Goal: Information Seeking & Learning: Learn about a topic

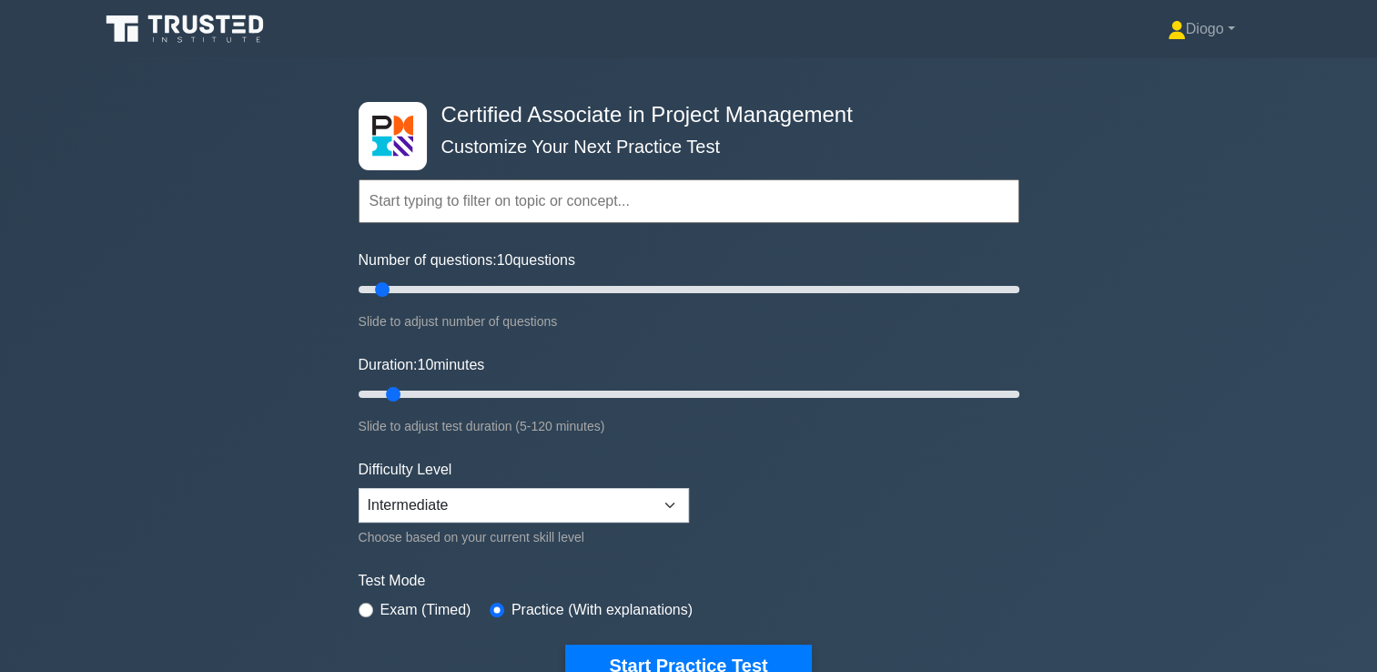
click at [901, 374] on div "Duration: 10 minutes Slide to adjust test duration (5-120 minutes)" at bounding box center [689, 395] width 661 height 83
click at [472, 291] on input "Number of questions: 35 questions" at bounding box center [689, 289] width 661 height 22
click at [447, 284] on input "Number of questions: 30 questions" at bounding box center [689, 289] width 661 height 22
type input "25"
click at [438, 290] on input "Number of questions: 25 questions" at bounding box center [689, 289] width 661 height 22
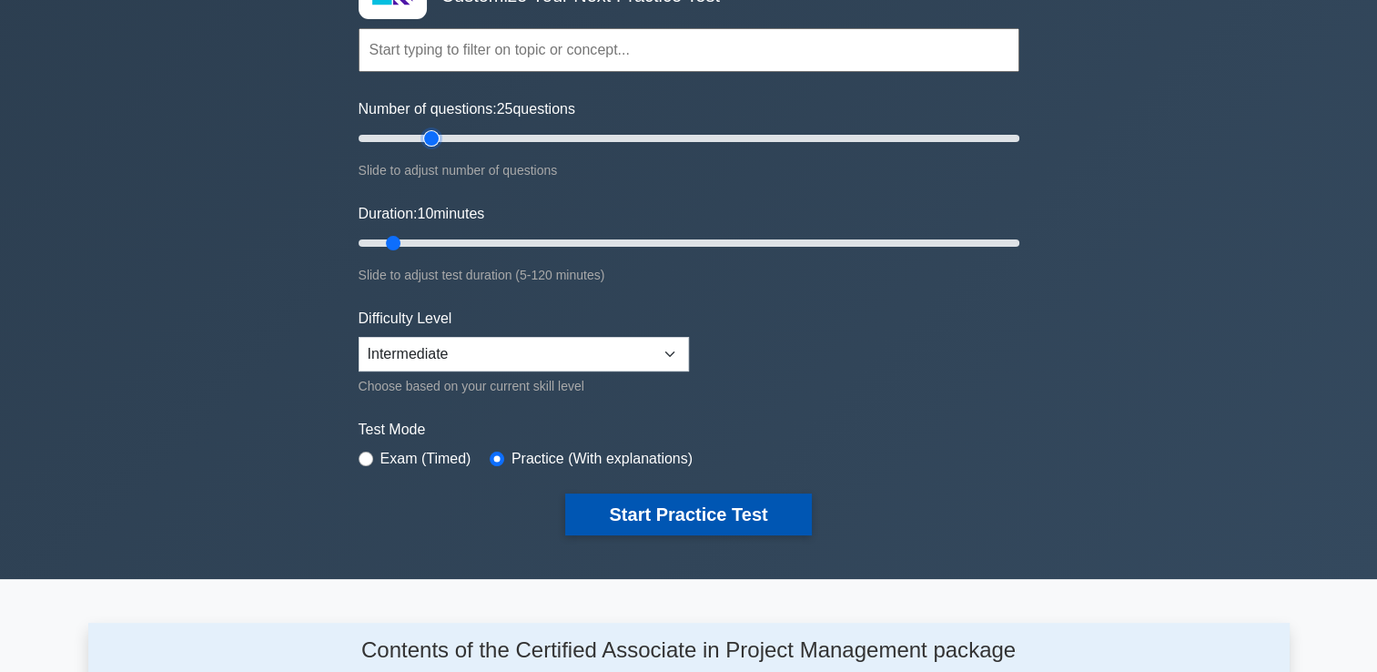
scroll to position [150, 0]
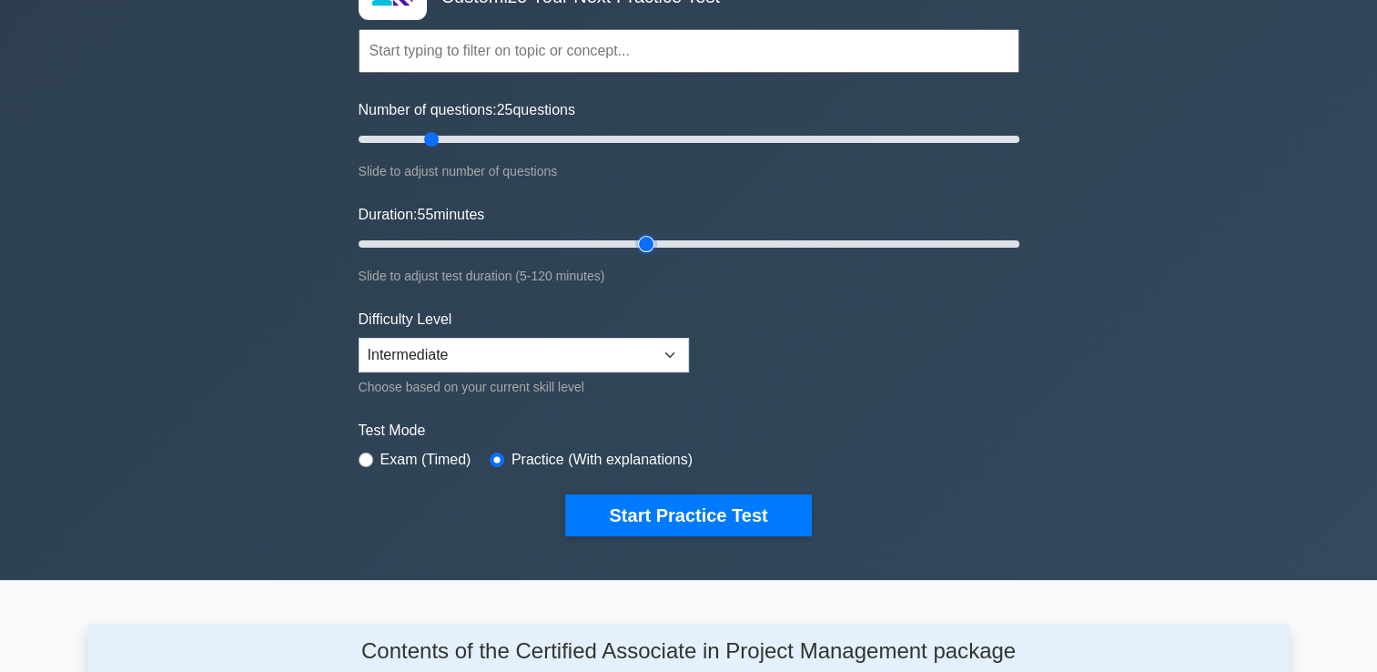
type input "55"
click at [643, 235] on input "Duration: 55 minutes" at bounding box center [689, 244] width 661 height 22
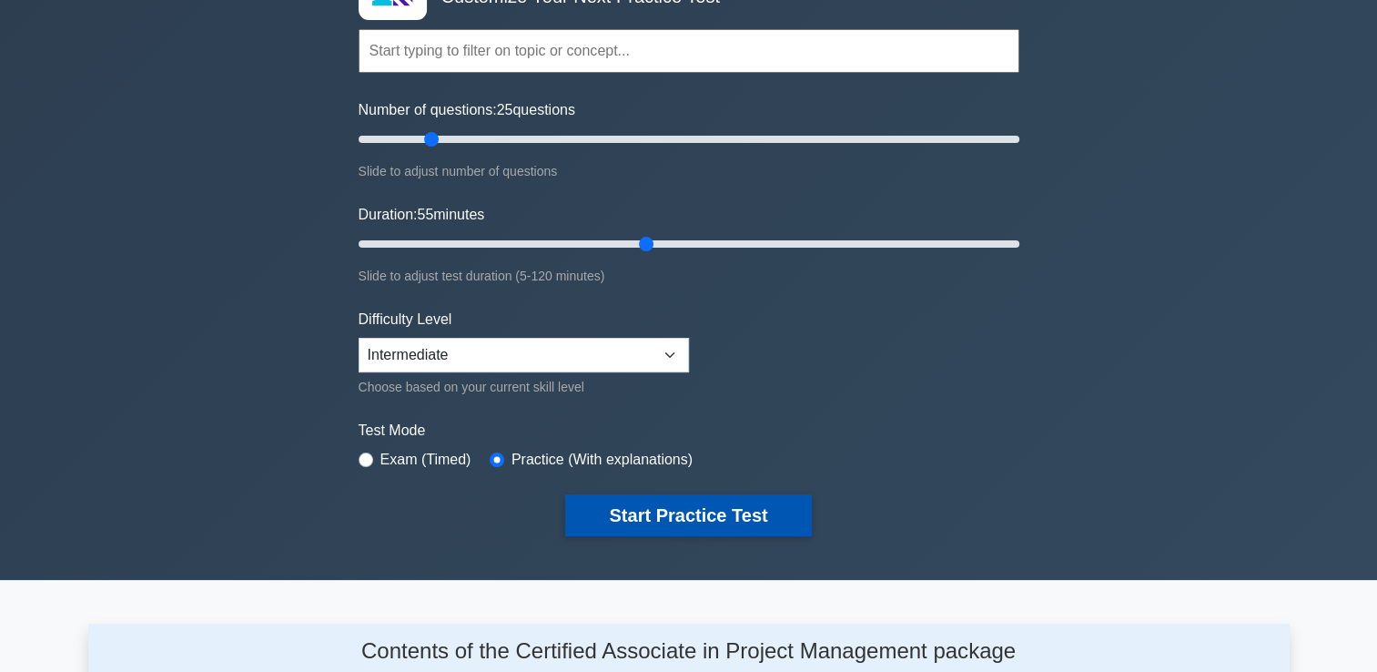
click at [655, 510] on button "Start Practice Test" at bounding box center [688, 515] width 246 height 42
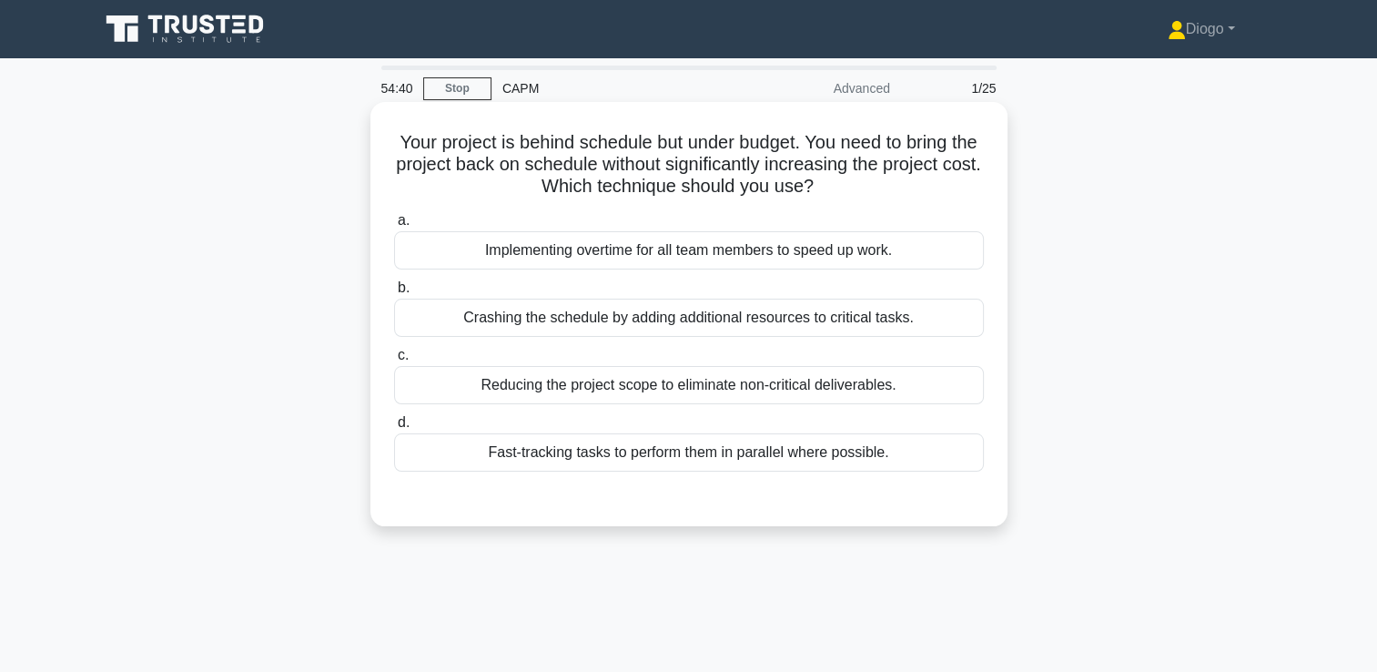
click at [895, 454] on div "Fast-tracking tasks to perform them in parallel where possible." at bounding box center [689, 452] width 590 height 38
click at [394, 429] on input "d. Fast-tracking tasks to perform them in parallel where possible." at bounding box center [394, 423] width 0 height 12
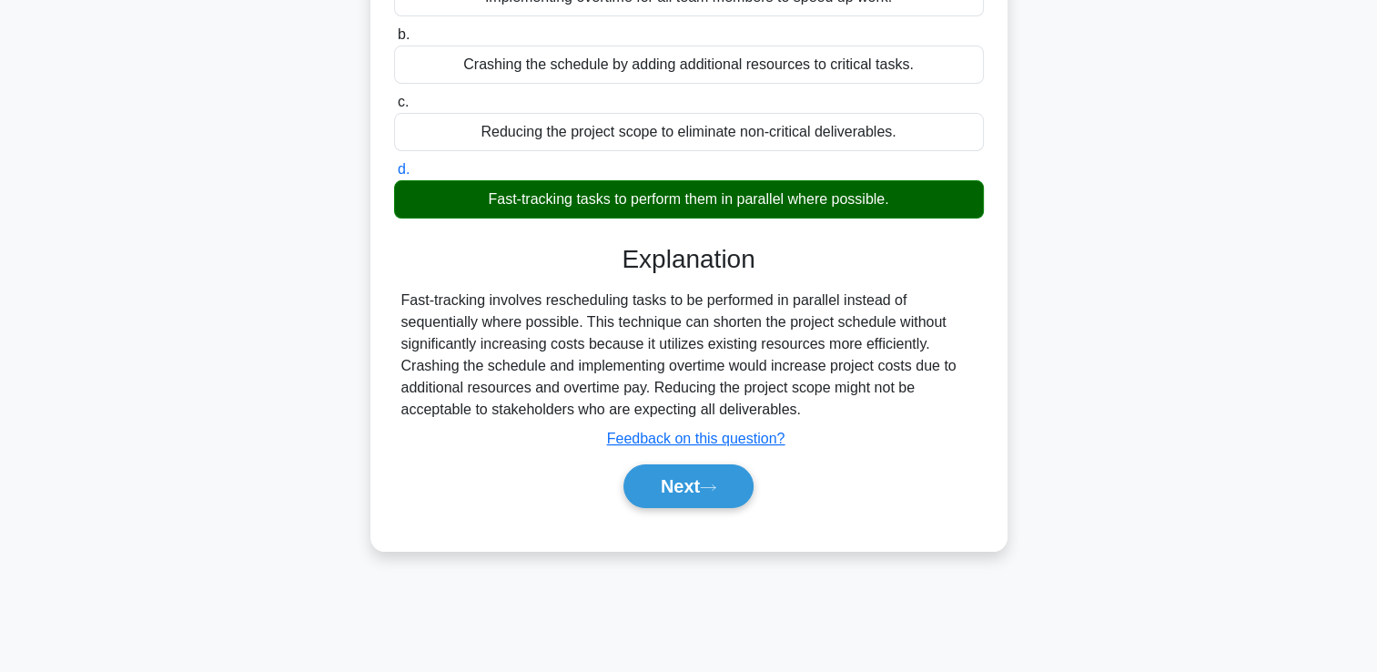
scroll to position [251, 0]
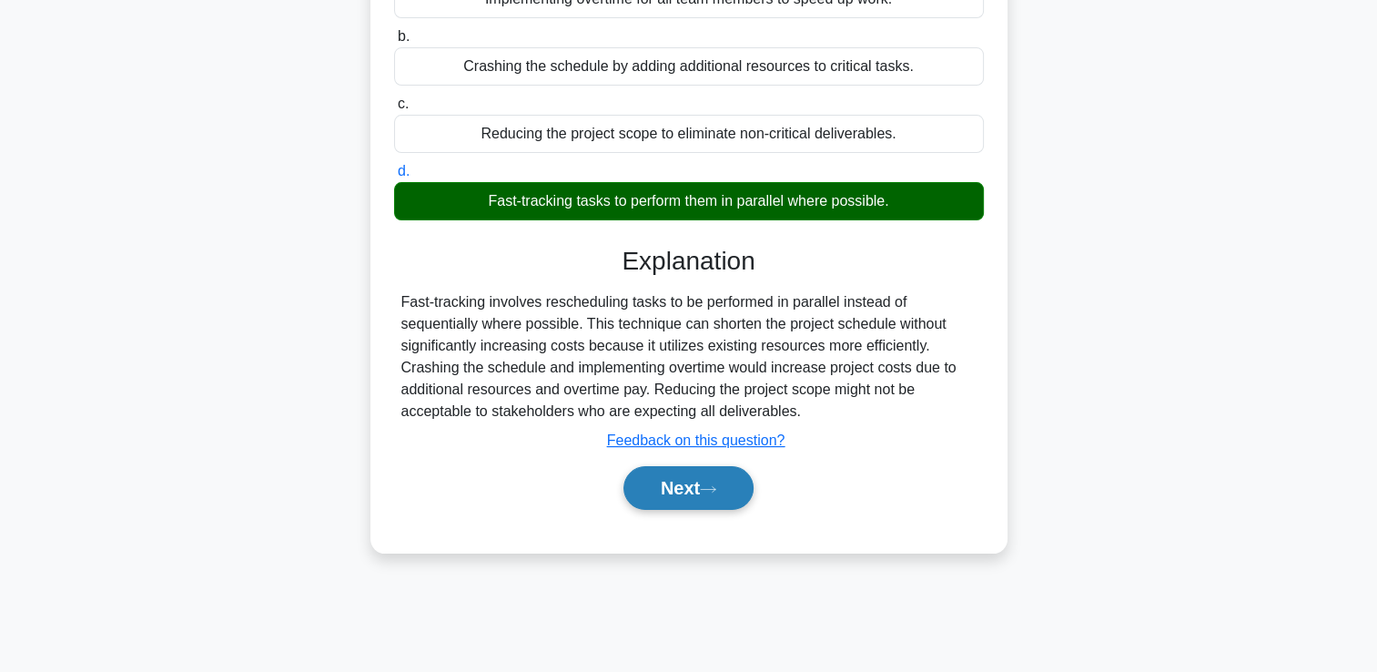
click at [710, 485] on icon at bounding box center [708, 489] width 16 height 10
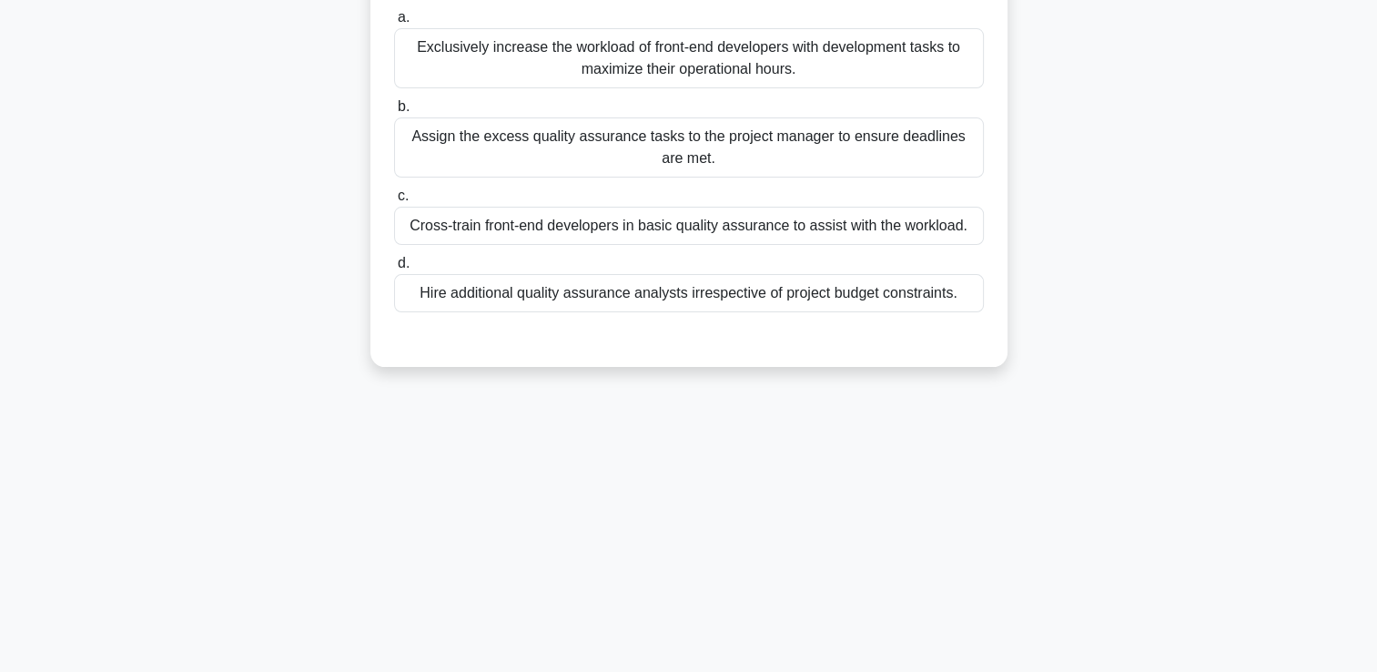
scroll to position [0, 0]
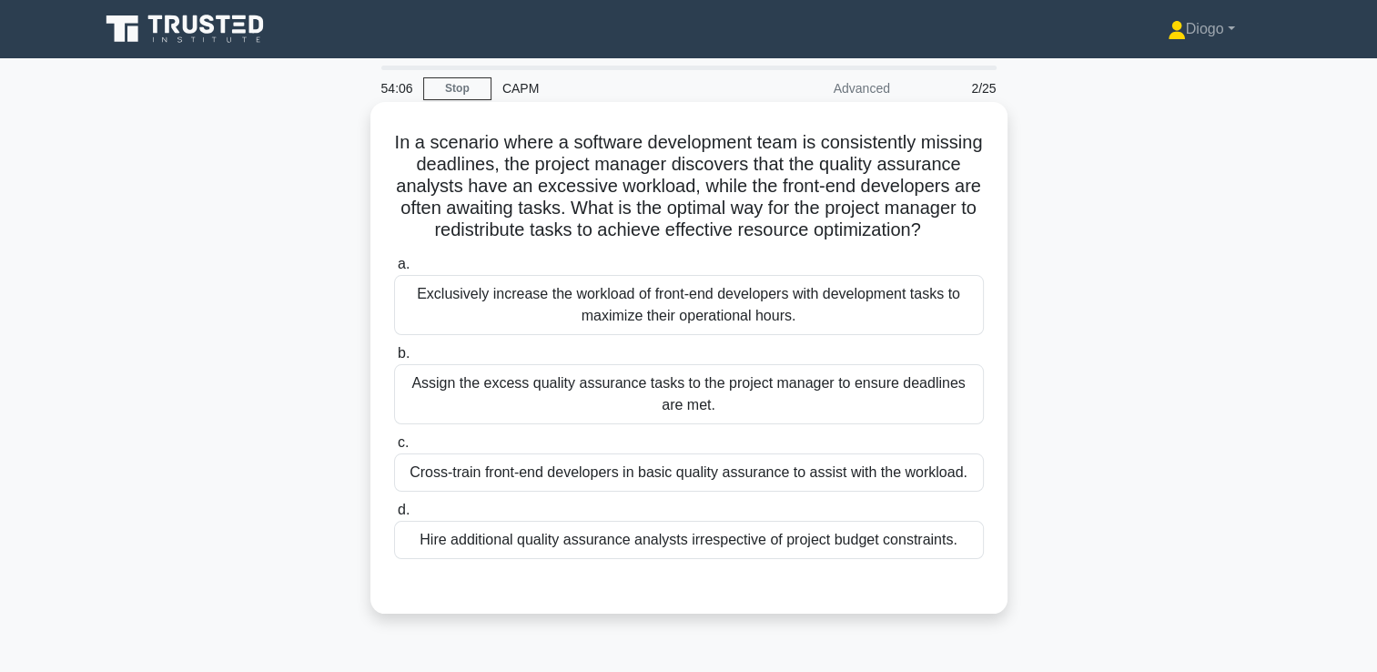
click at [959, 491] on div "Cross-train front-end developers in basic quality assurance to assist with the …" at bounding box center [689, 472] width 590 height 38
click at [394, 449] on input "c. Cross-train front-end developers in basic quality assurance to assist with t…" at bounding box center [394, 443] width 0 height 12
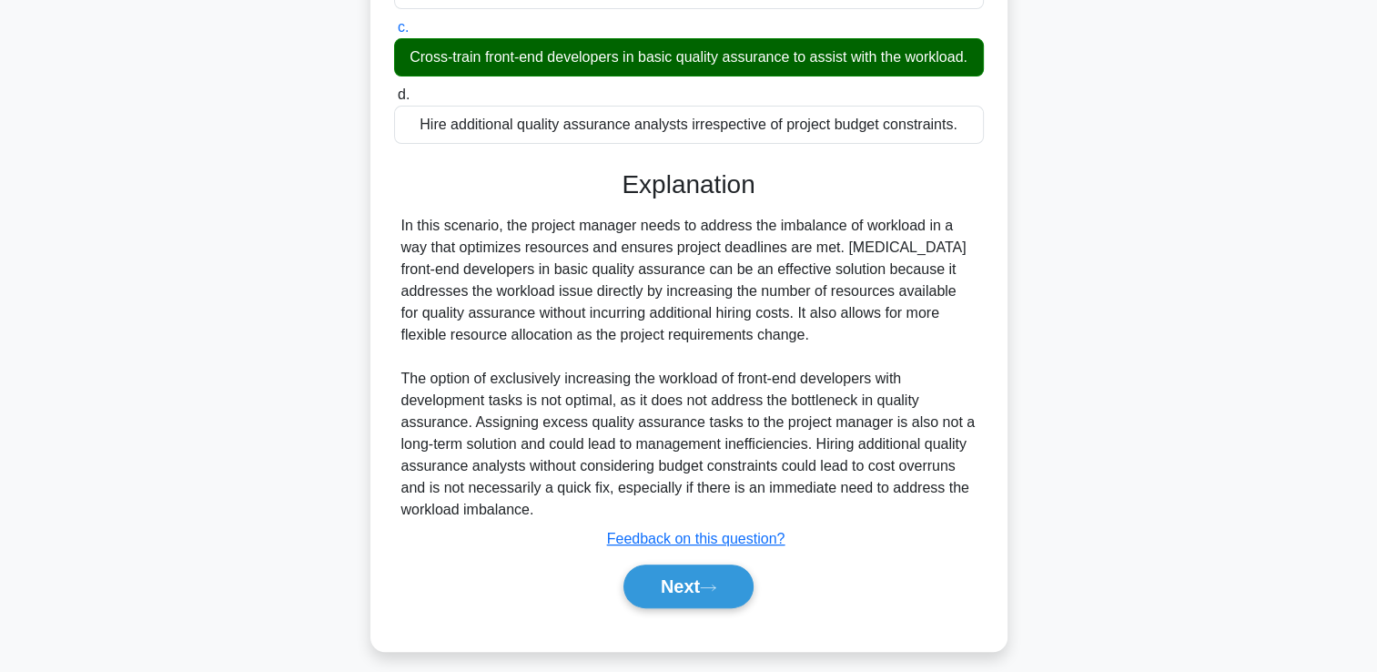
scroll to position [449, 0]
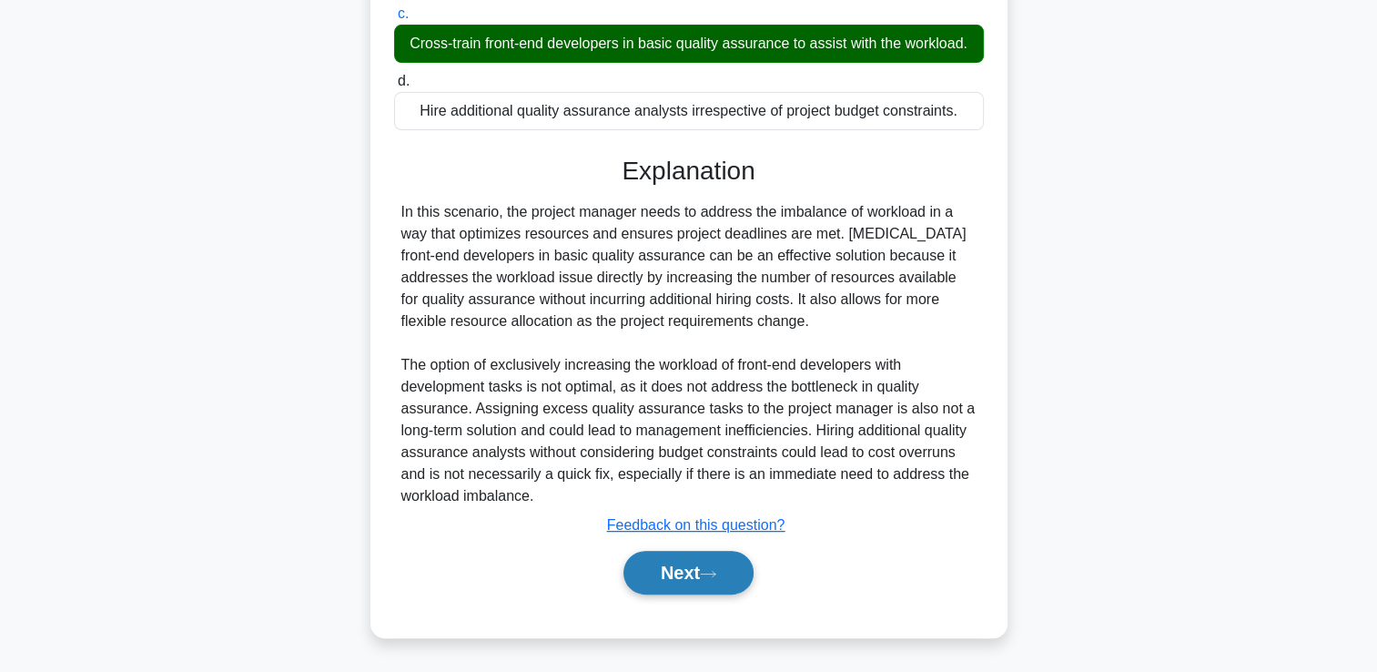
click at [712, 570] on icon at bounding box center [708, 574] width 16 height 10
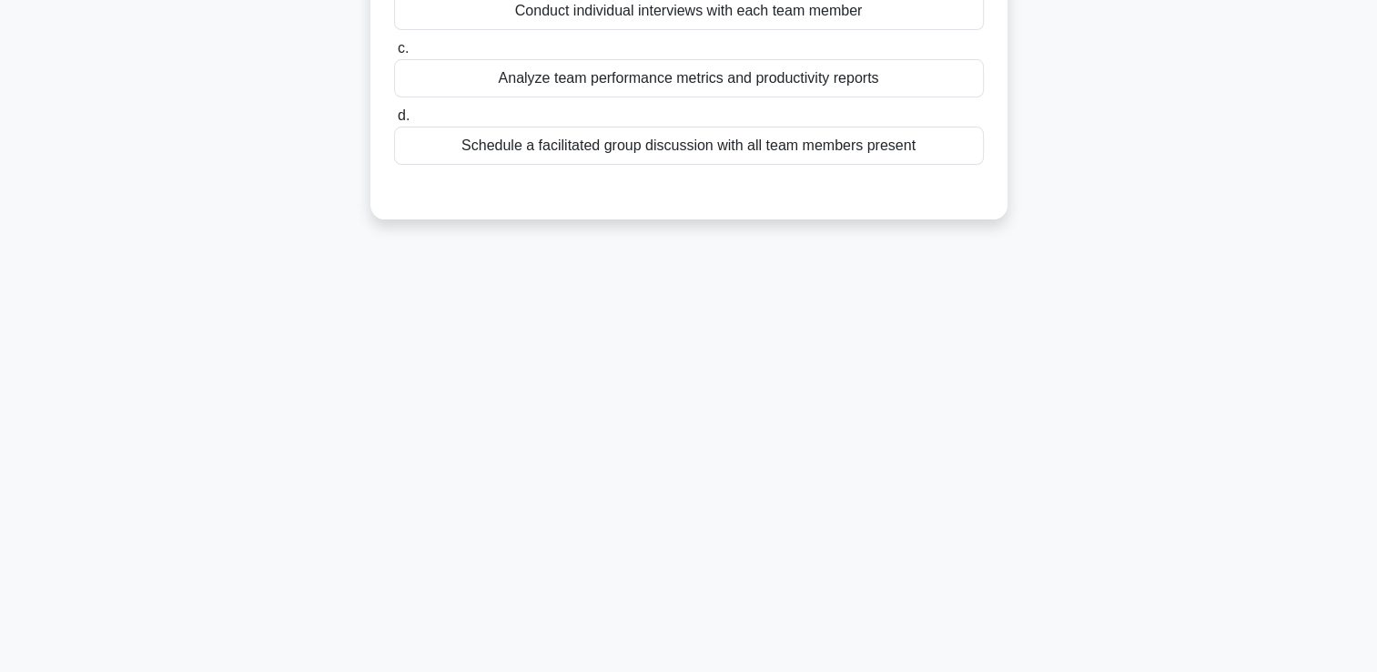
scroll to position [0, 0]
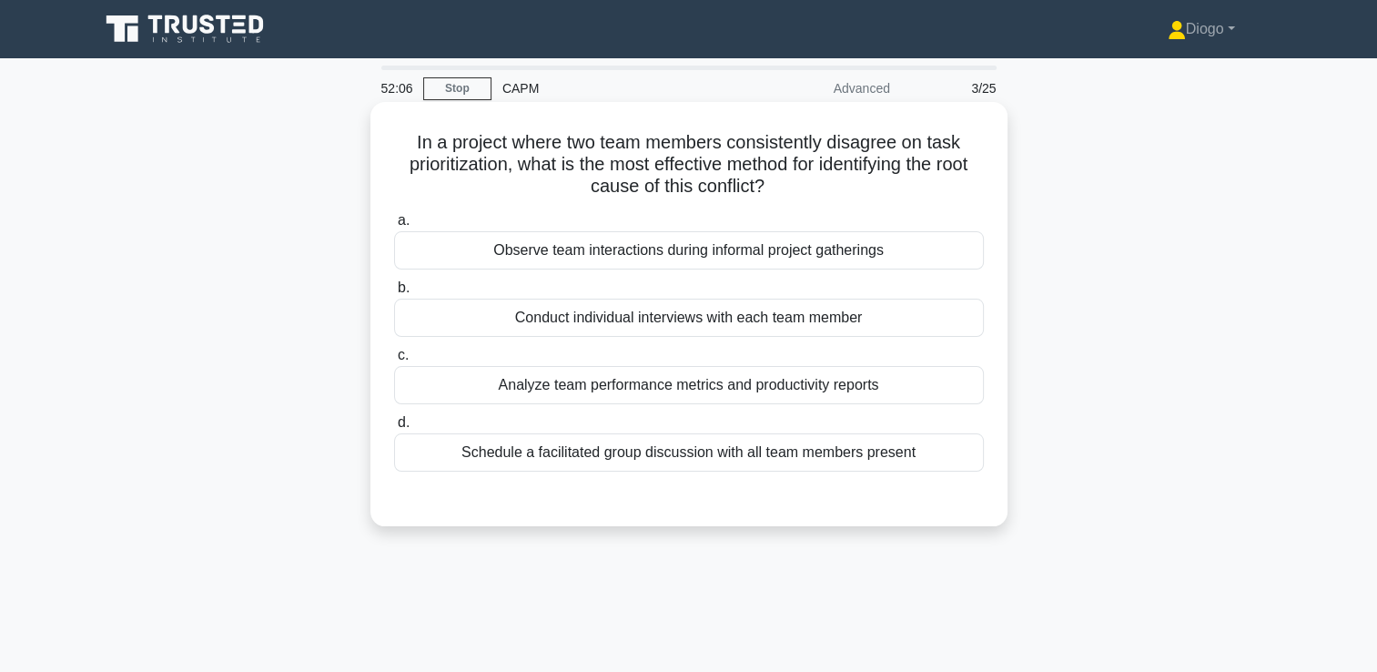
click at [872, 319] on div "Conduct individual interviews with each team member" at bounding box center [689, 317] width 590 height 38
click at [394, 294] on input "b. Conduct individual interviews with each team member" at bounding box center [394, 288] width 0 height 12
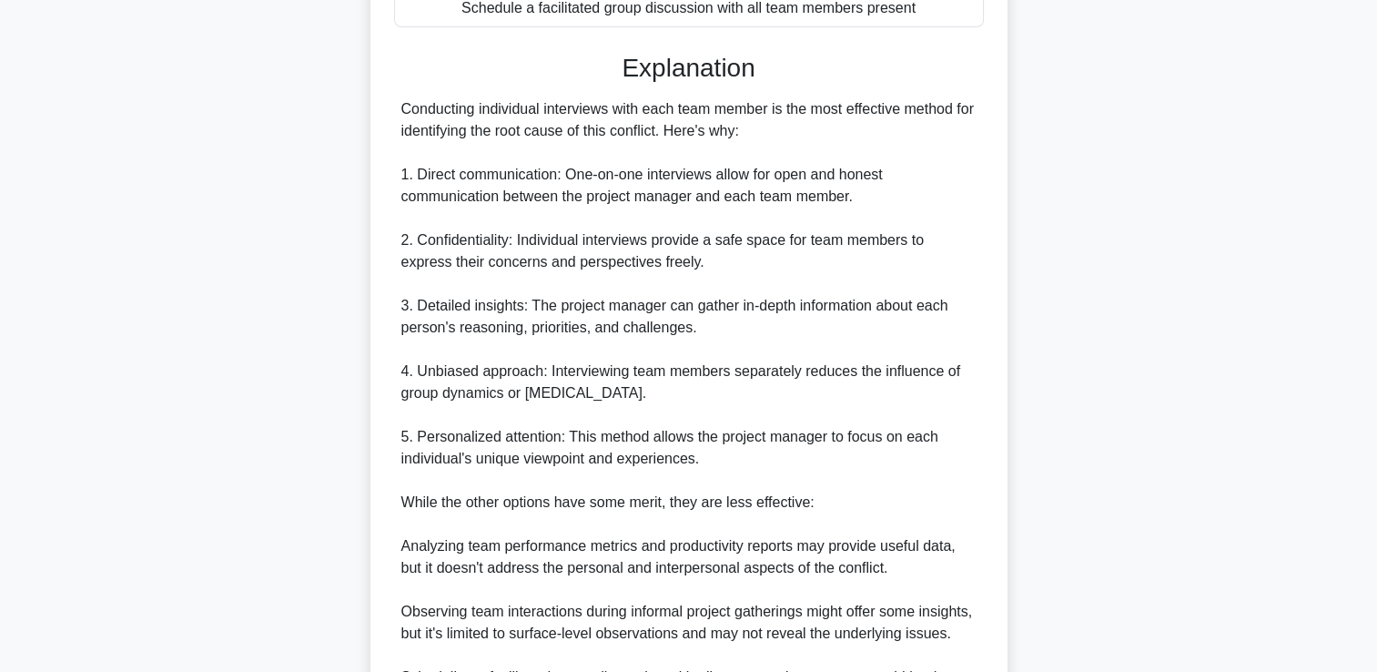
scroll to position [776, 0]
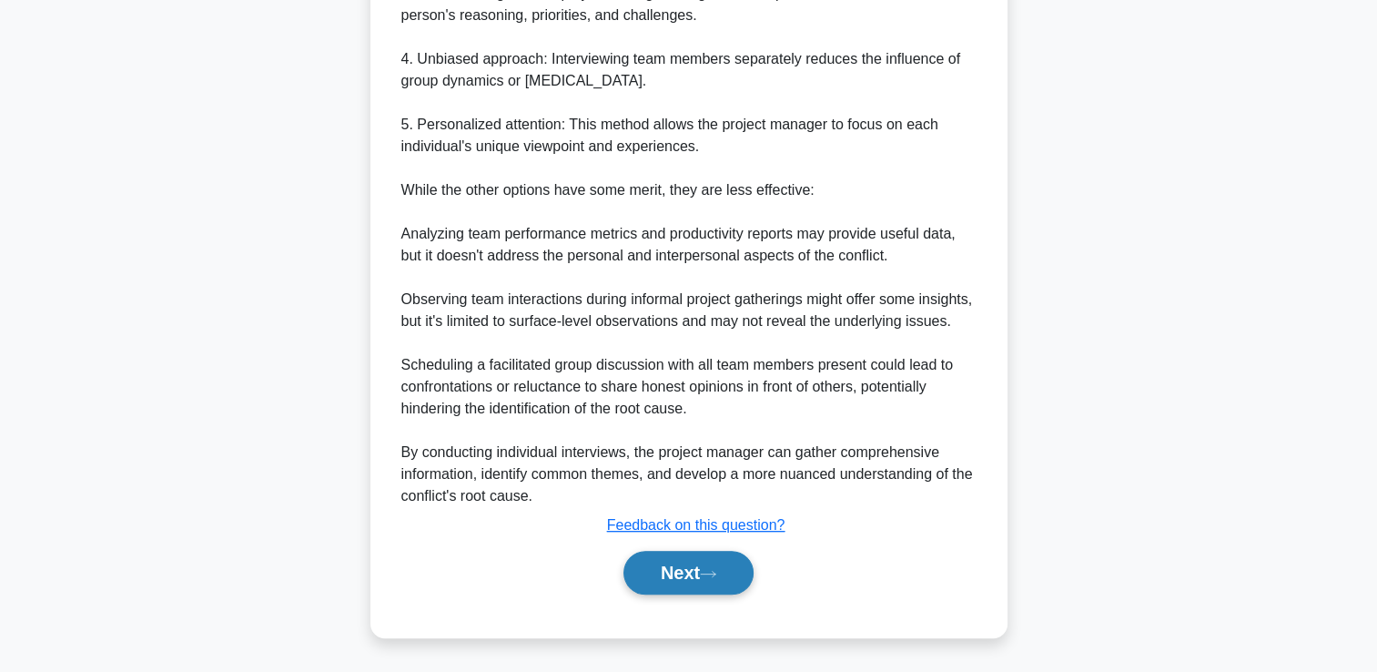
click at [710, 580] on button "Next" at bounding box center [688, 573] width 130 height 44
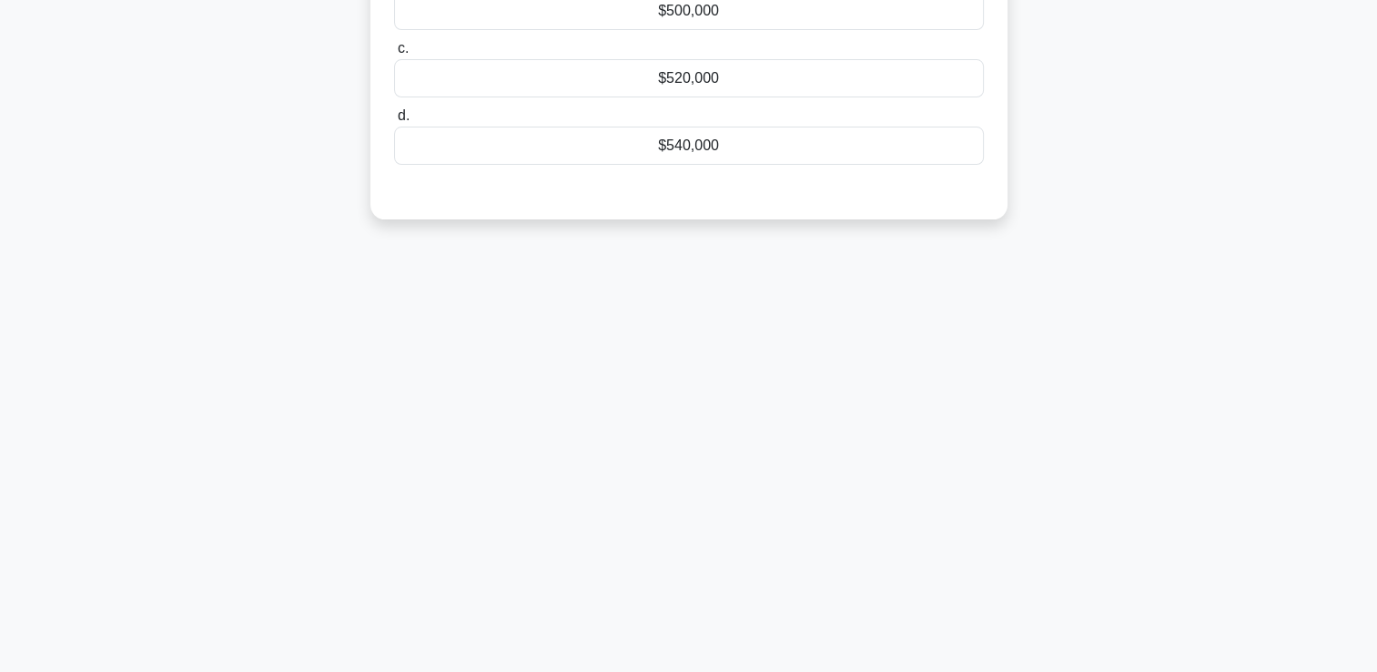
scroll to position [0, 0]
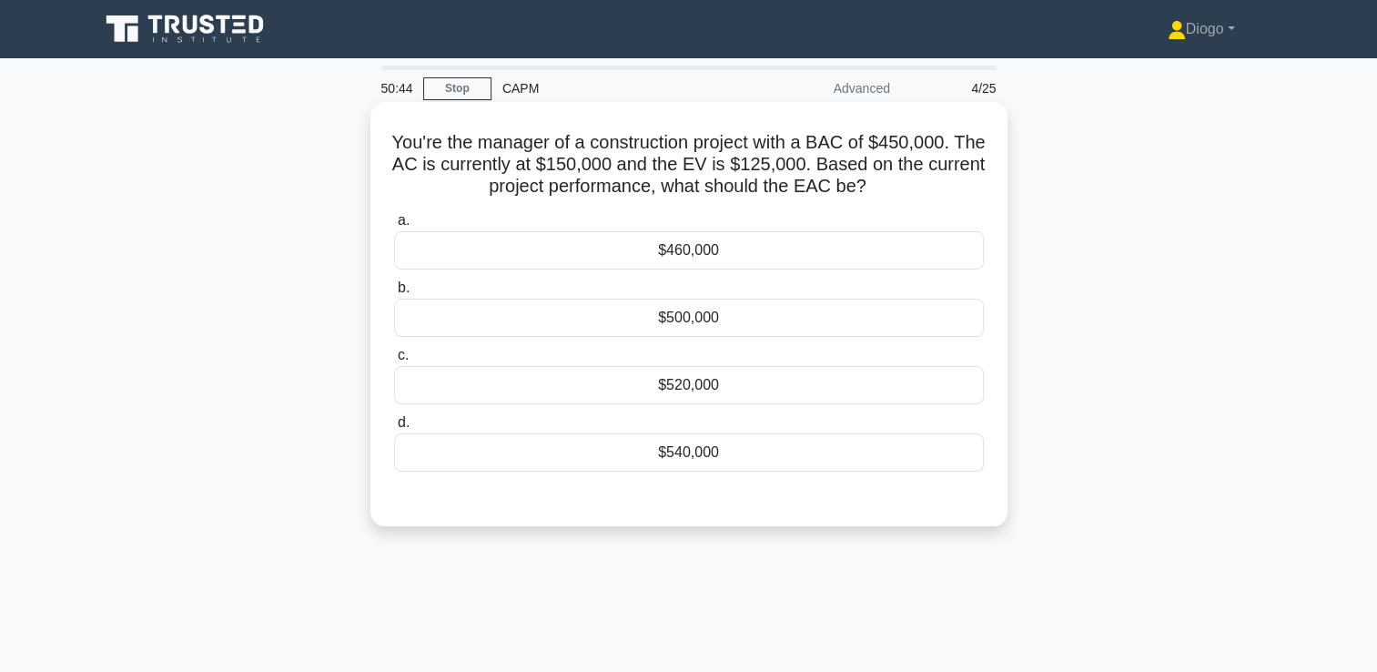
click at [903, 457] on div "$540,000" at bounding box center [689, 452] width 590 height 38
click at [394, 429] on input "d. $540,000" at bounding box center [394, 423] width 0 height 12
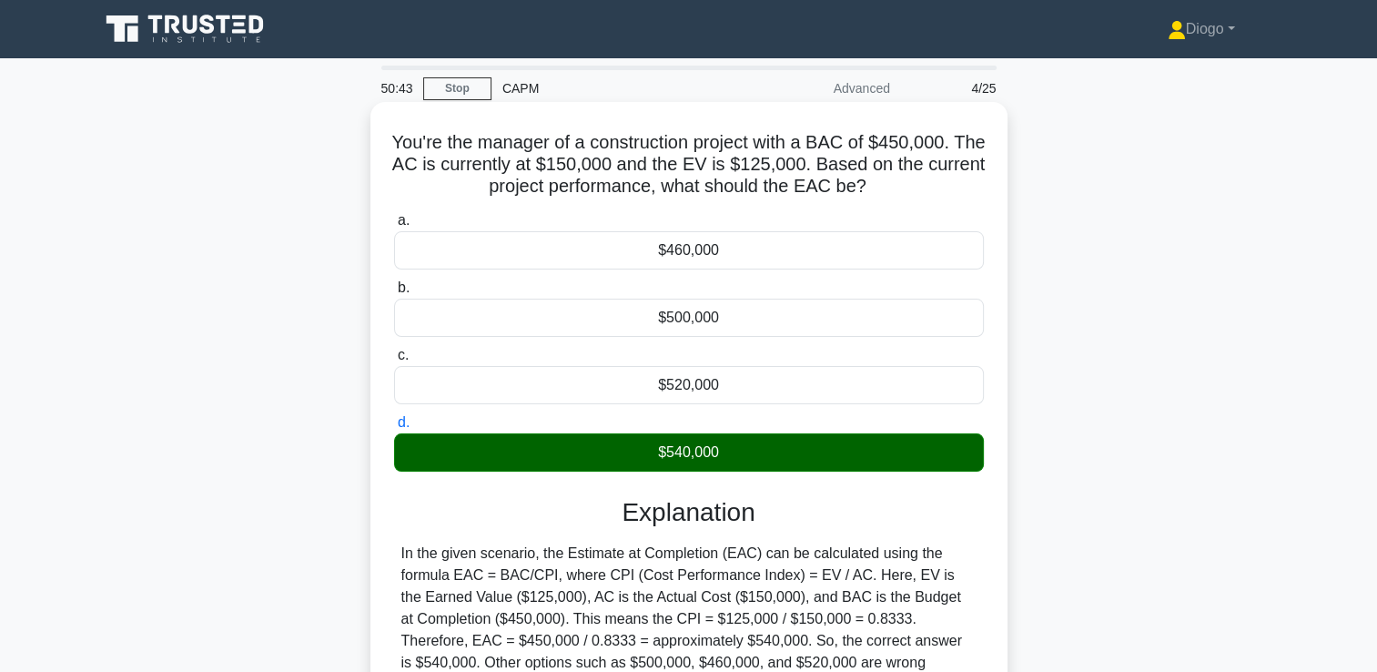
scroll to position [311, 0]
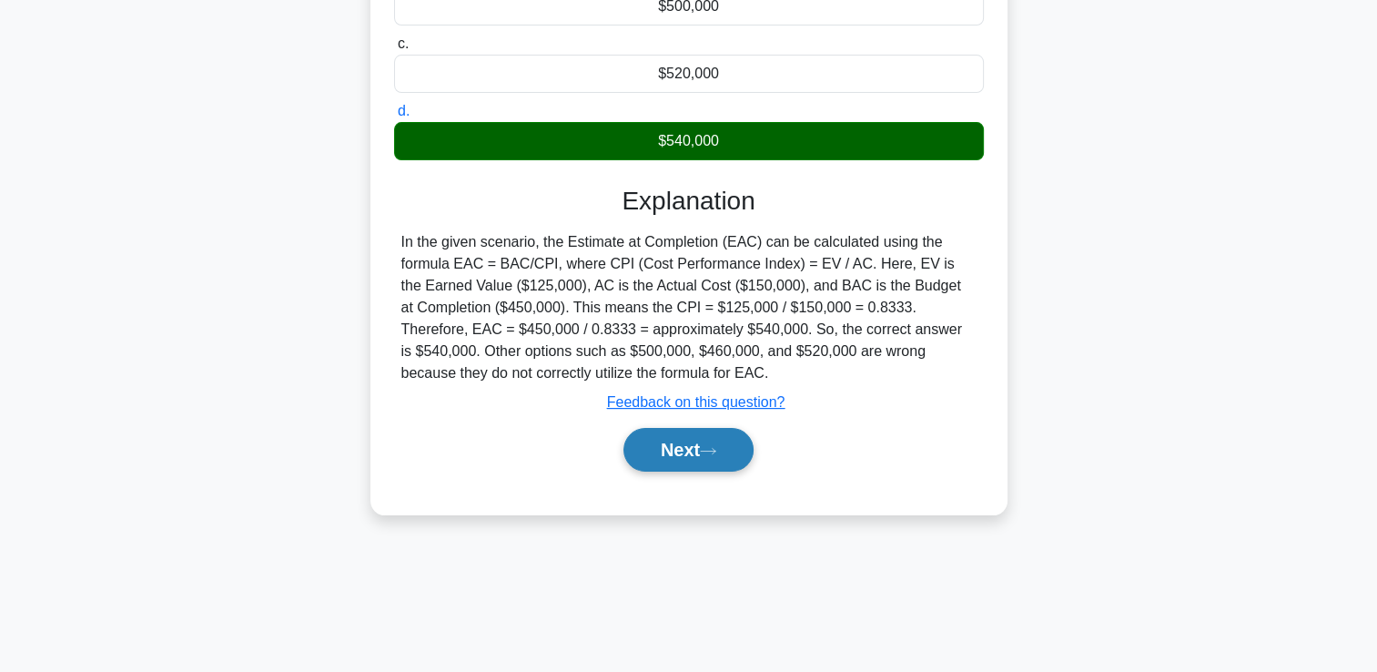
click at [711, 450] on icon at bounding box center [708, 450] width 15 height 5
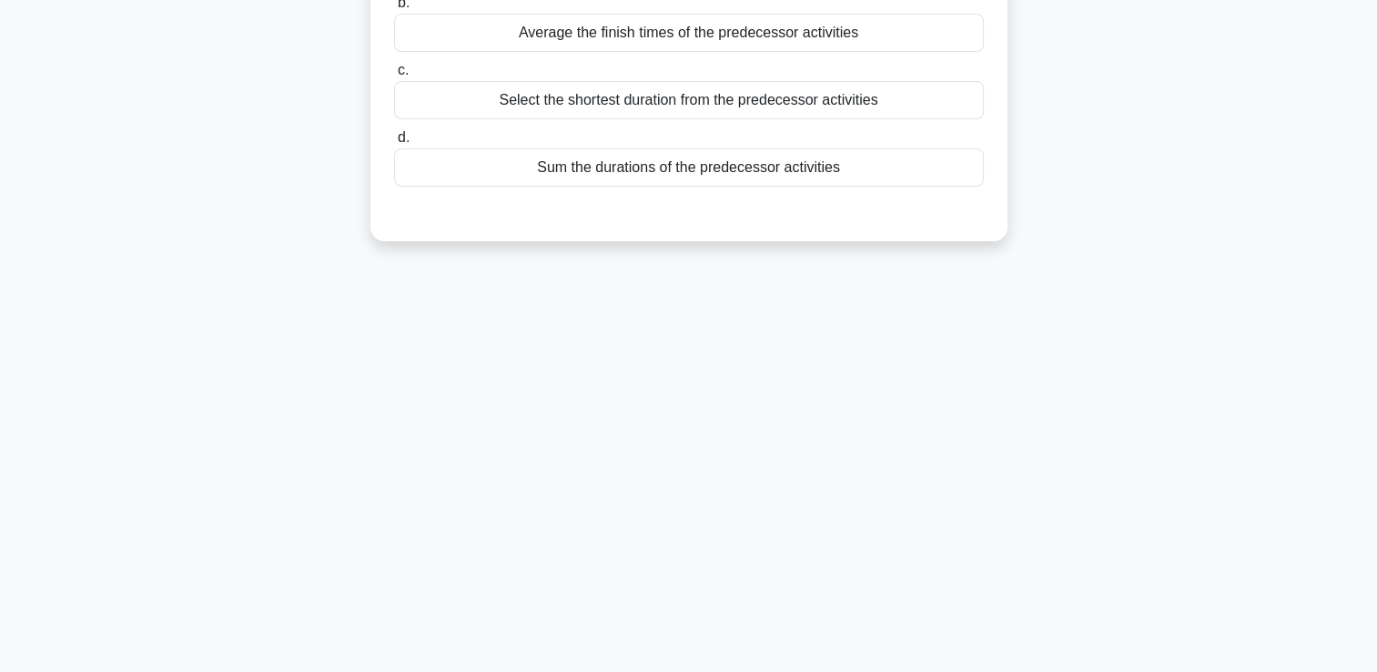
scroll to position [0, 0]
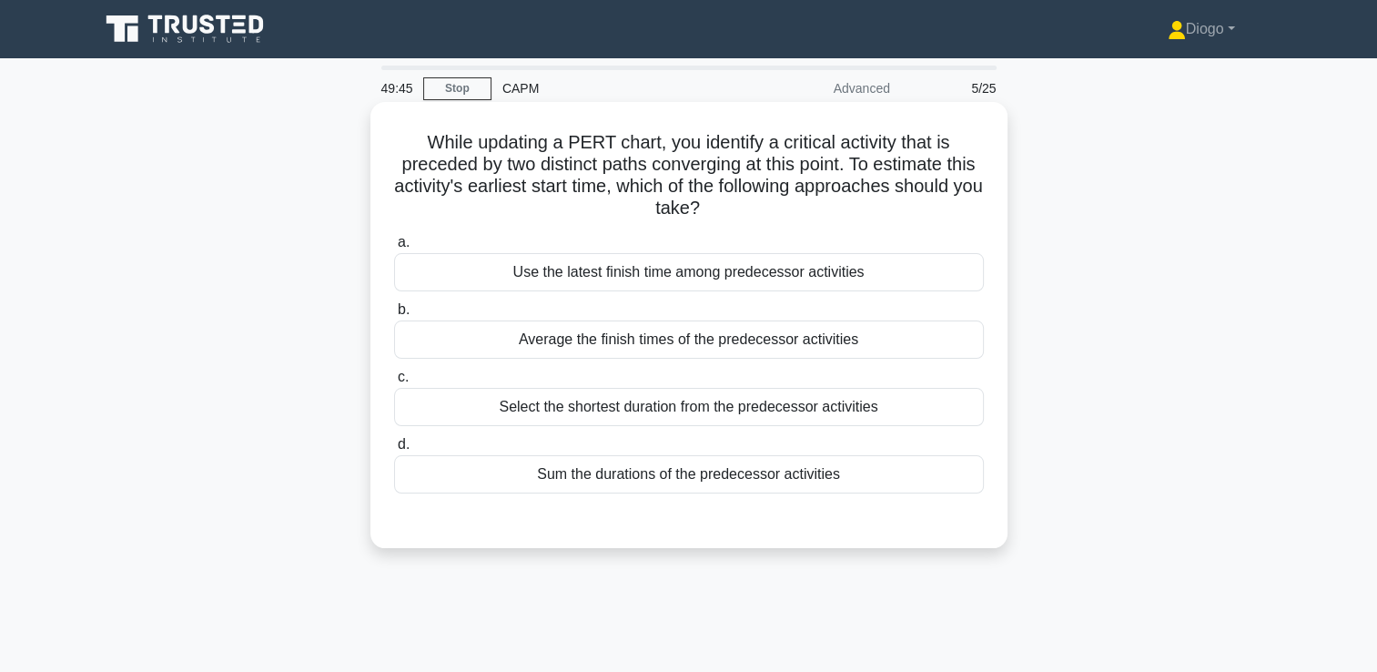
click at [955, 278] on div "Use the latest finish time among predecessor activities" at bounding box center [689, 272] width 590 height 38
click at [394, 248] on input "a. Use the latest finish time among predecessor activities" at bounding box center [394, 243] width 0 height 12
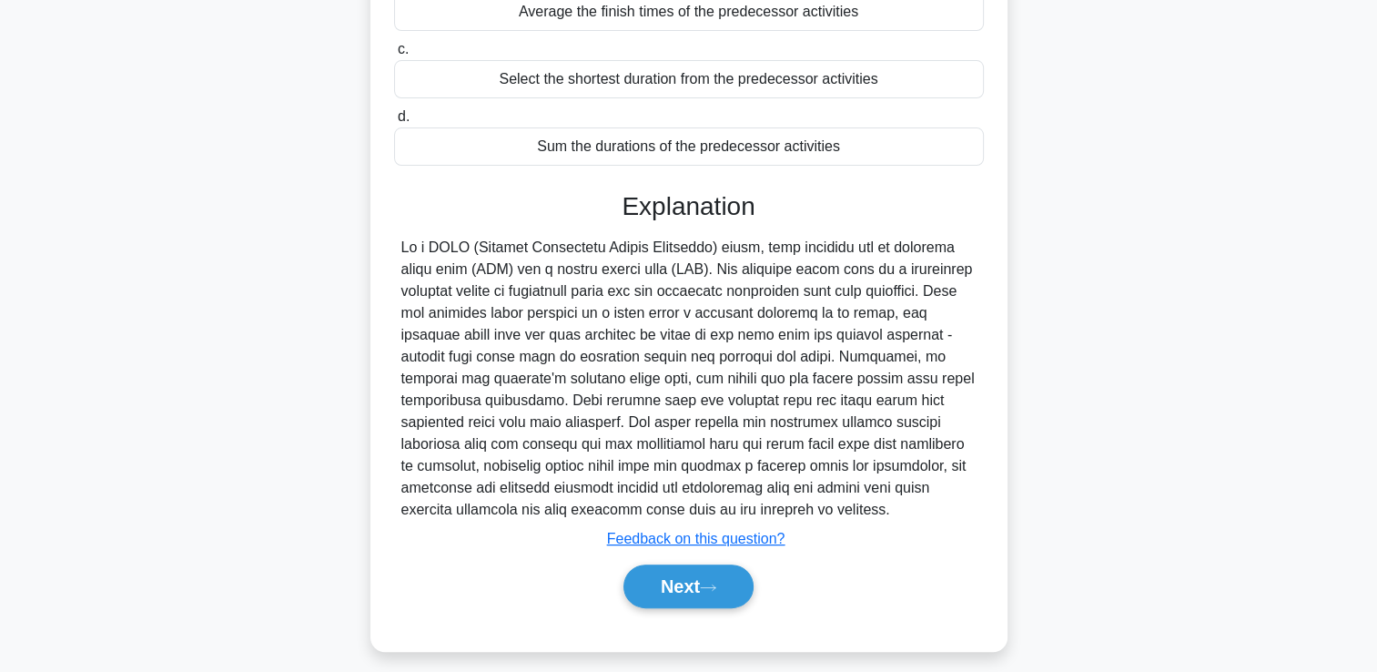
scroll to position [339, 0]
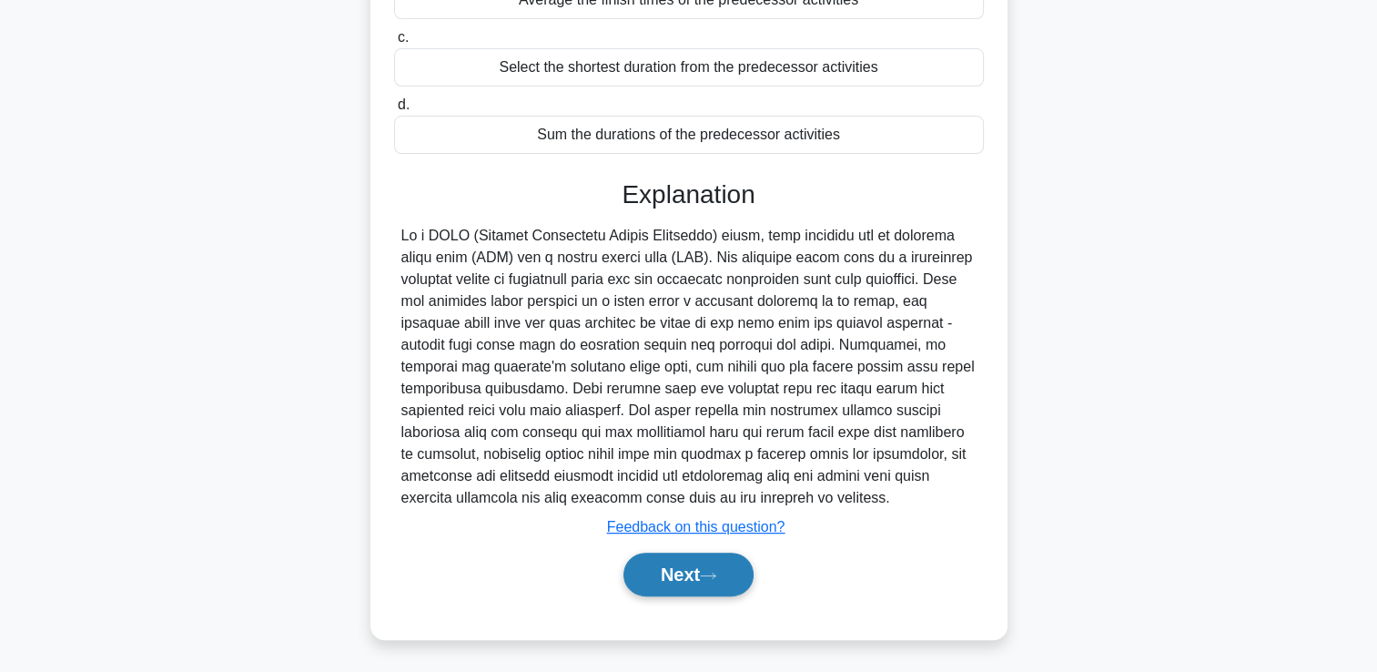
click at [732, 578] on button "Next" at bounding box center [688, 574] width 130 height 44
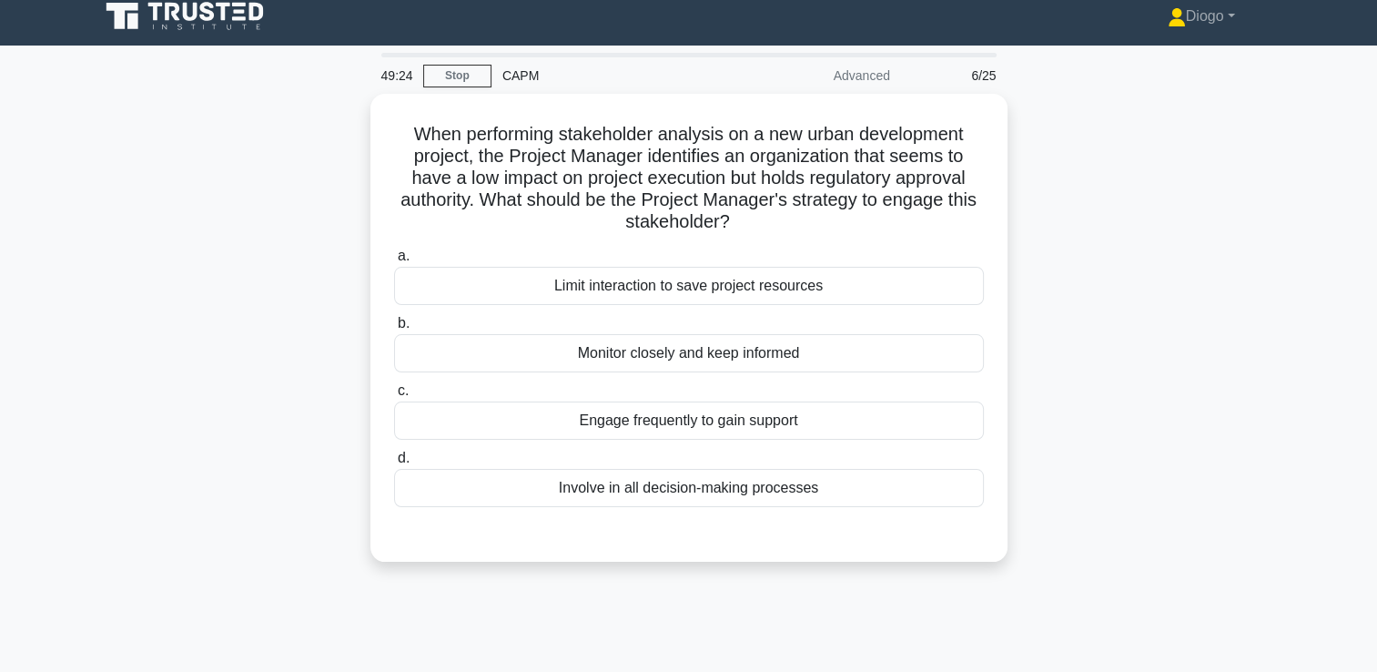
scroll to position [0, 0]
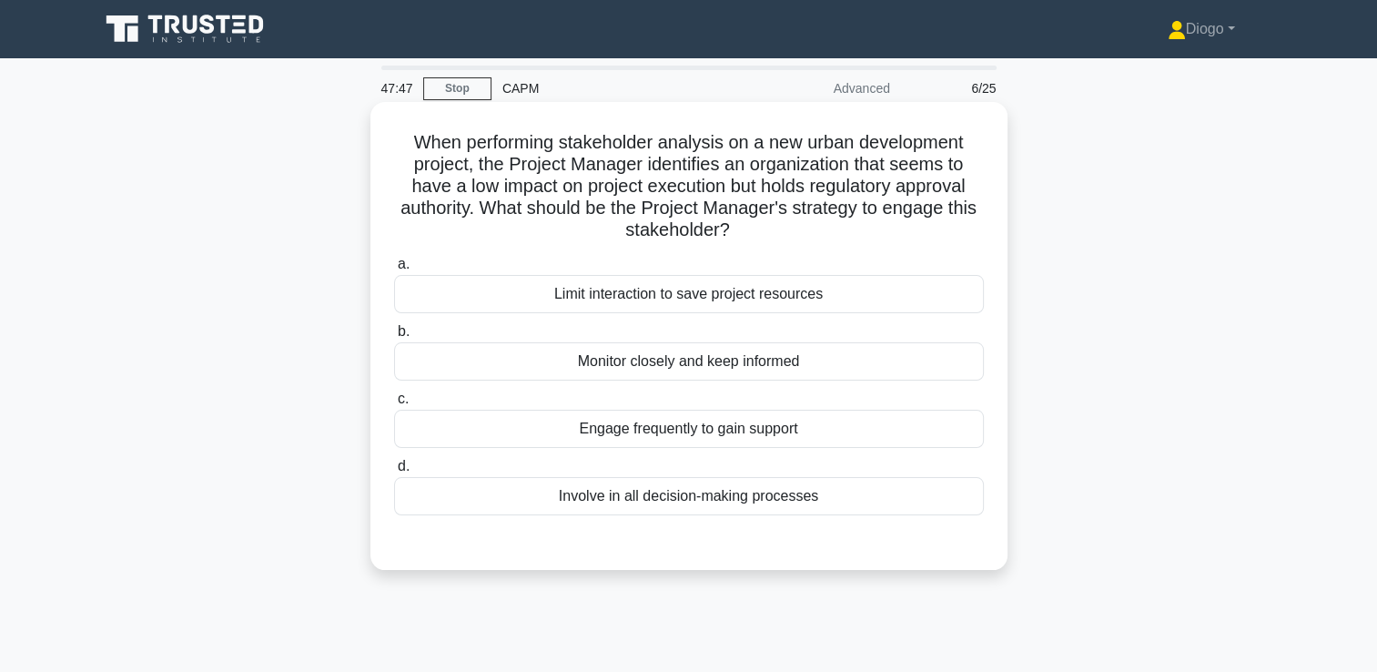
click at [926, 359] on div "Monitor closely and keep informed" at bounding box center [689, 361] width 590 height 38
click at [394, 338] on input "b. Monitor closely and keep informed" at bounding box center [394, 332] width 0 height 12
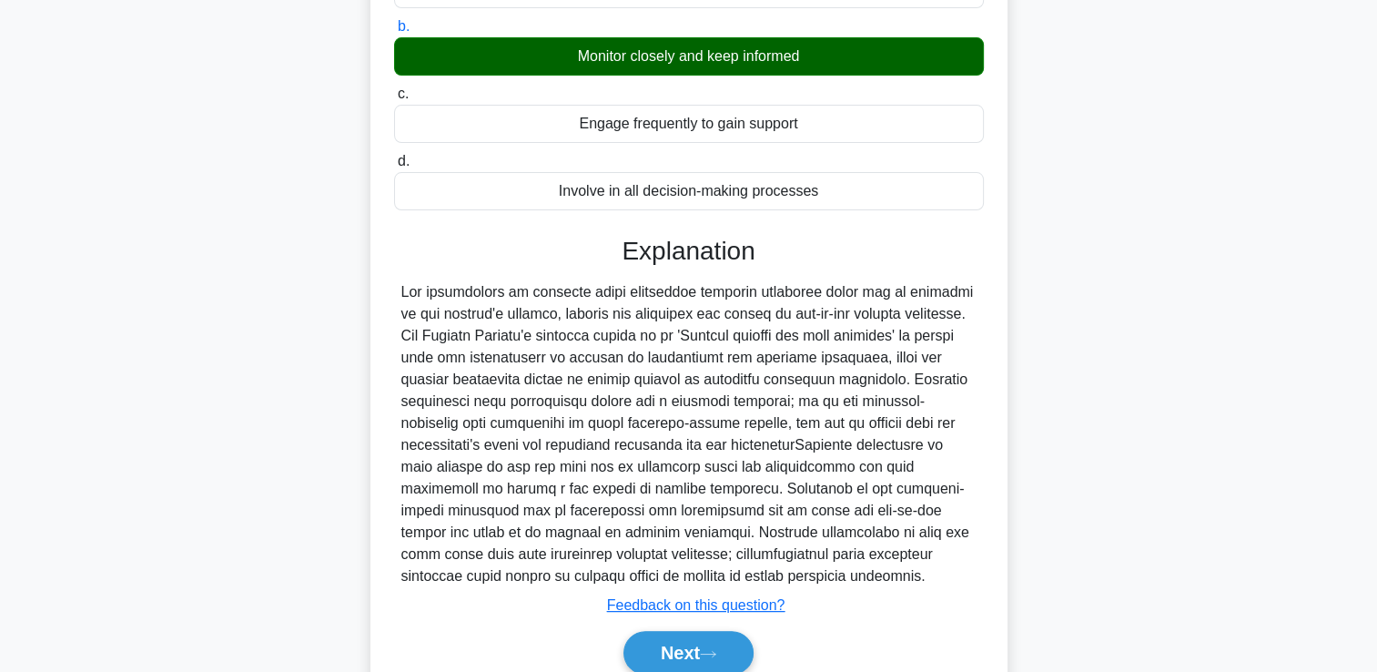
scroll to position [306, 0]
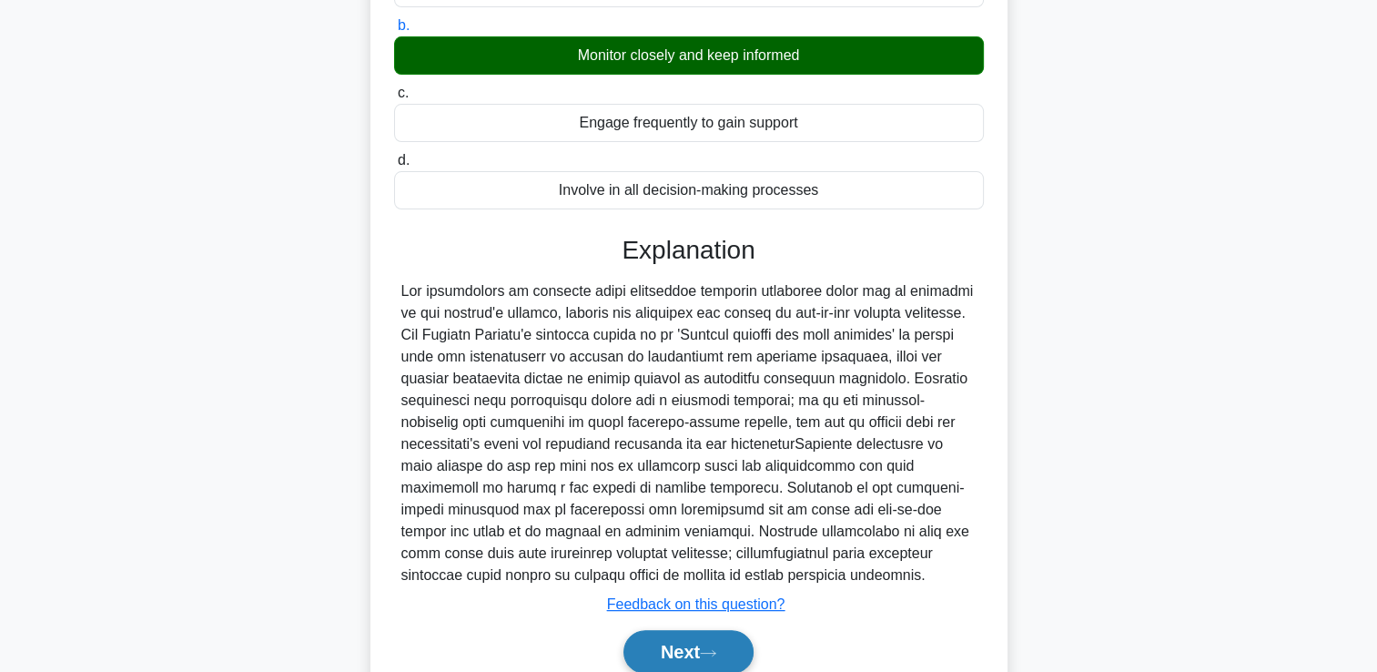
click at [699, 650] on button "Next" at bounding box center [688, 652] width 130 height 44
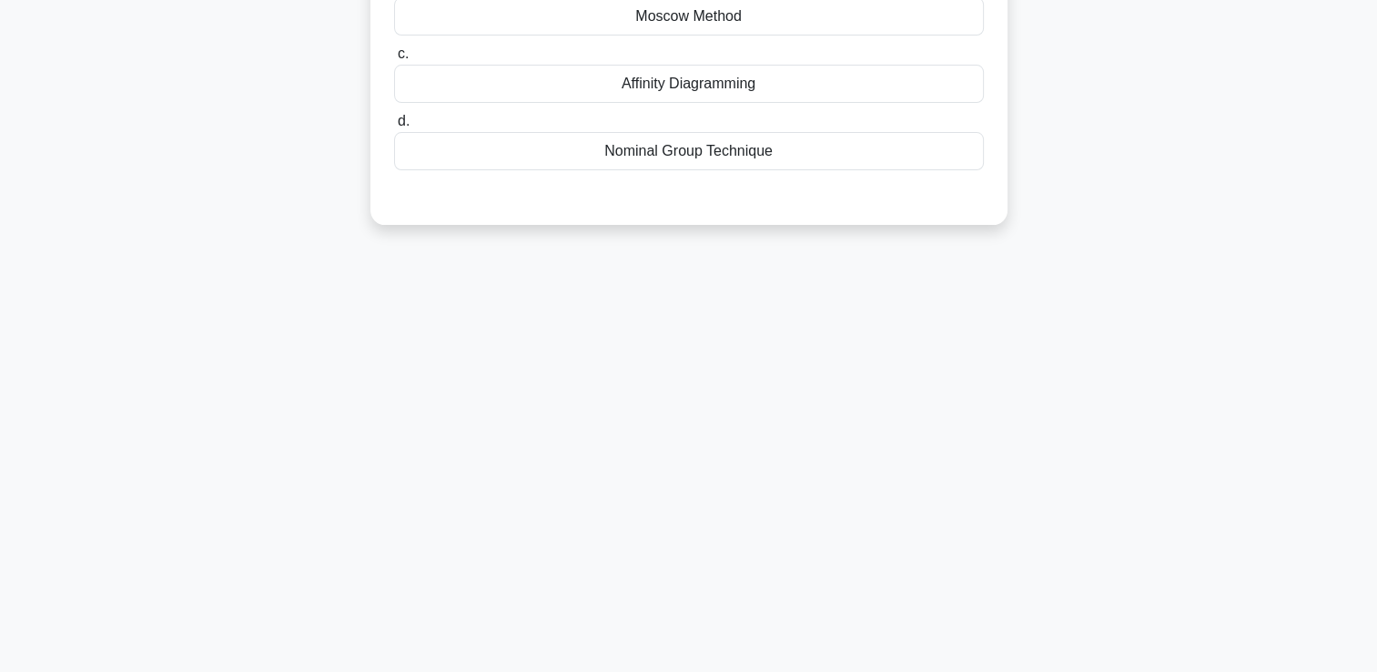
scroll to position [0, 0]
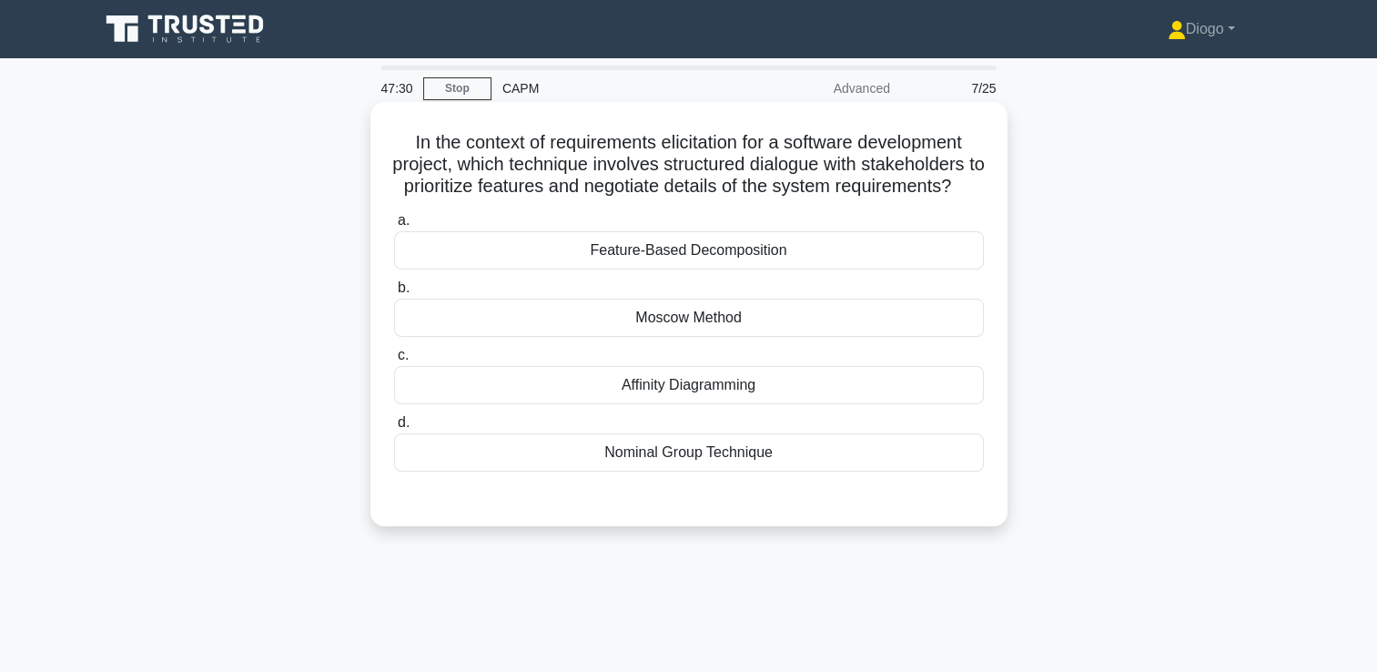
click at [794, 337] on div "Moscow Method" at bounding box center [689, 317] width 590 height 38
click at [394, 294] on input "b. Moscow Method" at bounding box center [394, 288] width 0 height 12
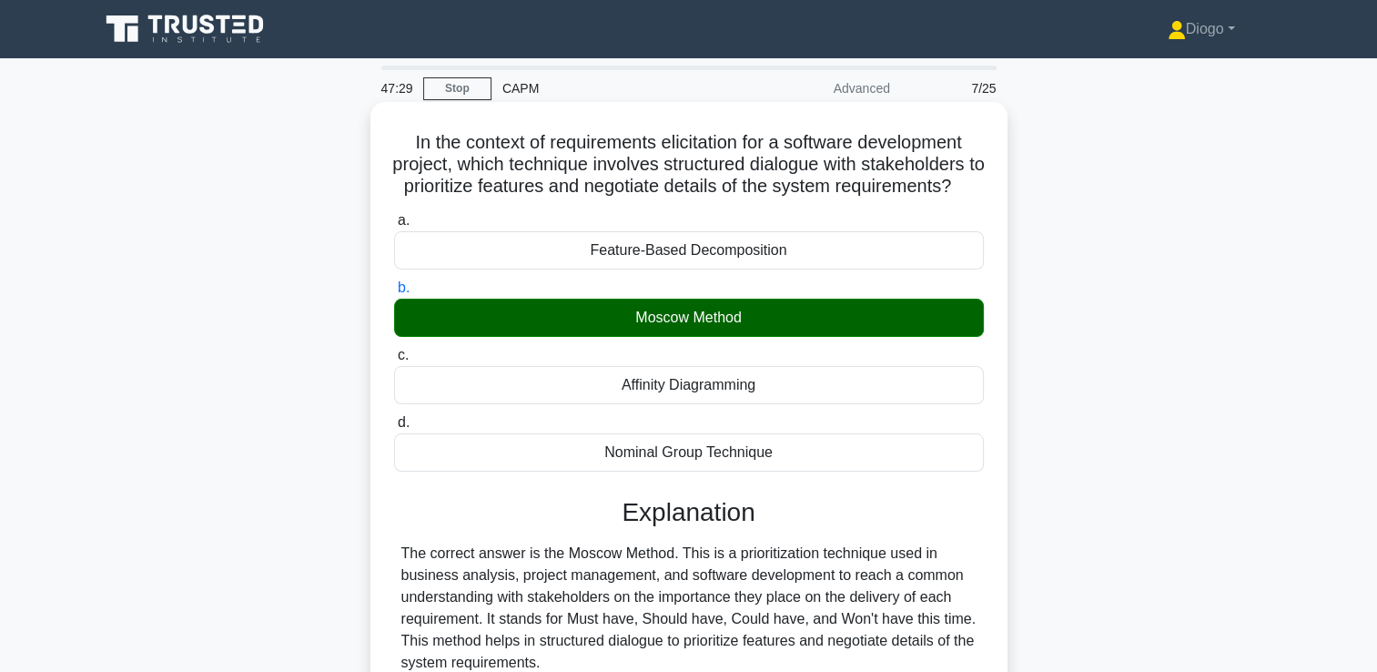
scroll to position [361, 0]
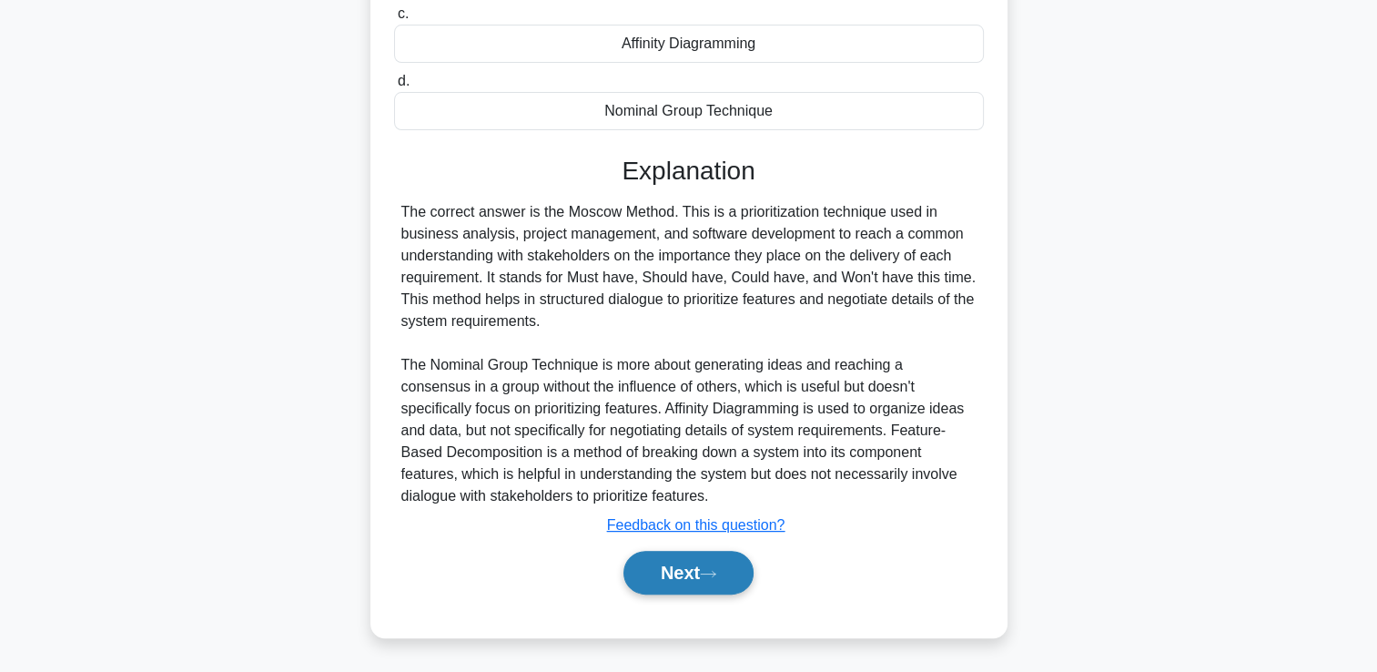
click at [706, 567] on button "Next" at bounding box center [688, 573] width 130 height 44
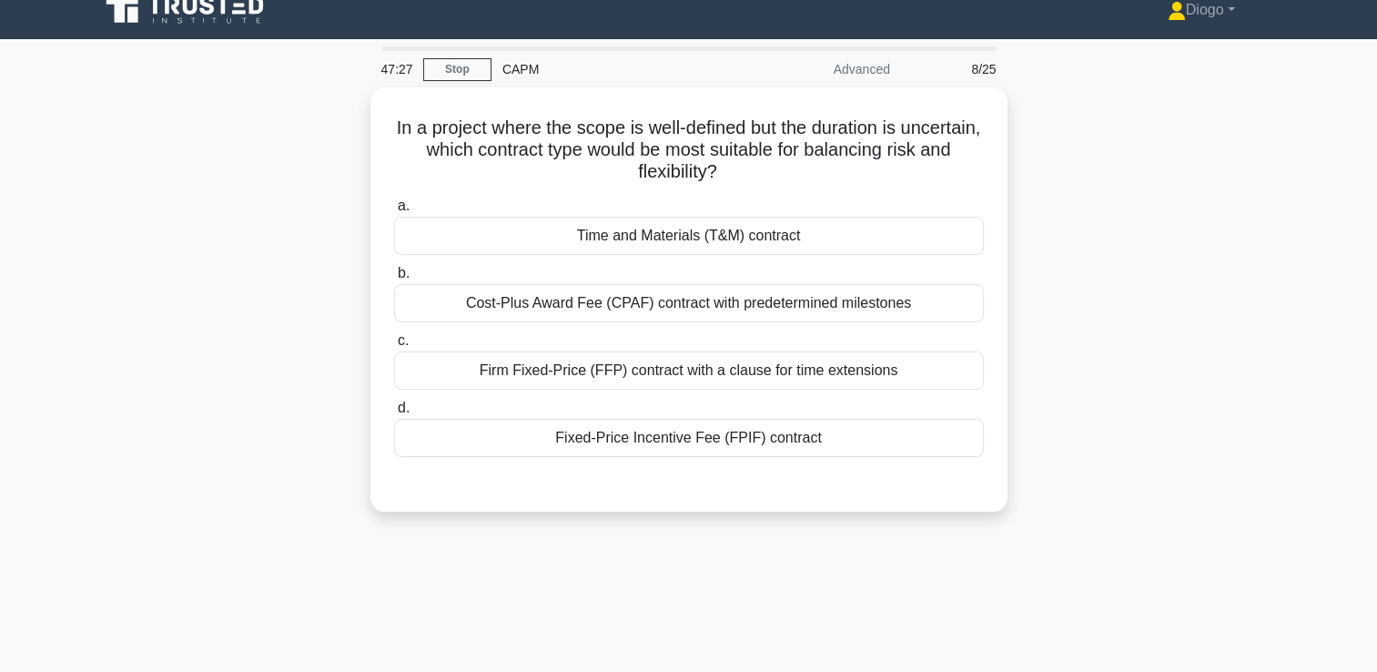
scroll to position [0, 0]
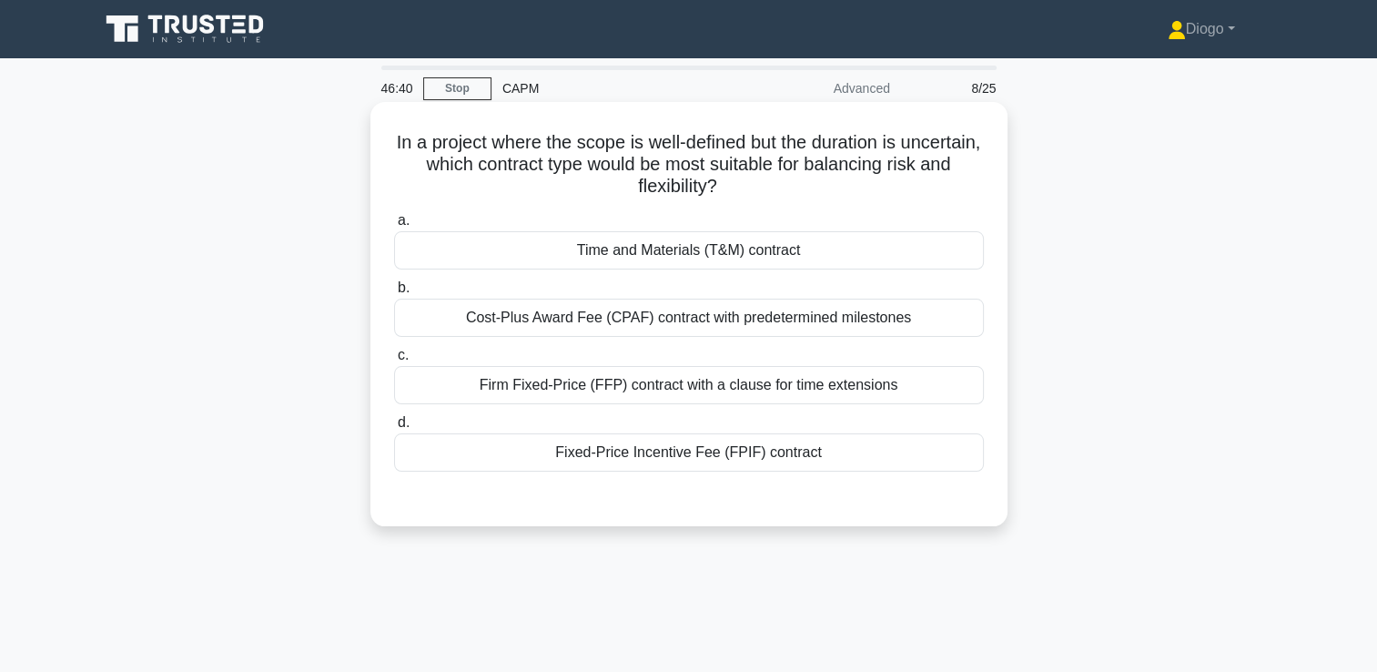
click at [935, 400] on div "Firm Fixed-Price (FFP) contract with a clause for time extensions" at bounding box center [689, 385] width 590 height 38
click at [394, 361] on input "c. Firm Fixed-Price (FFP) contract with a clause for time extensions" at bounding box center [394, 355] width 0 height 12
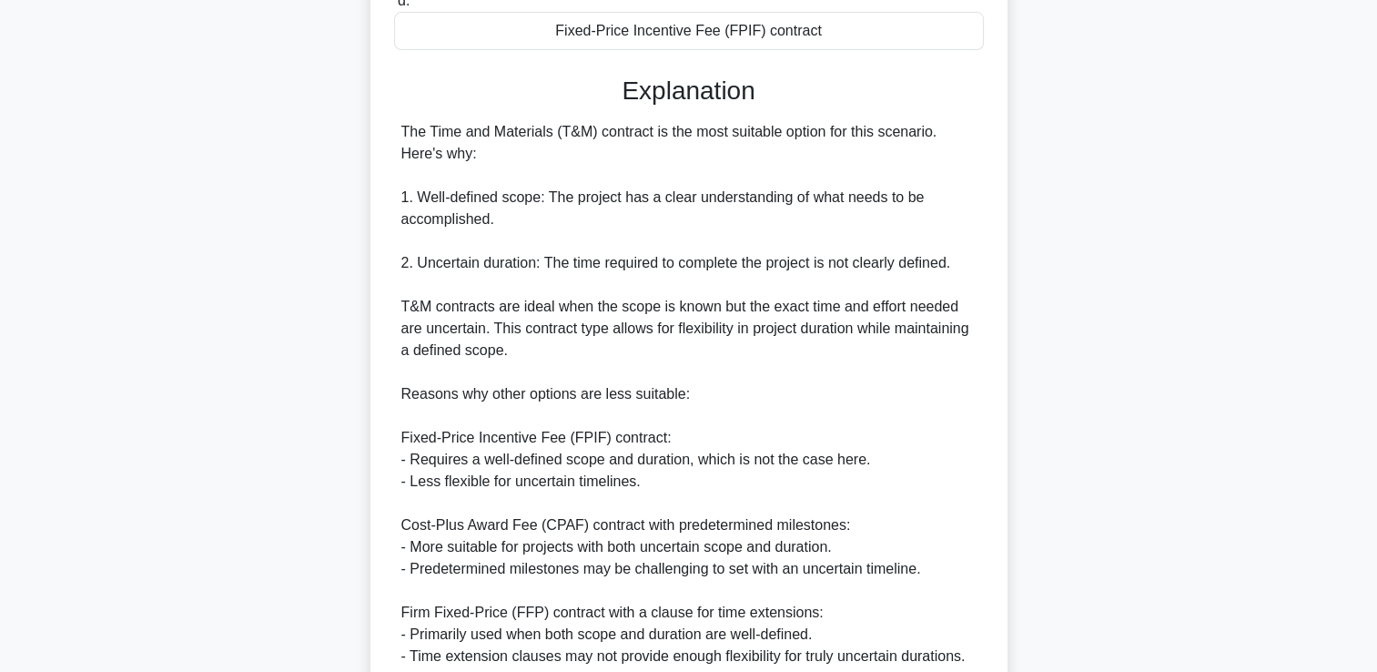
scroll to position [425, 0]
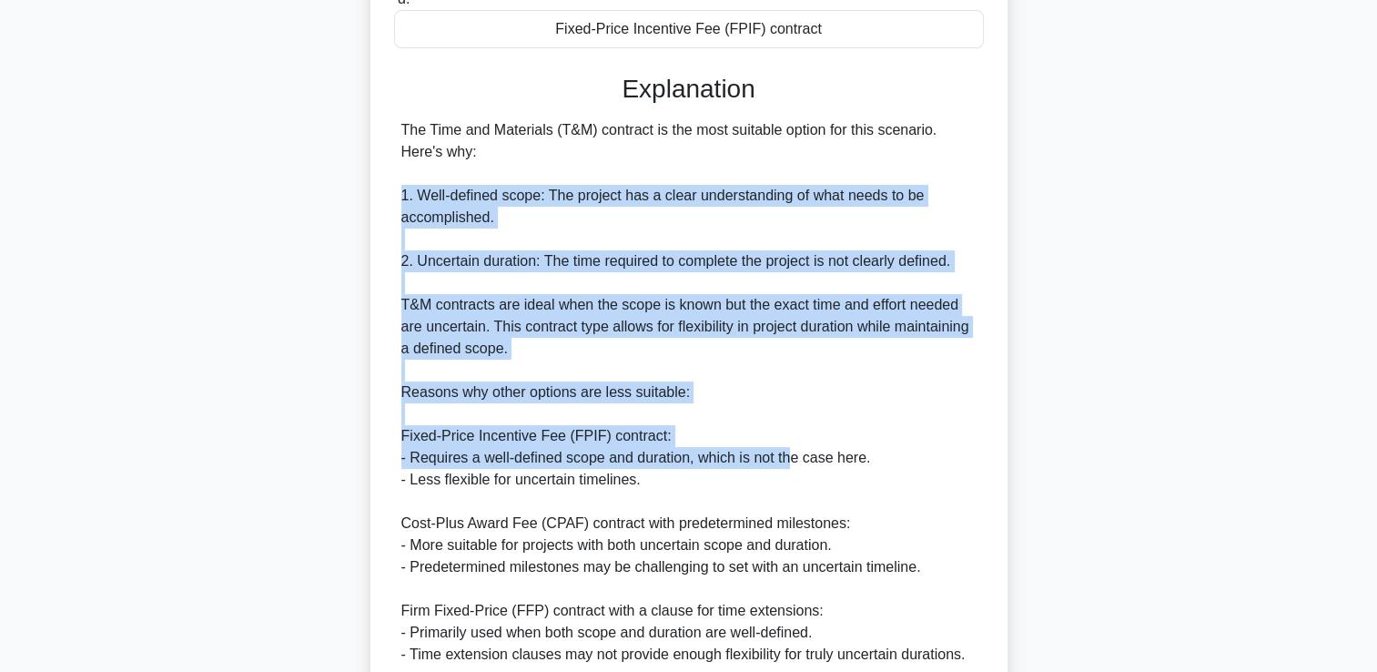
drag, startPoint x: 394, startPoint y: 187, endPoint x: 781, endPoint y: 436, distance: 459.7
click at [781, 436] on div "The Time and Materials (T&M) contract is the most suitable option for this scen…" at bounding box center [689, 425] width 590 height 612
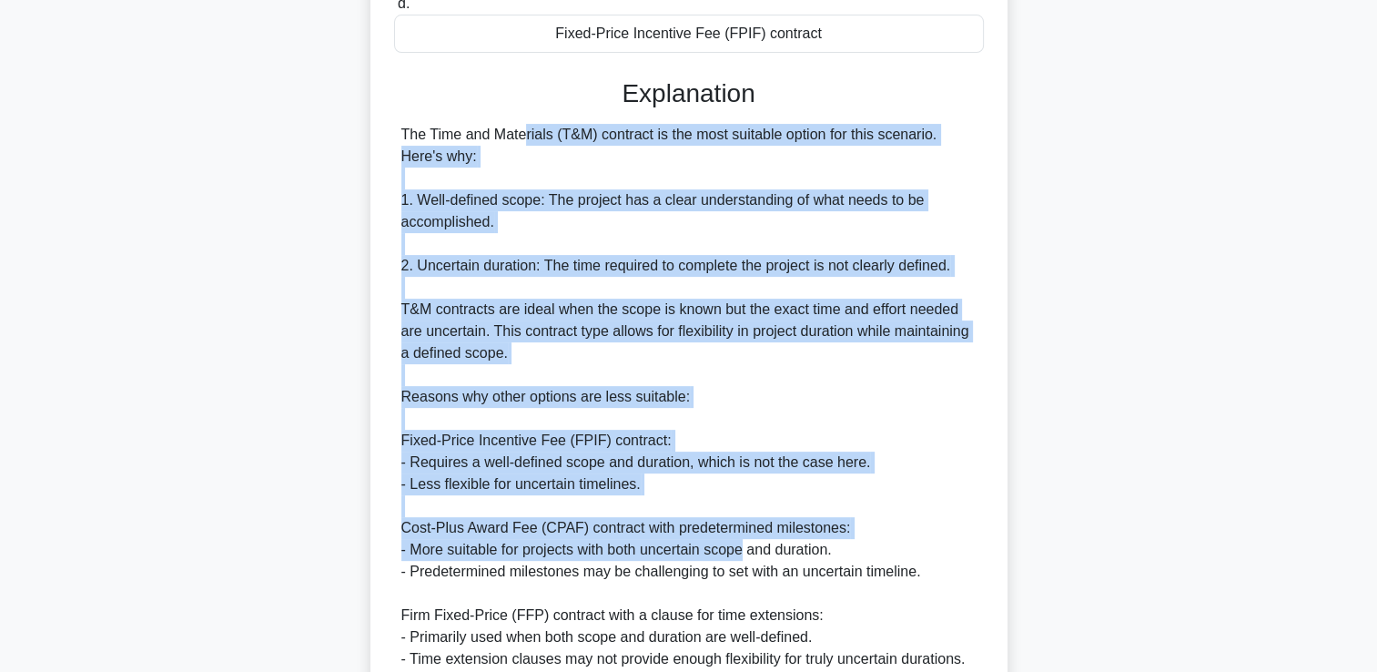
scroll to position [647, 0]
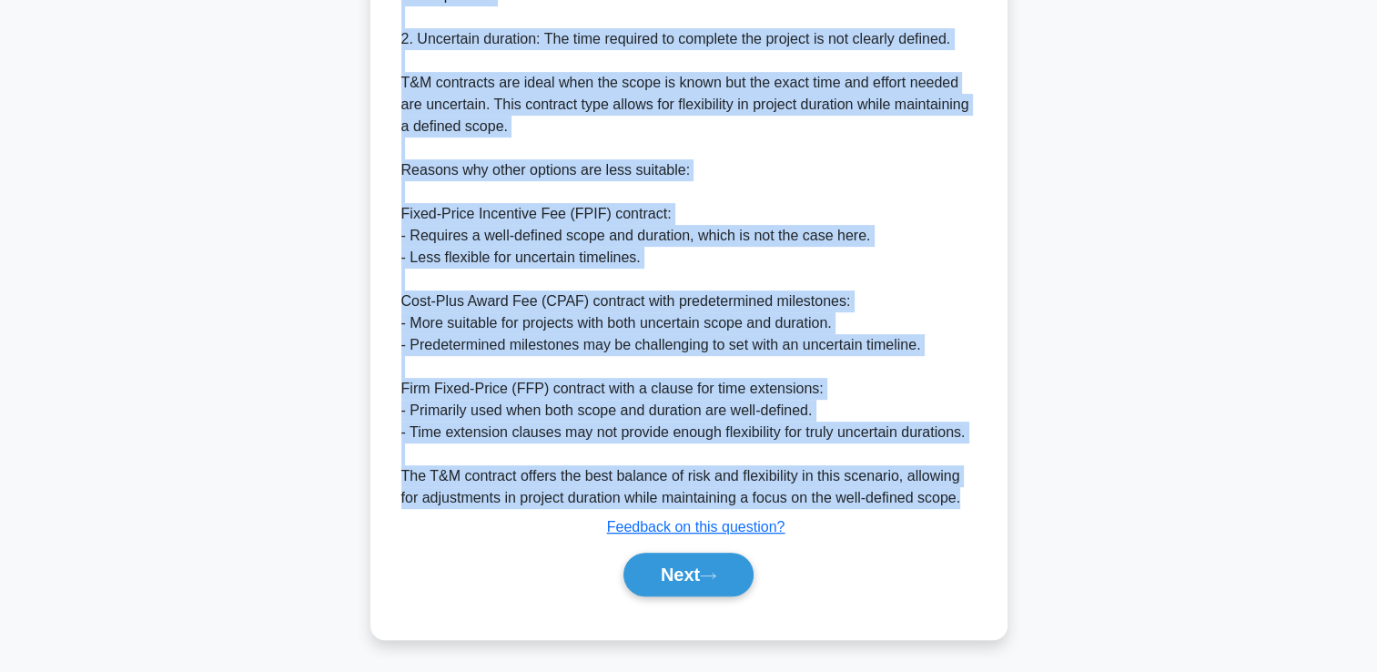
drag, startPoint x: 390, startPoint y: 128, endPoint x: 973, endPoint y: 499, distance: 690.2
click at [973, 499] on div "In a project where the scope is well-defined but the duration is uncertain, whi…" at bounding box center [689, 46] width 622 height 1169
copy div "The Time and Materials (T&M) contract is the most suitable option for this scen…"
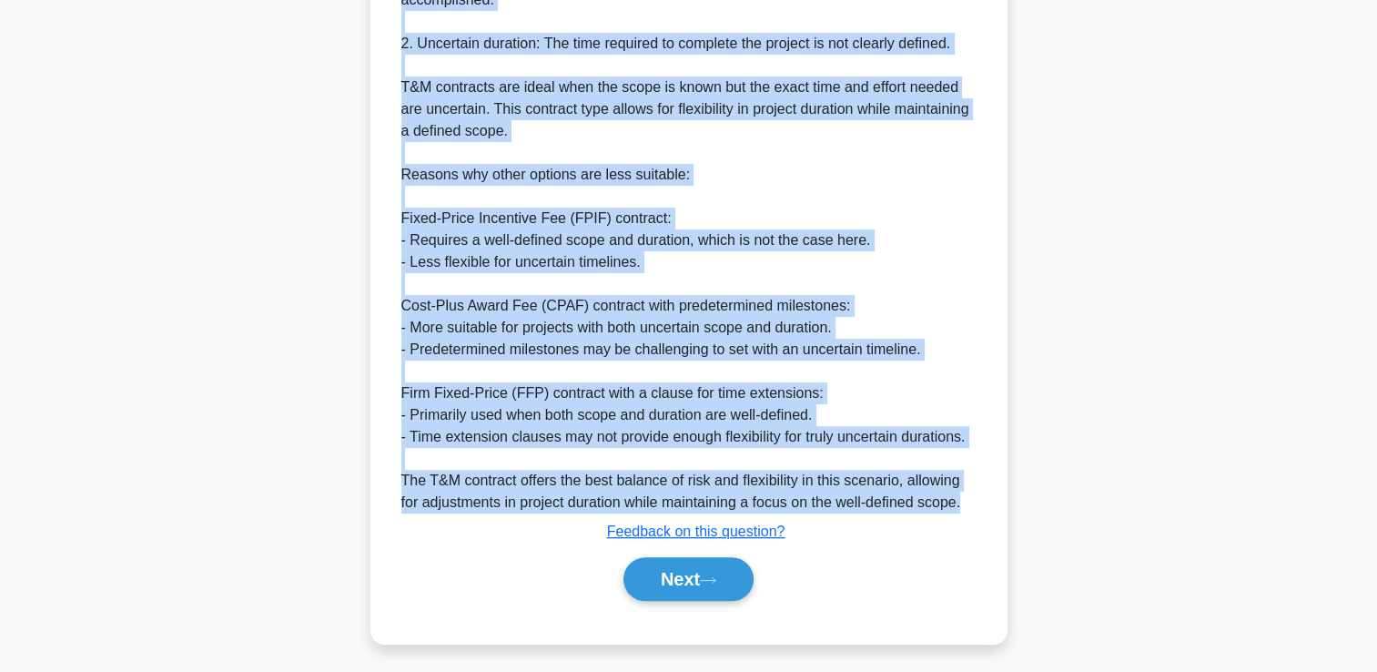
click at [1081, 342] on div "In a project where the scope is well-defined but the duration is uncertain, whi…" at bounding box center [688, 62] width 1201 height 1206
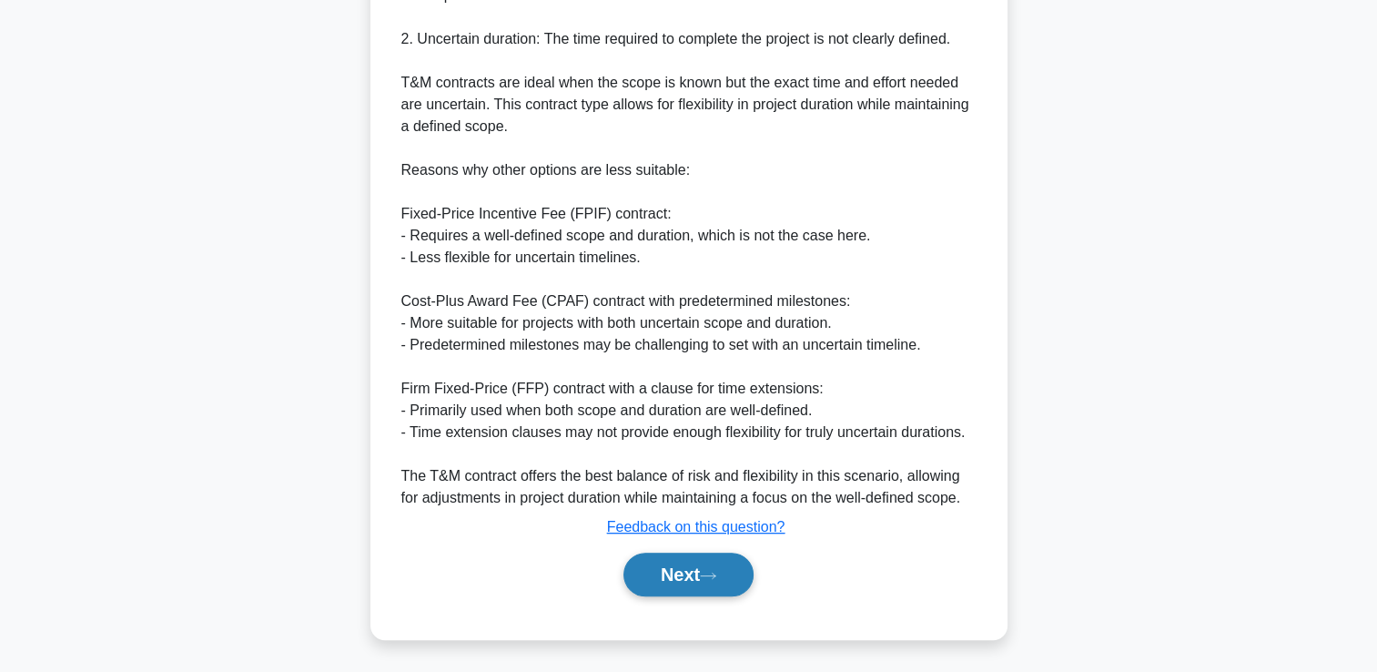
click at [724, 563] on button "Next" at bounding box center [688, 574] width 130 height 44
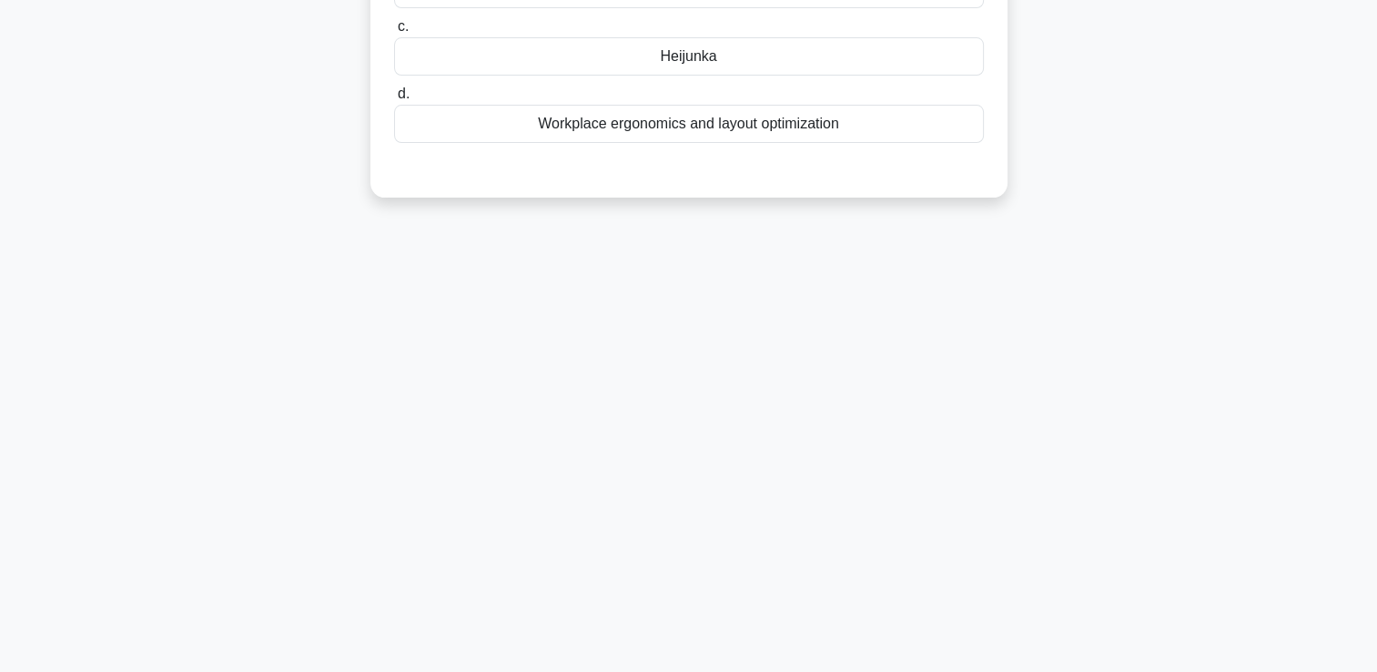
scroll to position [0, 0]
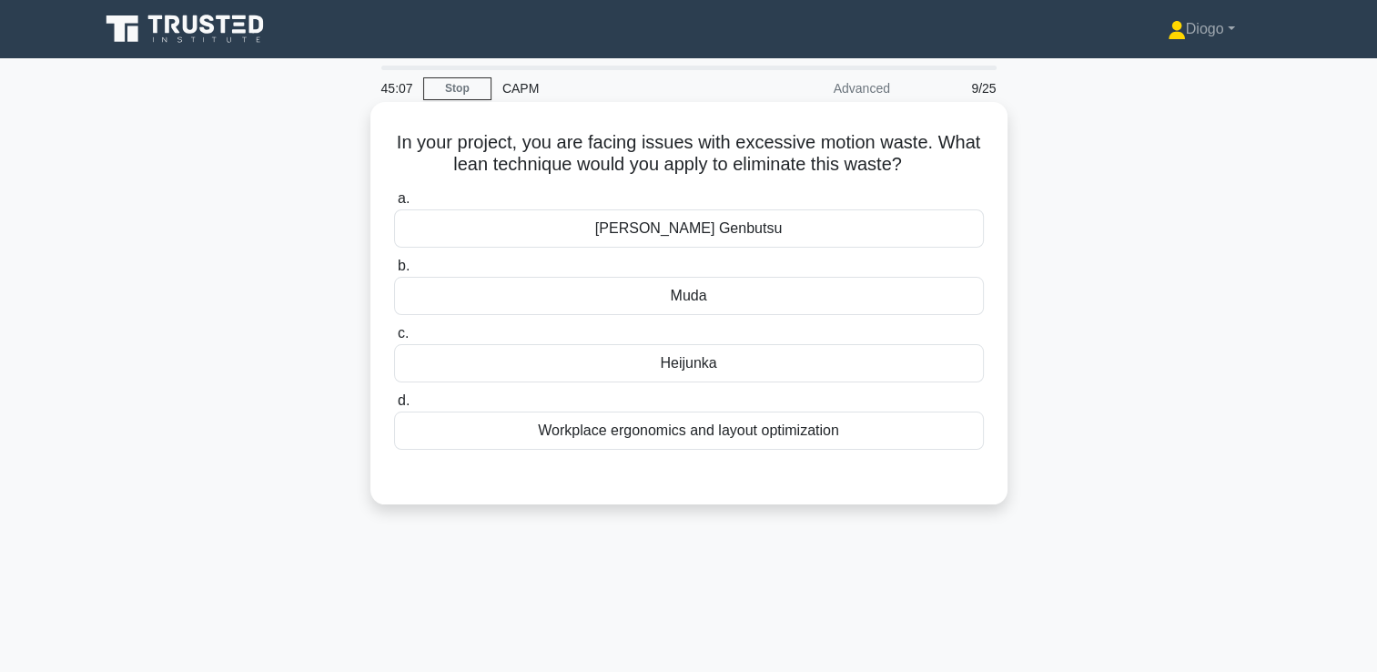
click at [902, 437] on div "Workplace ergonomics and layout optimization" at bounding box center [689, 430] width 590 height 38
click at [394, 407] on input "d. Workplace ergonomics and layout optimization" at bounding box center [394, 401] width 0 height 12
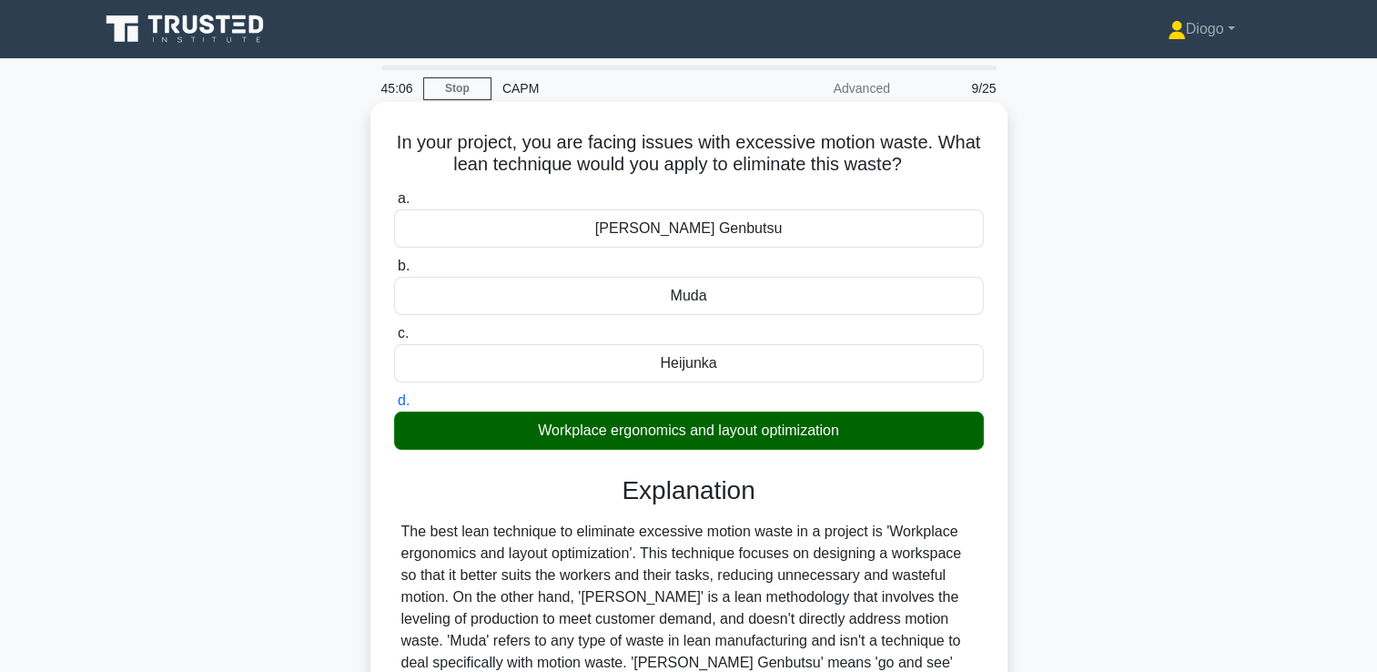
scroll to position [311, 0]
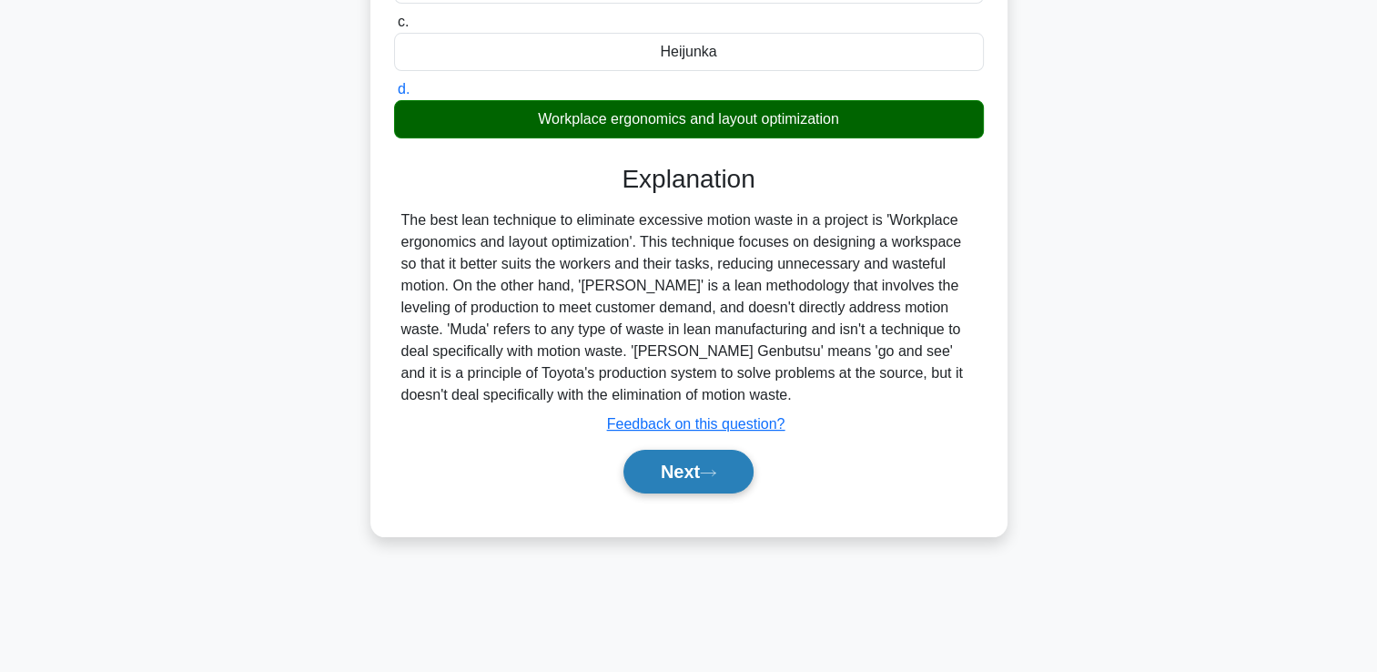
click at [713, 459] on button "Next" at bounding box center [688, 472] width 130 height 44
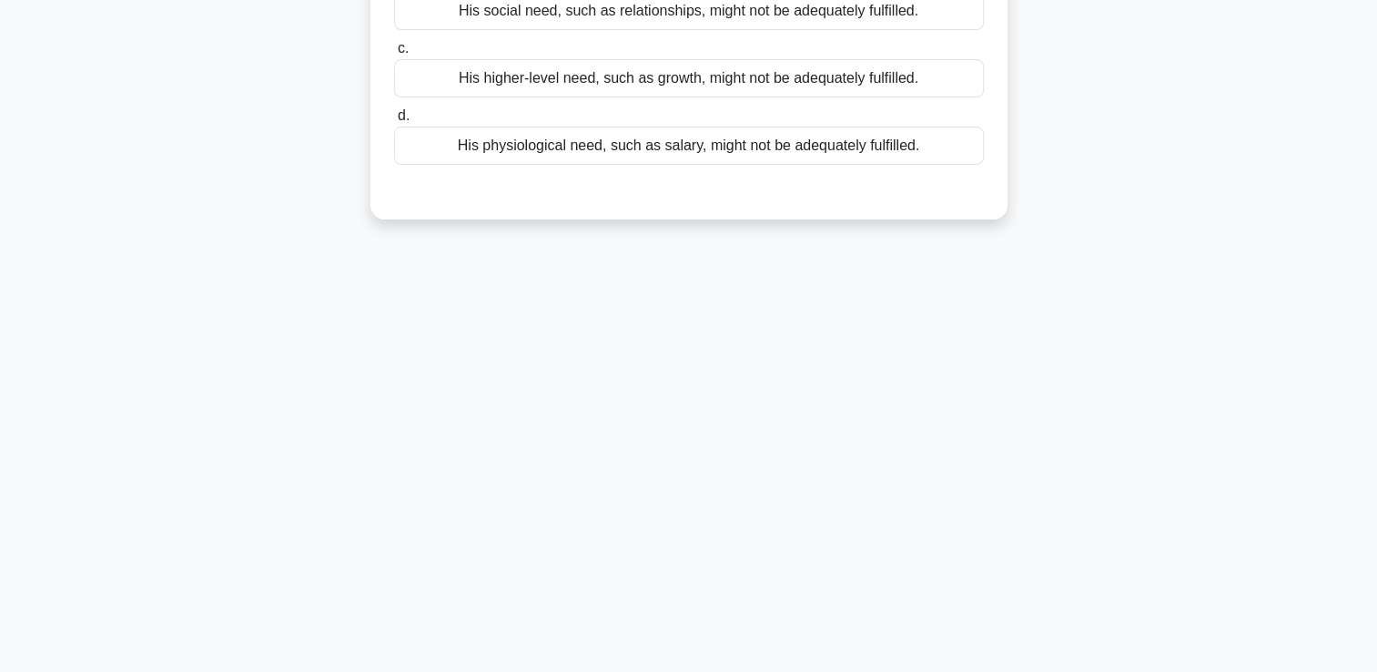
scroll to position [0, 0]
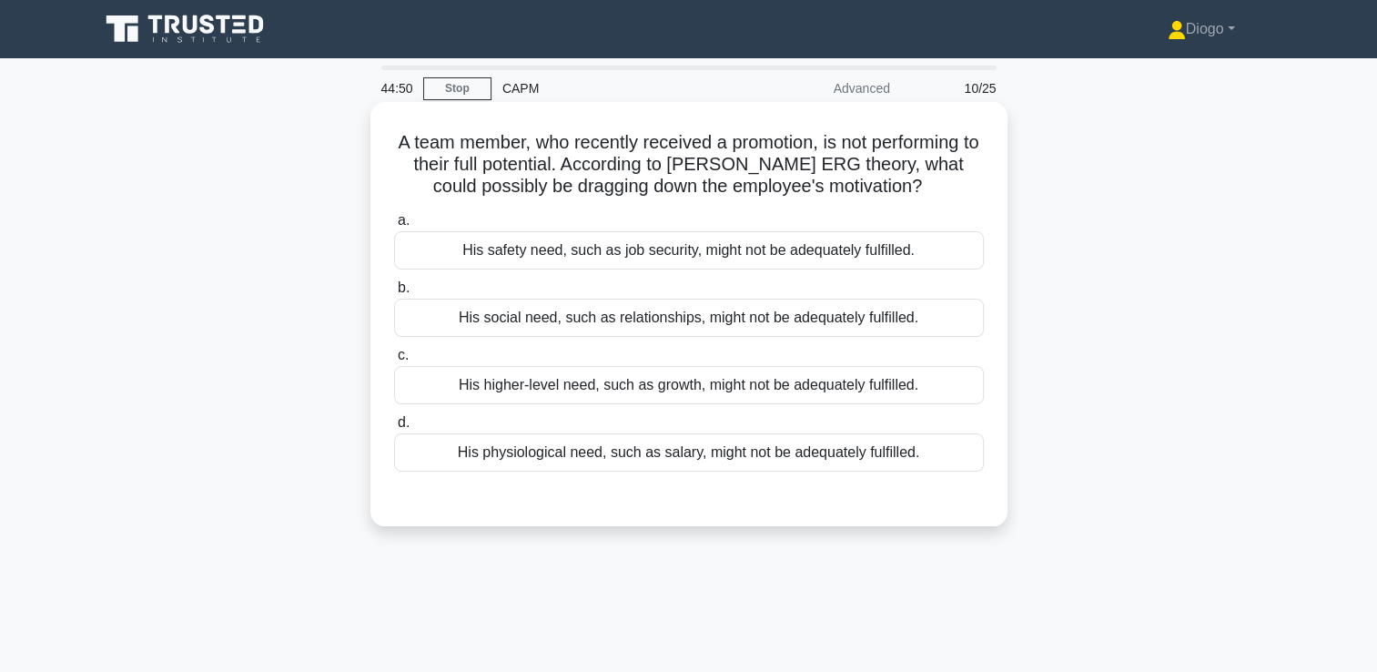
click at [935, 378] on div "His higher-level need, such as growth, might not be adequately fulfilled." at bounding box center [689, 385] width 590 height 38
click at [394, 361] on input "c. His higher-level need, such as growth, might not be adequately fulfilled." at bounding box center [394, 355] width 0 height 12
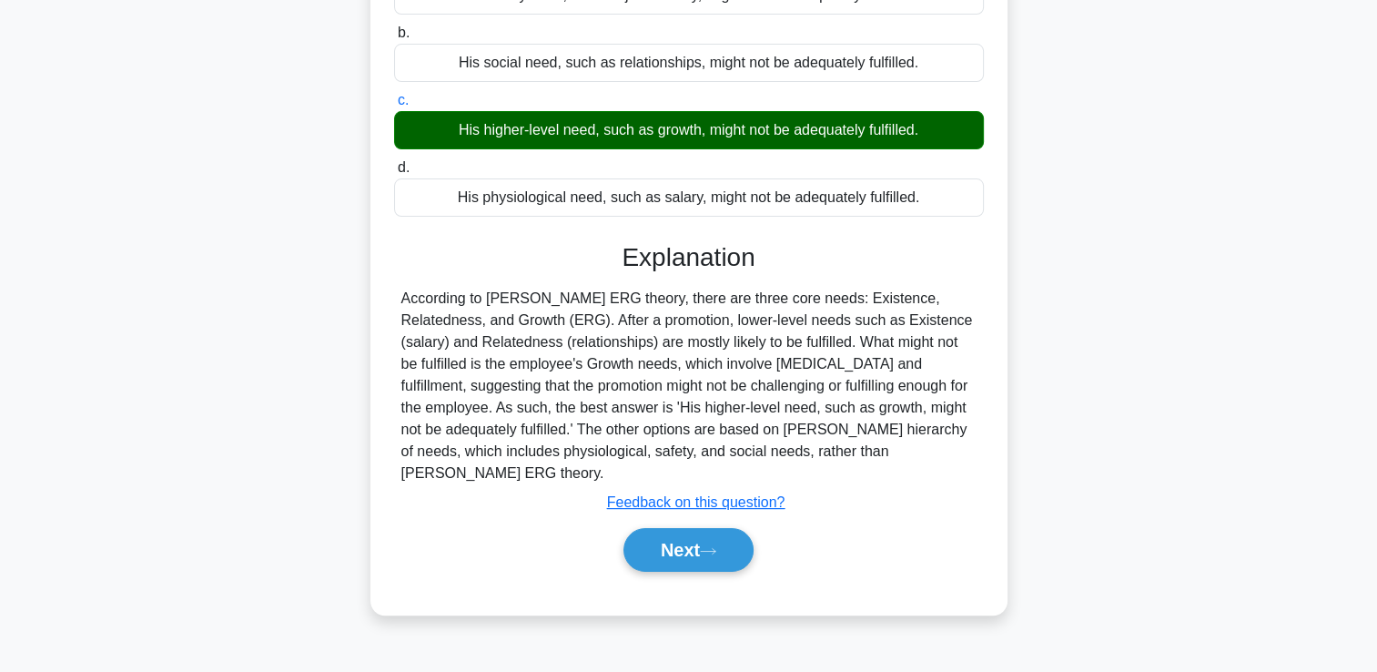
scroll to position [258, 0]
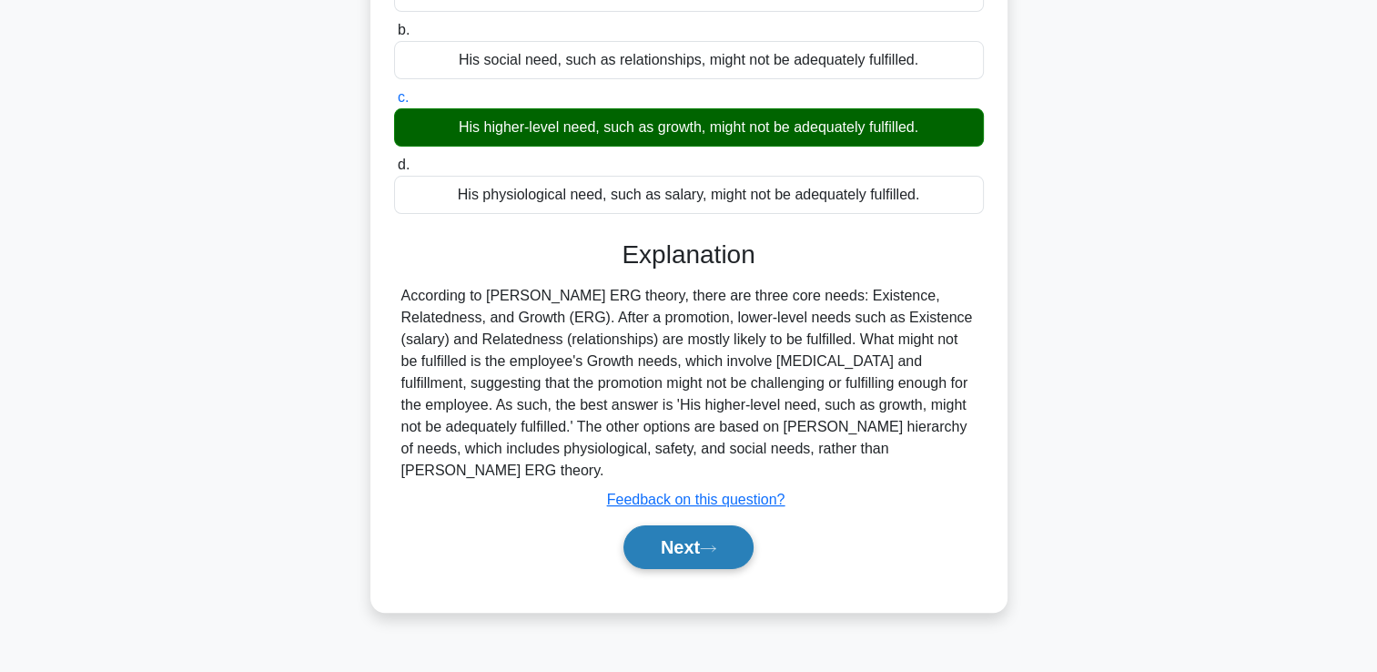
click at [748, 525] on button "Next" at bounding box center [688, 547] width 130 height 44
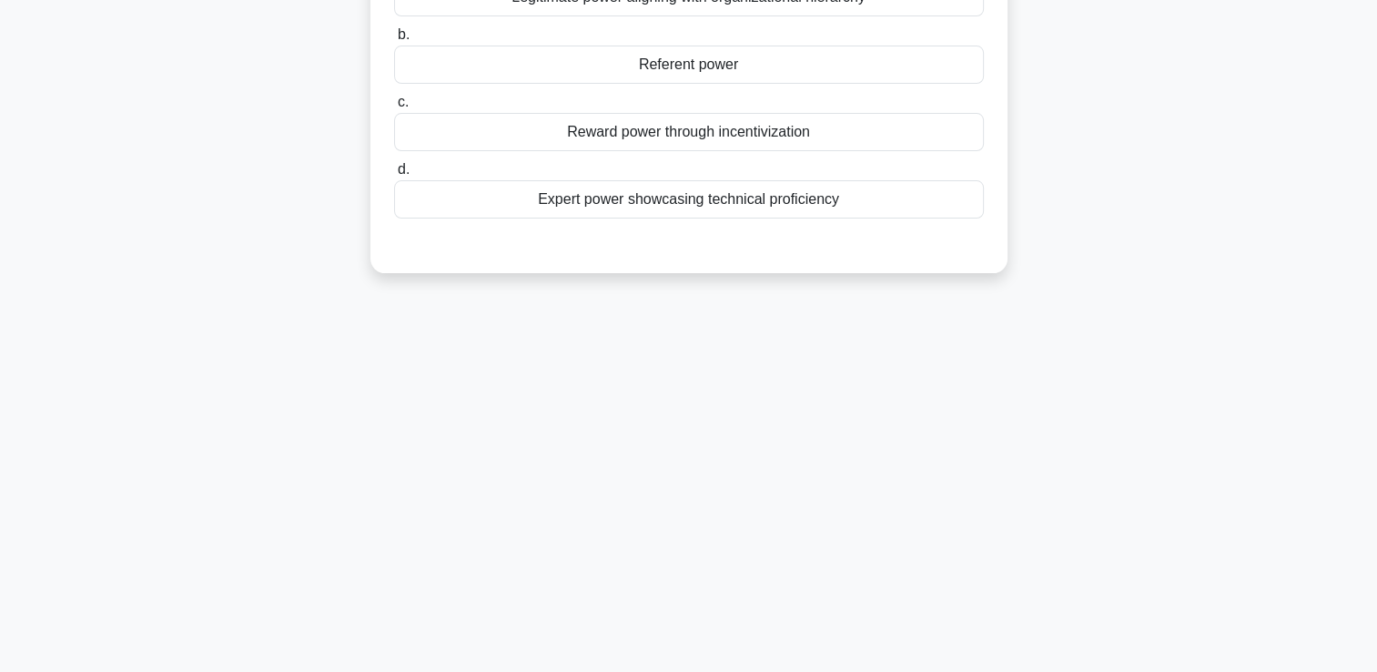
scroll to position [0, 0]
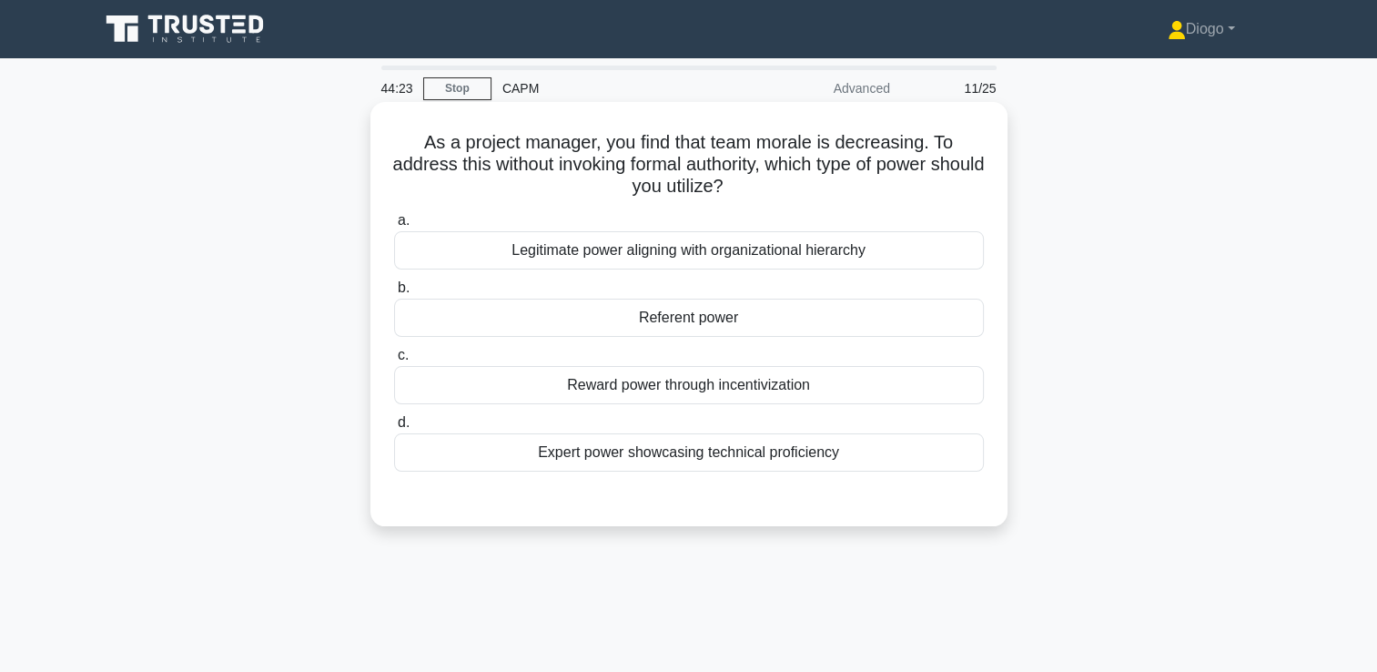
click at [929, 312] on div "Referent power" at bounding box center [689, 317] width 590 height 38
click at [394, 294] on input "b. Referent power" at bounding box center [394, 288] width 0 height 12
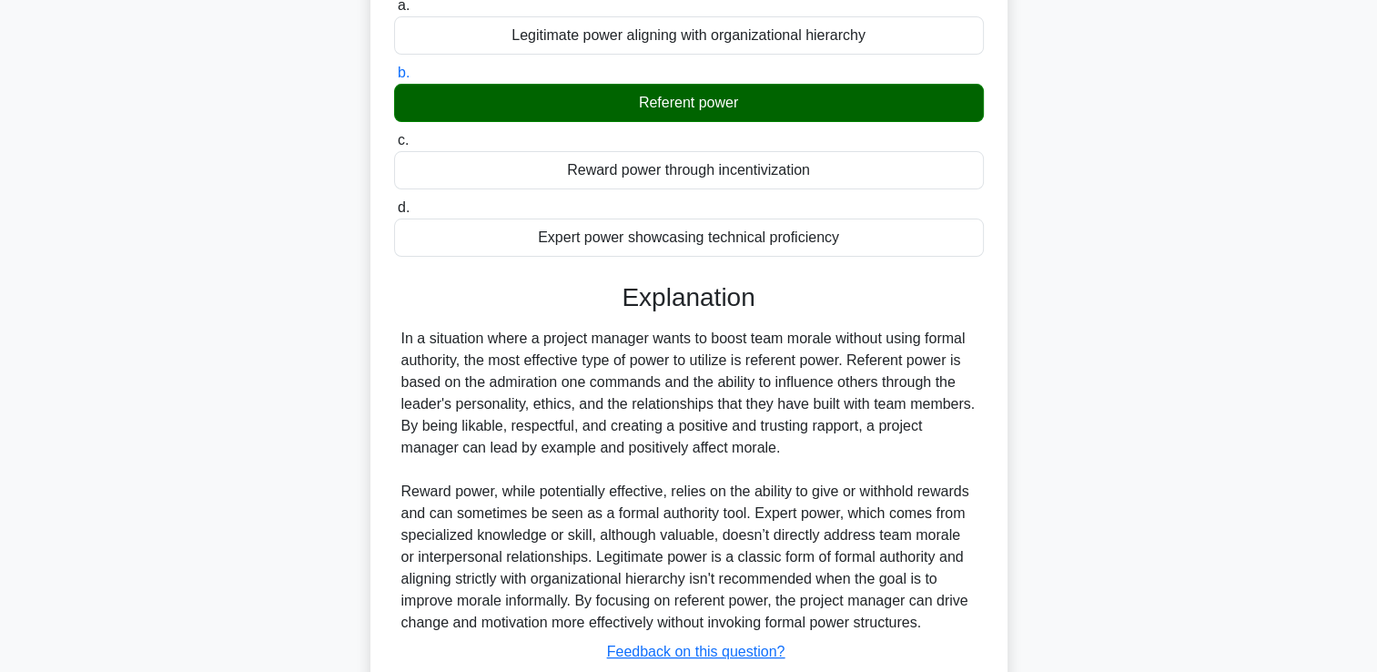
scroll to position [318, 0]
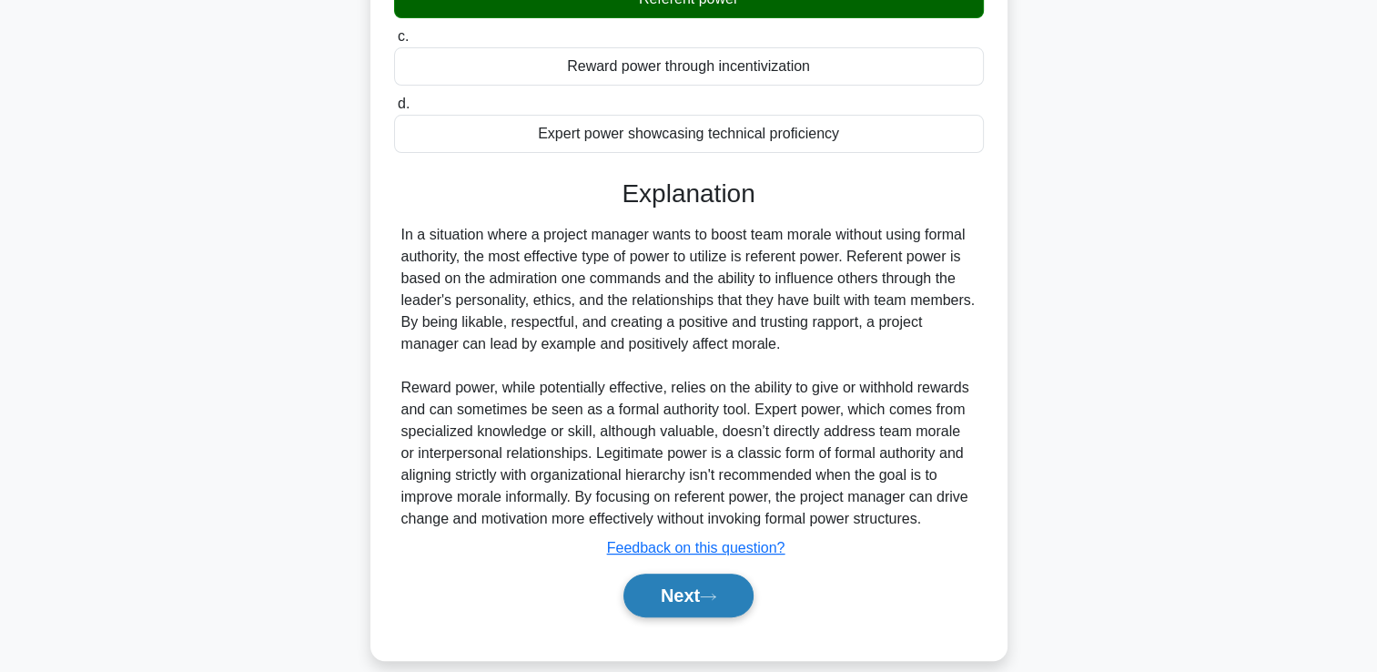
click at [713, 591] on icon at bounding box center [708, 596] width 16 height 10
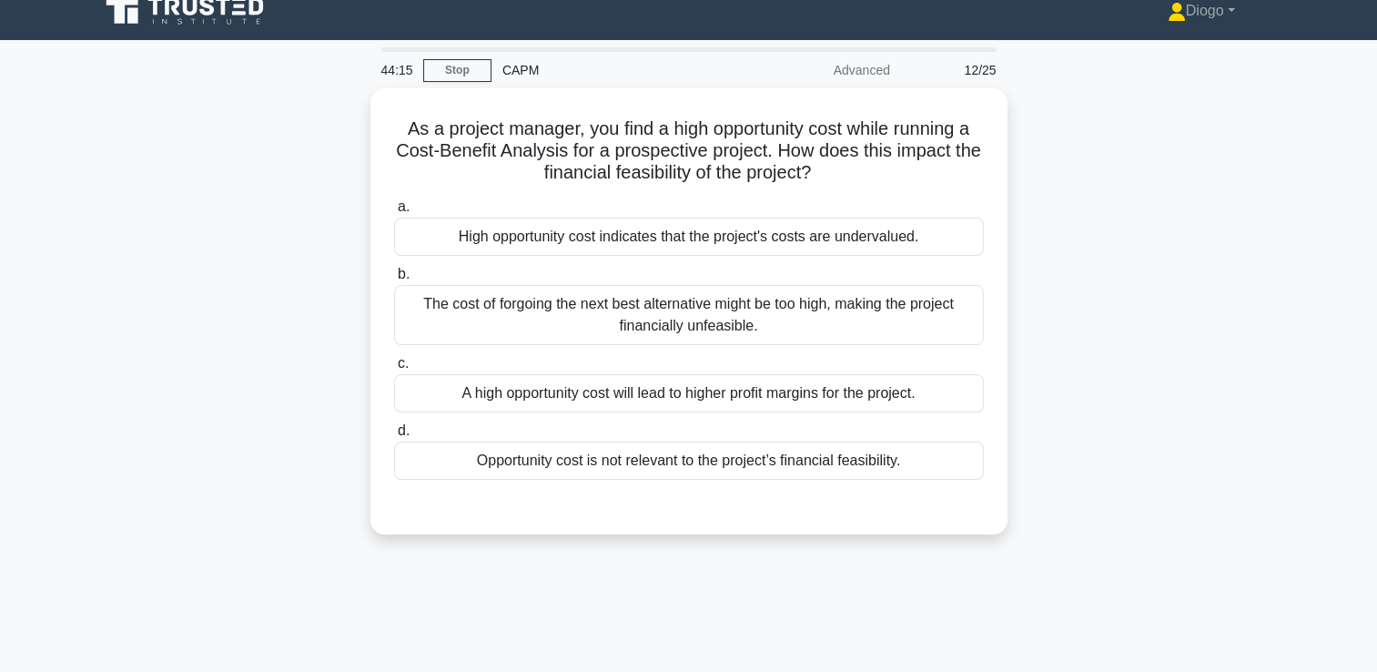
scroll to position [0, 0]
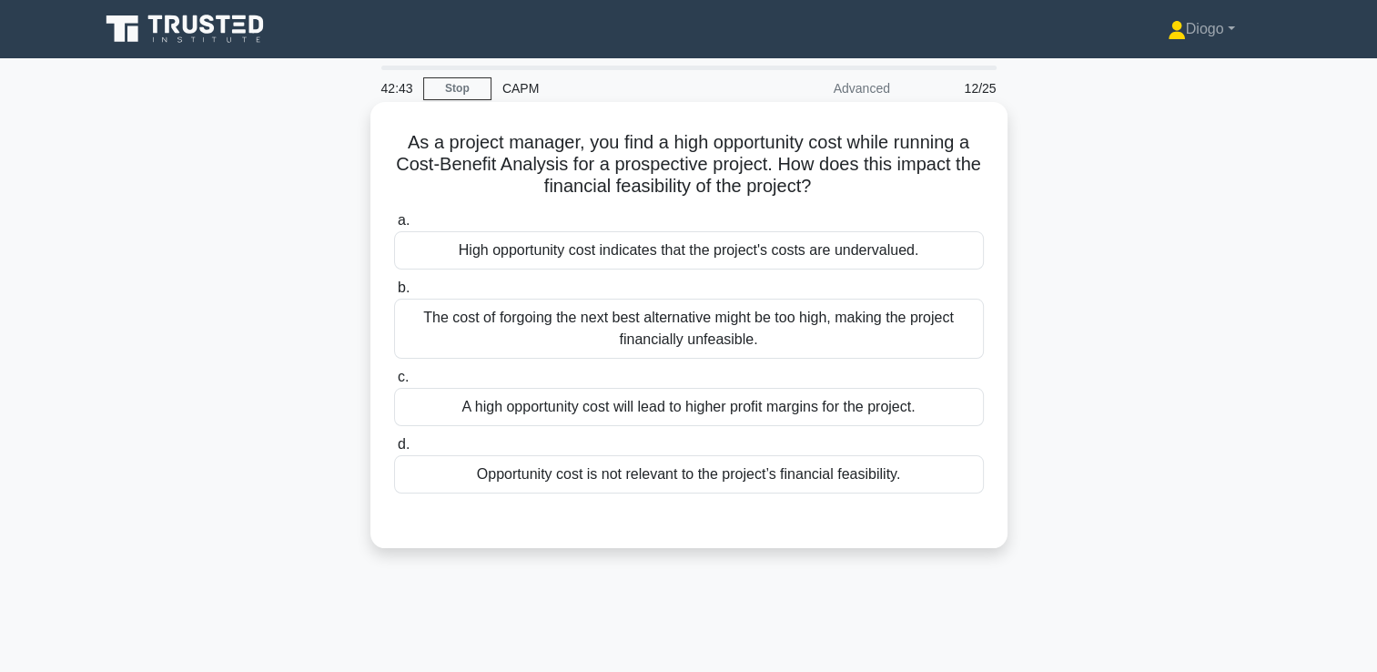
drag, startPoint x: 903, startPoint y: 339, endPoint x: 880, endPoint y: 360, distance: 30.9
click at [880, 360] on div "a. High opportunity cost indicates that the project's costs are undervalued. b.…" at bounding box center [689, 351] width 612 height 291
click at [859, 343] on div "The cost of forgoing the next best alternative might be too high, making the pr…" at bounding box center [689, 328] width 590 height 60
click at [394, 294] on input "b. The cost of forgoing the next best alternative might be too high, making the…" at bounding box center [394, 288] width 0 height 12
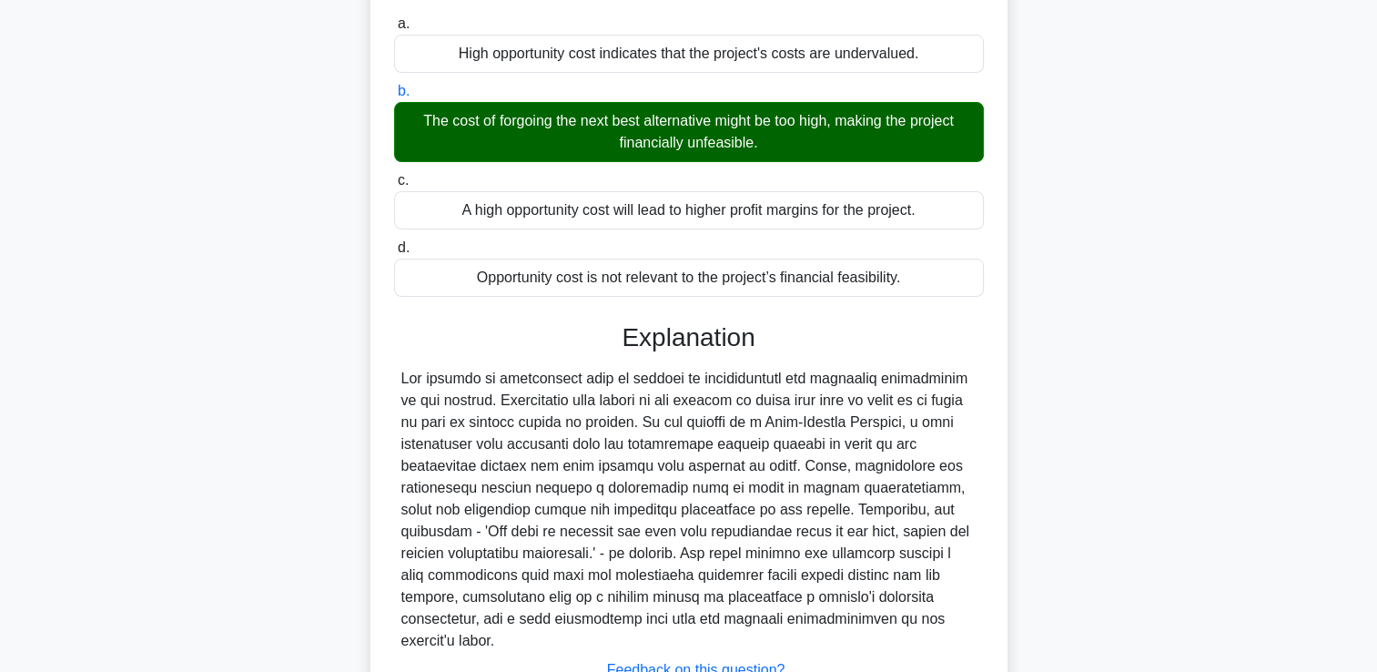
scroll to position [318, 0]
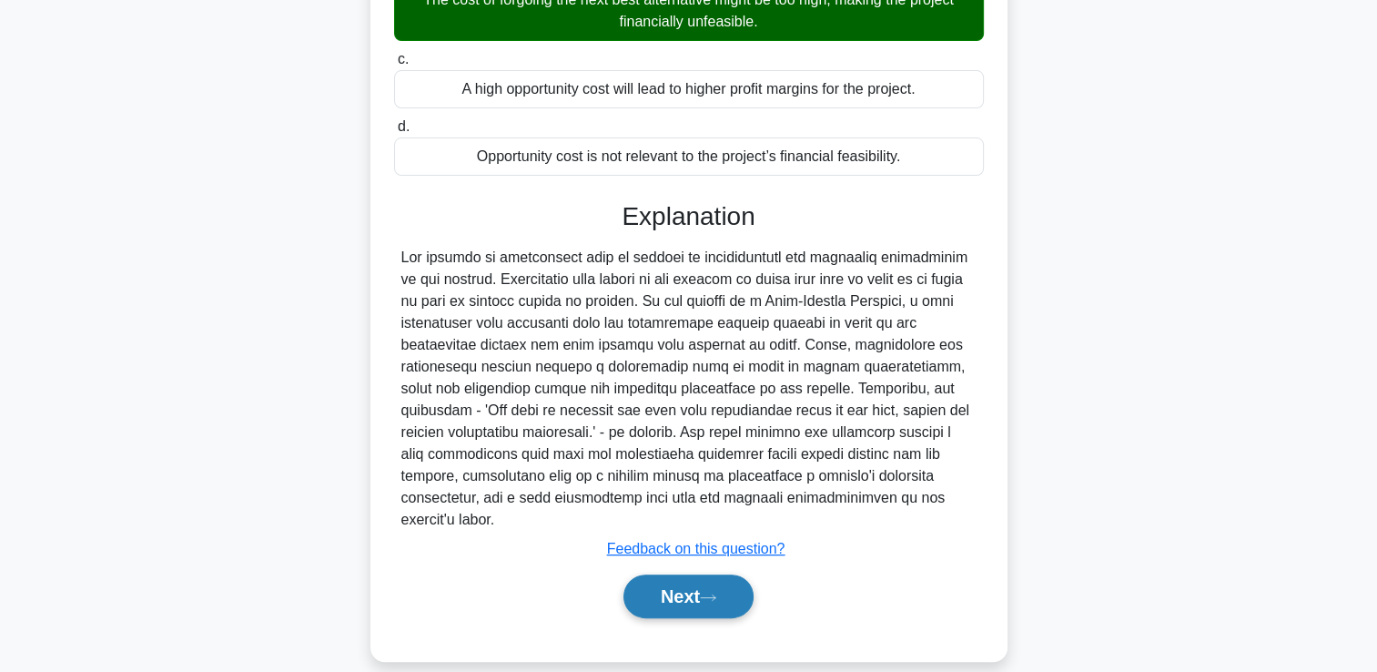
click at [753, 588] on button "Next" at bounding box center [688, 596] width 130 height 44
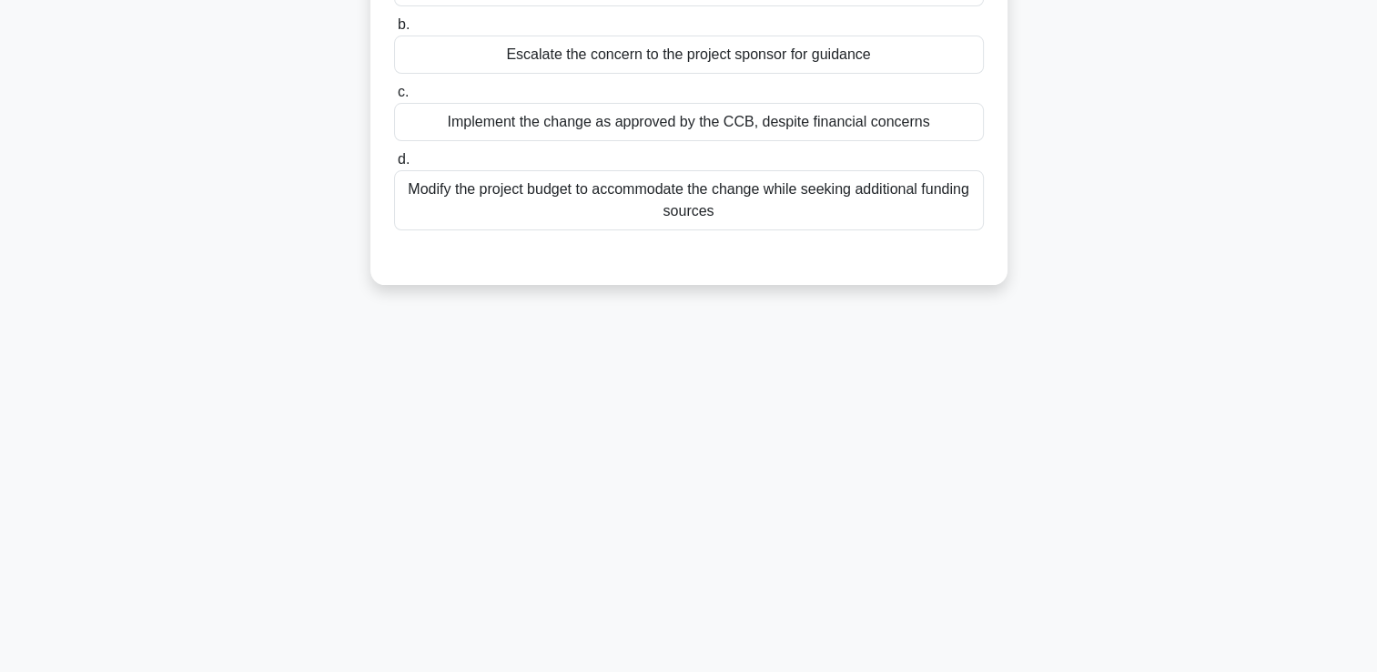
scroll to position [0, 0]
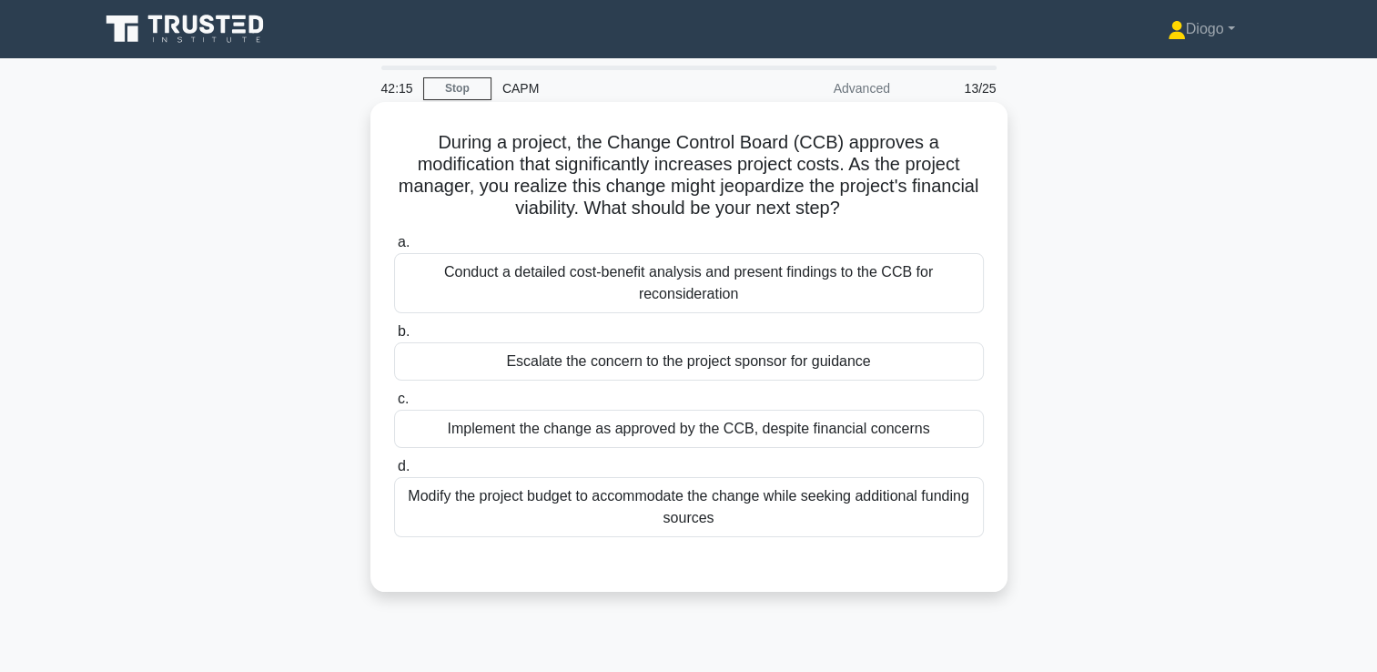
click at [753, 511] on div "Modify the project budget to accommodate the change while seeking additional fu…" at bounding box center [689, 507] width 590 height 60
click at [394, 472] on input "d. Modify the project budget to accommodate the change while seeking additional…" at bounding box center [394, 466] width 0 height 12
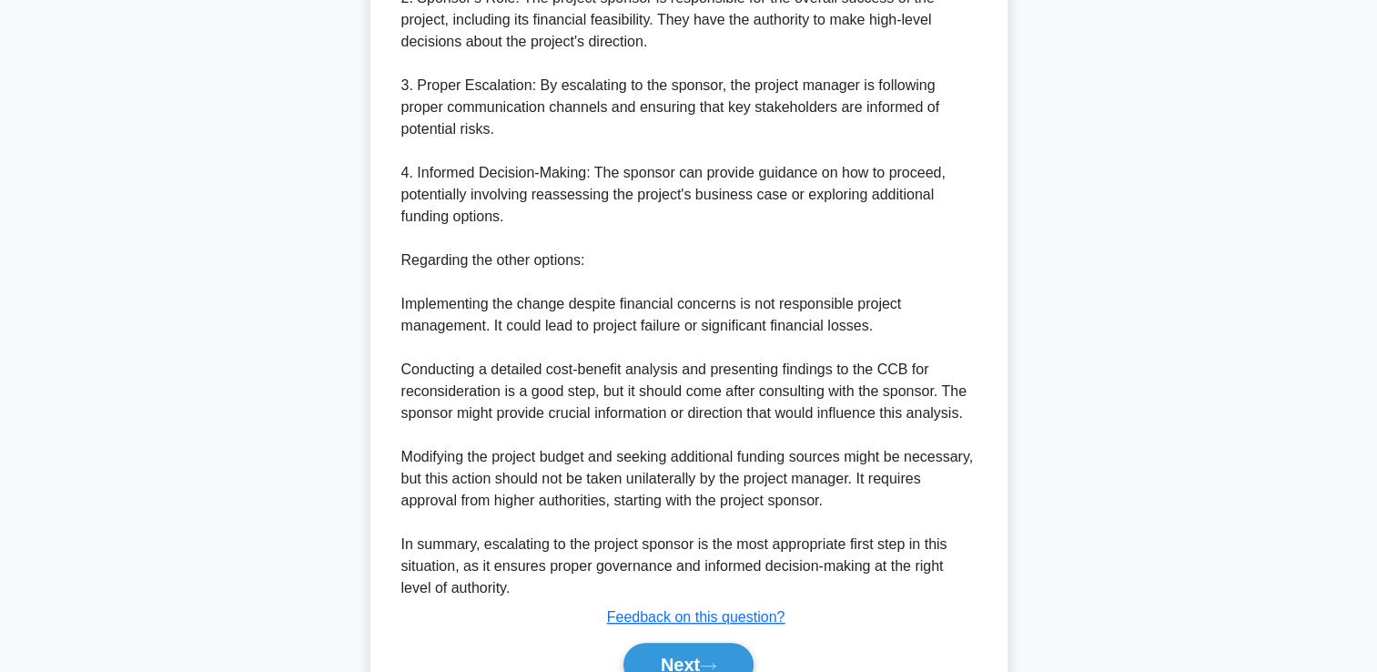
scroll to position [865, 0]
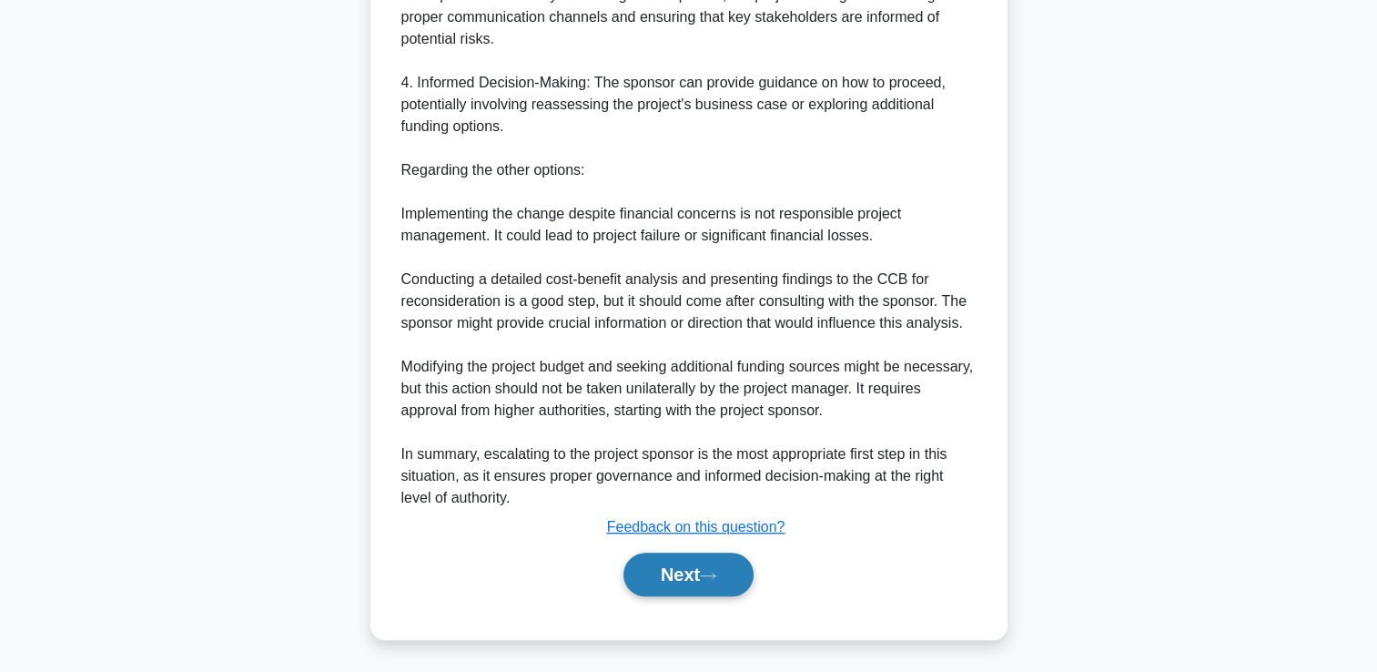
click at [682, 577] on button "Next" at bounding box center [688, 574] width 130 height 44
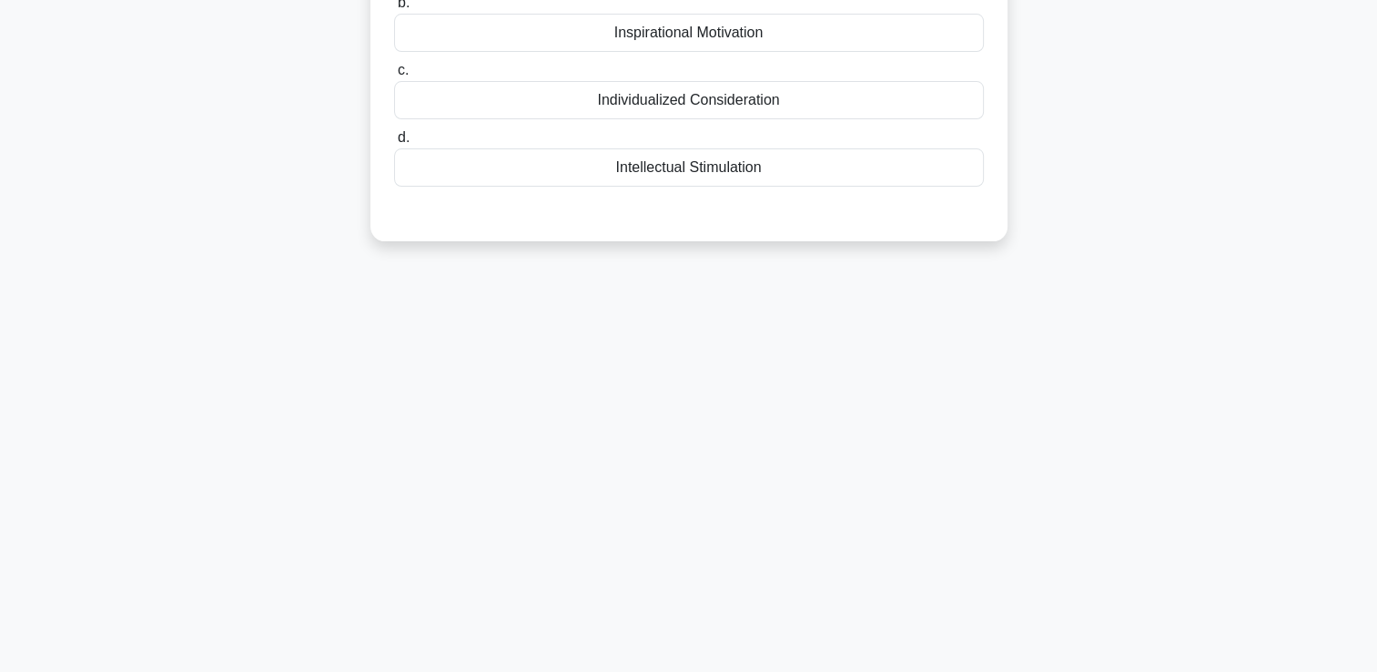
scroll to position [0, 0]
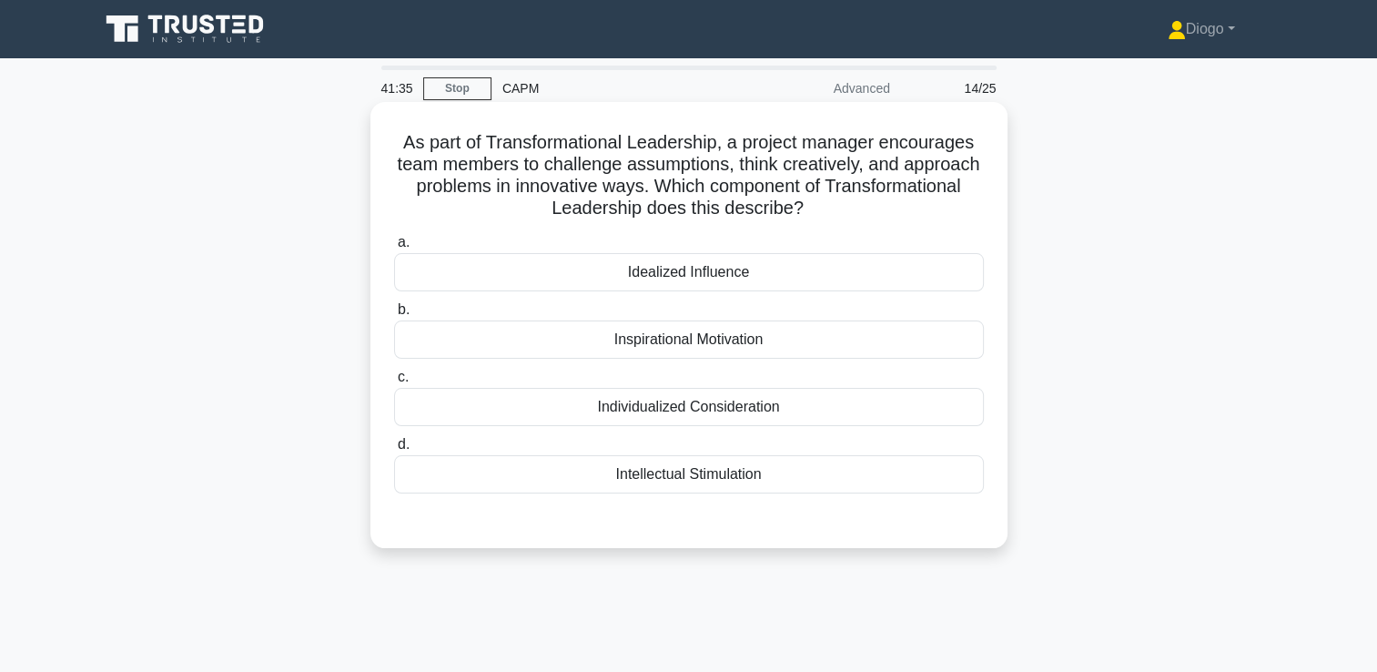
click at [723, 331] on div "Inspirational Motivation" at bounding box center [689, 339] width 590 height 38
click at [394, 316] on input "b. Inspirational Motivation" at bounding box center [394, 310] width 0 height 12
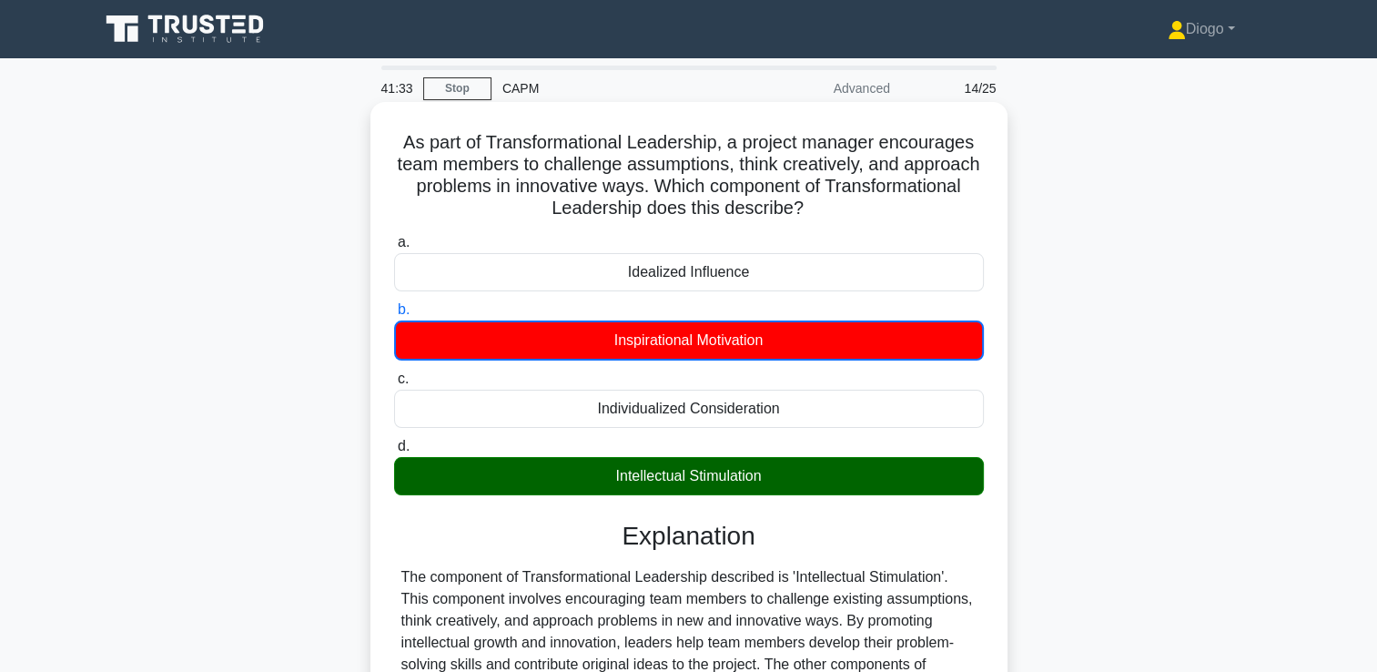
scroll to position [226, 0]
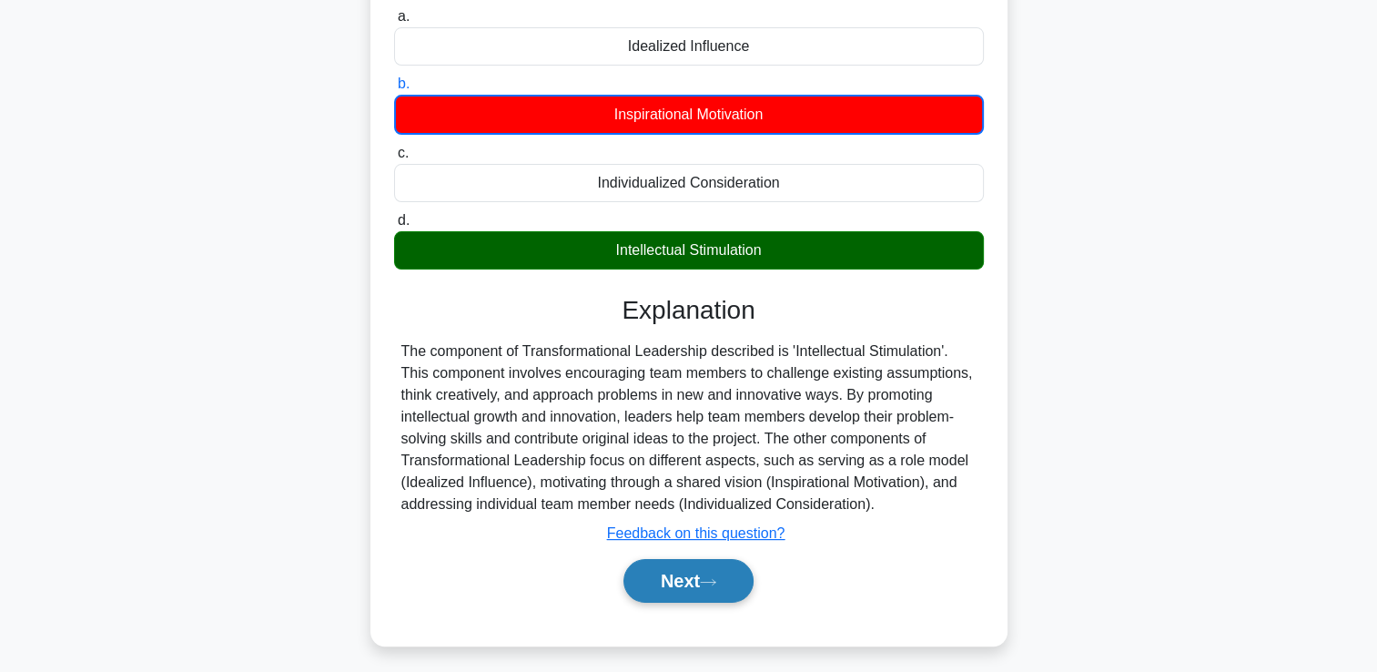
click at [684, 590] on button "Next" at bounding box center [688, 581] width 130 height 44
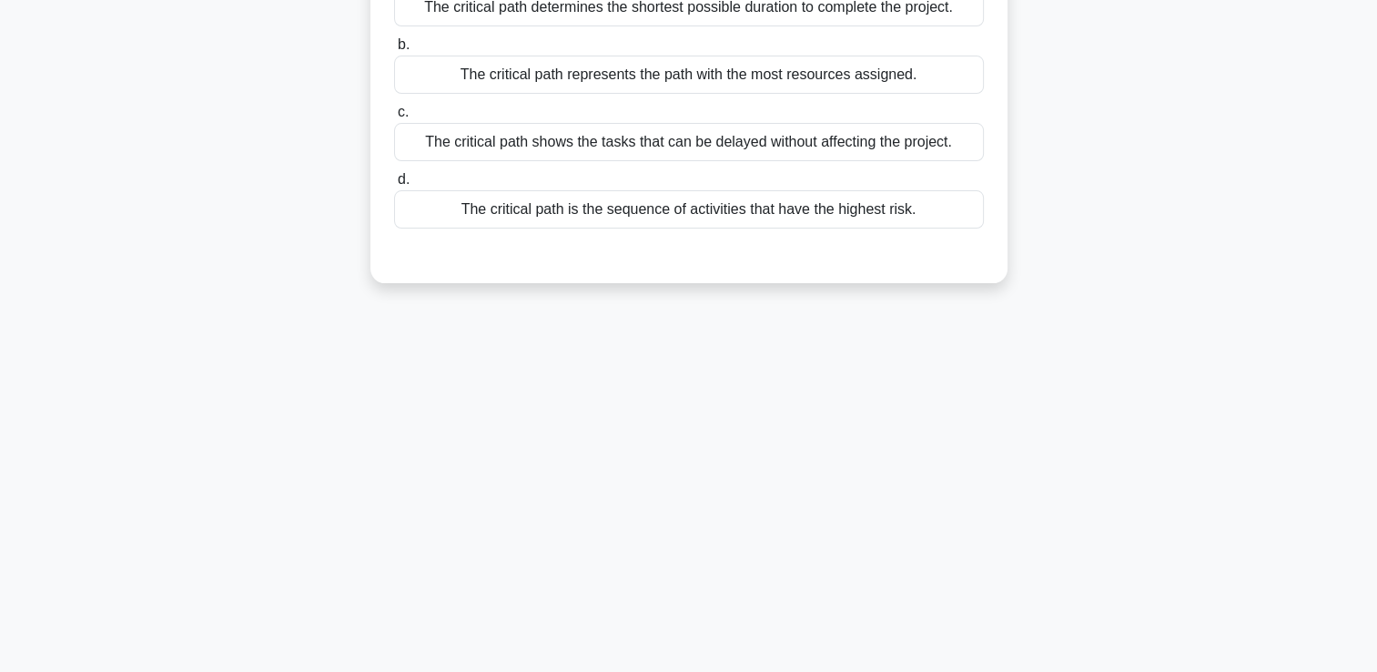
scroll to position [0, 0]
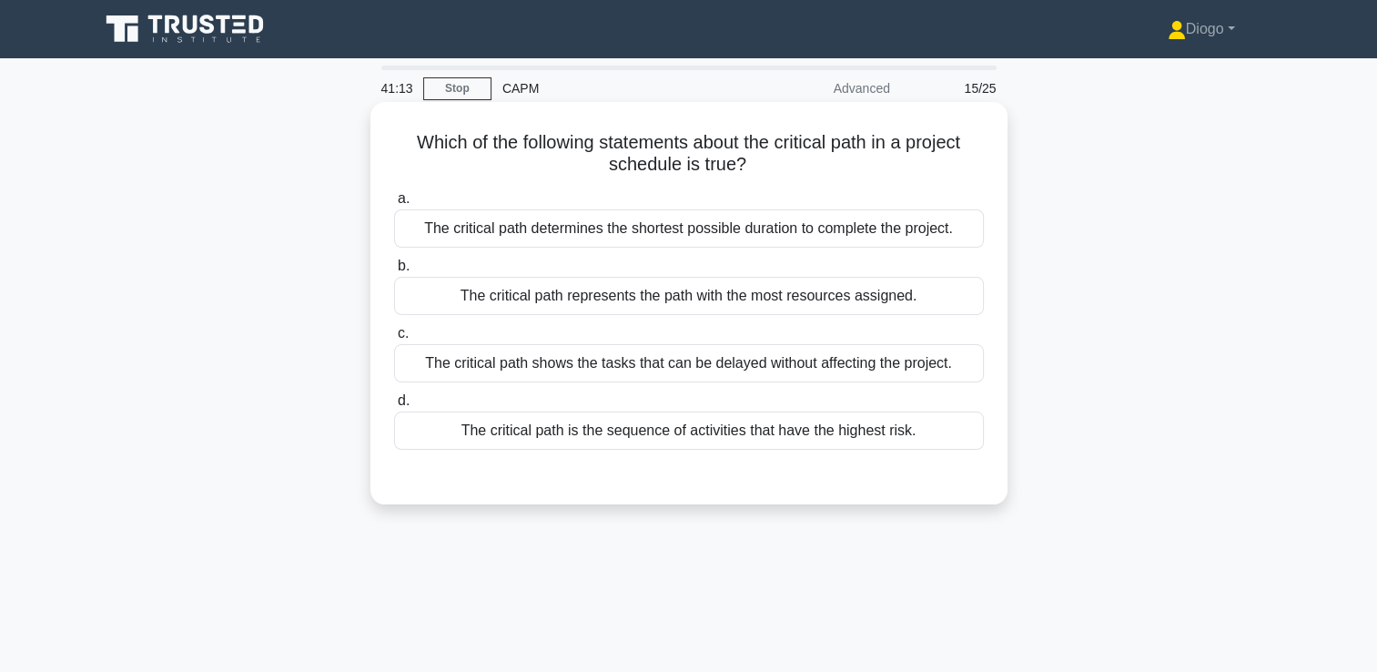
click at [733, 235] on div "The critical path determines the shortest possible duration to complete the pro…" at bounding box center [689, 228] width 590 height 38
click at [394, 205] on input "a. The critical path determines the shortest possible duration to complete the …" at bounding box center [394, 199] width 0 height 12
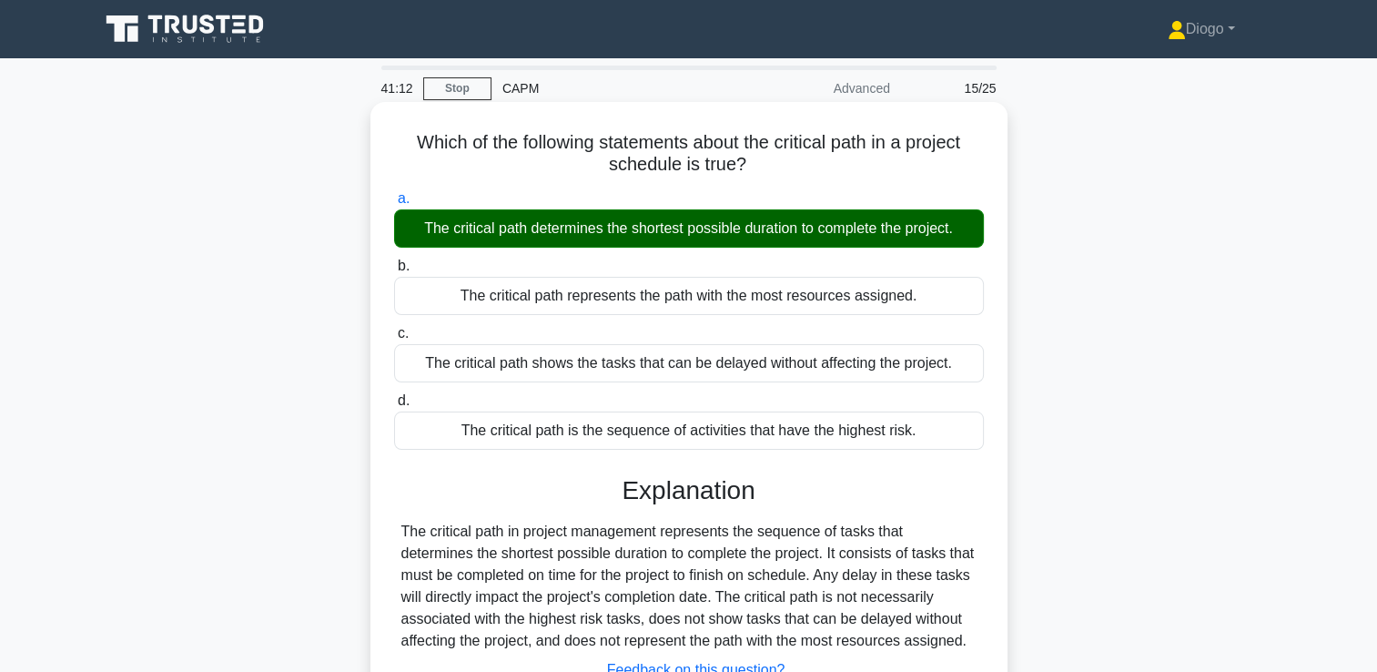
scroll to position [311, 0]
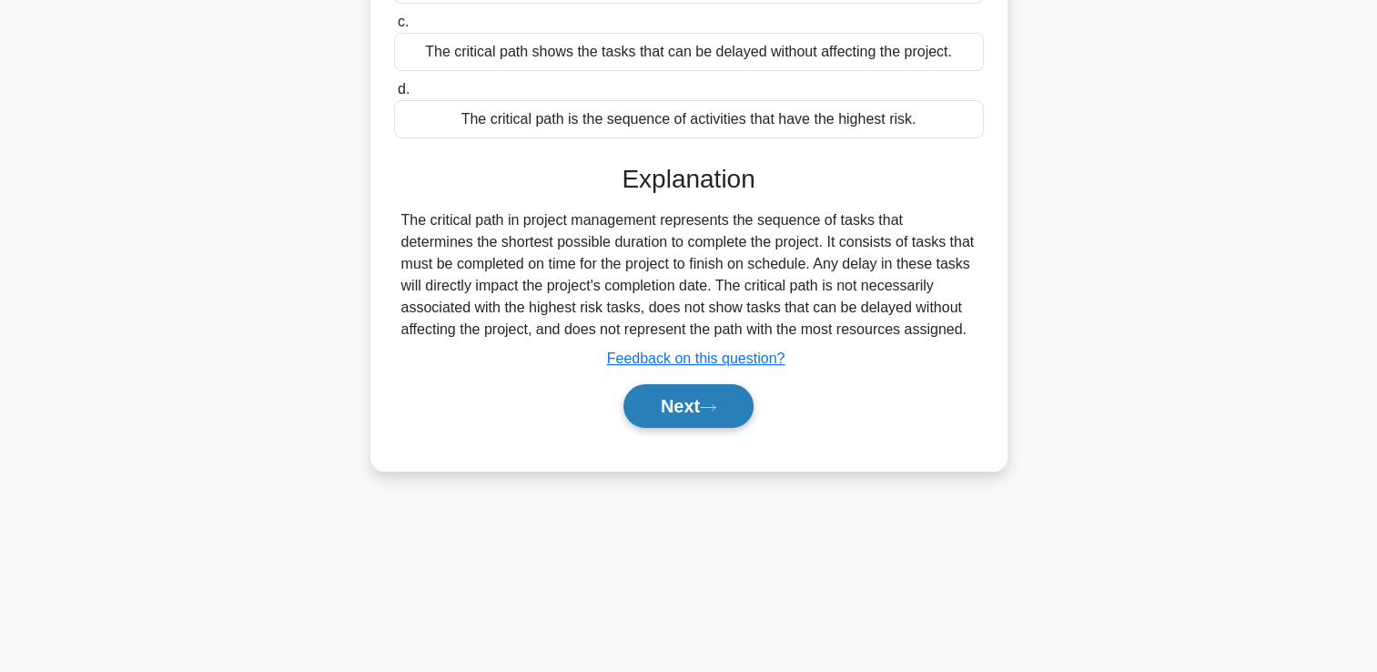
click at [710, 410] on icon at bounding box center [708, 407] width 16 height 10
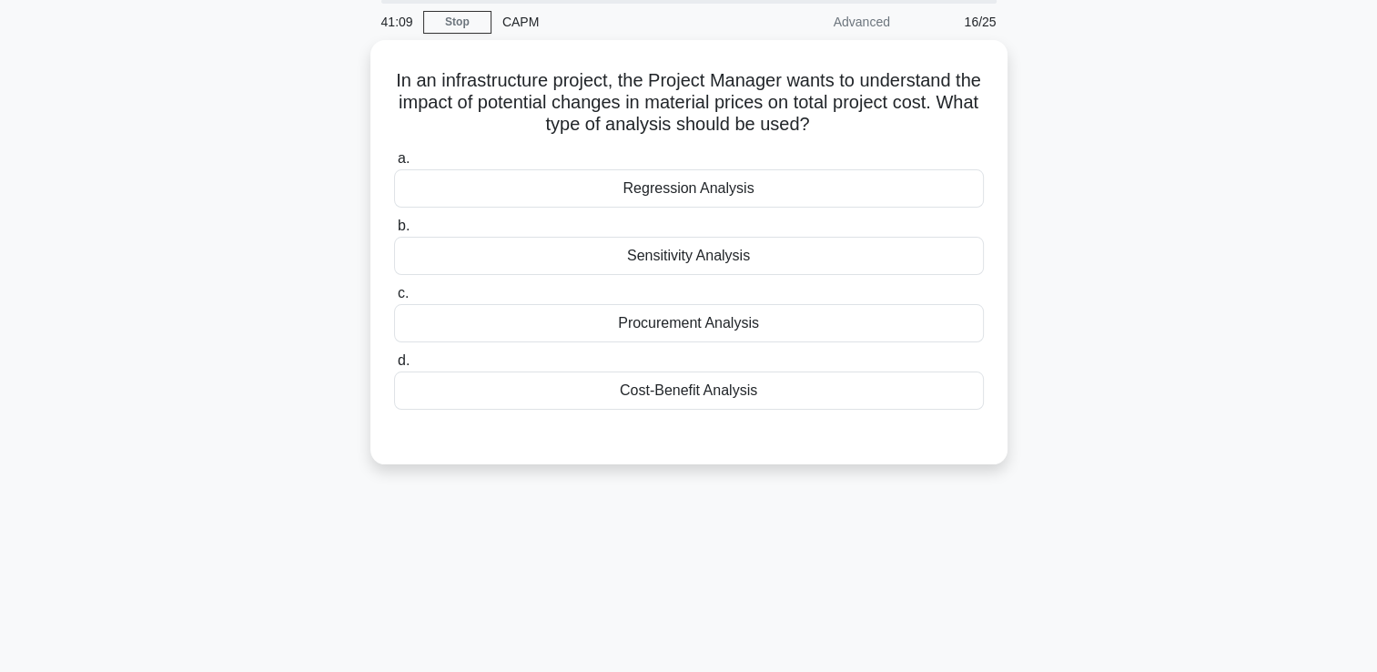
scroll to position [0, 0]
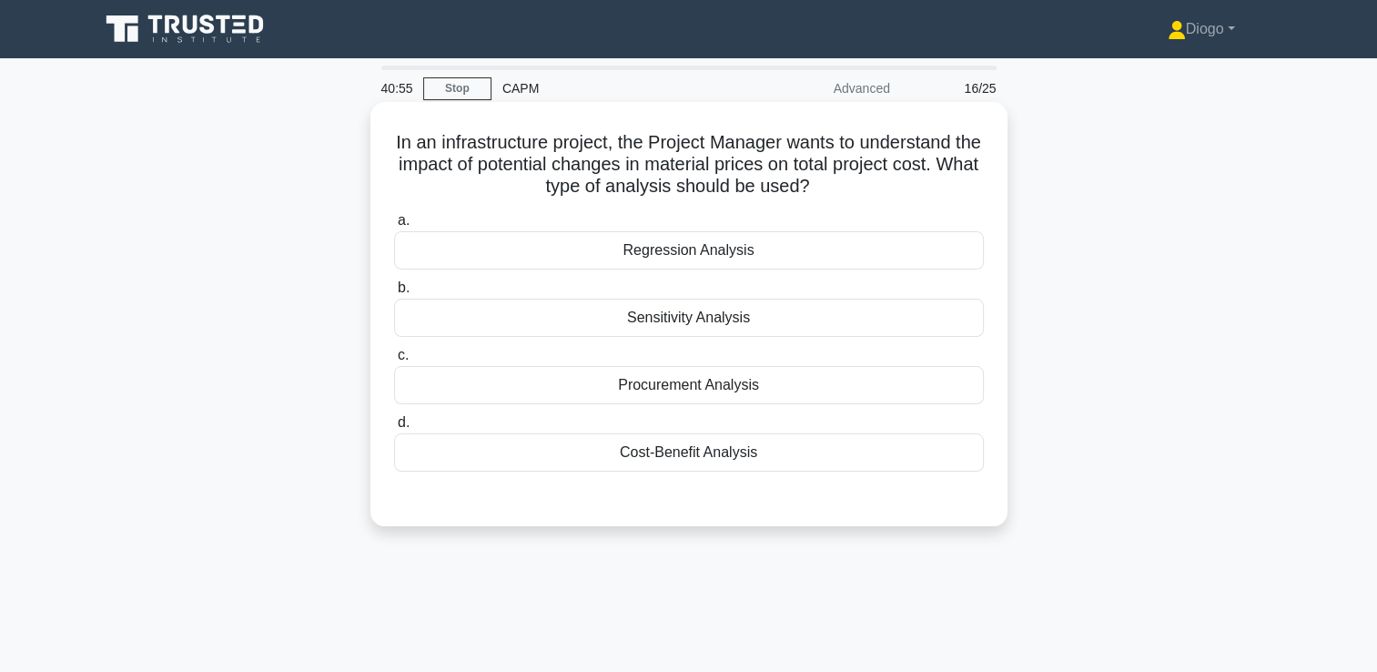
click at [947, 309] on div "Sensitivity Analysis" at bounding box center [689, 317] width 590 height 38
click at [394, 294] on input "b. Sensitivity Analysis" at bounding box center [394, 288] width 0 height 12
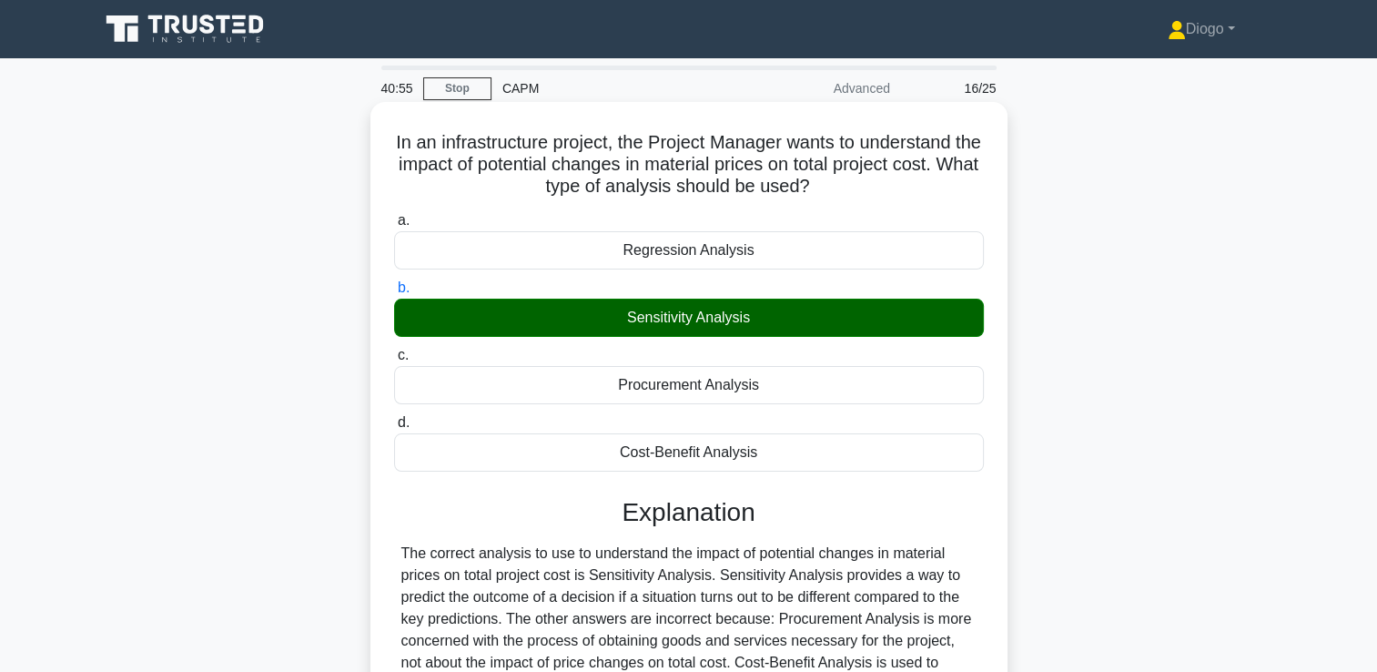
scroll to position [311, 0]
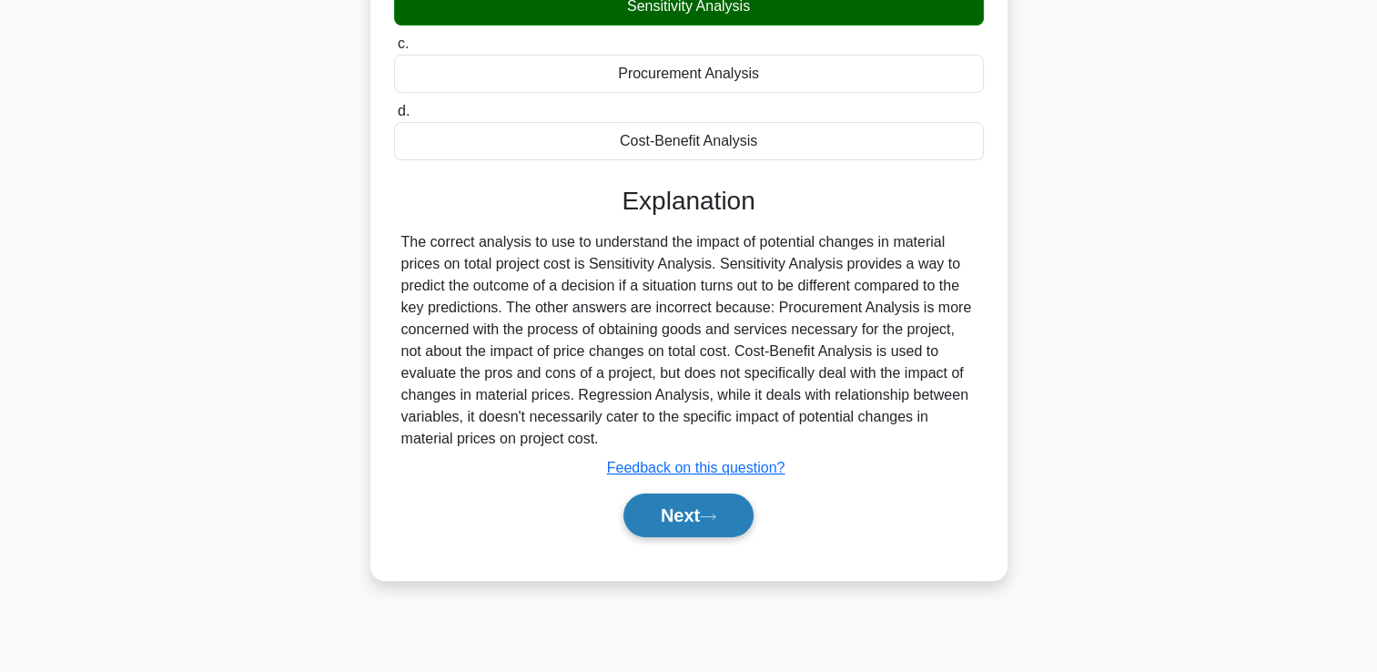
click at [733, 507] on button "Next" at bounding box center [688, 515] width 130 height 44
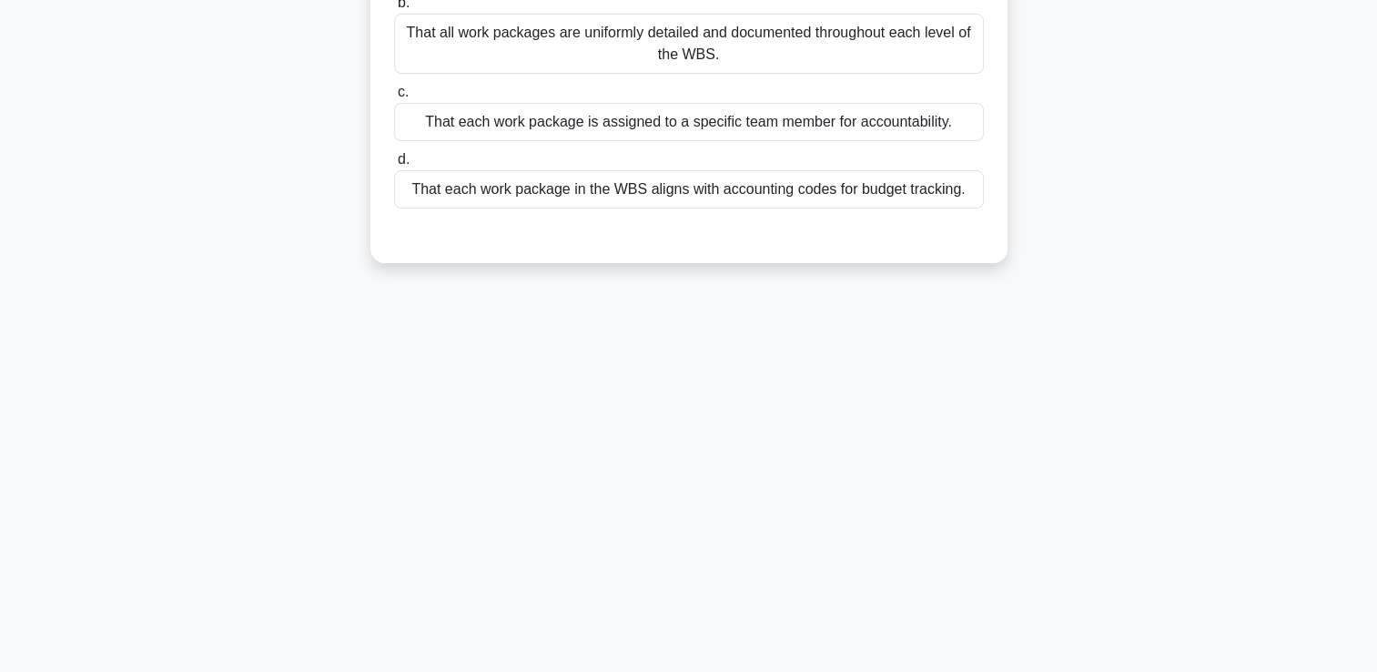
scroll to position [0, 0]
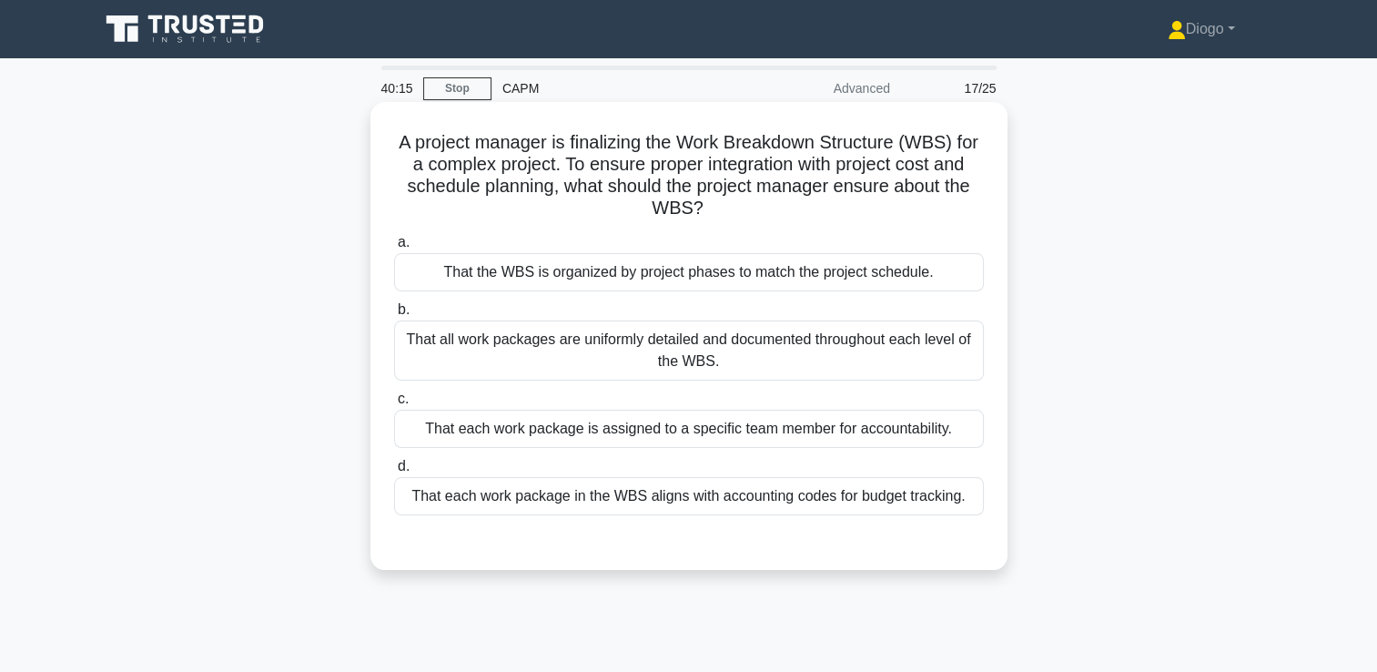
click at [885, 373] on div "That all work packages are uniformly detailed and documented throughout each le…" at bounding box center [689, 350] width 590 height 60
click at [394, 316] on input "b. That all work packages are uniformly detailed and documented throughout each…" at bounding box center [394, 310] width 0 height 12
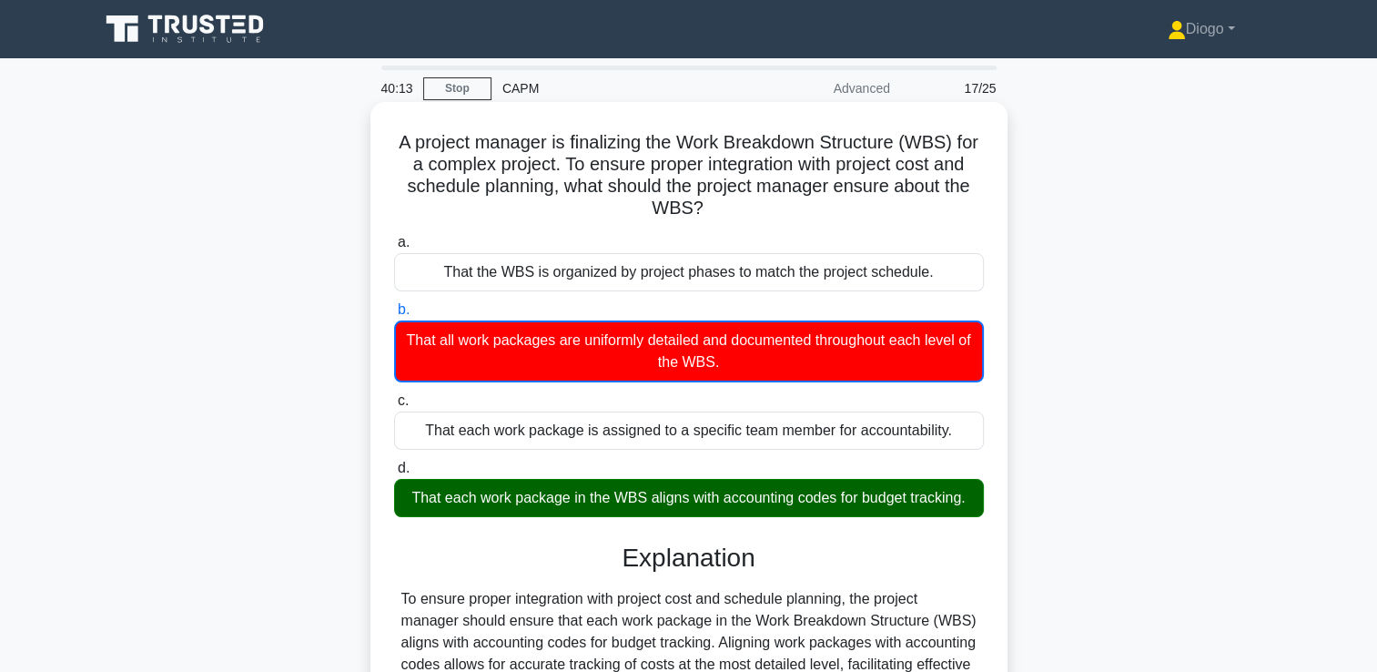
scroll to position [311, 0]
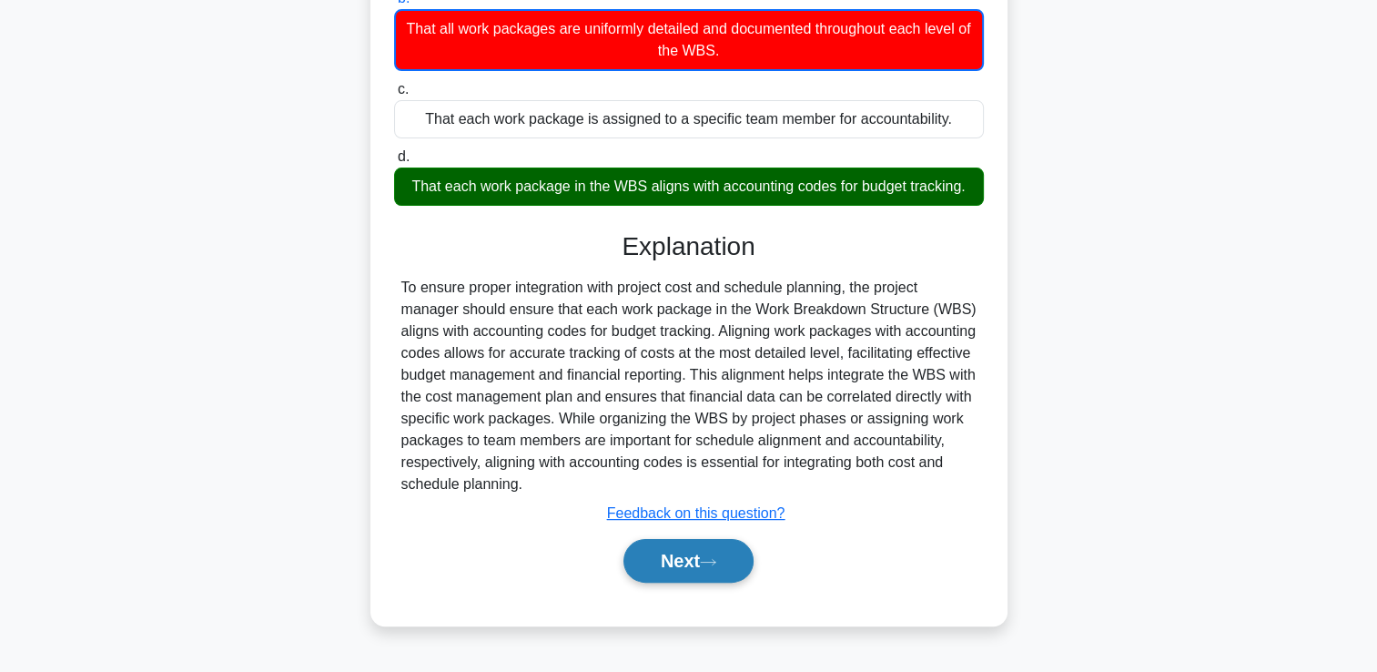
click at [699, 556] on button "Next" at bounding box center [688, 561] width 130 height 44
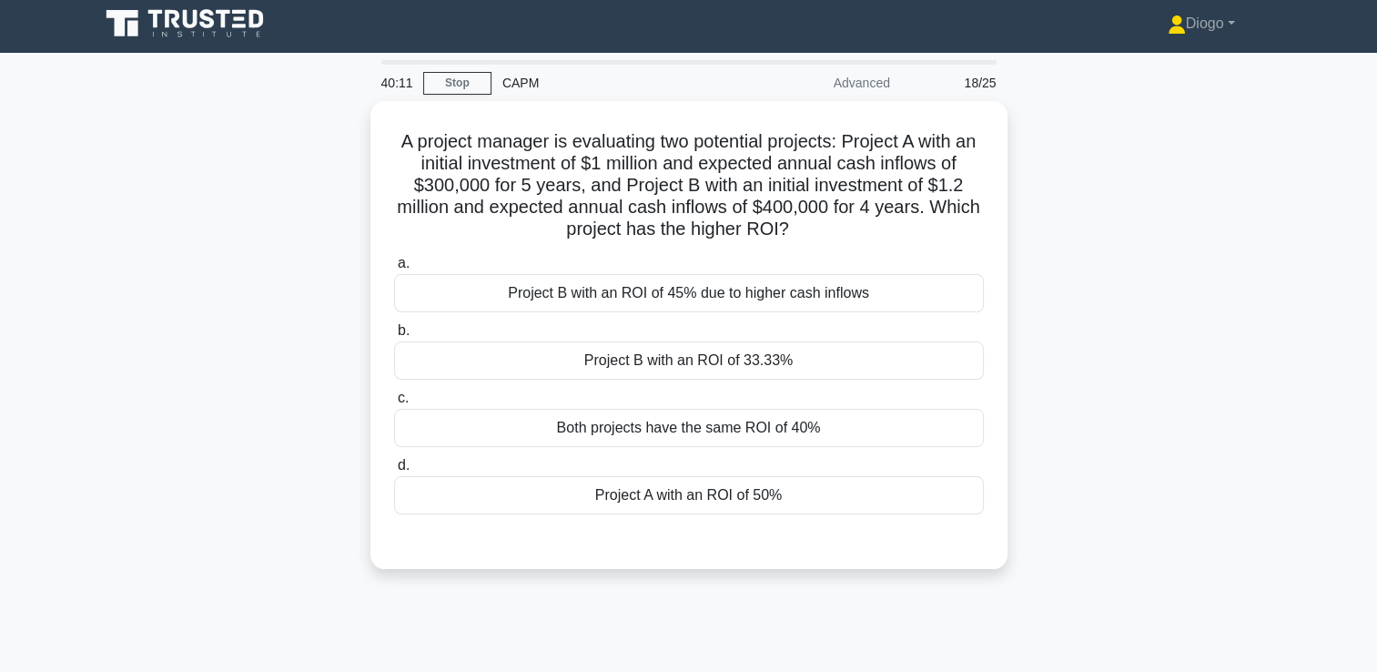
scroll to position [0, 0]
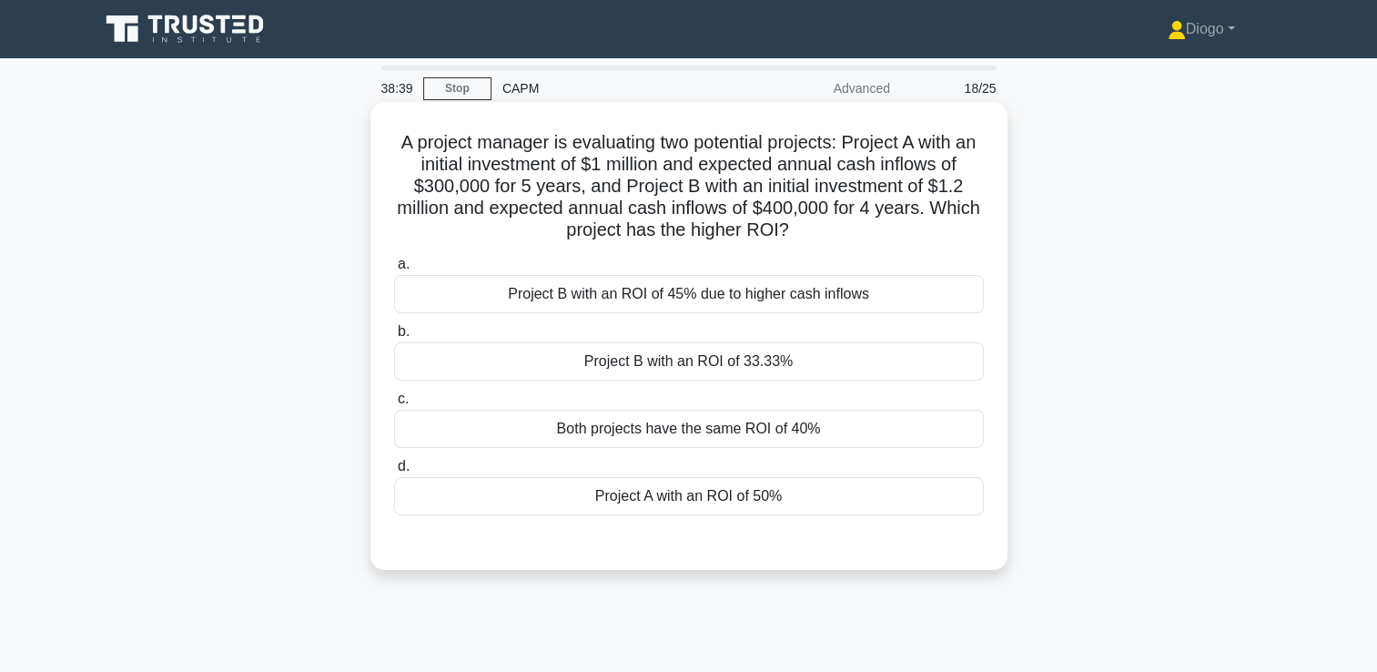
click at [824, 500] on div "Project A with an ROI of 50%" at bounding box center [689, 496] width 590 height 38
click at [394, 472] on input "d. Project A with an ROI of 50%" at bounding box center [394, 466] width 0 height 12
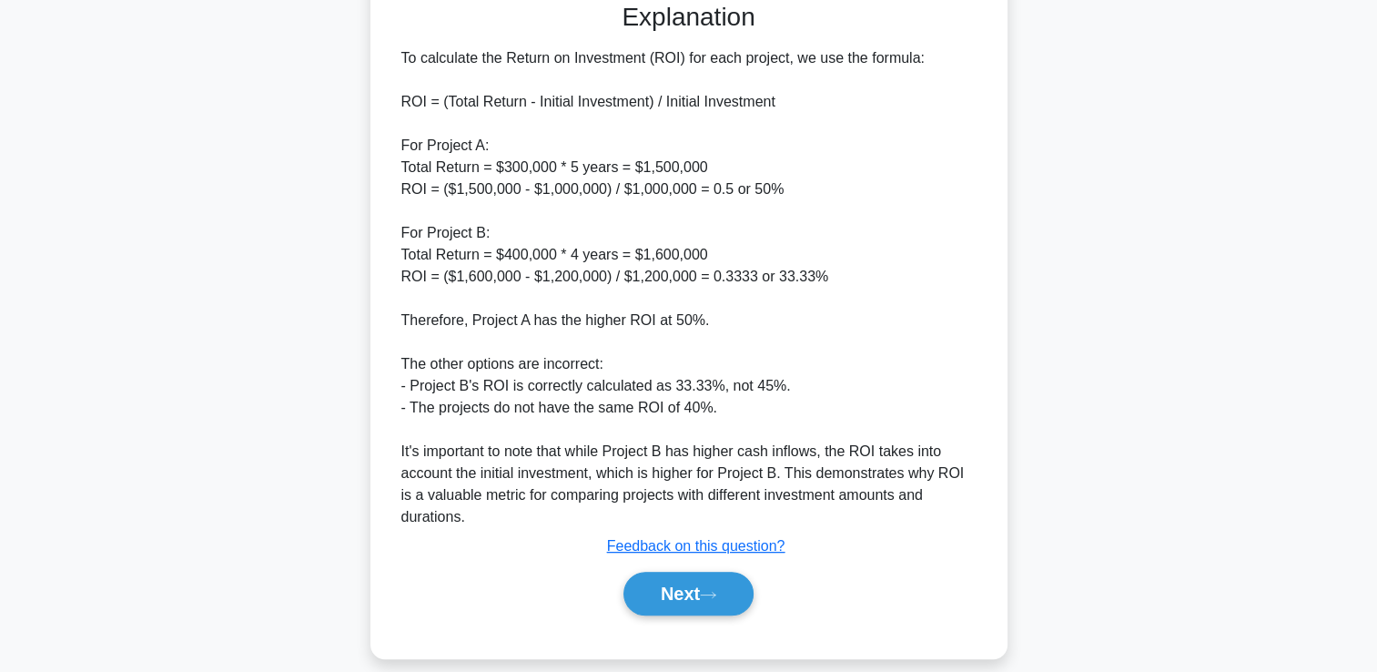
scroll to position [541, 0]
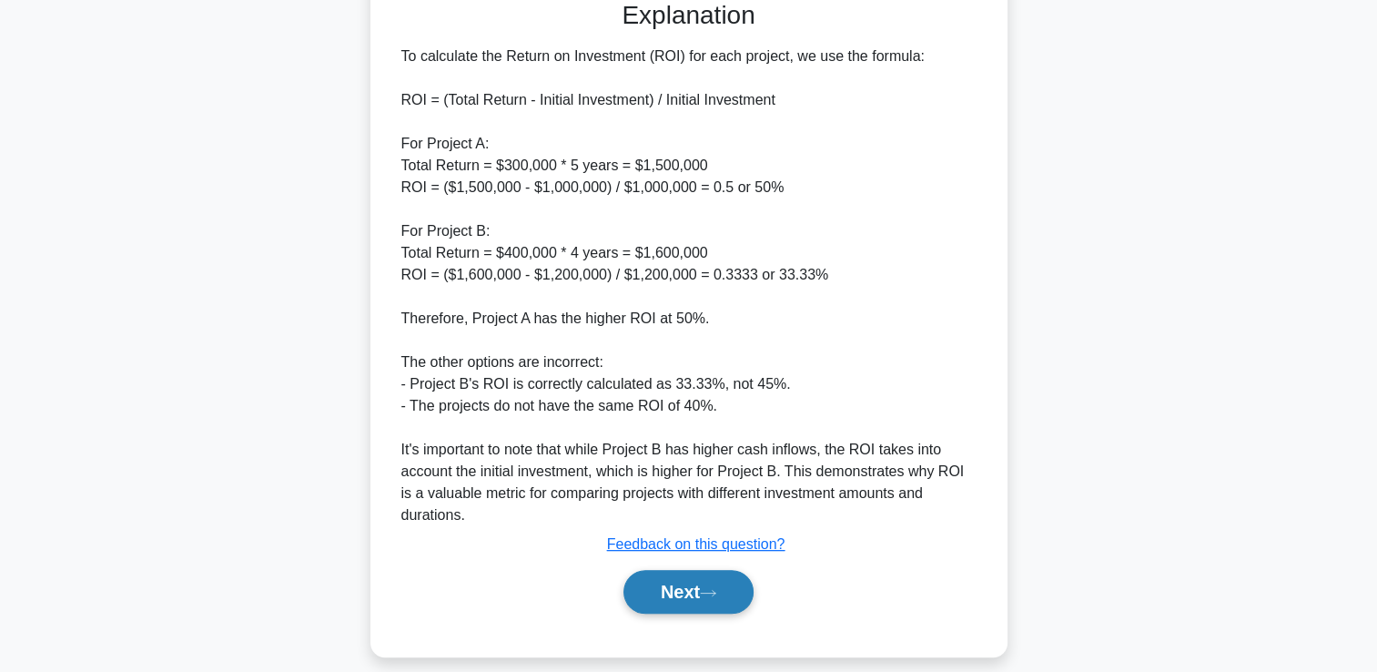
click at [670, 596] on button "Next" at bounding box center [688, 592] width 130 height 44
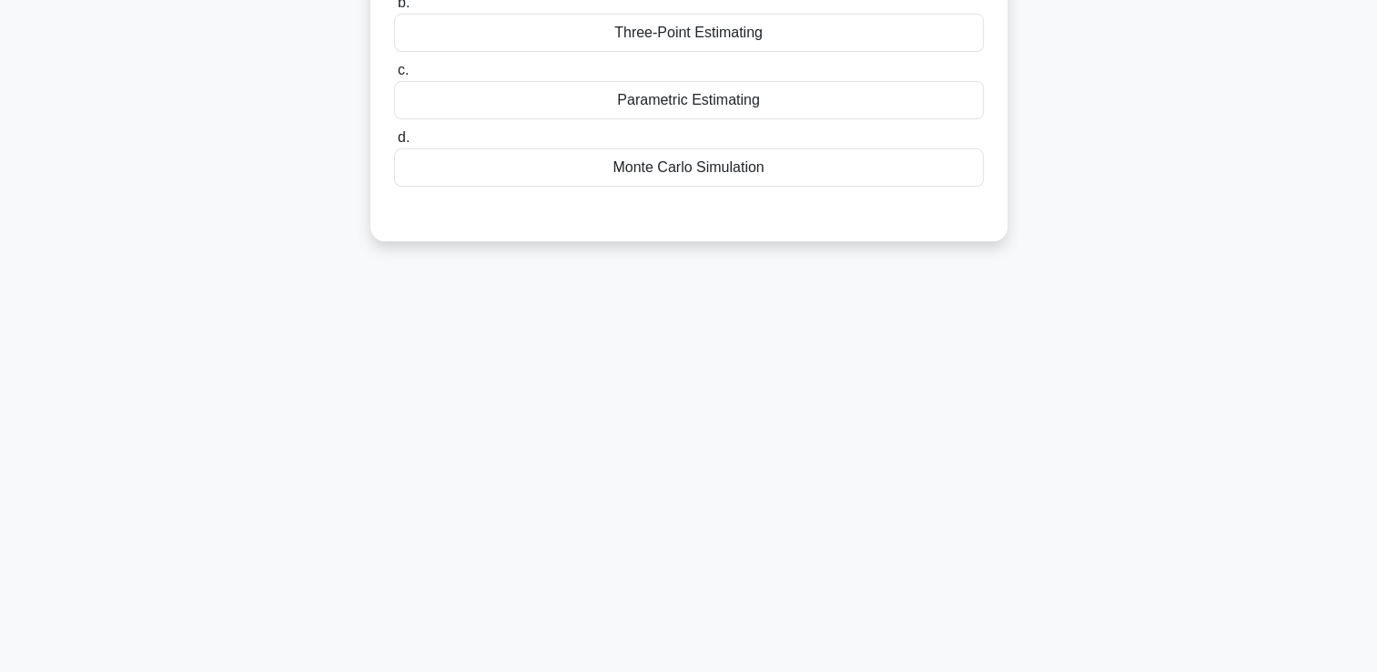
scroll to position [0, 0]
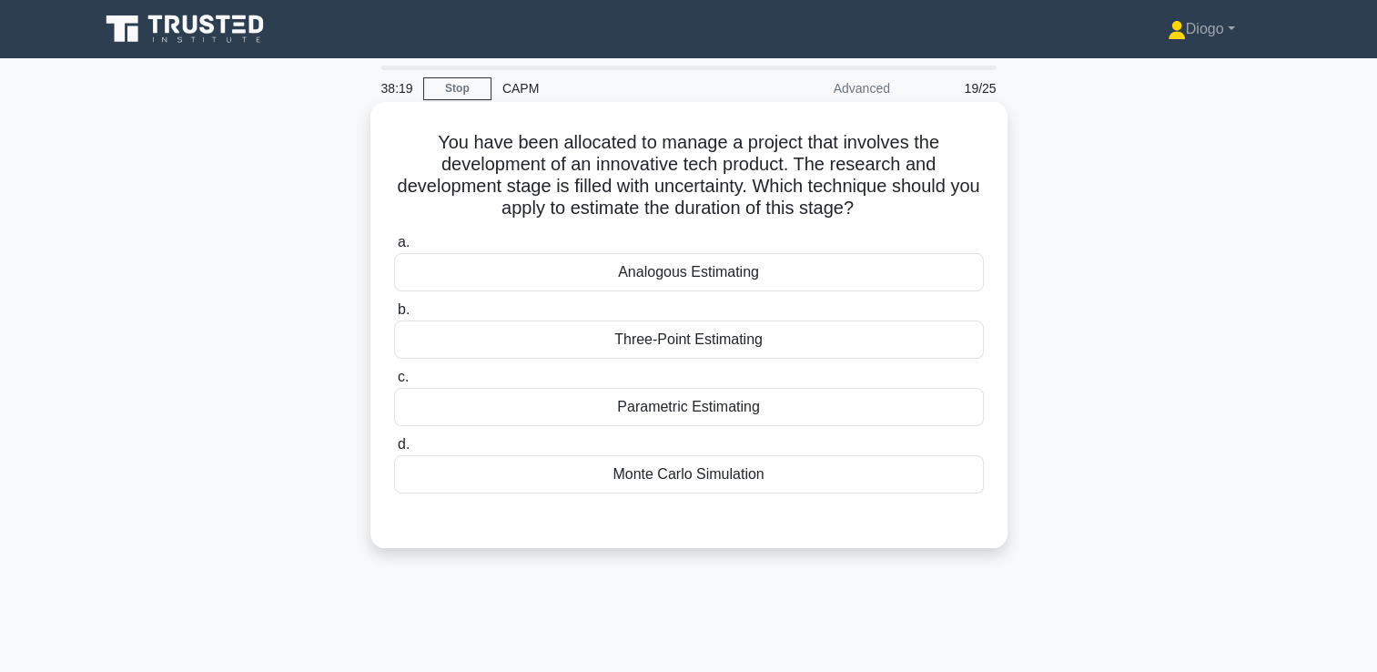
click at [853, 341] on div "Three-Point Estimating" at bounding box center [689, 339] width 590 height 38
click at [394, 316] on input "b. Three-Point Estimating" at bounding box center [394, 310] width 0 height 12
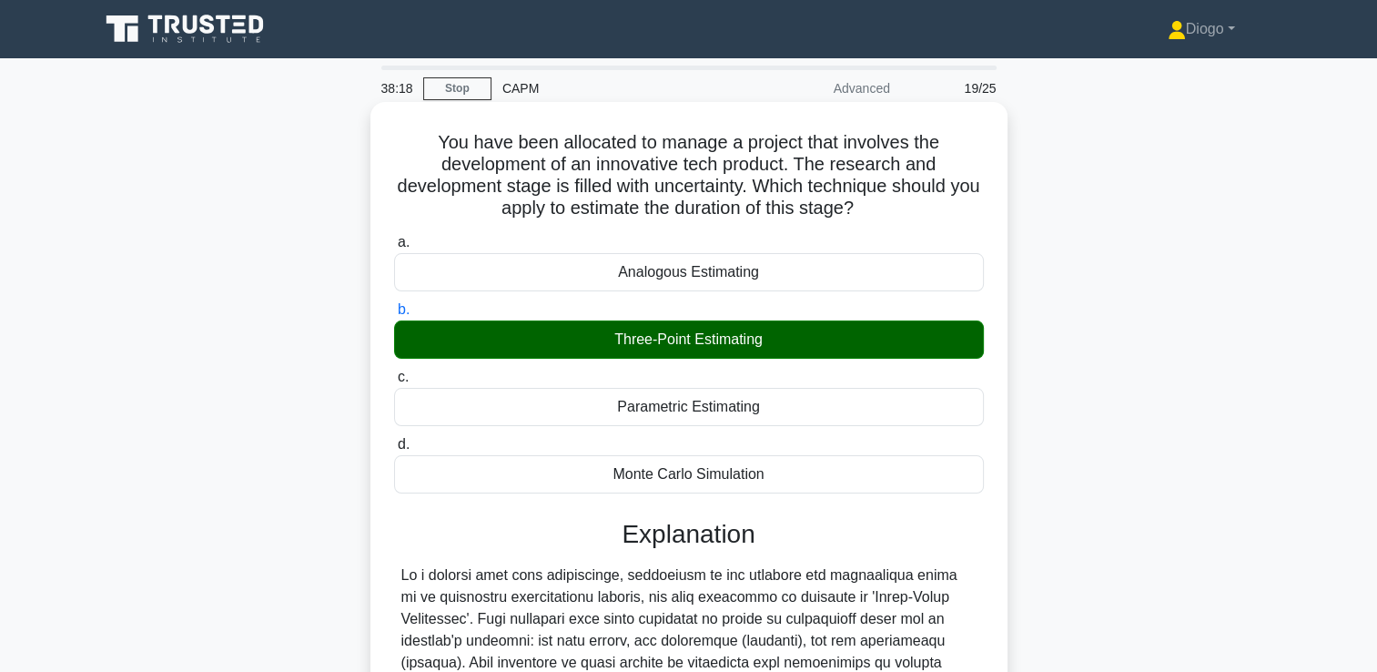
scroll to position [492, 0]
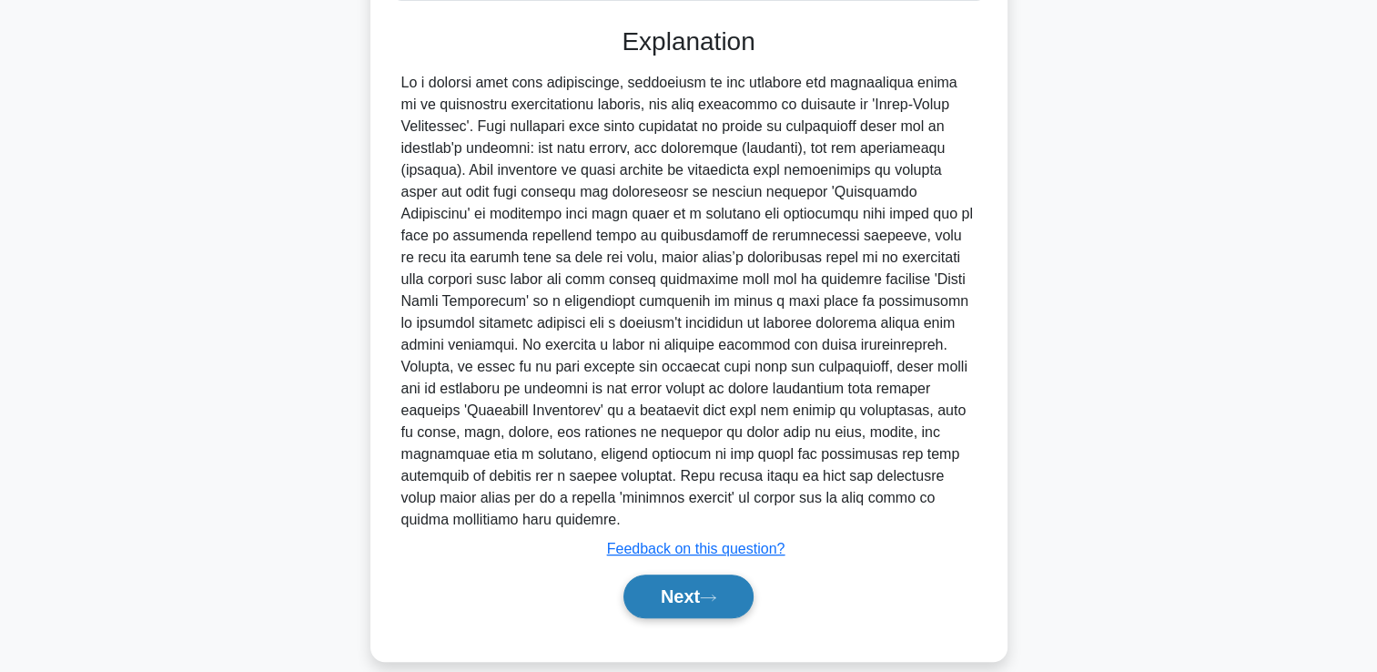
click at [695, 583] on button "Next" at bounding box center [688, 596] width 130 height 44
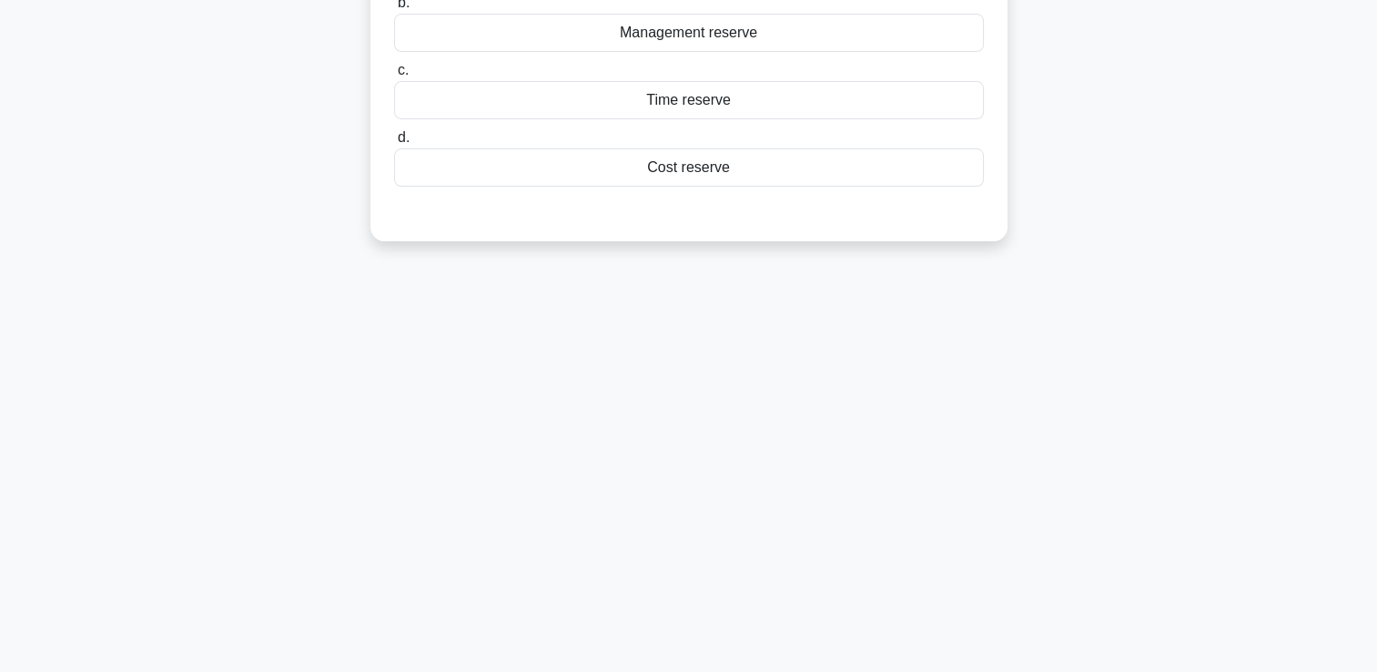
scroll to position [0, 0]
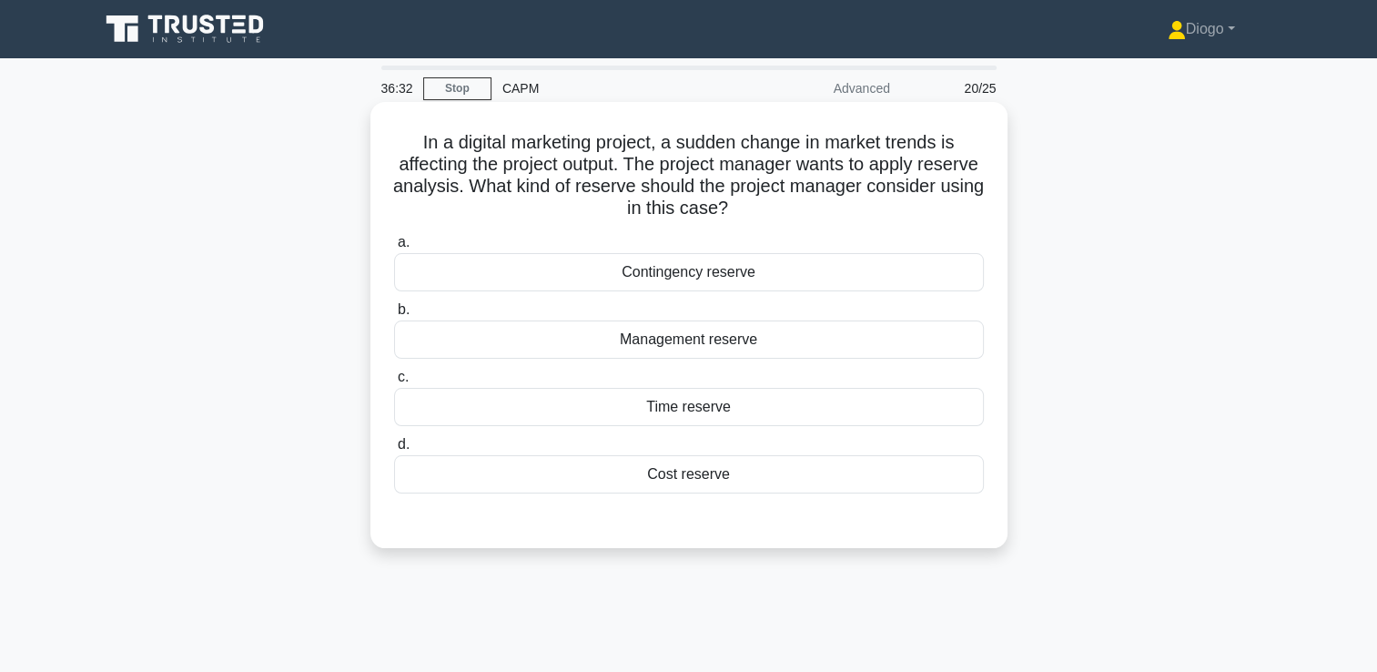
click at [914, 346] on div "Management reserve" at bounding box center [689, 339] width 590 height 38
click at [394, 316] on input "b. Management reserve" at bounding box center [394, 310] width 0 height 12
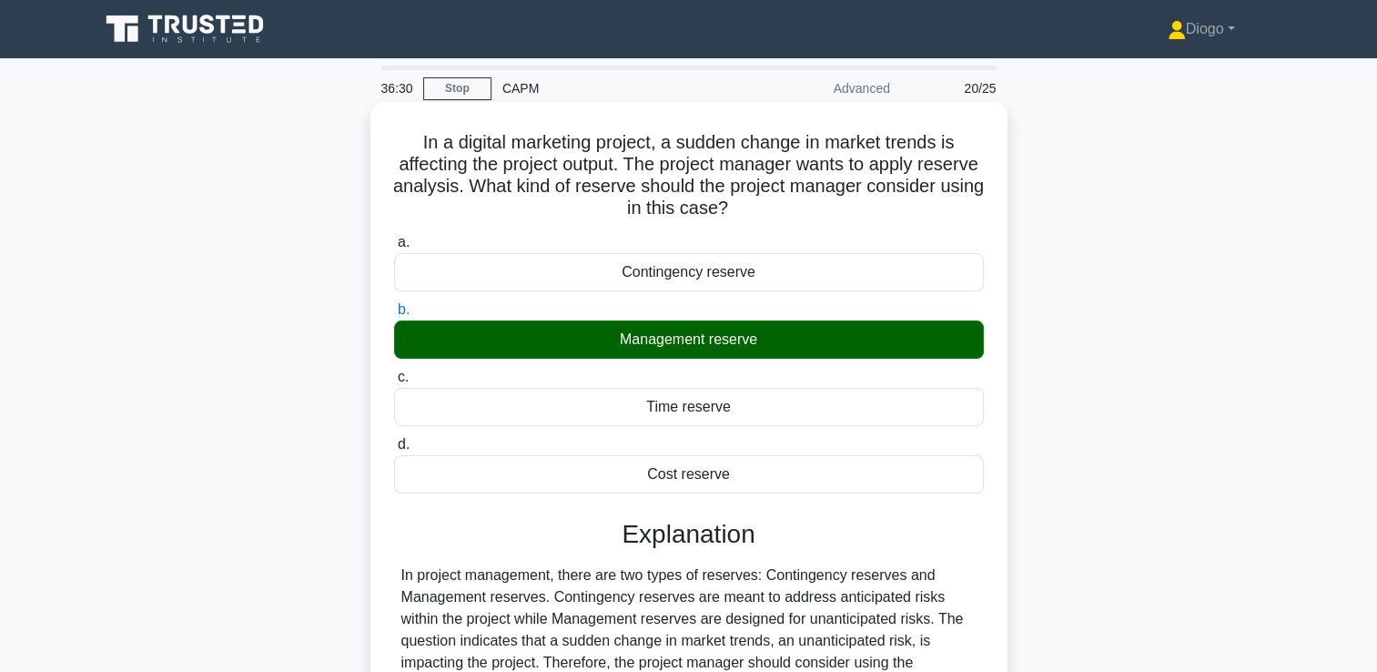
scroll to position [311, 0]
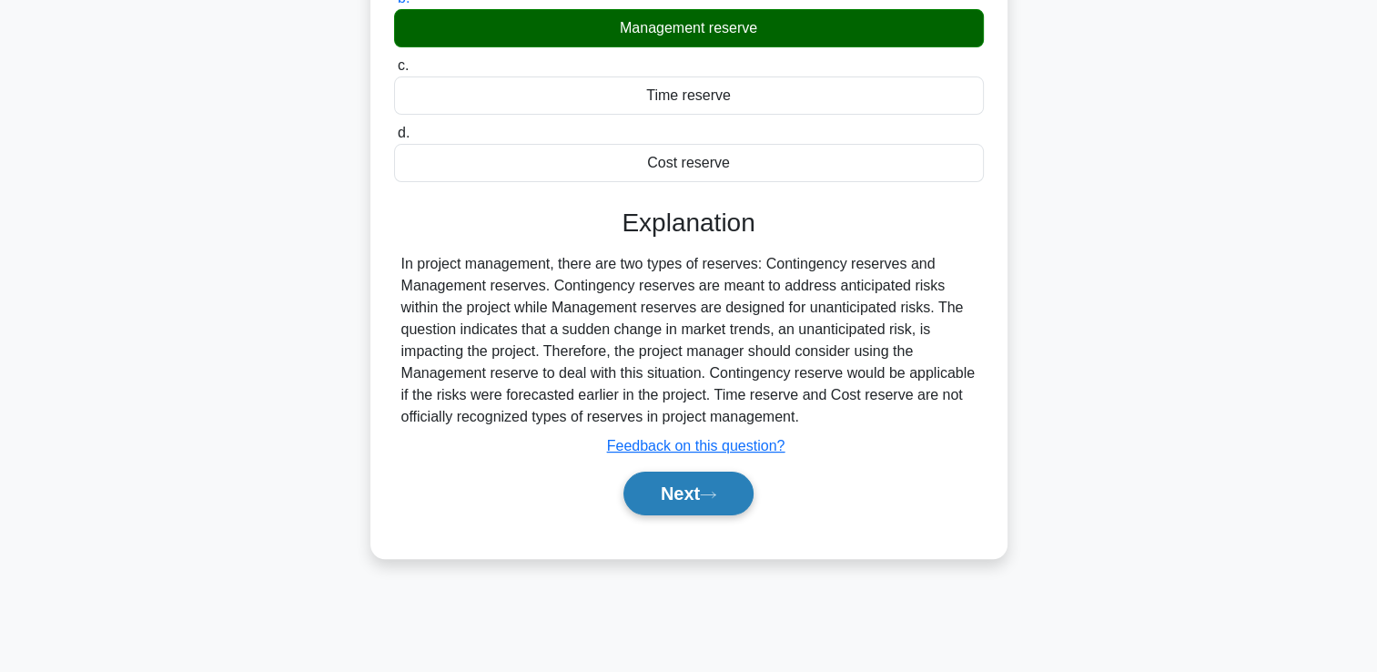
click at [710, 490] on icon at bounding box center [708, 495] width 16 height 10
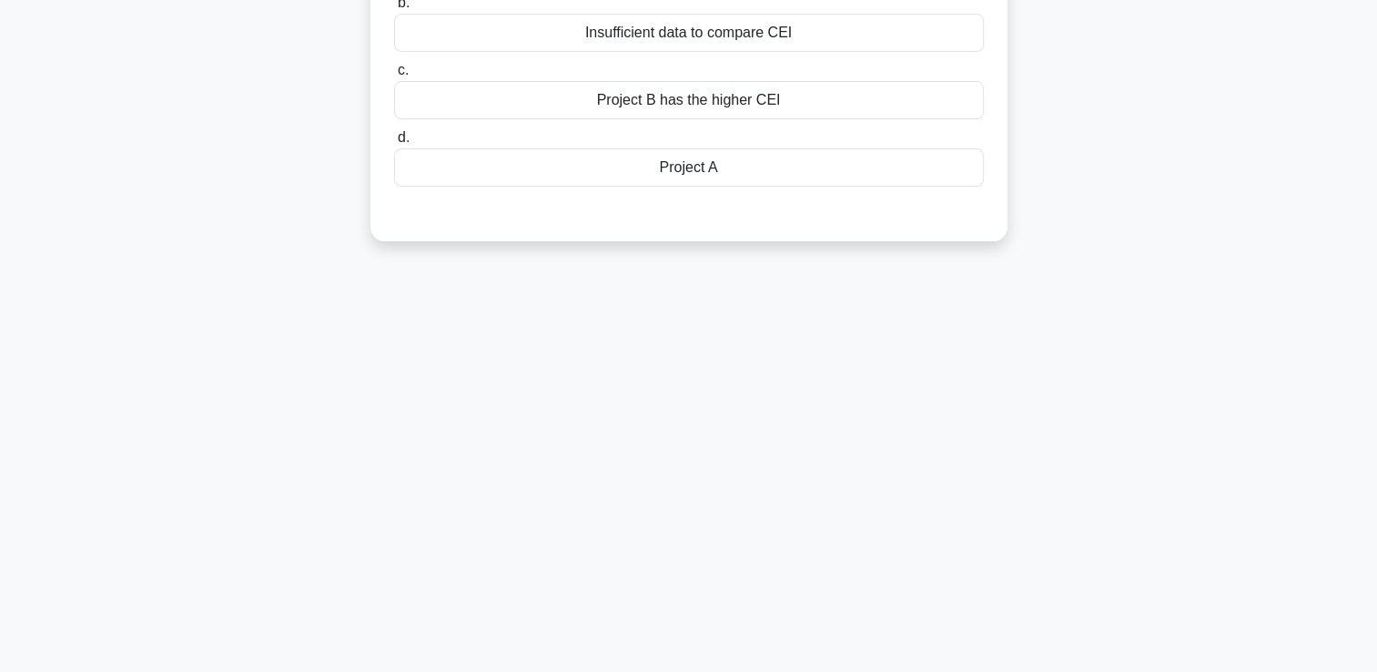
scroll to position [0, 0]
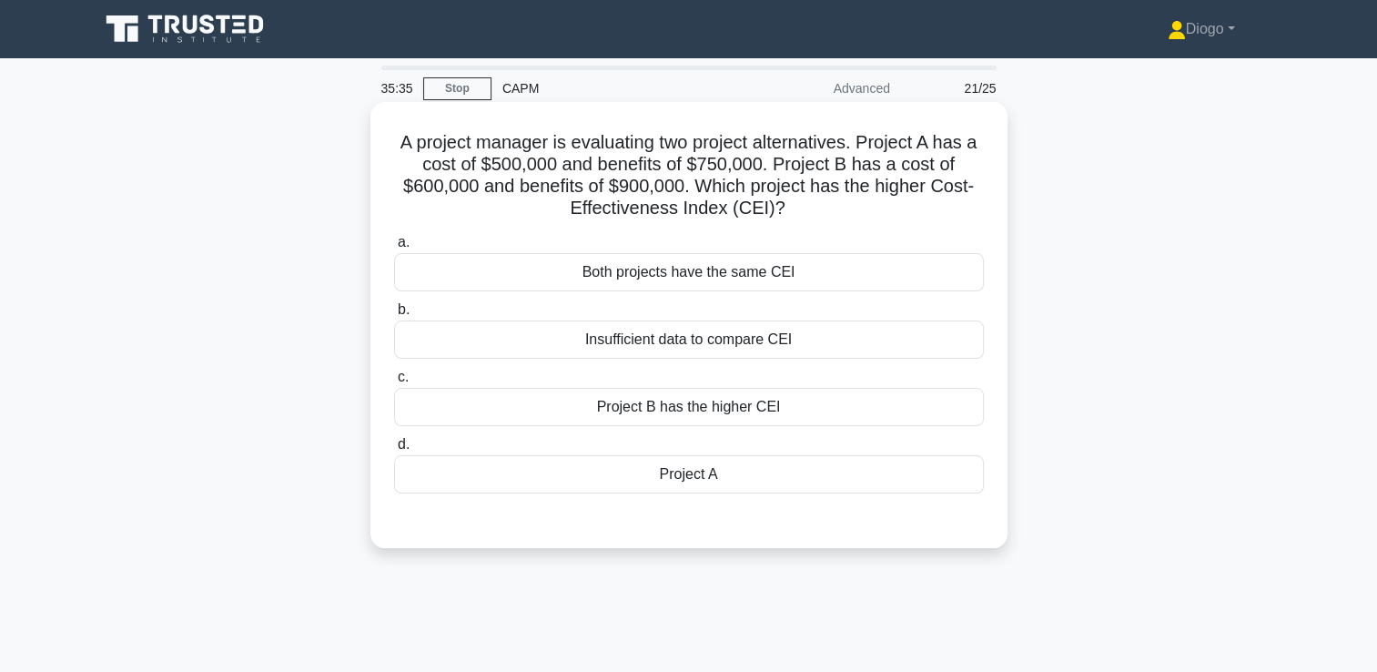
click at [848, 260] on div "Both projects have the same CEI" at bounding box center [689, 272] width 590 height 38
click at [394, 248] on input "a. Both projects have the same CEI" at bounding box center [394, 243] width 0 height 12
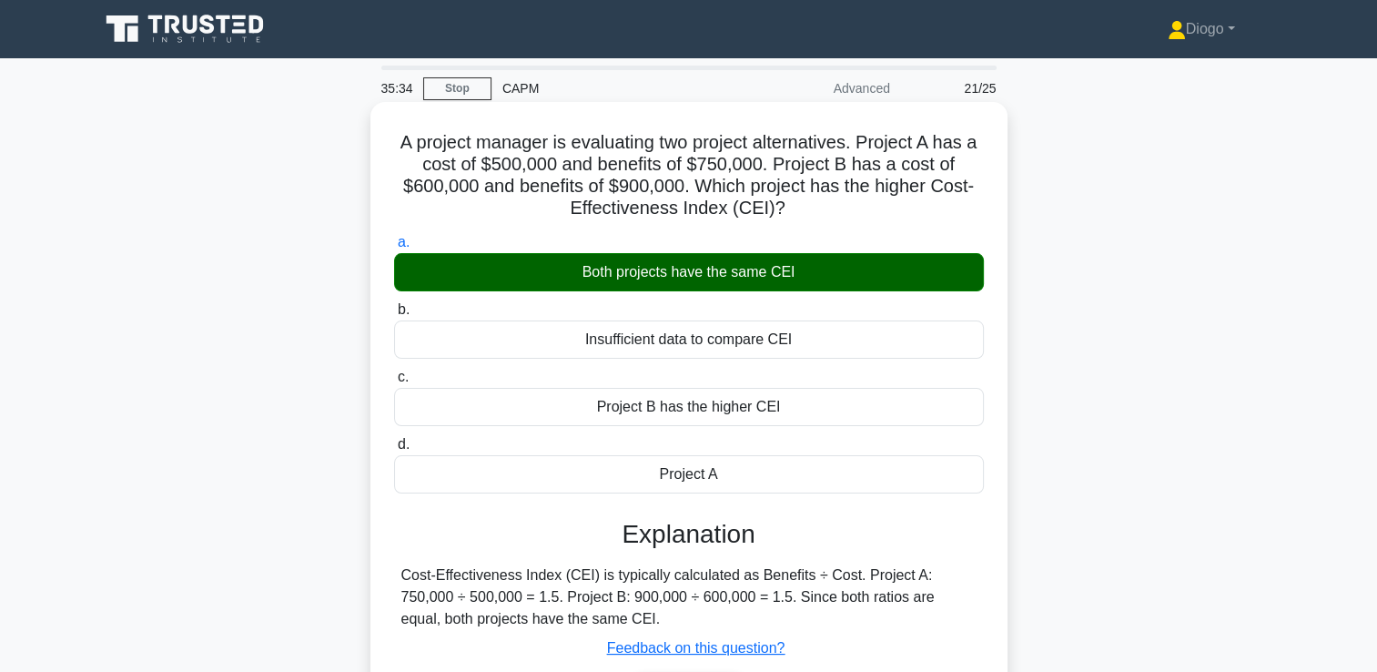
scroll to position [311, 0]
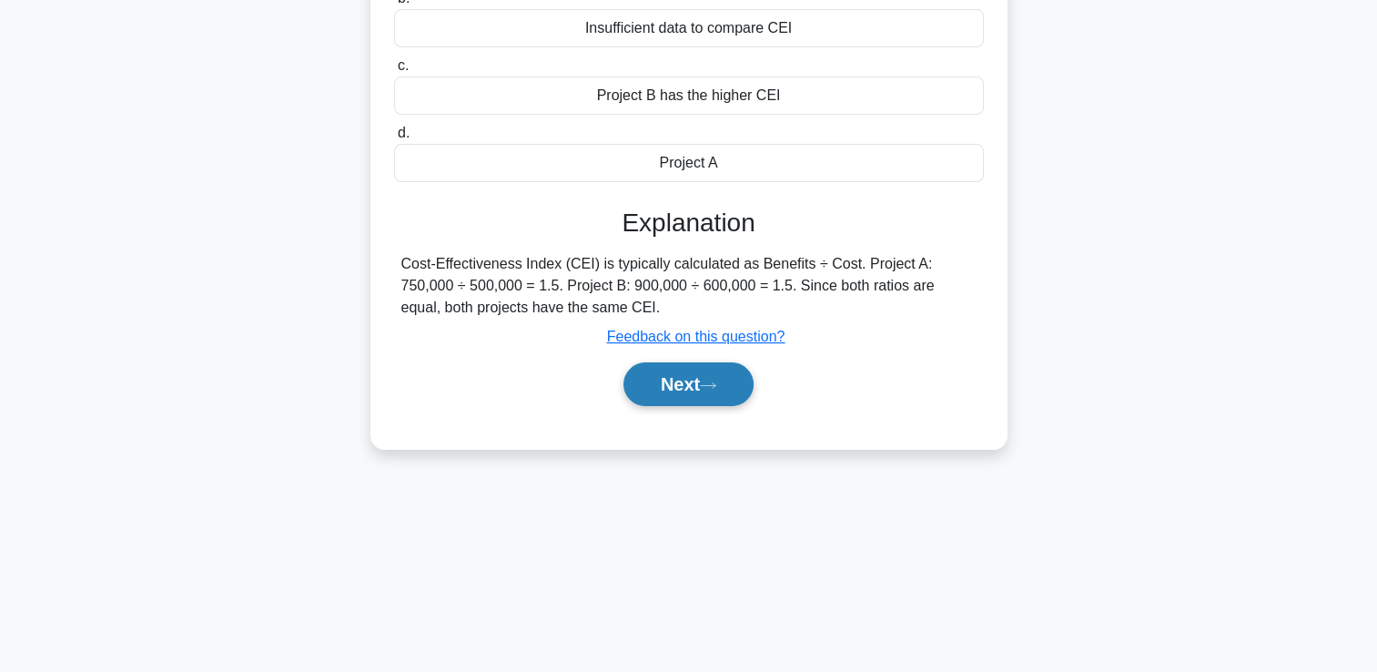
click at [715, 384] on icon at bounding box center [708, 384] width 15 height 5
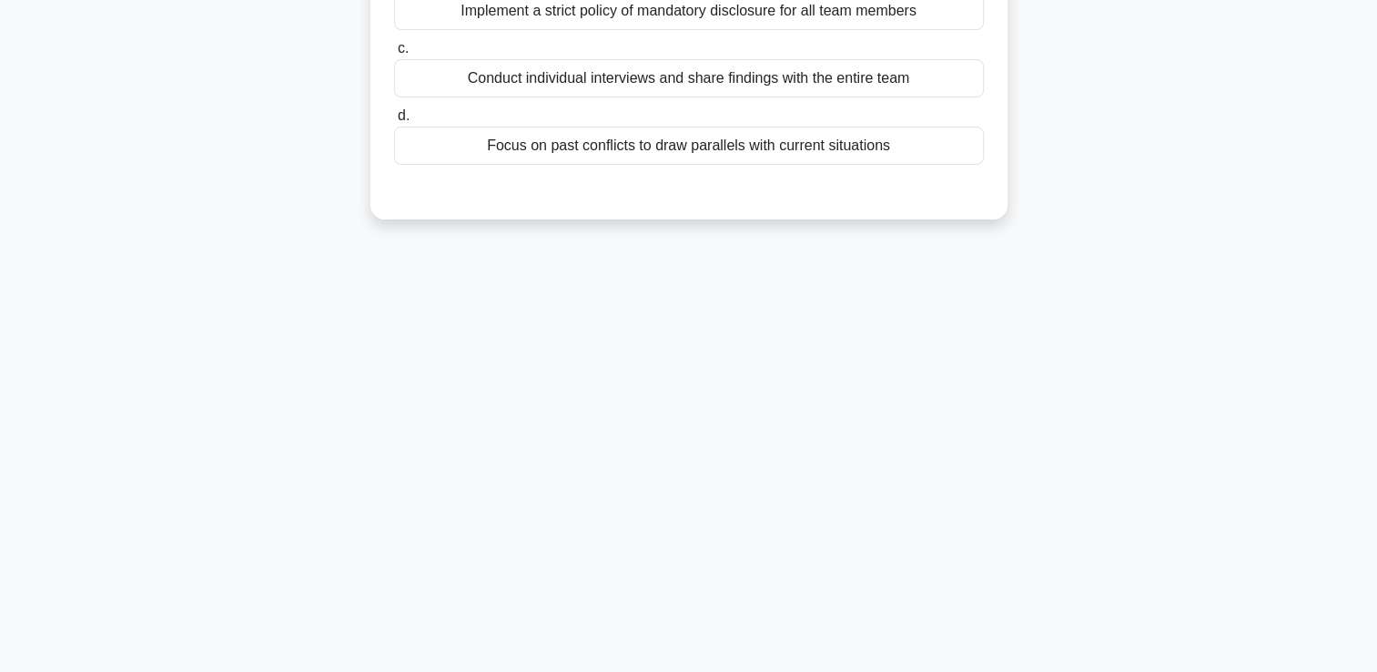
scroll to position [0, 0]
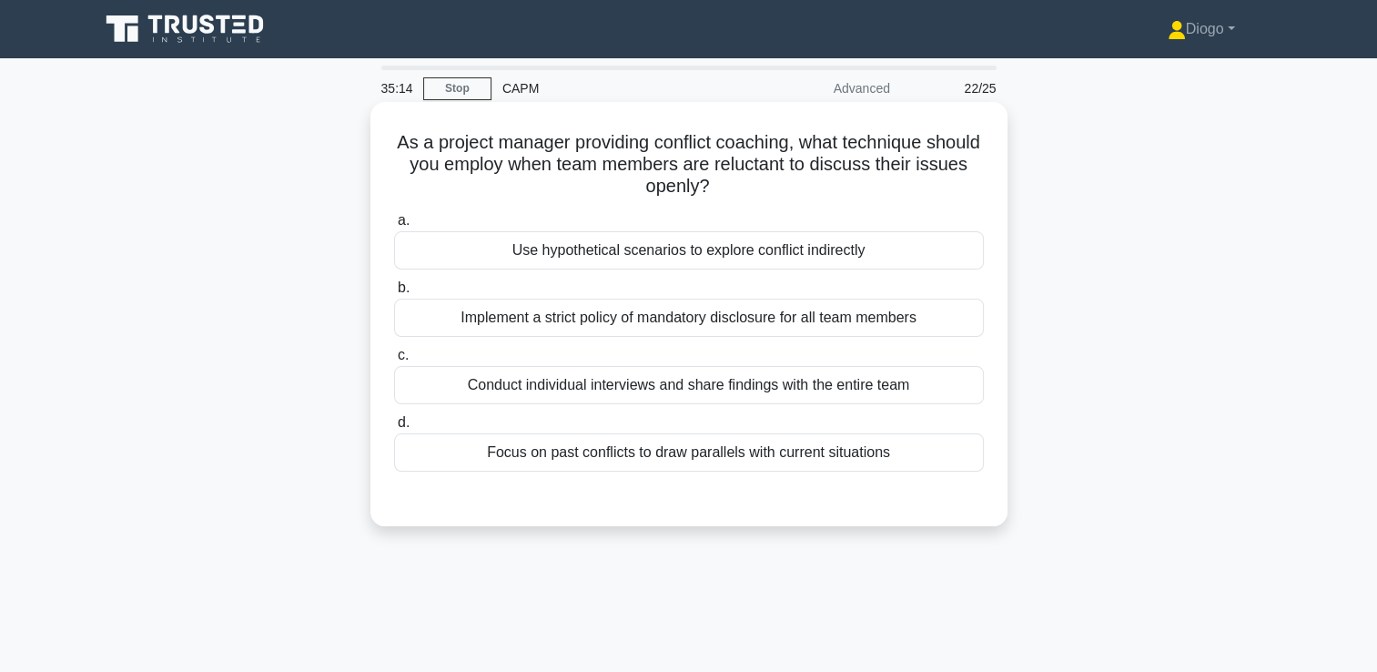
click at [884, 380] on div "Conduct individual interviews and share findings with the entire team" at bounding box center [689, 385] width 590 height 38
click at [394, 361] on input "c. Conduct individual interviews and share findings with the entire team" at bounding box center [394, 355] width 0 height 12
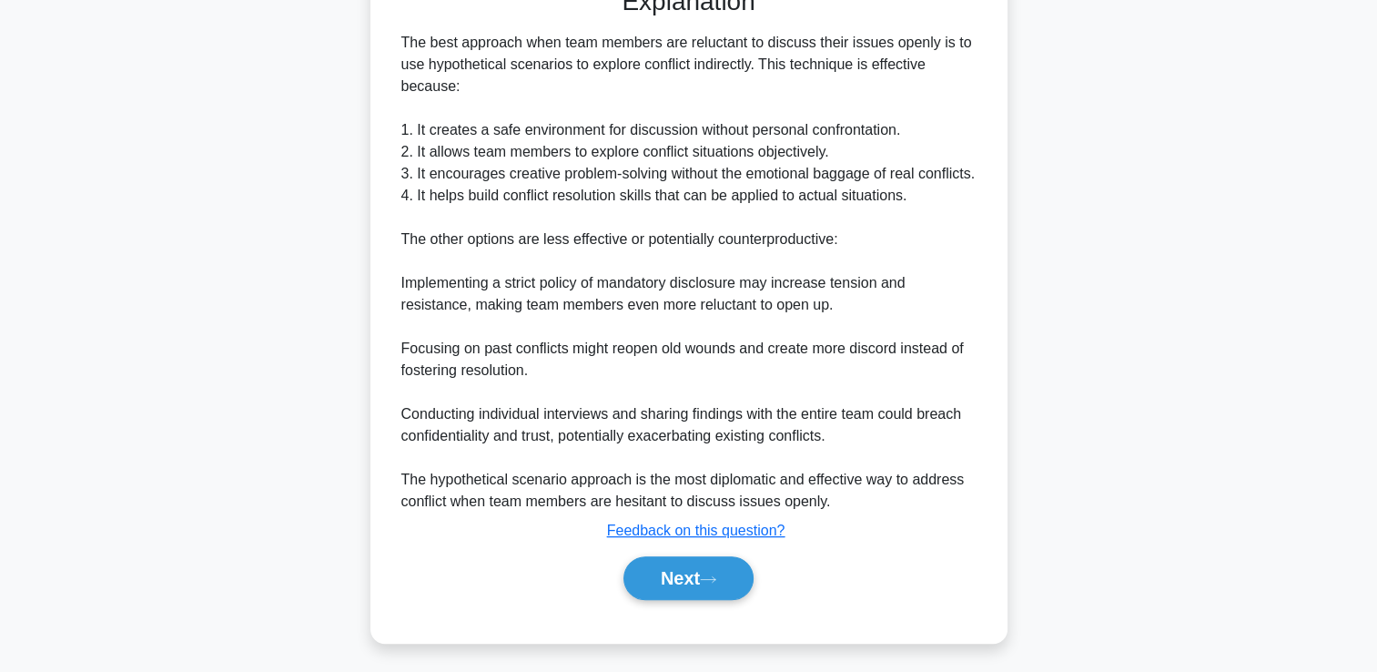
scroll to position [538, 0]
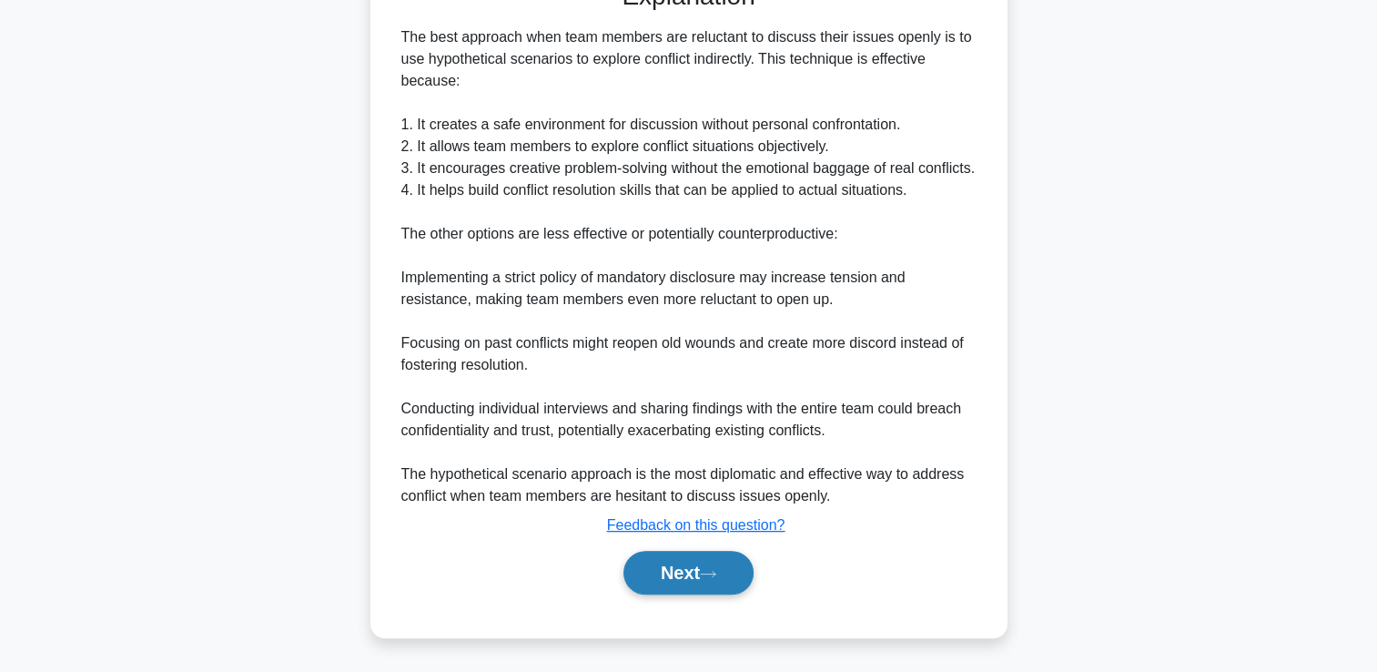
click at [744, 574] on button "Next" at bounding box center [688, 573] width 130 height 44
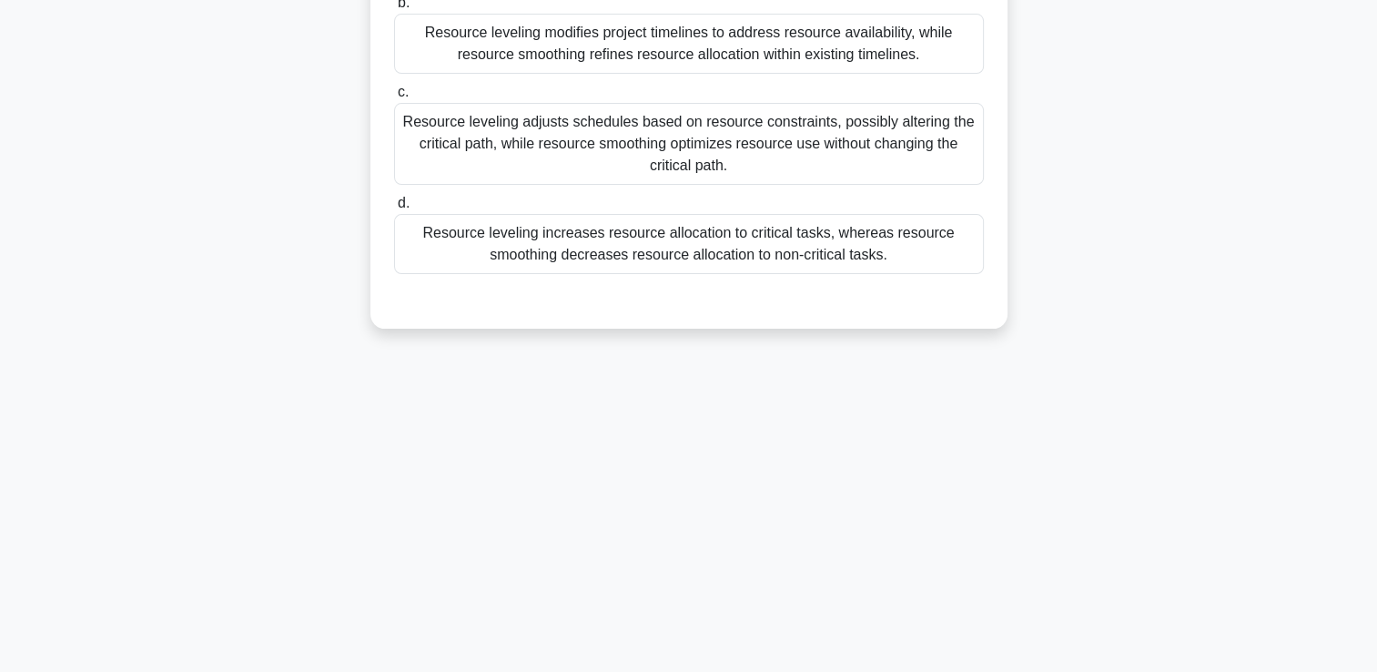
scroll to position [0, 0]
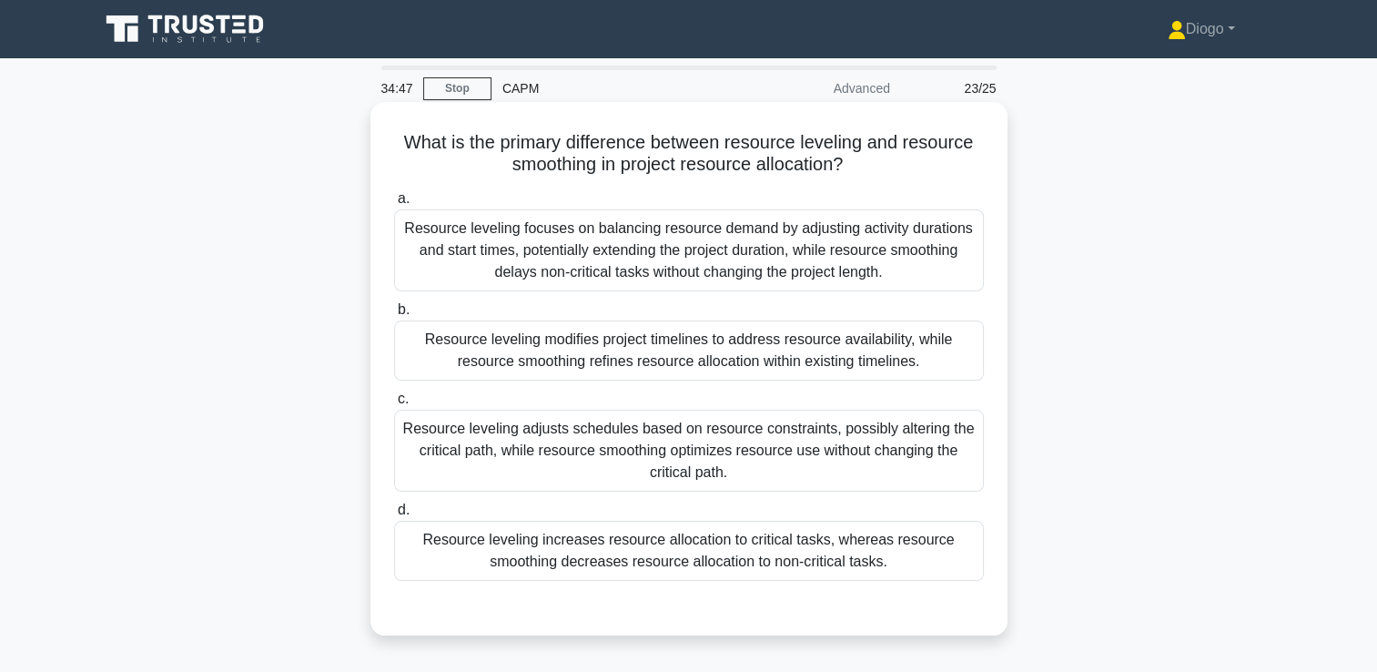
click at [863, 458] on div "Resource leveling adjusts schedules based on resource constraints, possibly alt…" at bounding box center [689, 450] width 590 height 82
click at [394, 405] on input "c. Resource leveling adjusts schedules based on resource constraints, possibly …" at bounding box center [394, 399] width 0 height 12
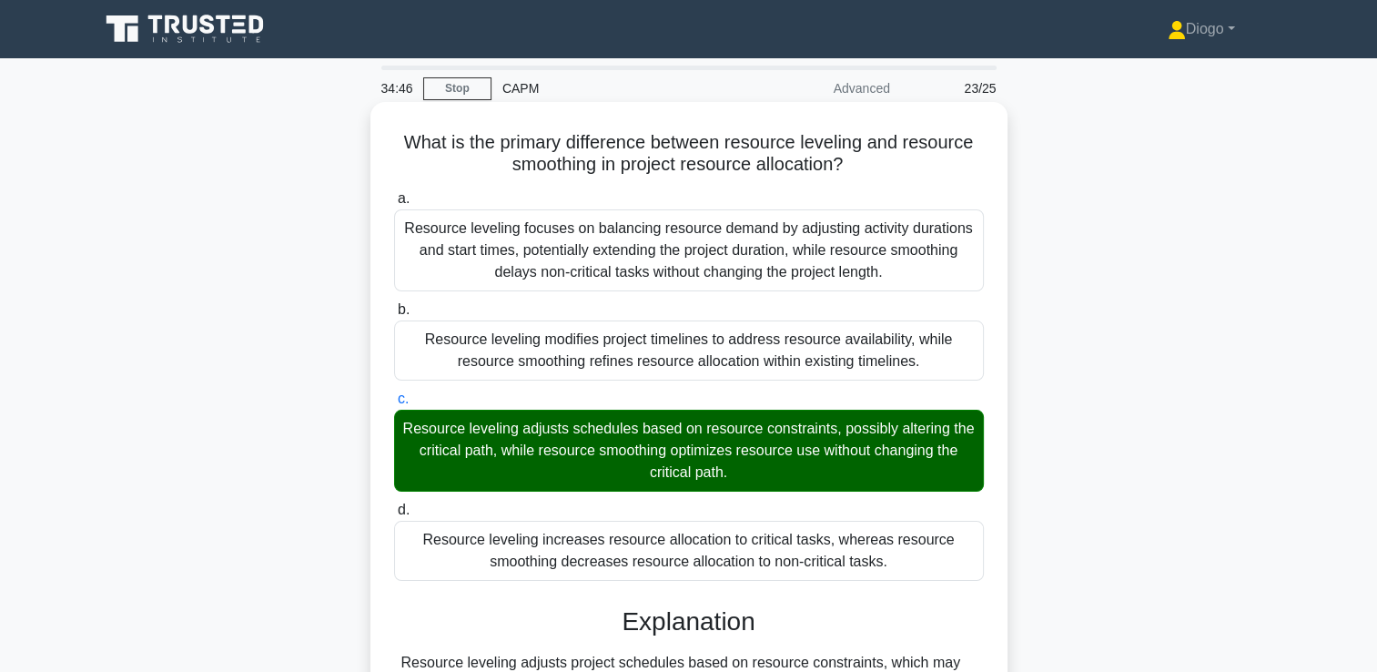
scroll to position [311, 0]
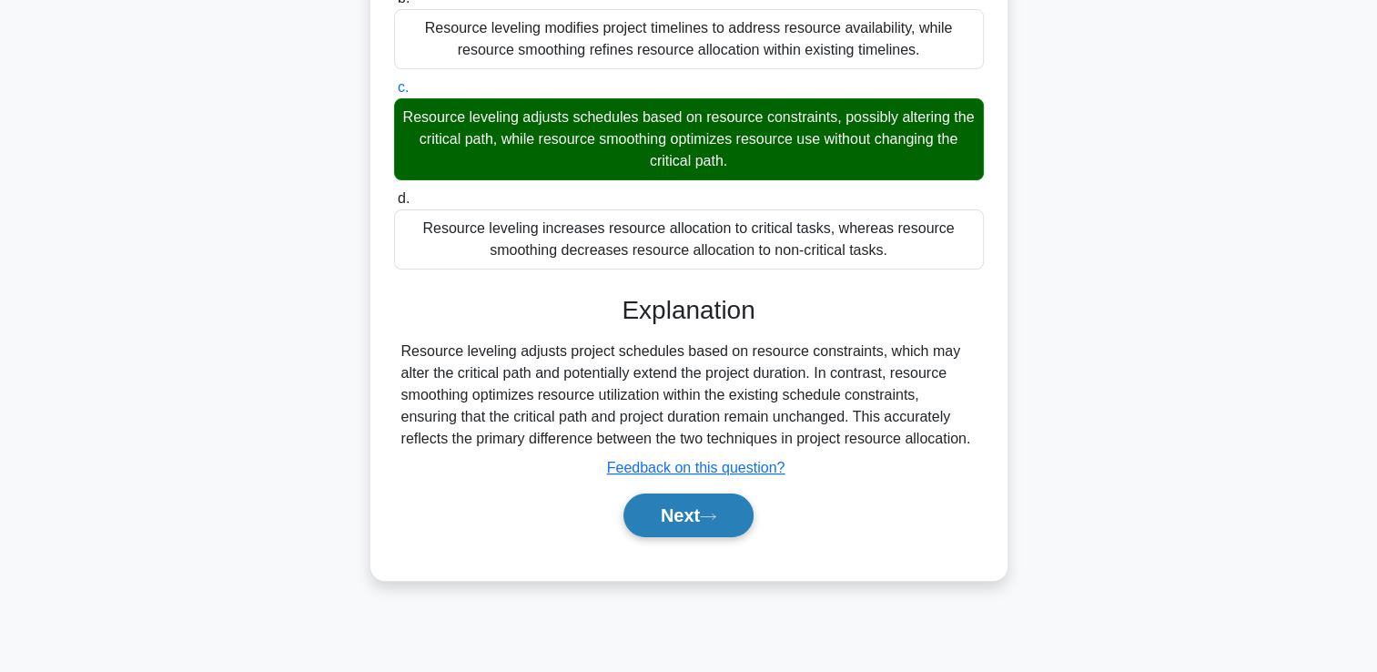
click at [710, 511] on icon at bounding box center [708, 516] width 16 height 10
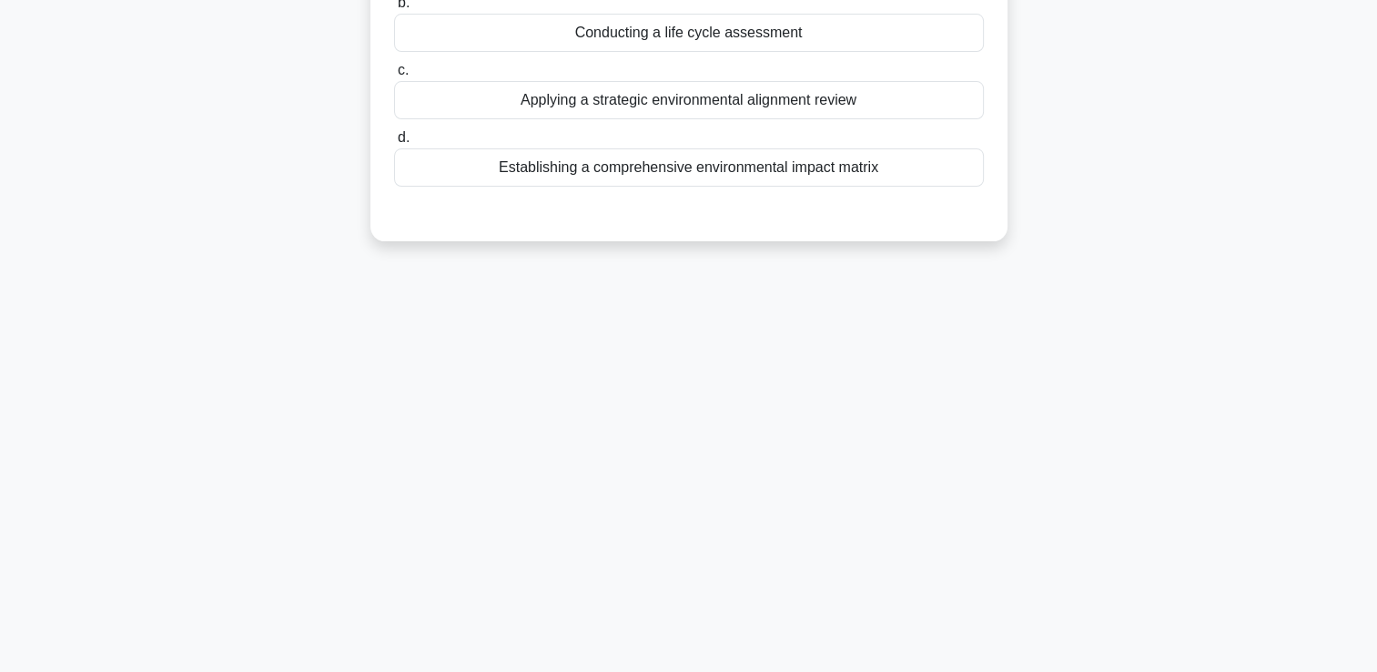
scroll to position [0, 0]
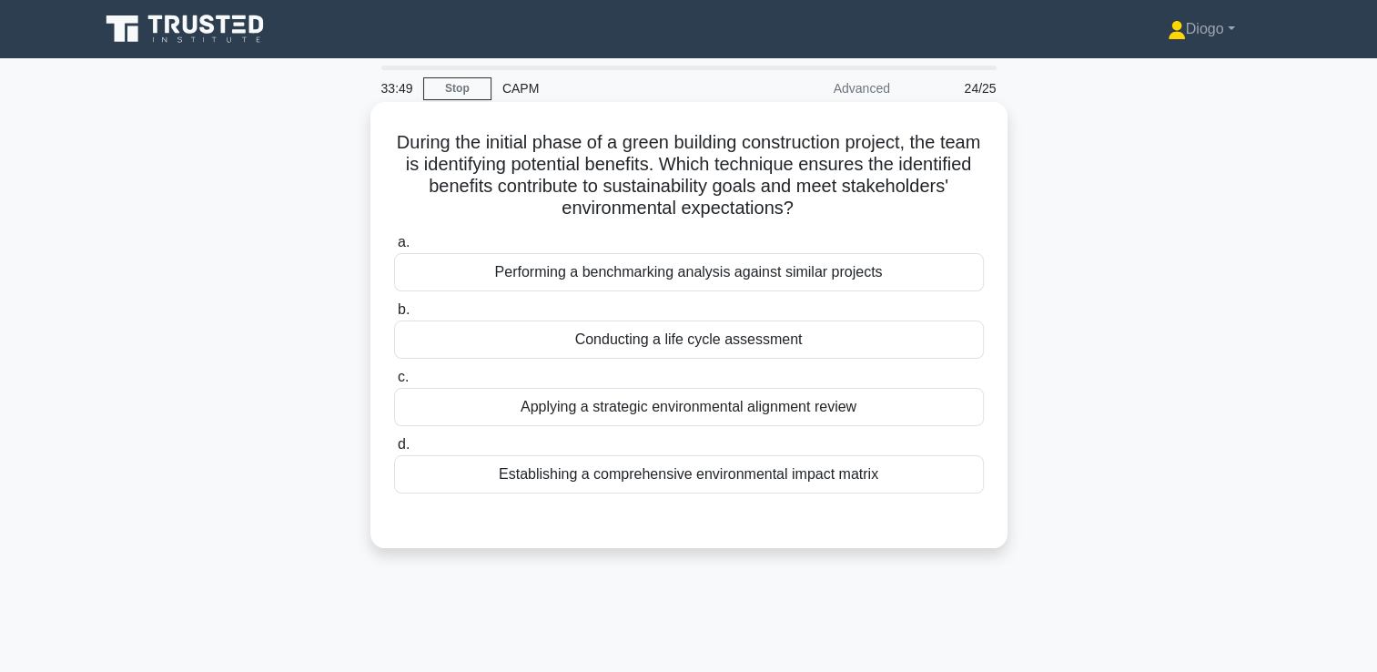
click at [899, 413] on div "Applying a strategic environmental alignment review" at bounding box center [689, 407] width 590 height 38
click at [394, 383] on input "c. Applying a strategic environmental alignment review" at bounding box center [394, 377] width 0 height 12
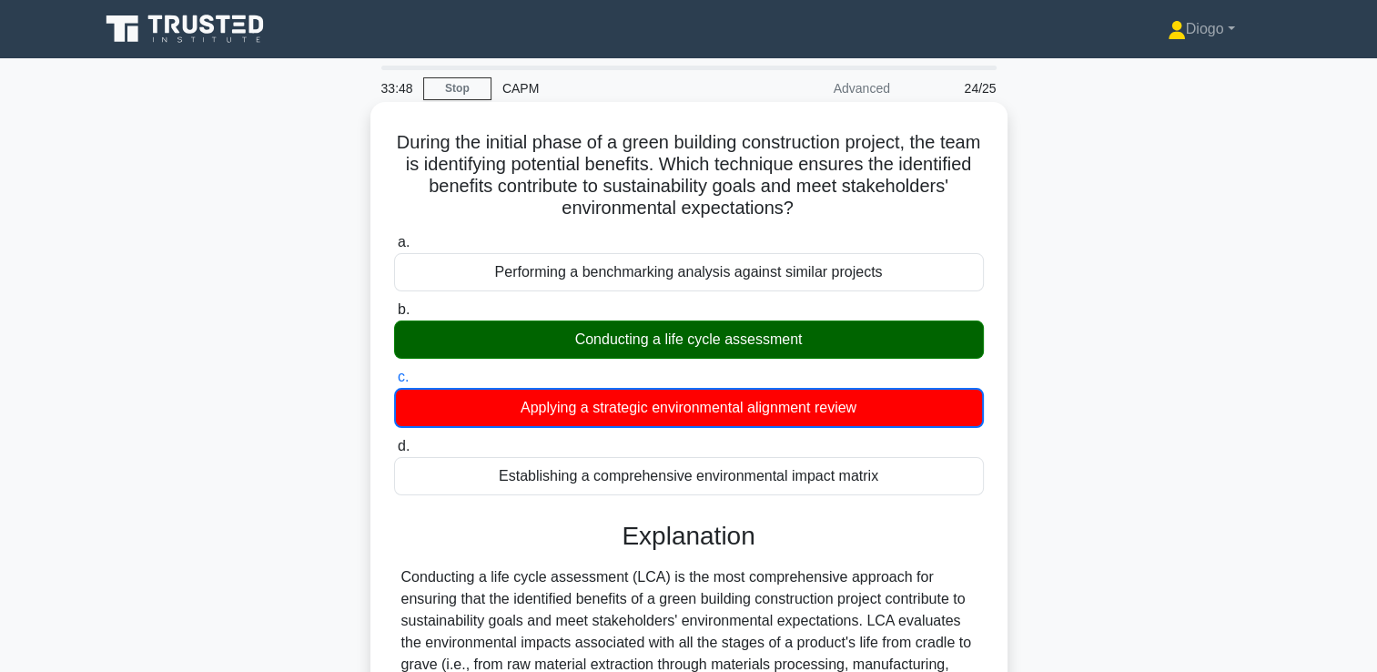
click at [899, 413] on div "Applying a strategic environmental alignment review" at bounding box center [689, 408] width 590 height 40
click at [394, 383] on input "c. Applying a strategic environmental alignment review" at bounding box center [394, 377] width 0 height 12
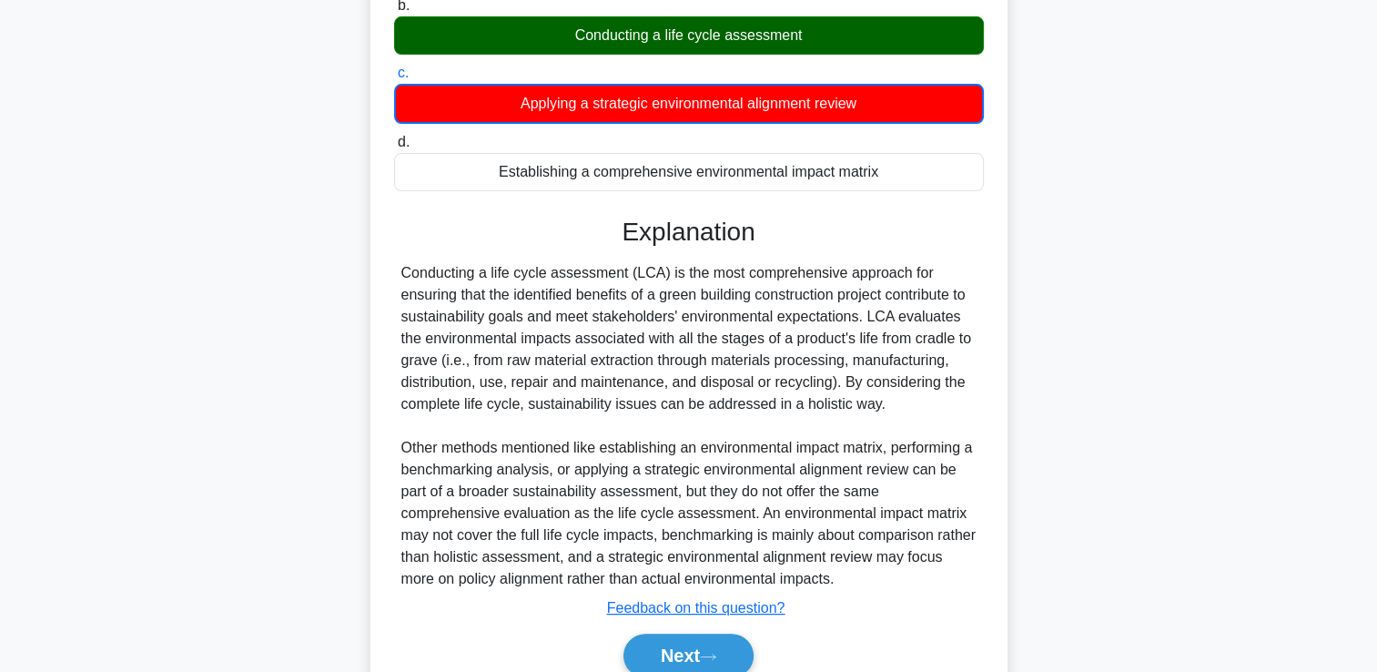
scroll to position [385, 0]
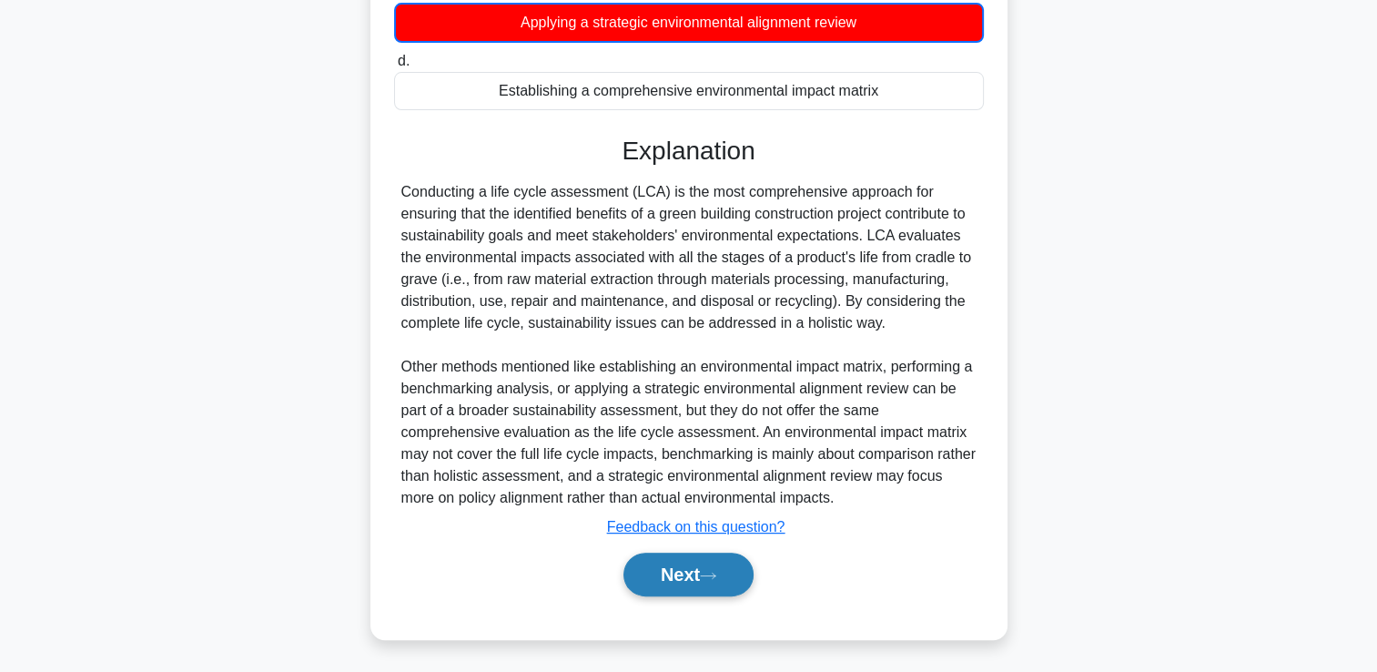
click at [717, 568] on button "Next" at bounding box center [688, 574] width 130 height 44
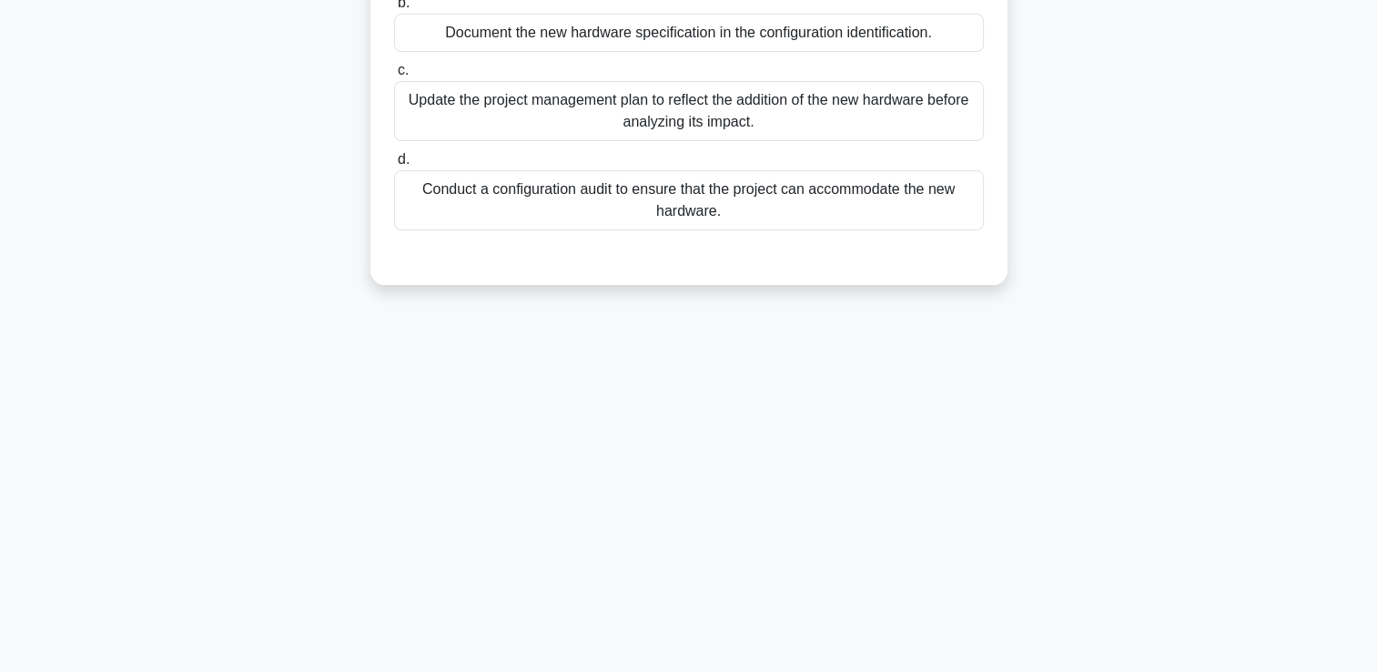
scroll to position [0, 0]
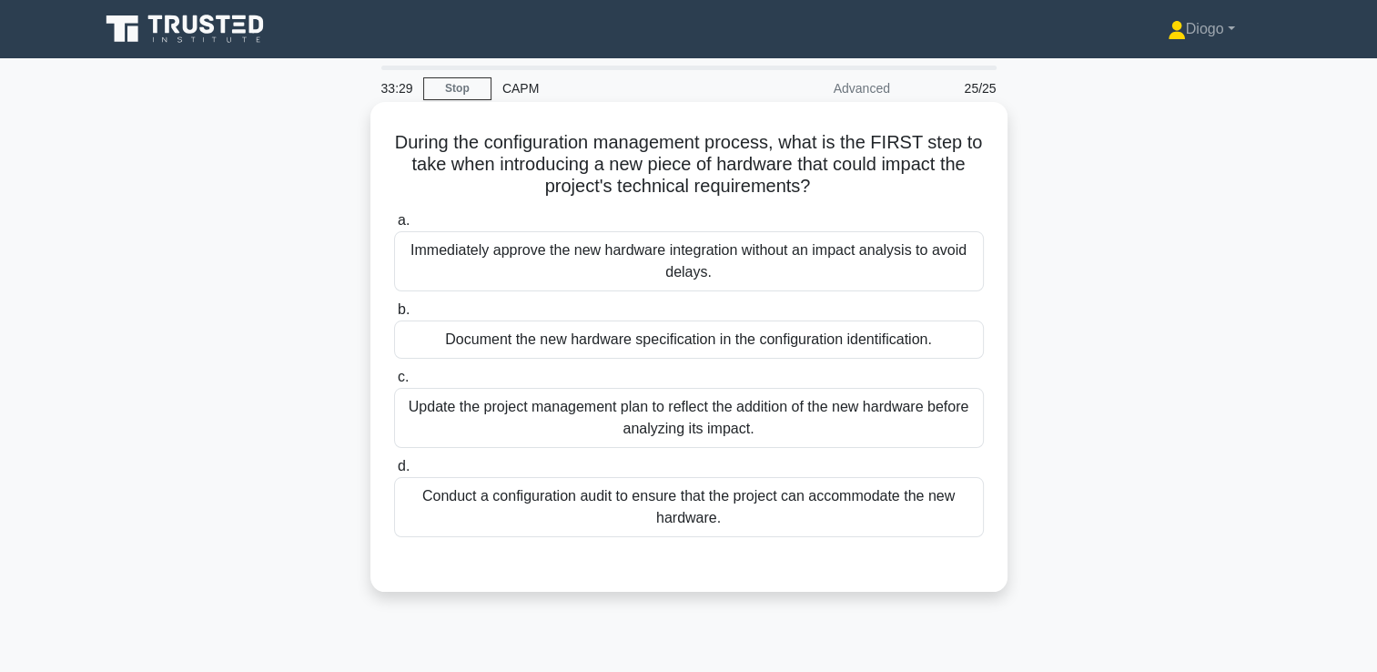
click at [735, 500] on div "Conduct a configuration audit to ensure that the project can accommodate the ne…" at bounding box center [689, 507] width 590 height 60
click at [394, 472] on input "d. Conduct a configuration audit to ensure that the project can accommodate the…" at bounding box center [394, 466] width 0 height 12
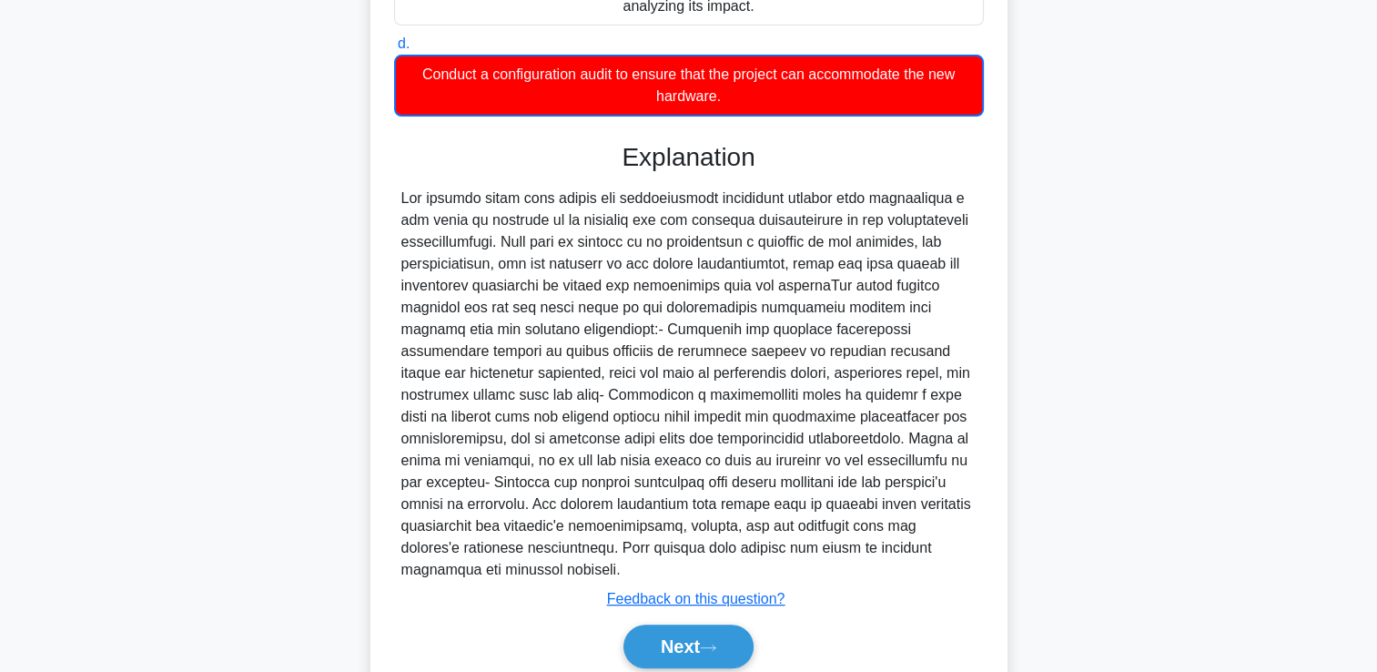
scroll to position [448, 0]
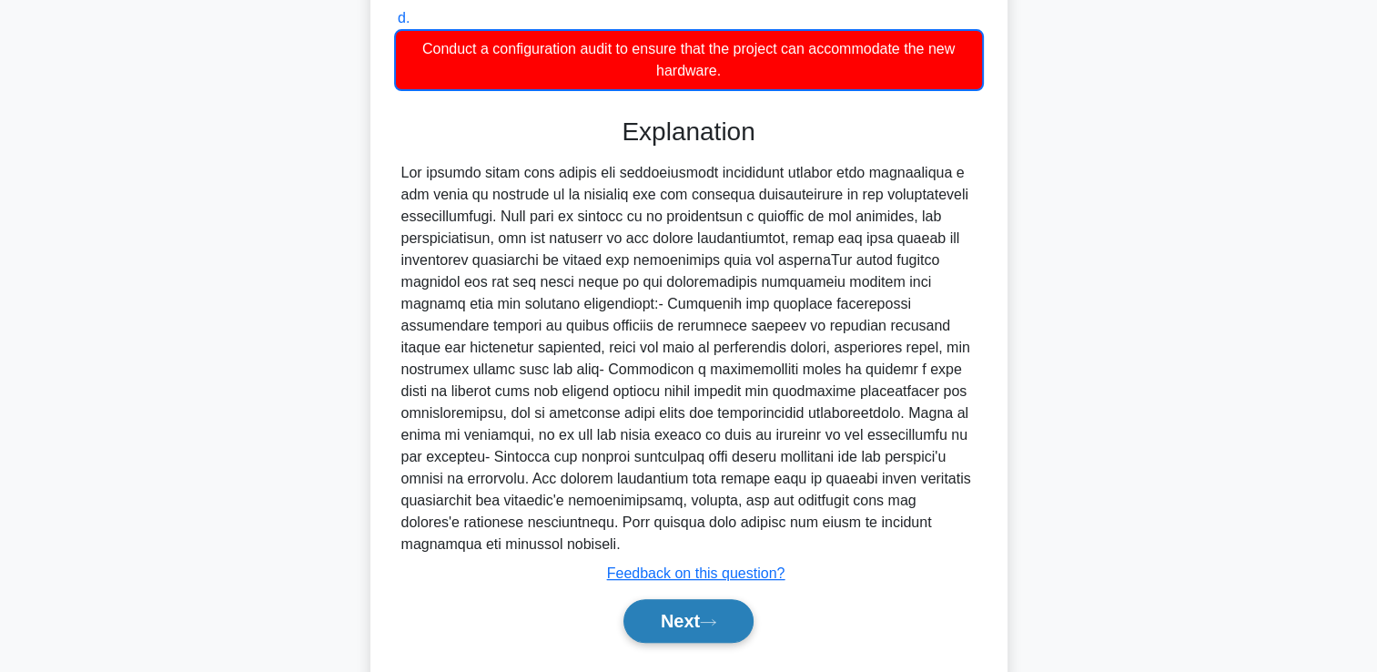
click at [702, 613] on button "Next" at bounding box center [688, 621] width 130 height 44
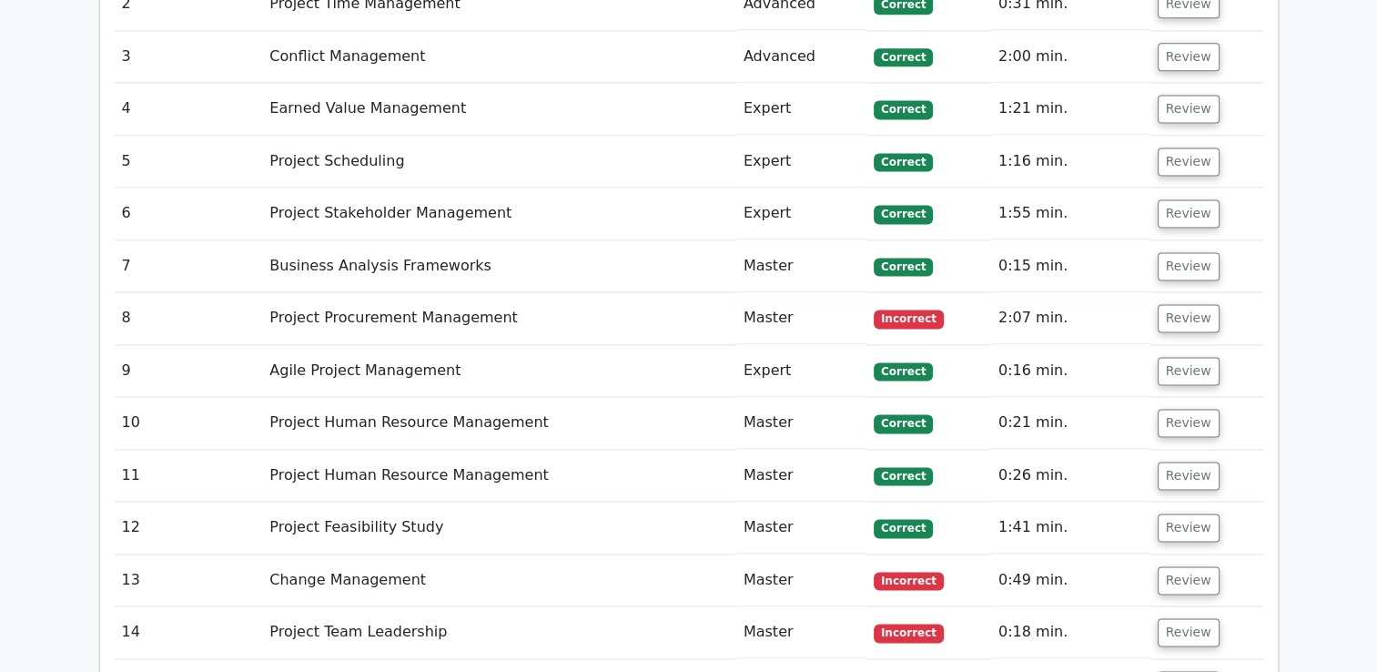
scroll to position [2493, 0]
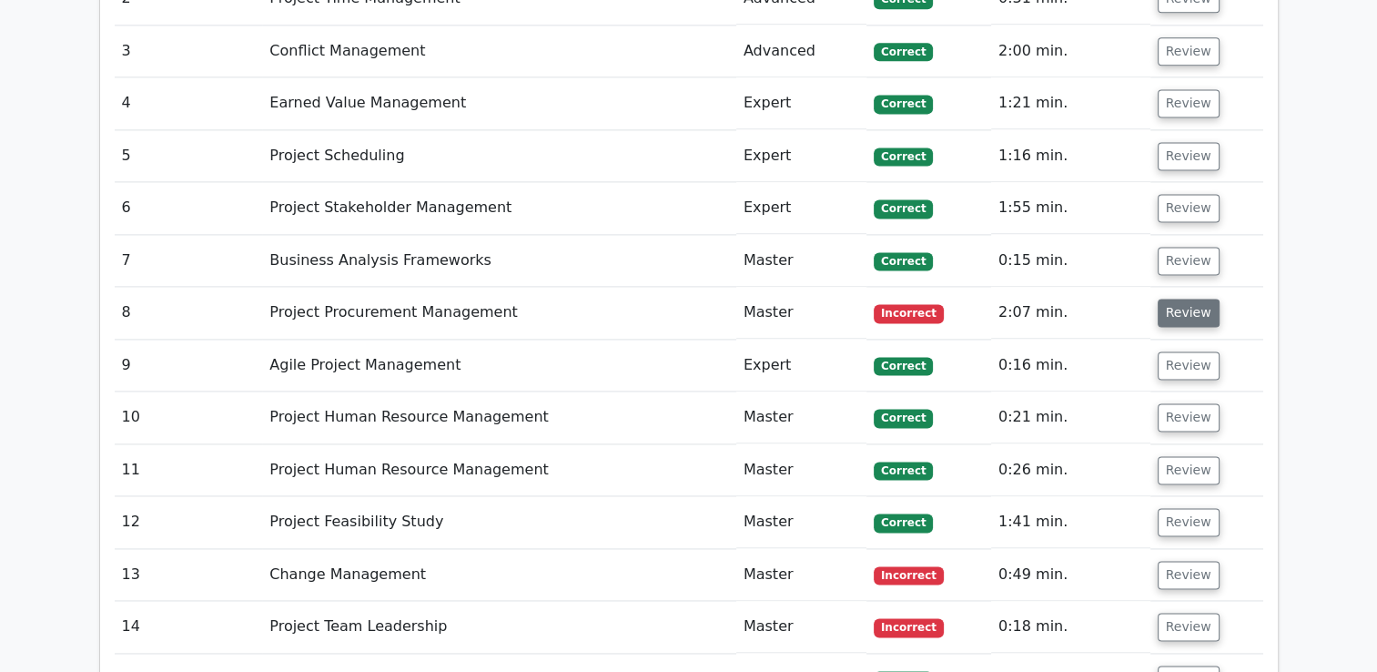
click at [1158, 298] on button "Review" at bounding box center [1189, 312] width 62 height 28
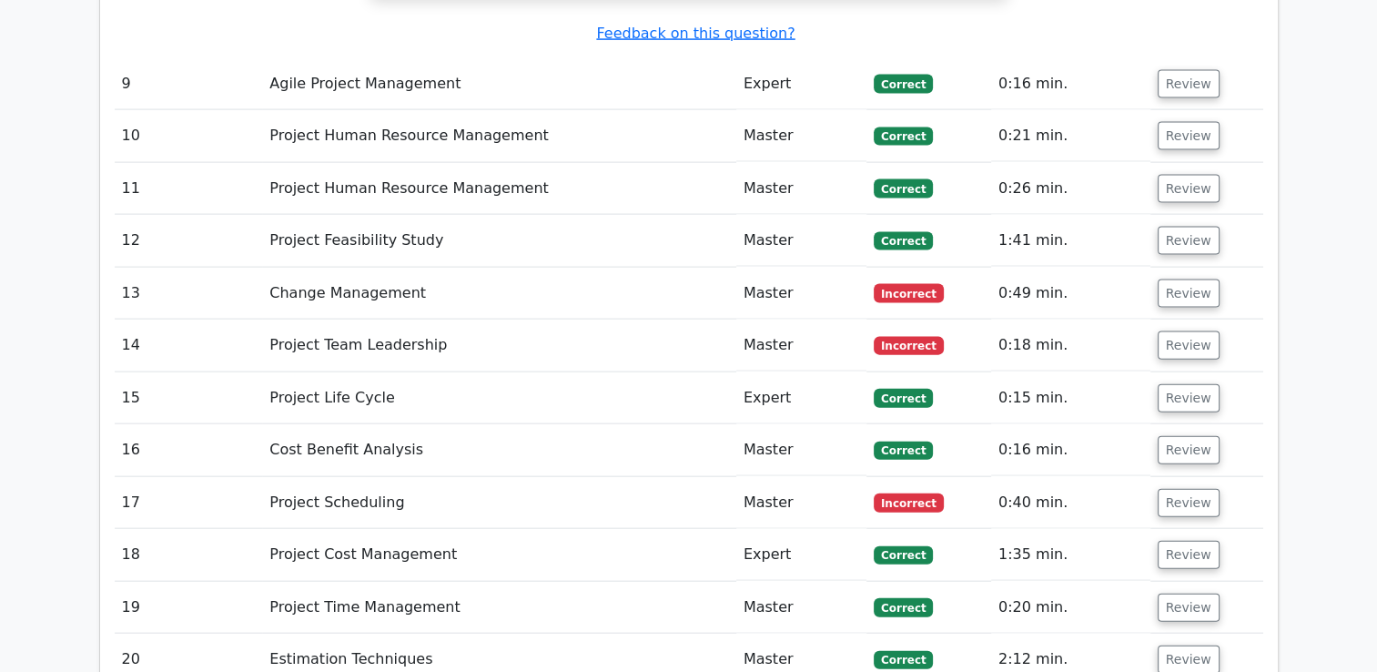
scroll to position [3978, 0]
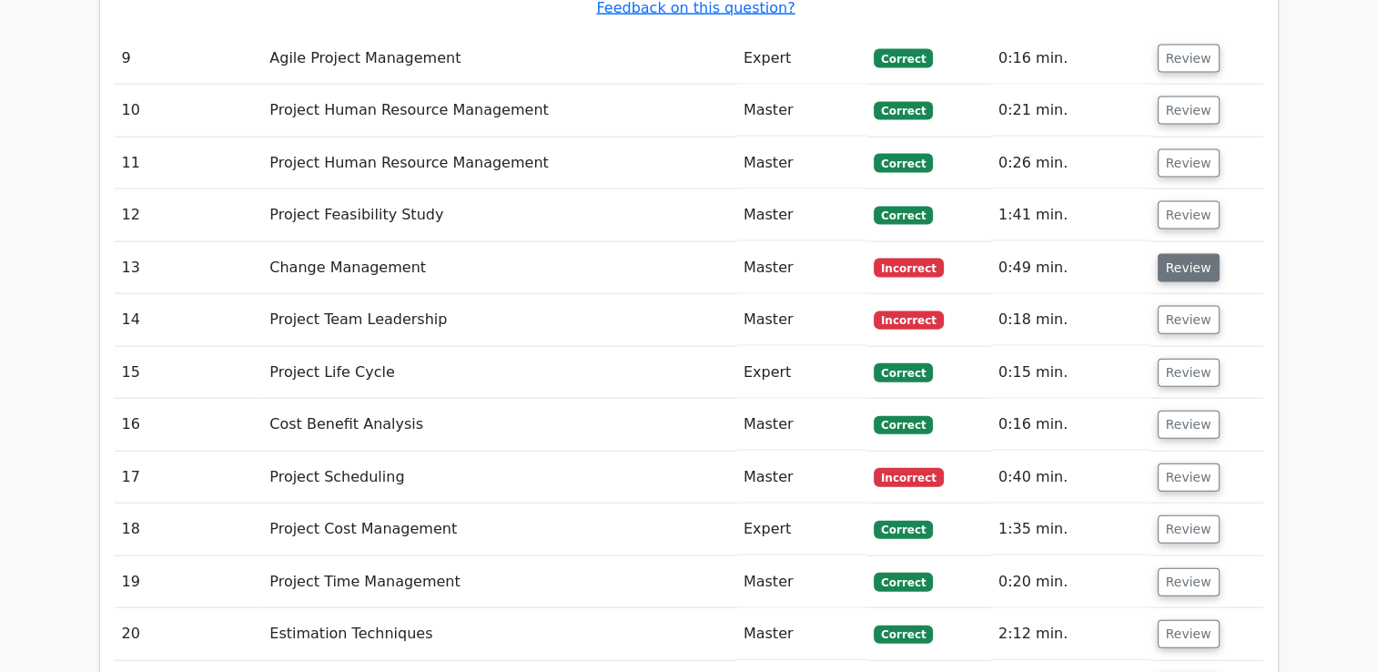
click at [1190, 254] on button "Review" at bounding box center [1189, 268] width 62 height 28
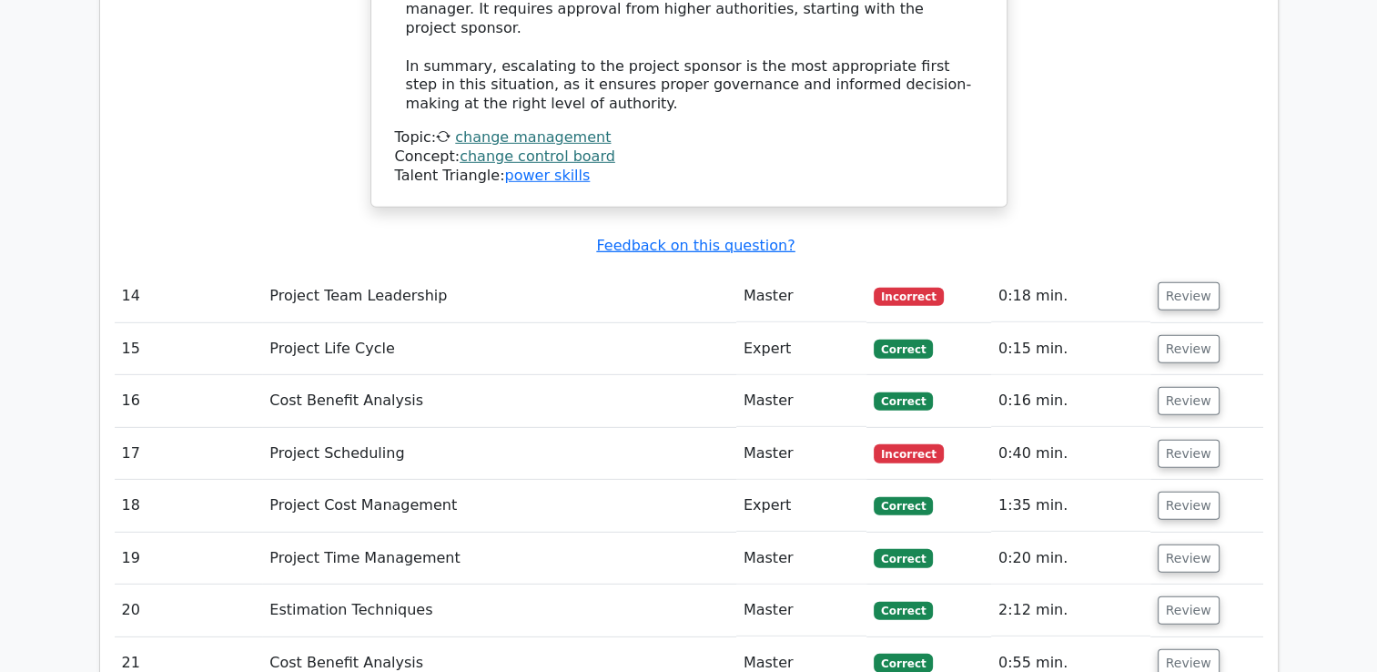
scroll to position [5340, 0]
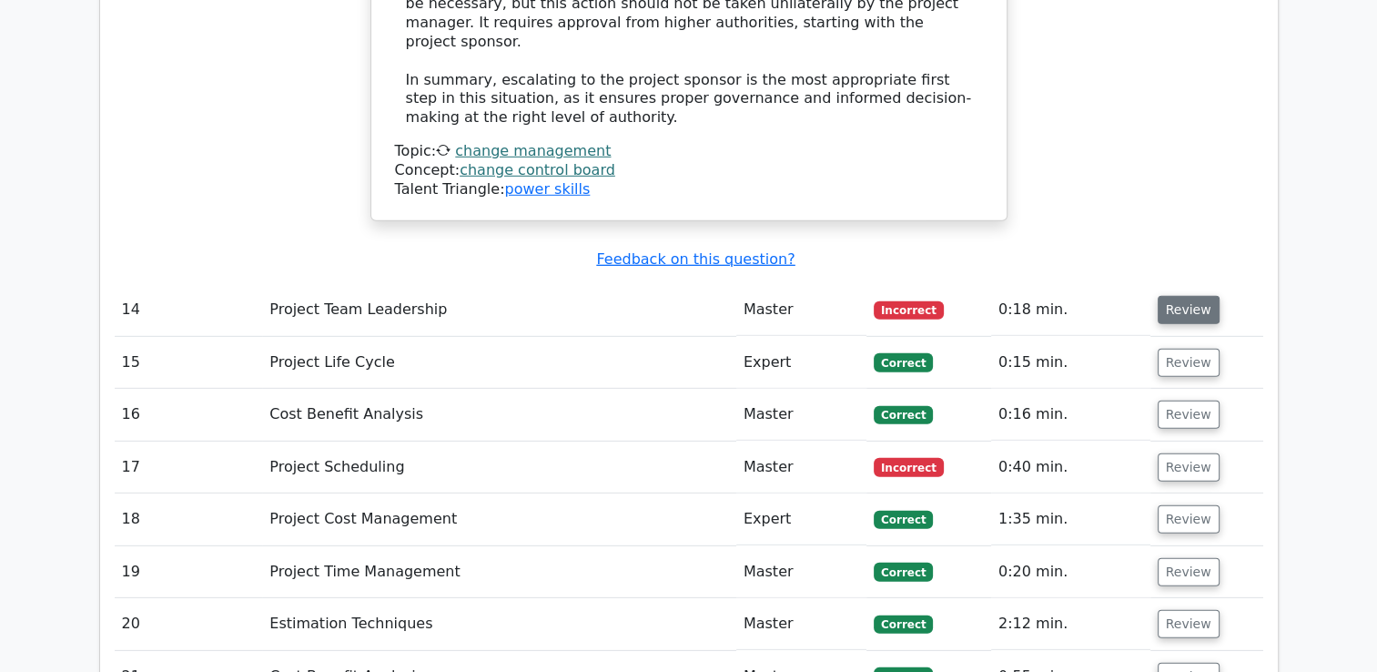
click at [1176, 296] on button "Review" at bounding box center [1189, 310] width 62 height 28
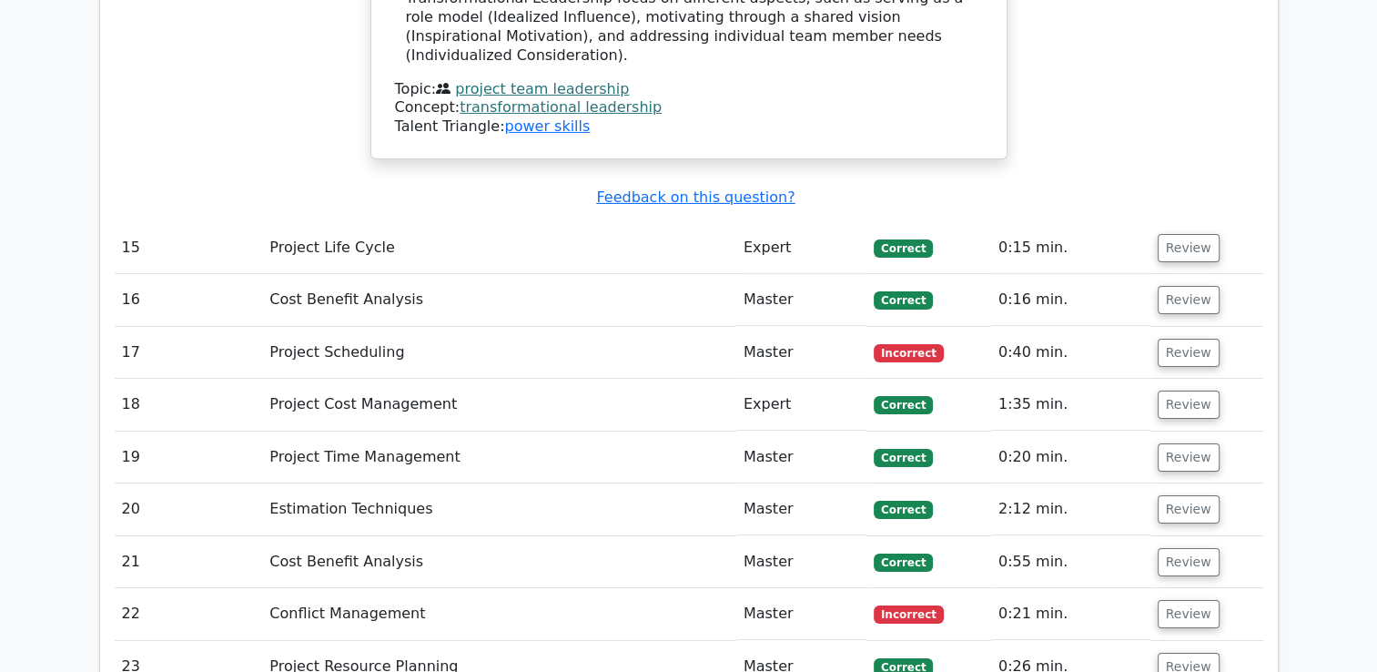
scroll to position [6191, 0]
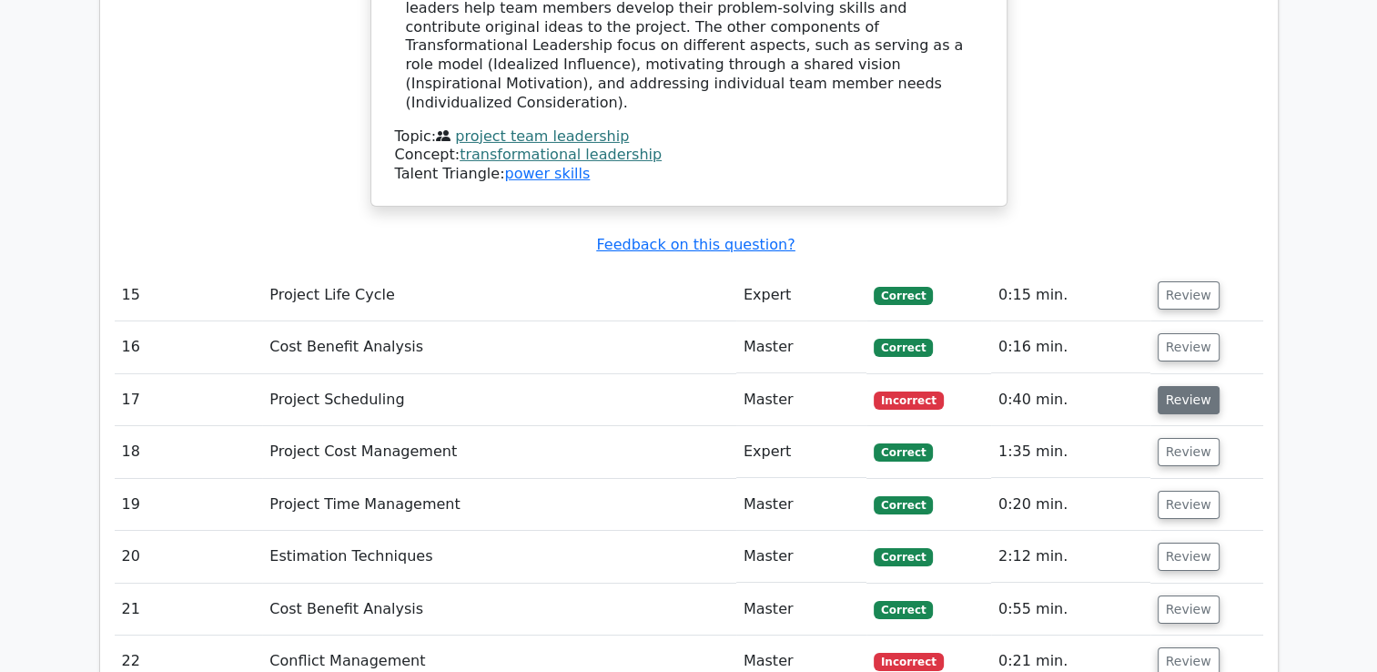
click at [1176, 386] on button "Review" at bounding box center [1189, 400] width 62 height 28
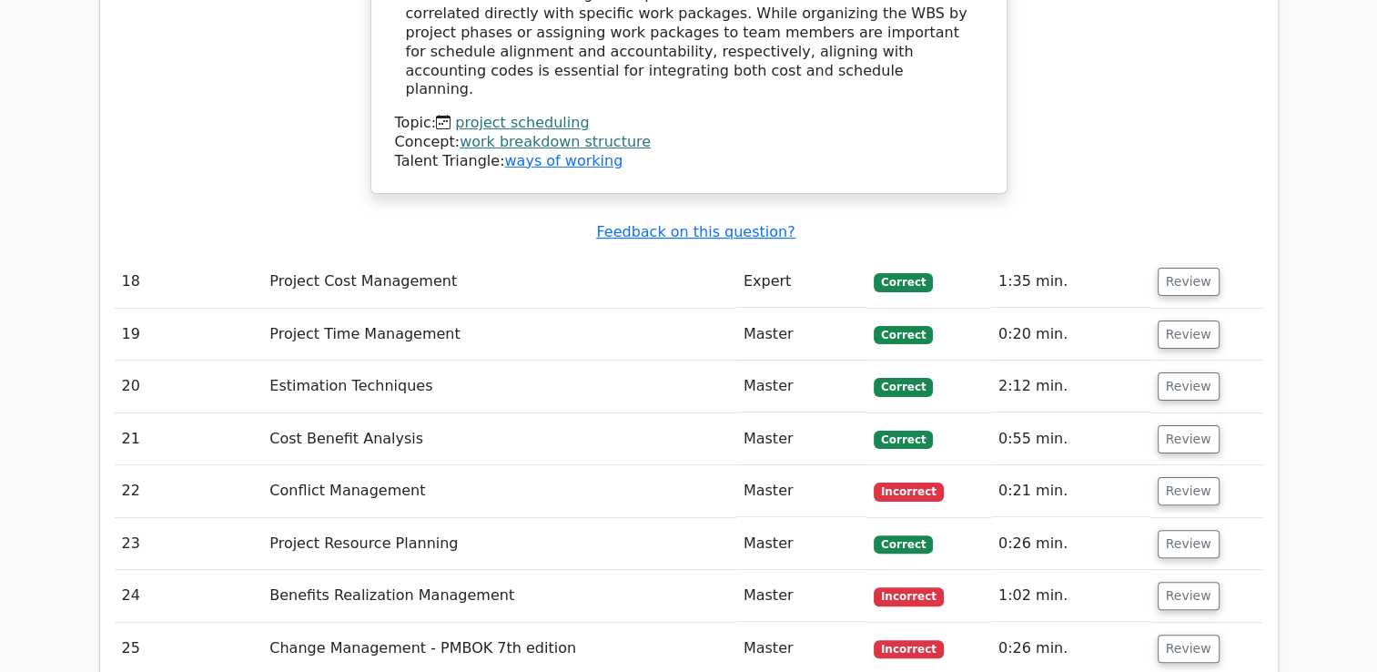
scroll to position [7269, 0]
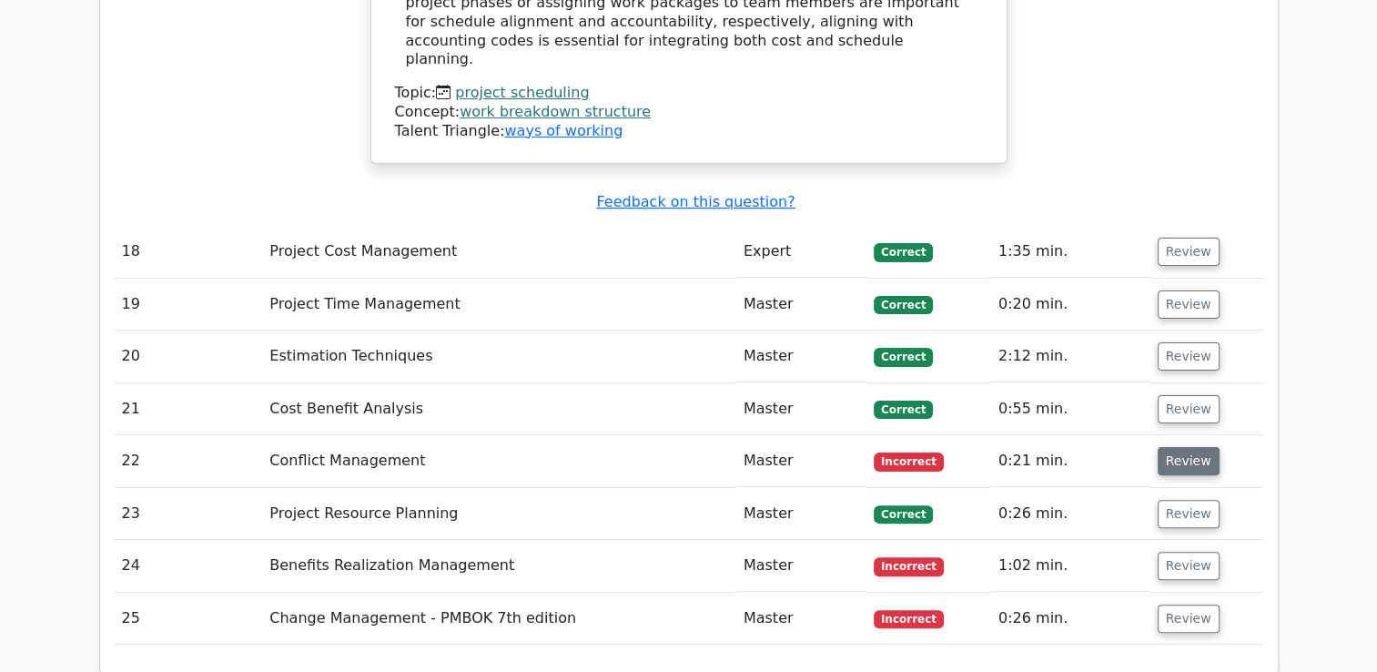
click at [1167, 447] on button "Review" at bounding box center [1189, 461] width 62 height 28
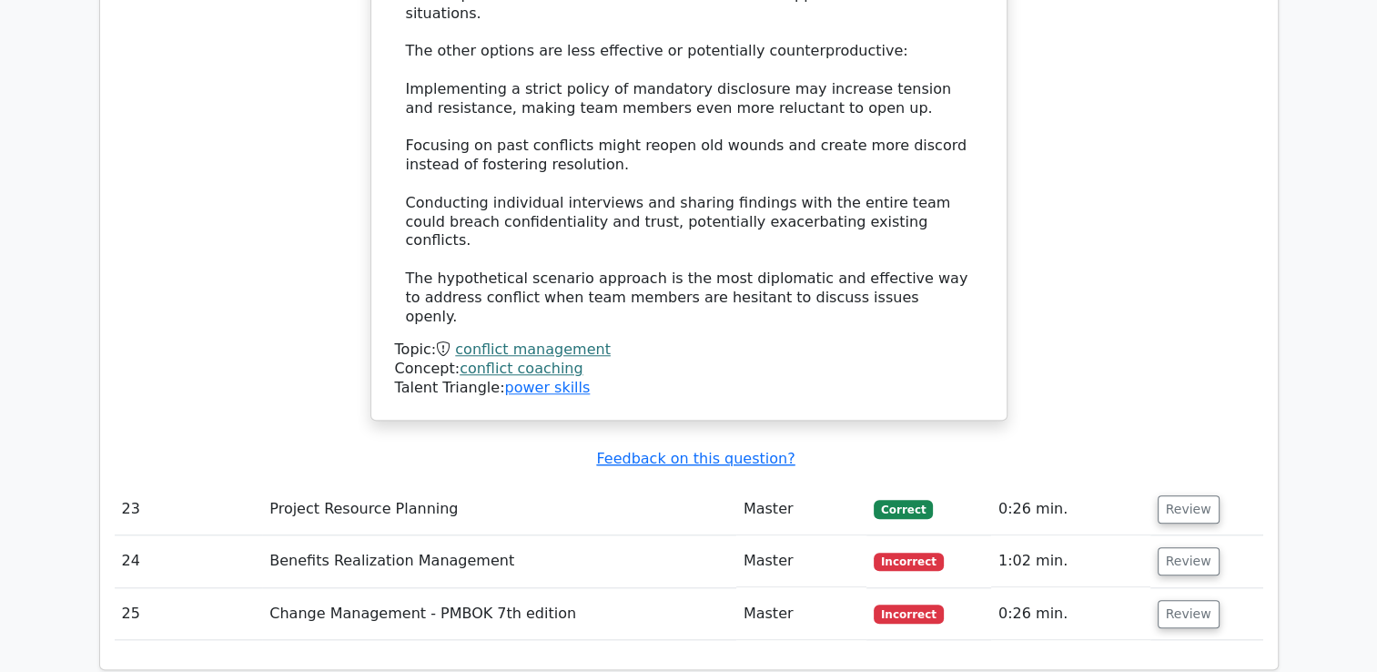
scroll to position [8354, 0]
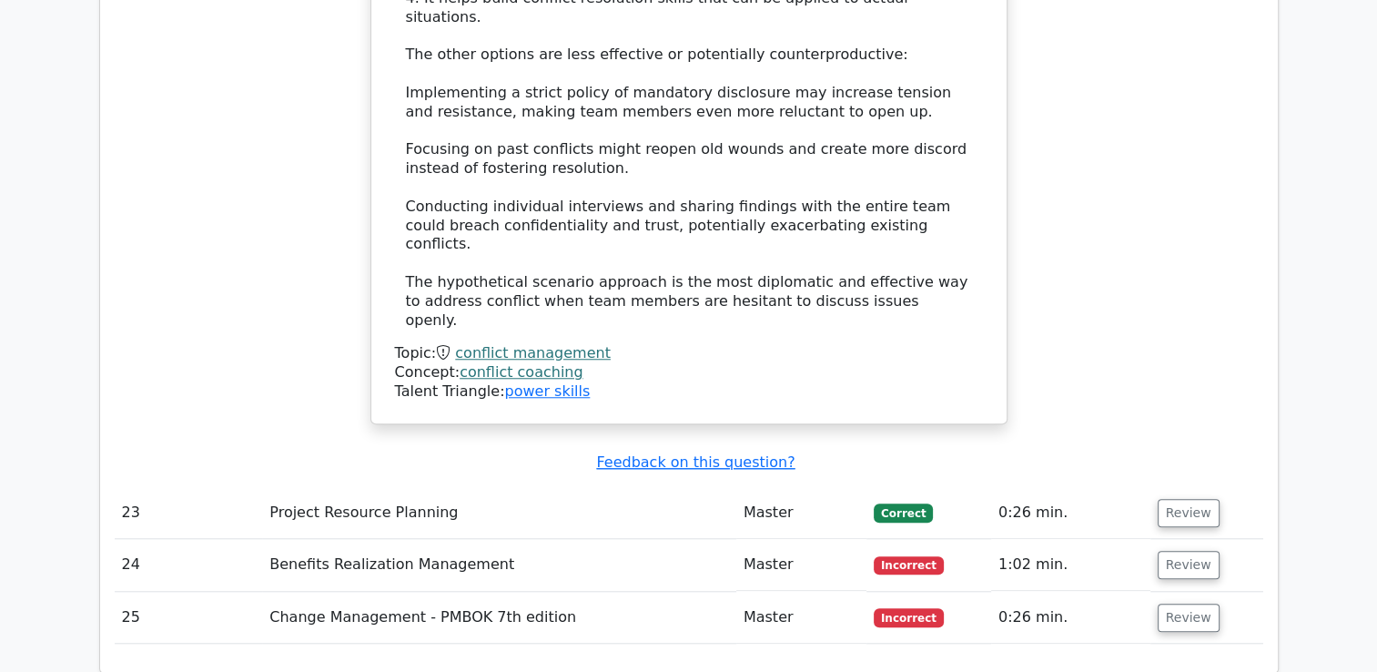
click at [1179, 539] on td "Review" at bounding box center [1206, 565] width 113 height 52
click at [1179, 551] on button "Review" at bounding box center [1189, 565] width 62 height 28
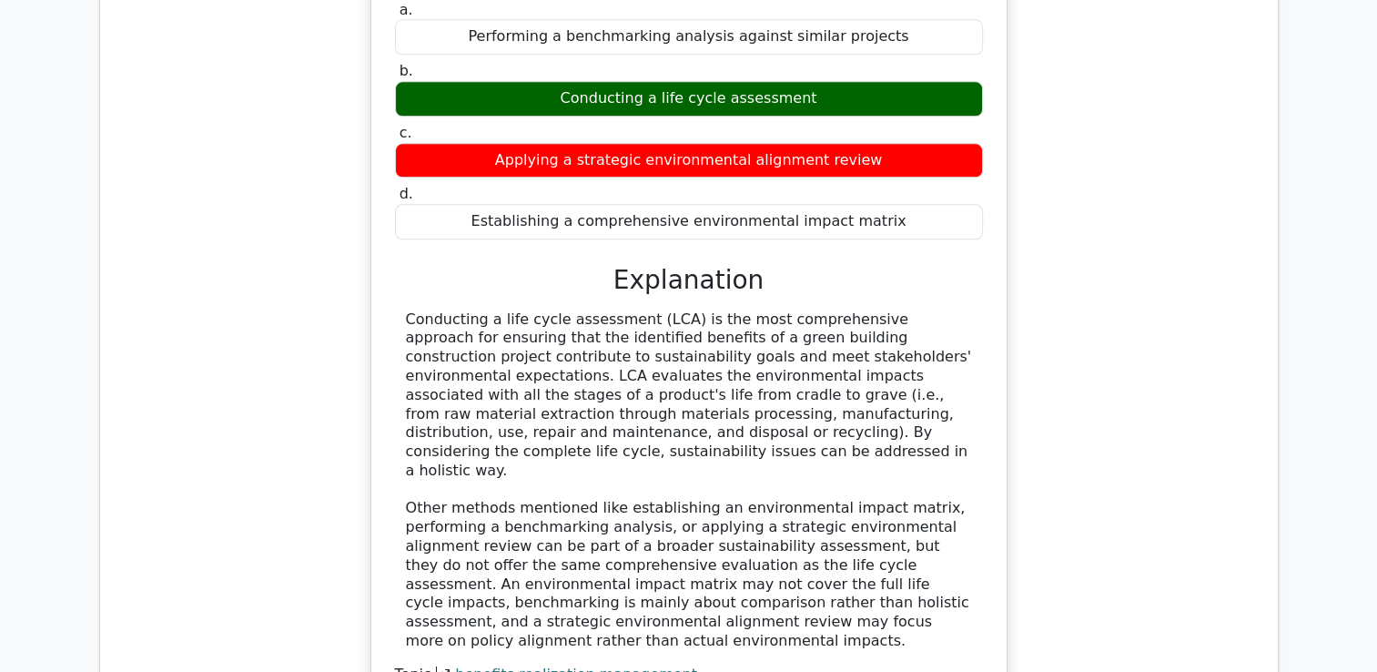
scroll to position [9074, 0]
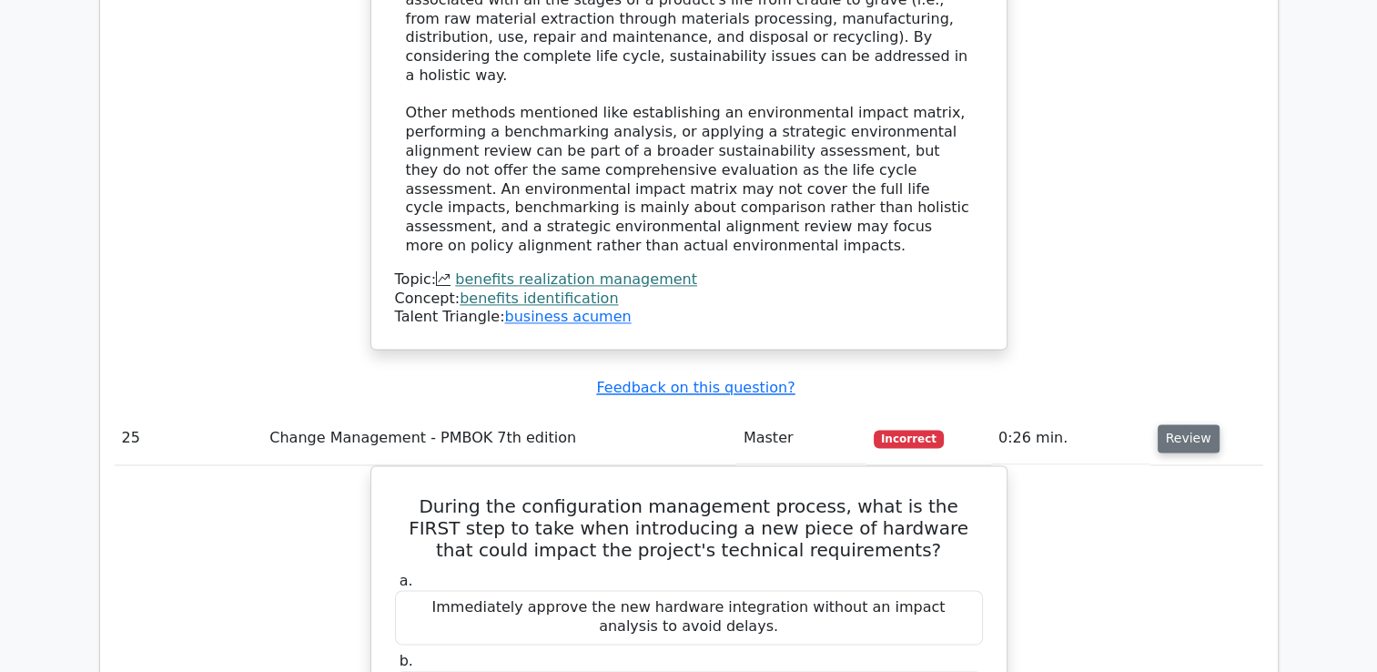
scroll to position [9469, 0]
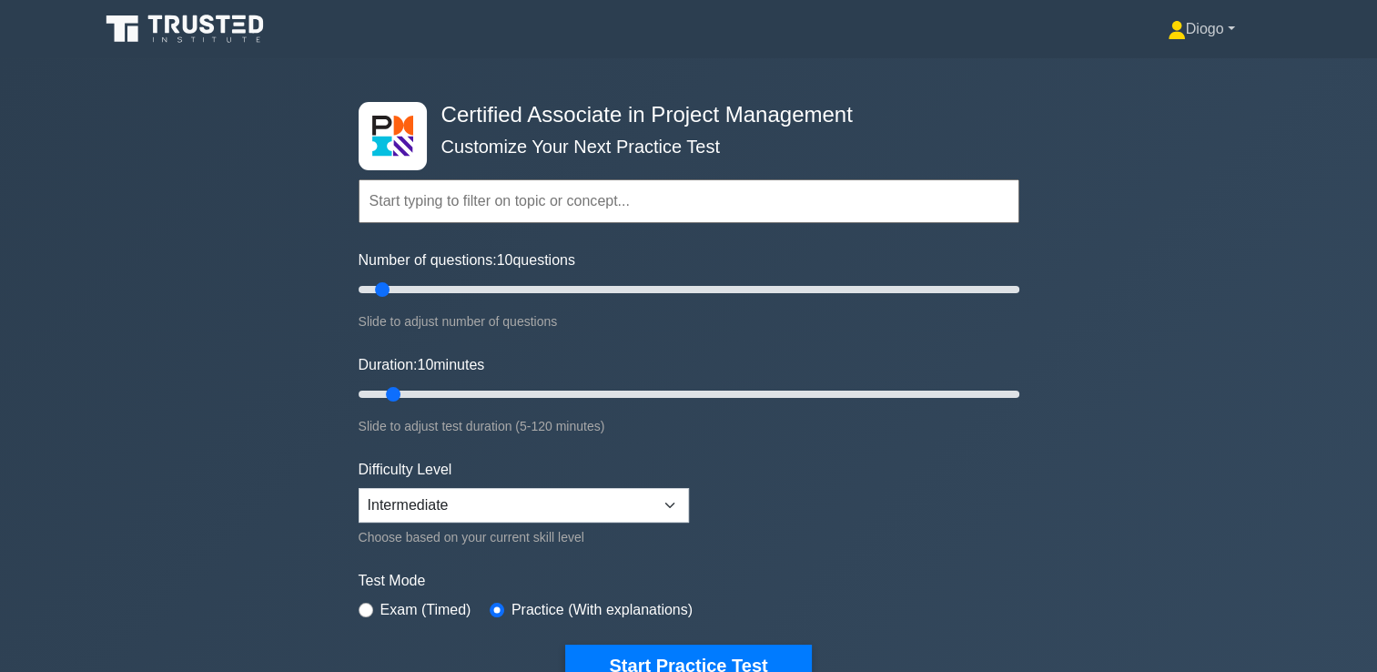
click at [1214, 26] on link "Diogo" at bounding box center [1201, 29] width 155 height 36
click at [1229, 65] on link "Profile" at bounding box center [1197, 71] width 144 height 29
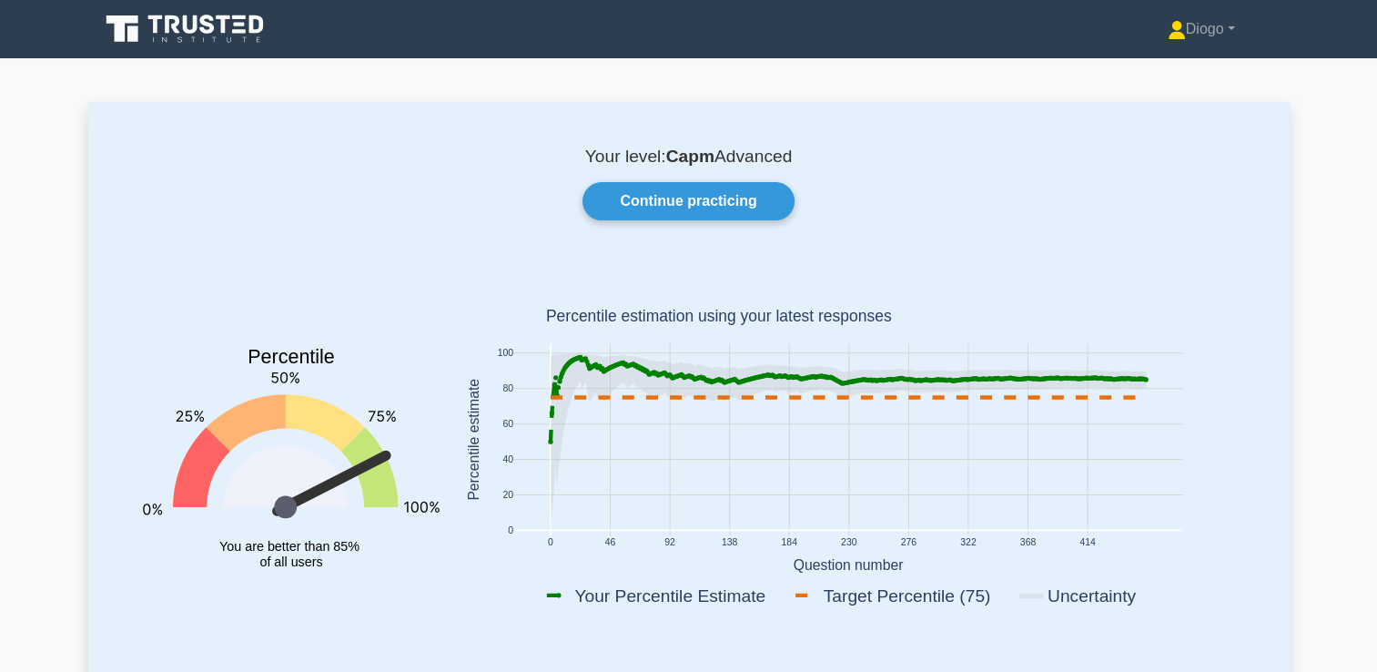
click at [183, 47] on link at bounding box center [186, 29] width 175 height 44
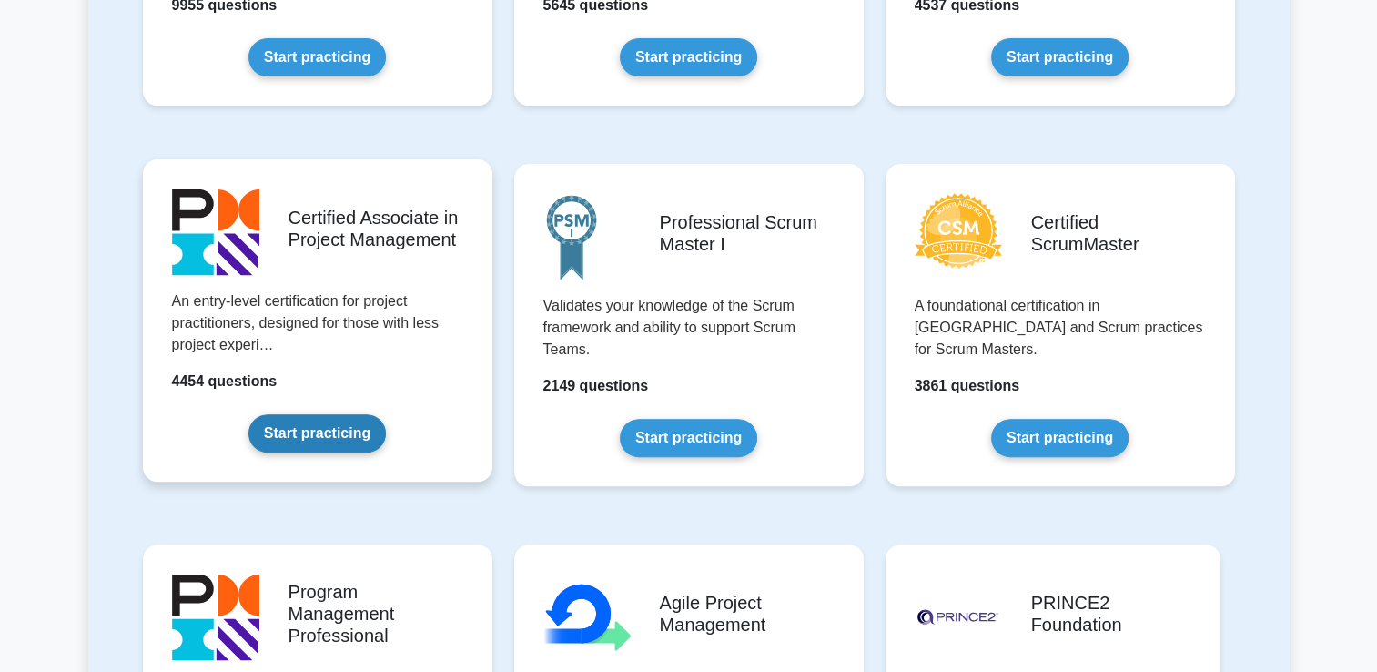
scroll to position [644, 0]
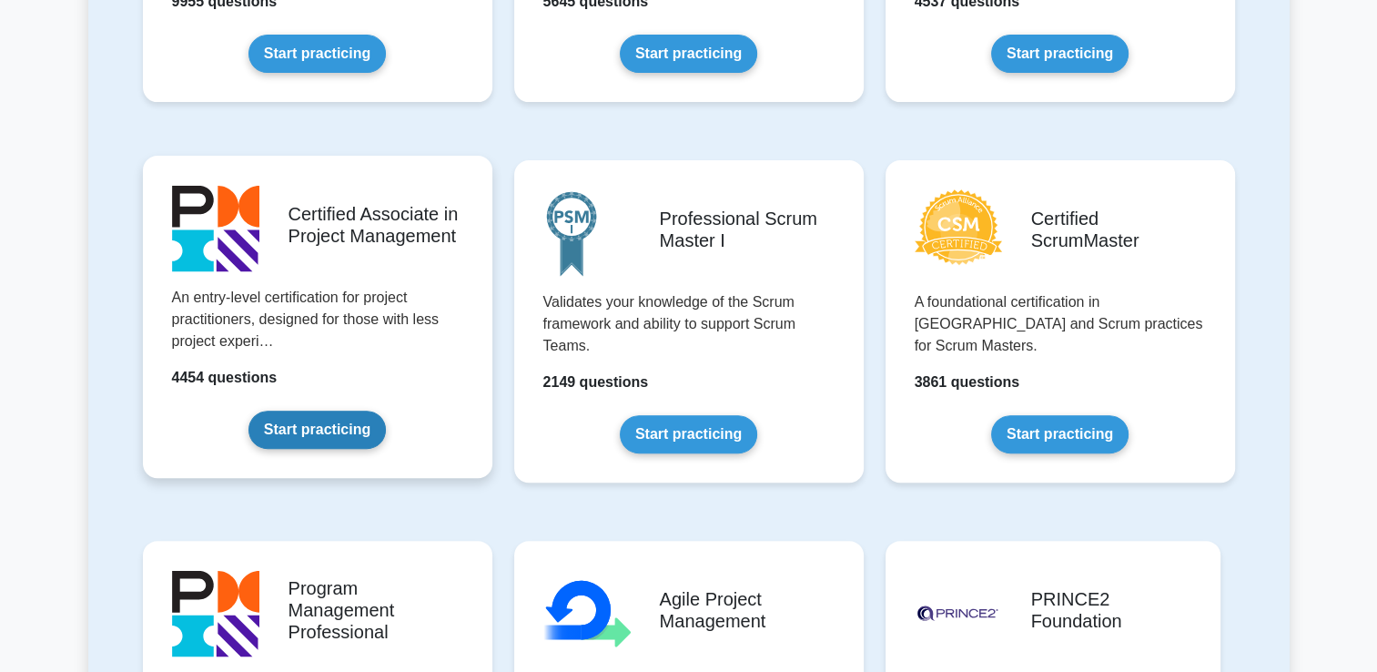
click at [326, 439] on link "Start practicing" at bounding box center [316, 429] width 137 height 38
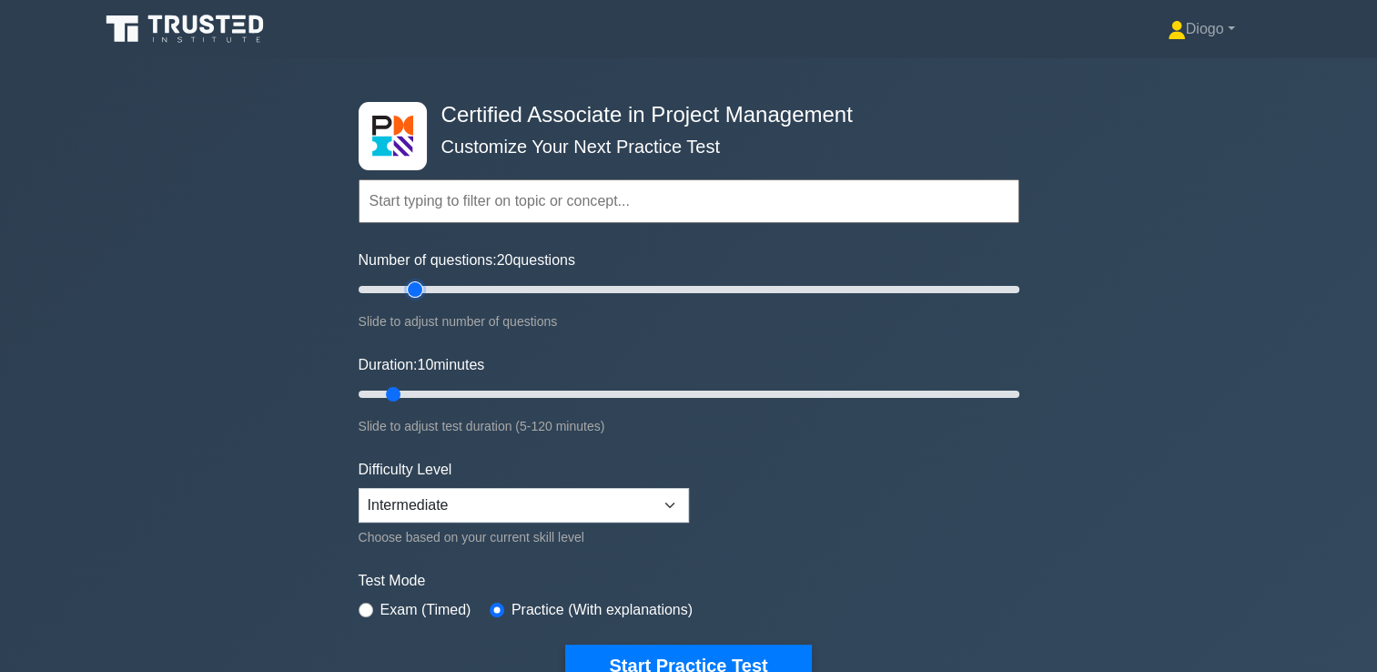
type input "20"
click at [420, 284] on input "Number of questions: 20 questions" at bounding box center [689, 289] width 661 height 22
type input "55"
click at [647, 392] on input "Duration: 55 minutes" at bounding box center [689, 394] width 661 height 22
click at [400, 290] on input "Number of questions: 20 questions" at bounding box center [689, 289] width 661 height 22
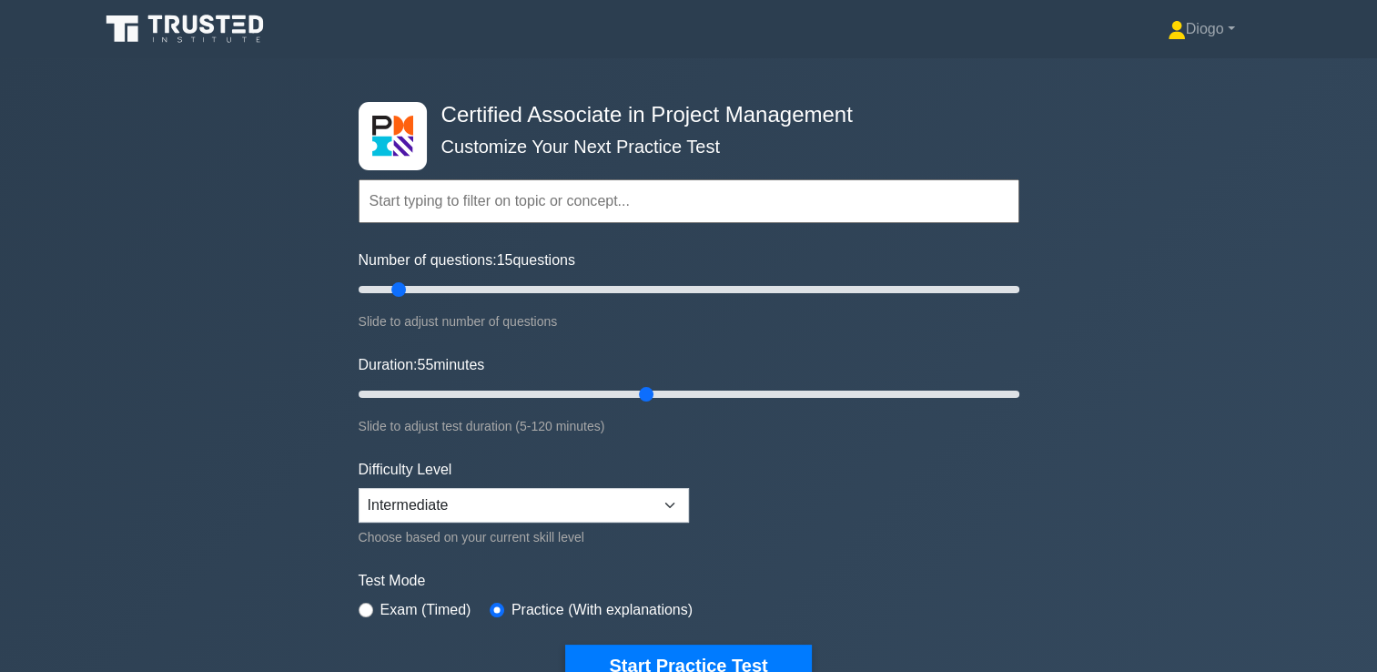
click at [430, 300] on div "Number of questions: 15 questions Slide to adjust number of questions" at bounding box center [689, 290] width 661 height 83
type input "20"
click at [413, 291] on input "Number of questions: 20 questions" at bounding box center [689, 289] width 661 height 22
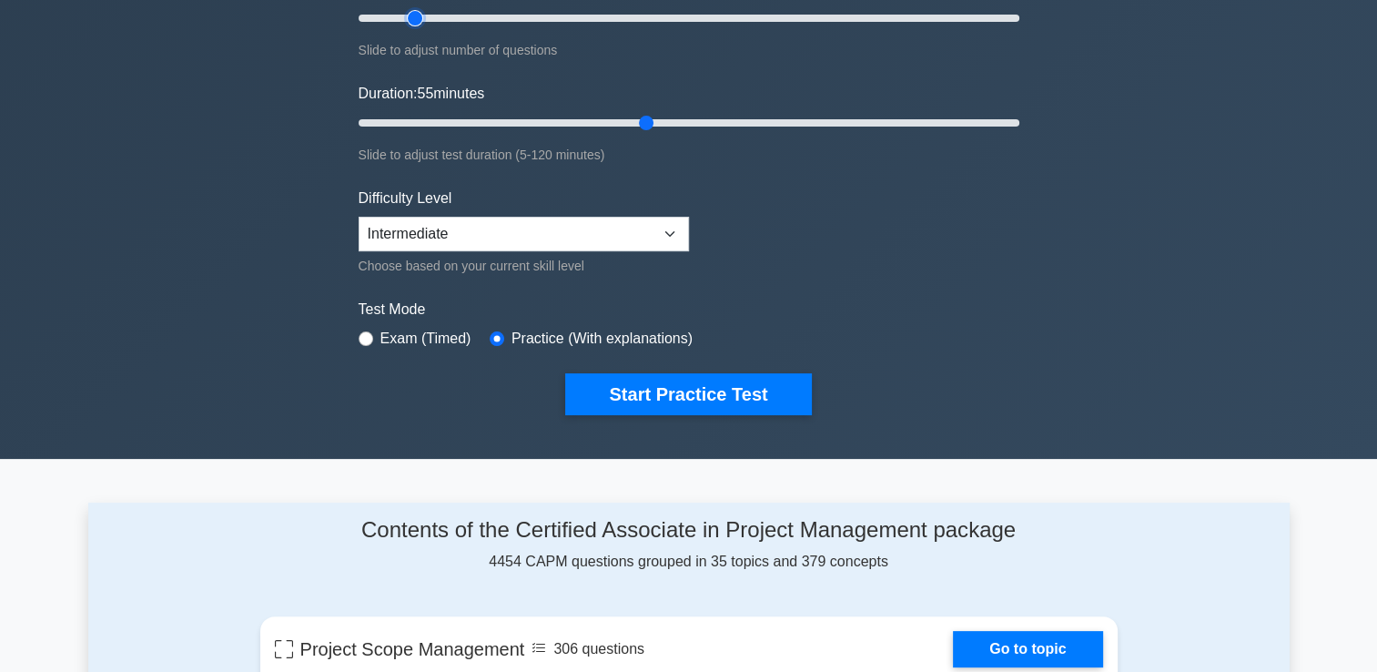
scroll to position [273, 0]
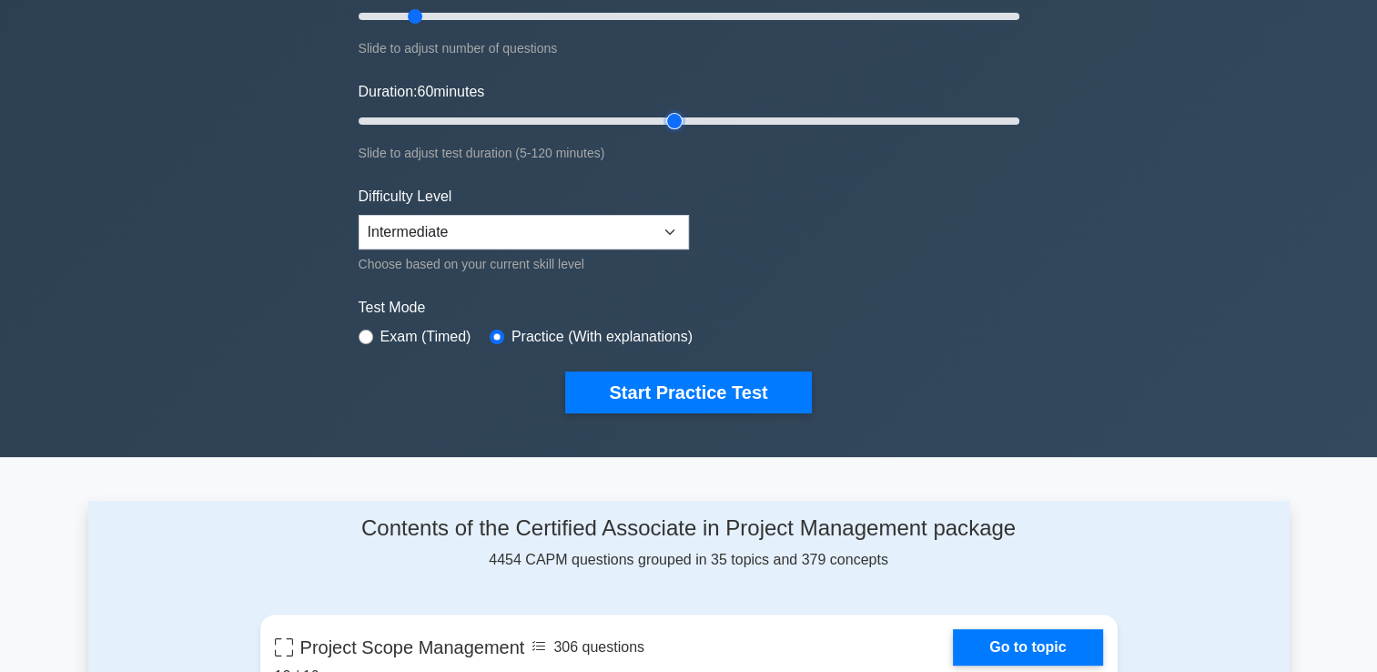
type input "60"
click at [681, 124] on input "Duration: 60 minutes" at bounding box center [689, 121] width 661 height 22
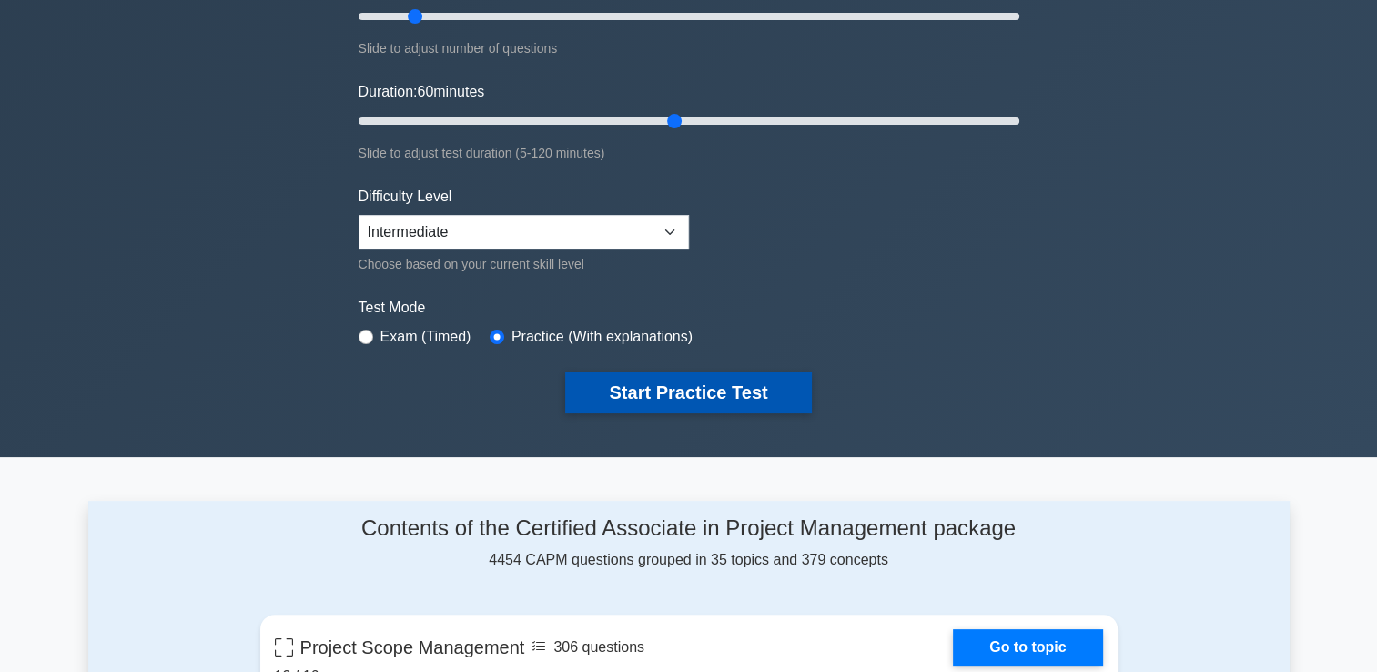
click at [676, 389] on button "Start Practice Test" at bounding box center [688, 392] width 246 height 42
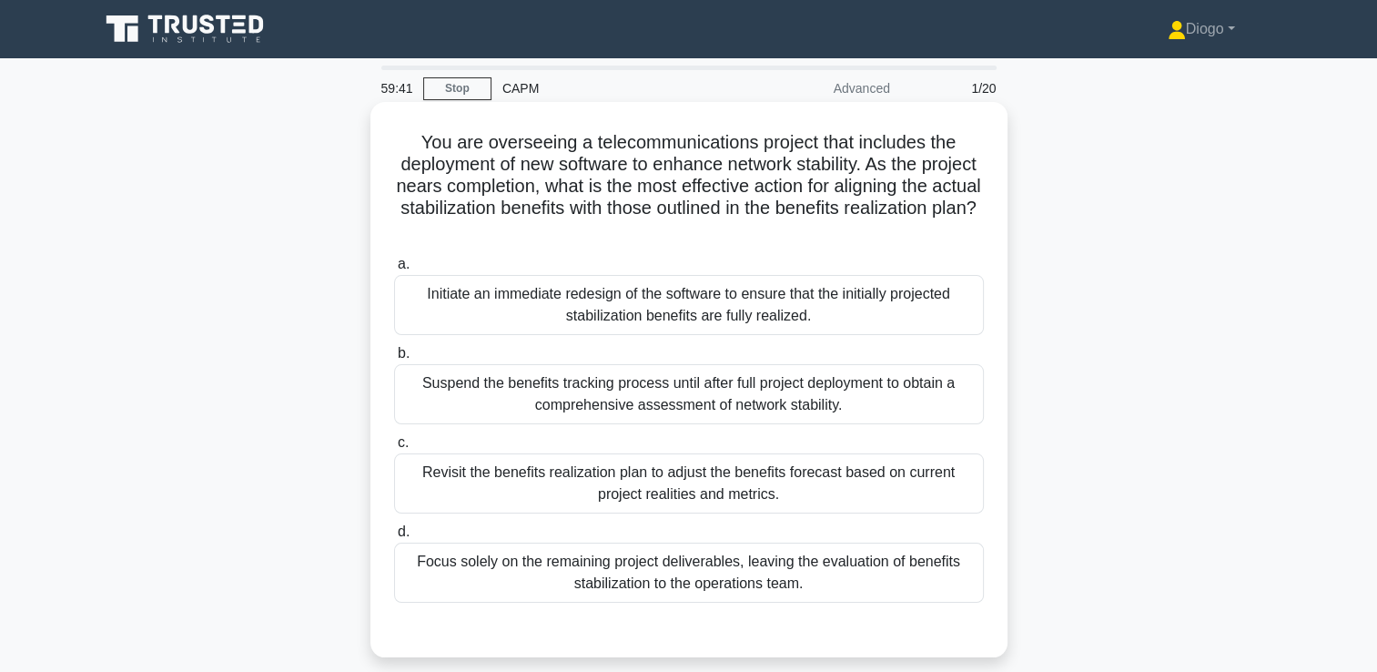
click at [889, 487] on div "Revisit the benefits realization plan to adjust the benefits forecast based on …" at bounding box center [689, 483] width 590 height 60
click at [394, 449] on input "c. Revisit the benefits realization plan to adjust the benefits forecast based …" at bounding box center [394, 443] width 0 height 12
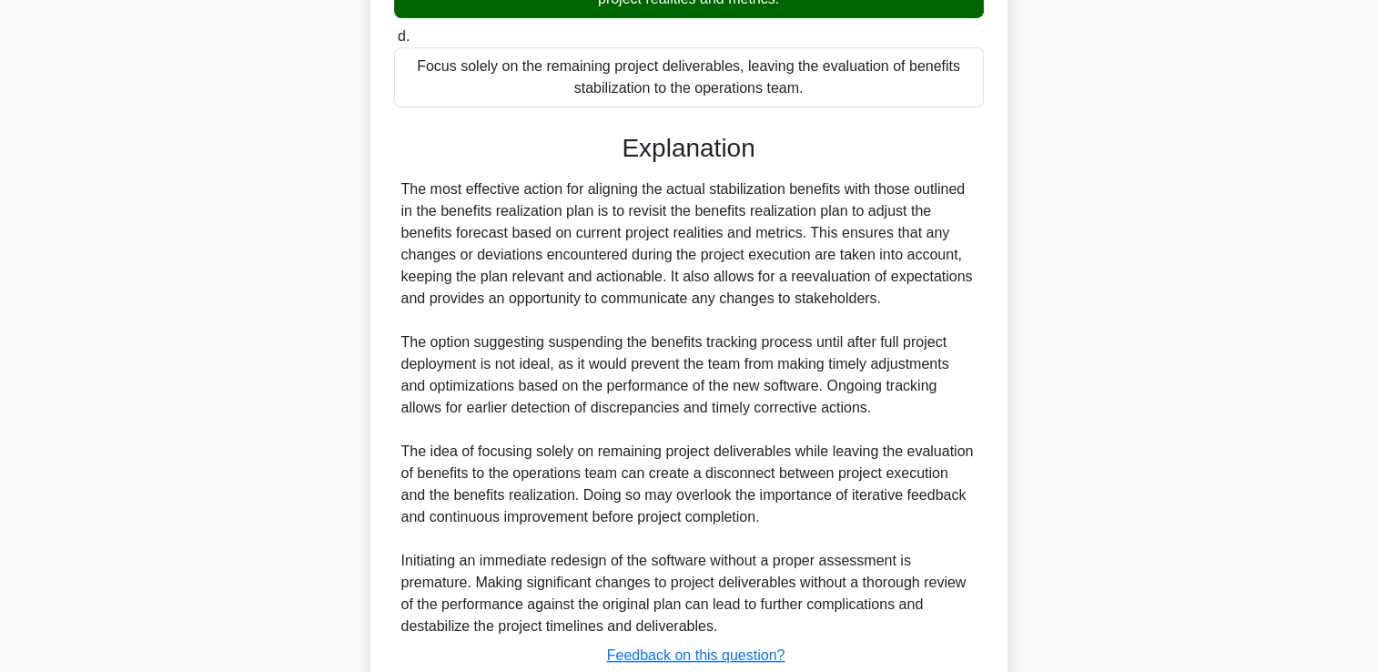
scroll to position [623, 0]
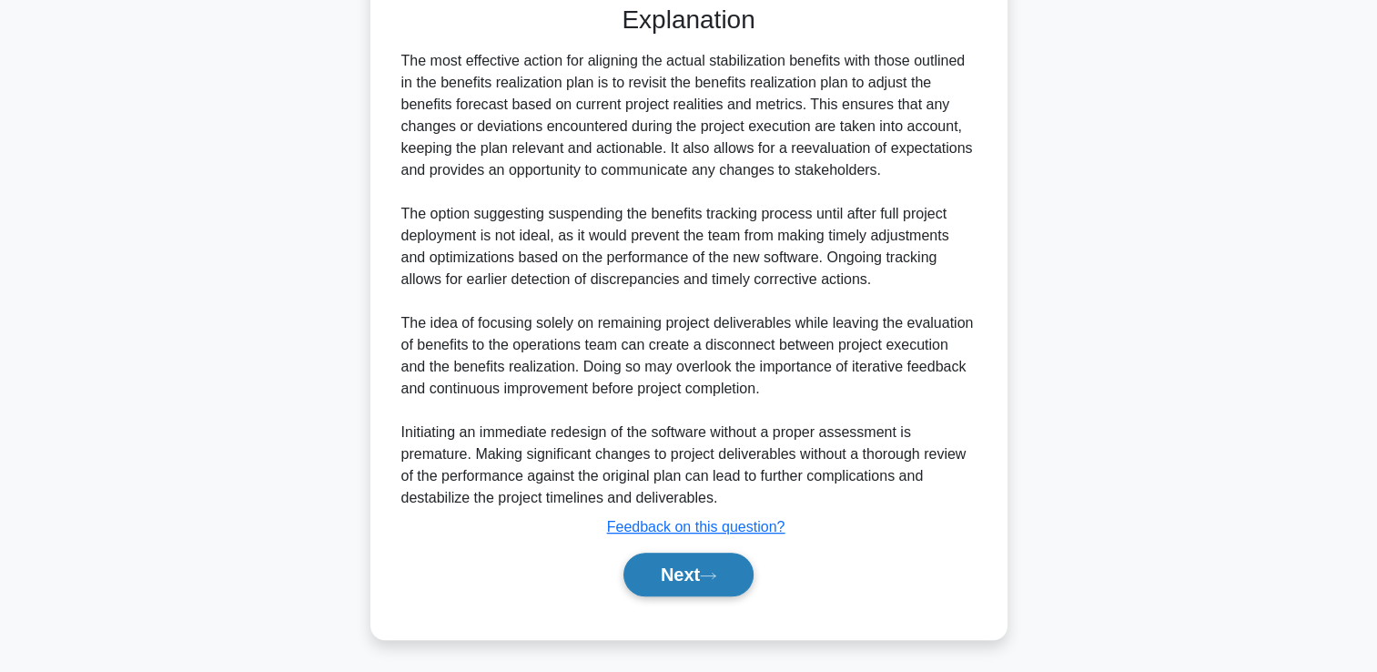
click at [720, 593] on button "Next" at bounding box center [688, 574] width 130 height 44
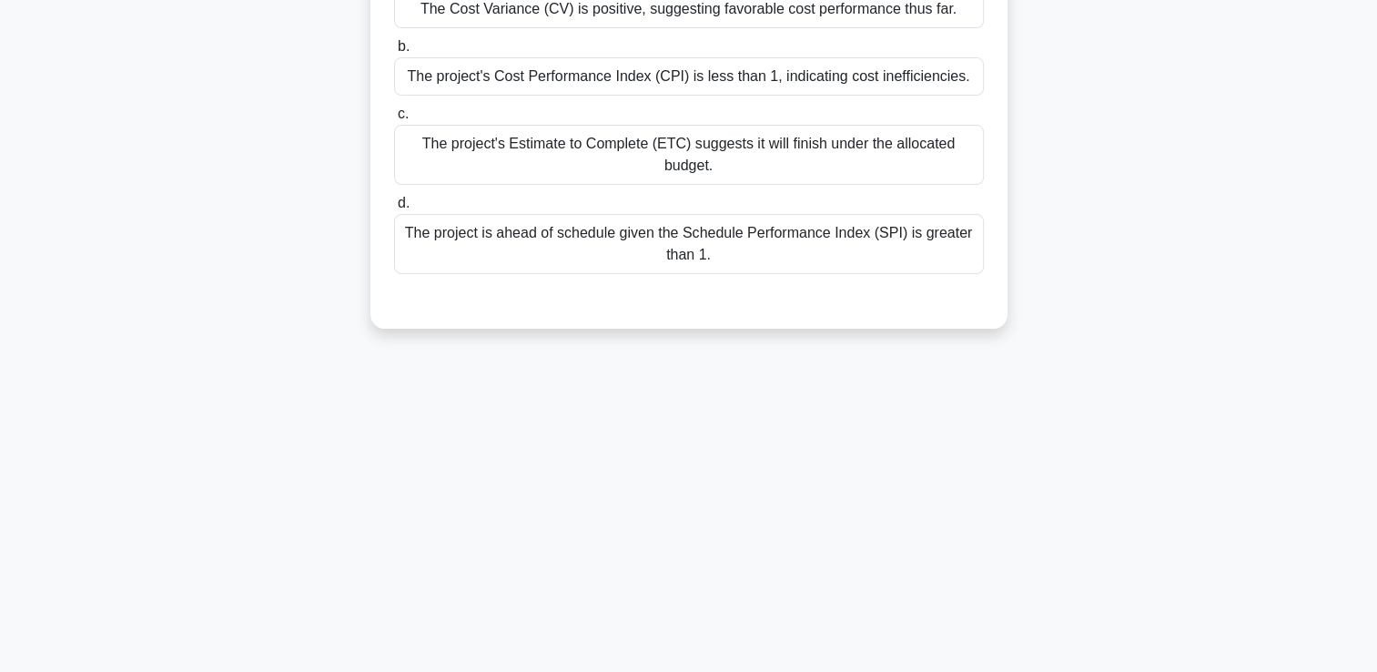
scroll to position [0, 0]
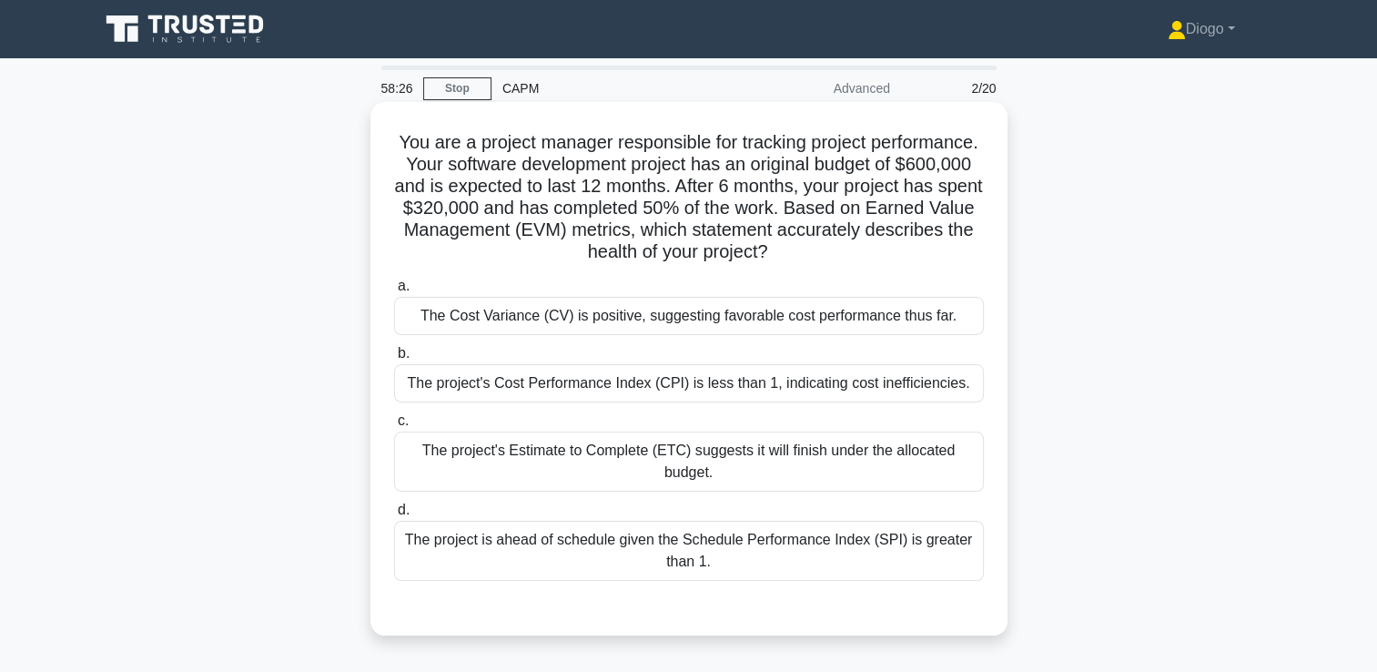
drag, startPoint x: 794, startPoint y: 367, endPoint x: 815, endPoint y: 351, distance: 26.0
click at [815, 351] on label "b. The project's Cost Performance Index (CPI) is less than 1, indicating cost i…" at bounding box center [689, 372] width 590 height 60
drag, startPoint x: 815, startPoint y: 351, endPoint x: 810, endPoint y: 393, distance: 42.2
click at [810, 393] on div "The project's Cost Performance Index (CPI) is less than 1, indicating cost inef…" at bounding box center [689, 383] width 590 height 38
click at [394, 359] on input "b. The project's Cost Performance Index (CPI) is less than 1, indicating cost i…" at bounding box center [394, 354] width 0 height 12
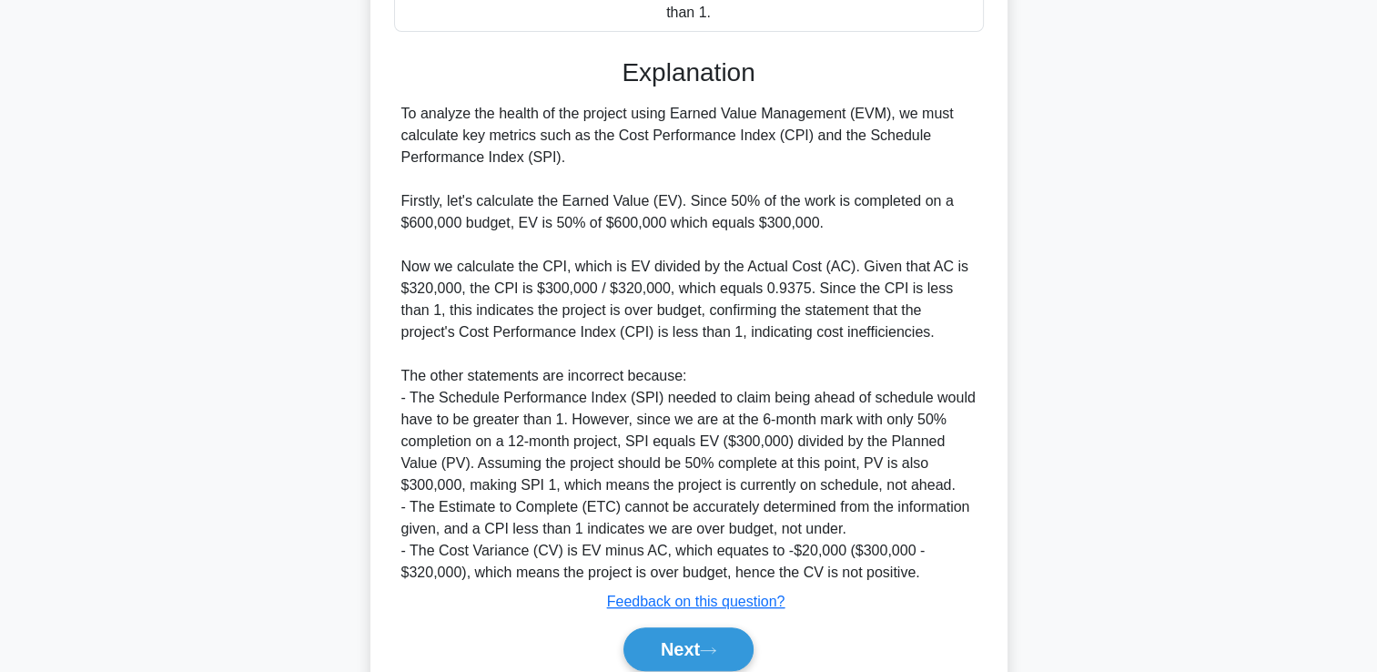
scroll to position [582, 0]
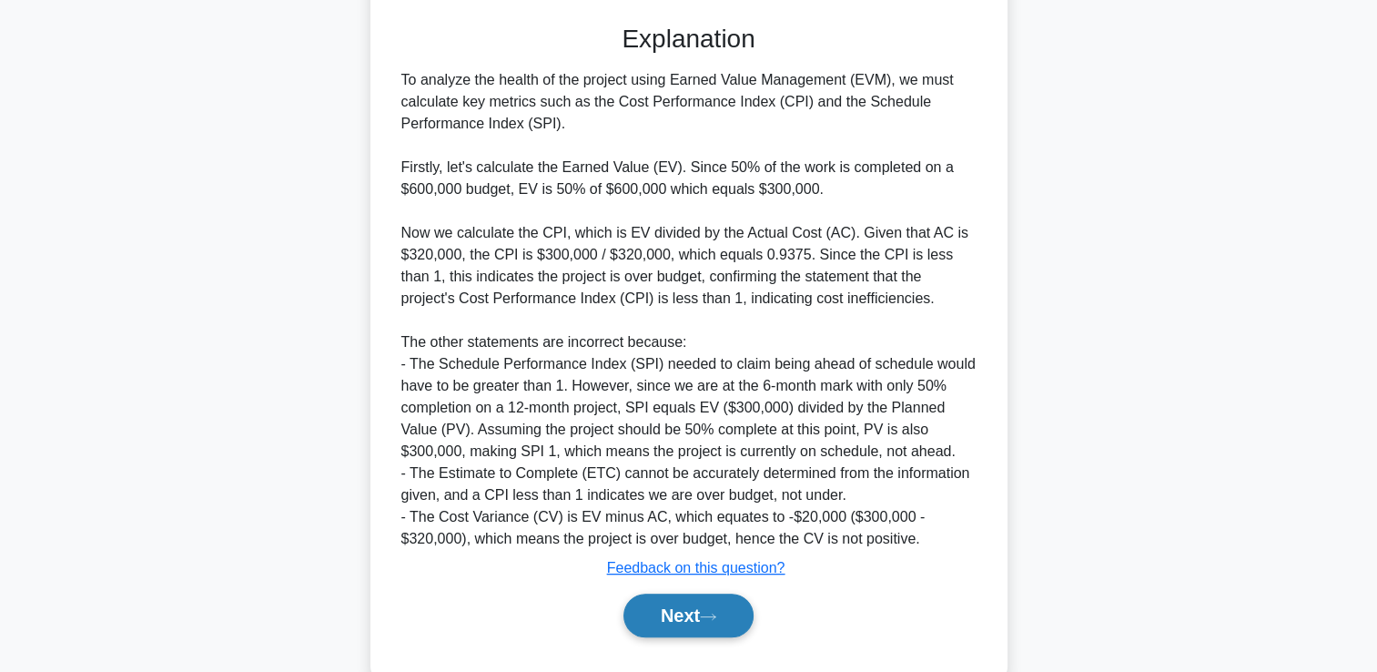
click at [677, 614] on button "Next" at bounding box center [688, 615] width 130 height 44
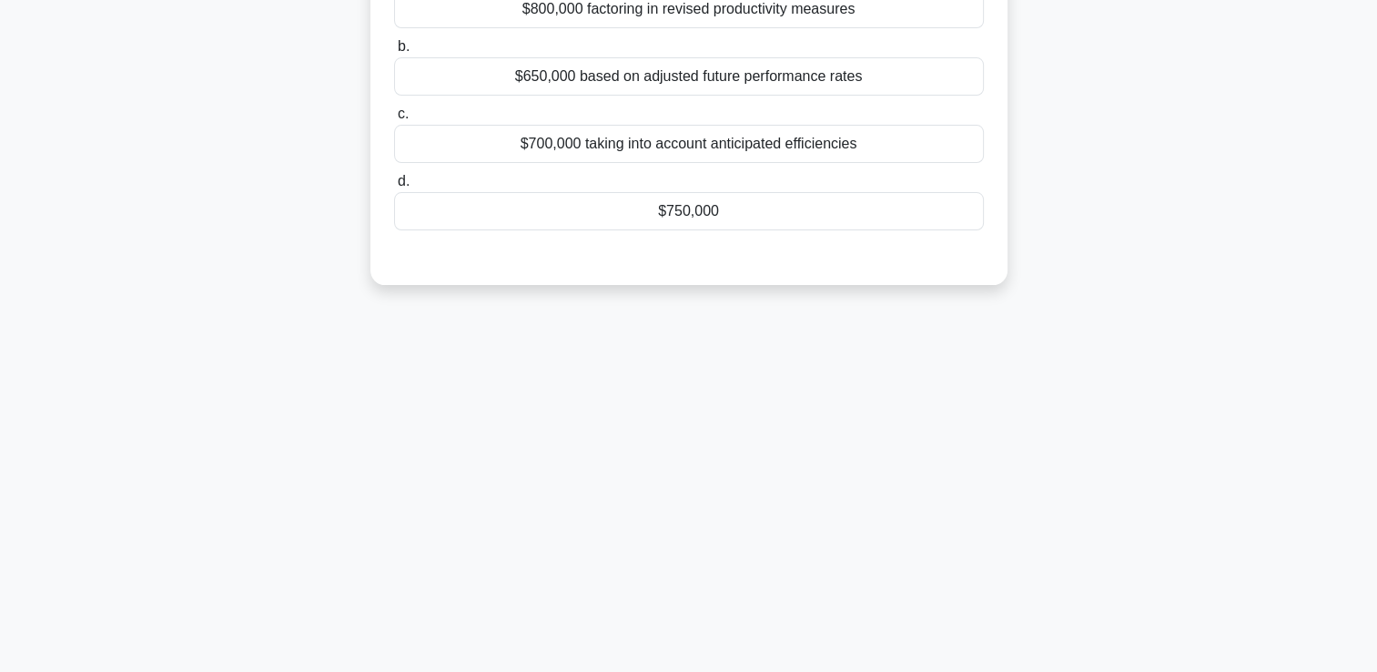
scroll to position [0, 0]
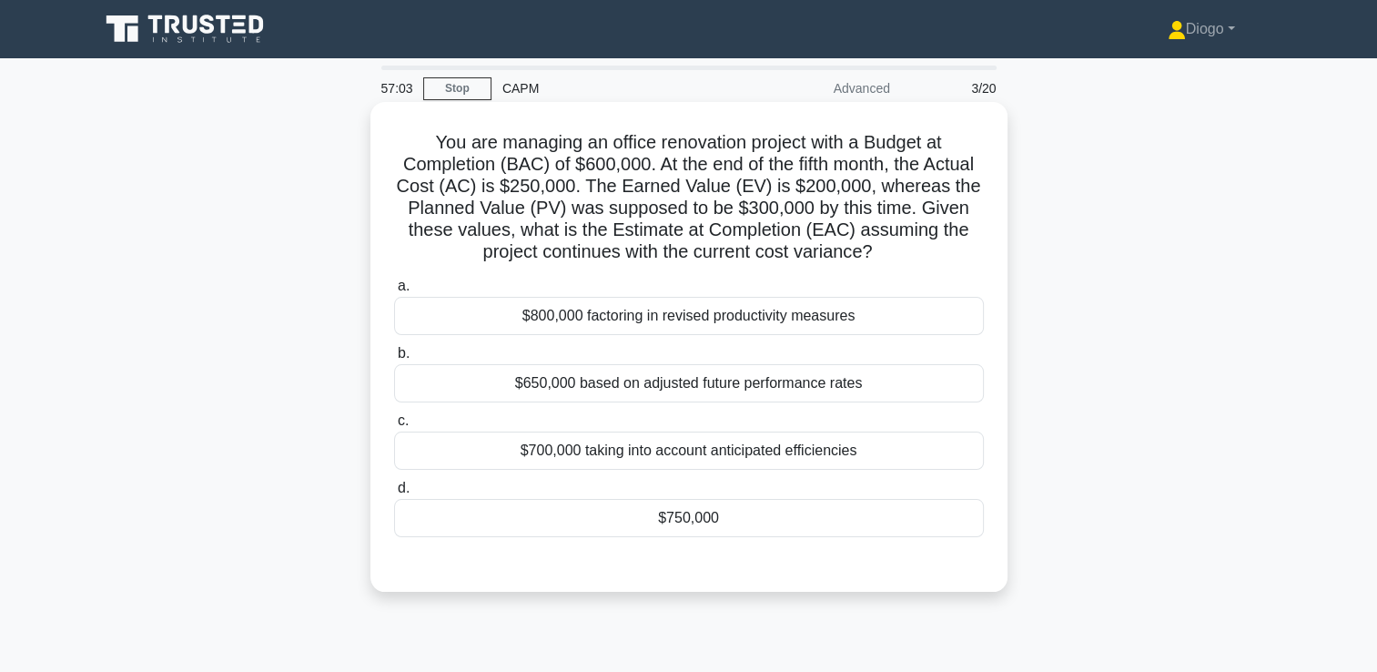
click at [932, 511] on div "$750,000" at bounding box center [689, 518] width 590 height 38
click at [394, 494] on input "d. $750,000" at bounding box center [394, 488] width 0 height 12
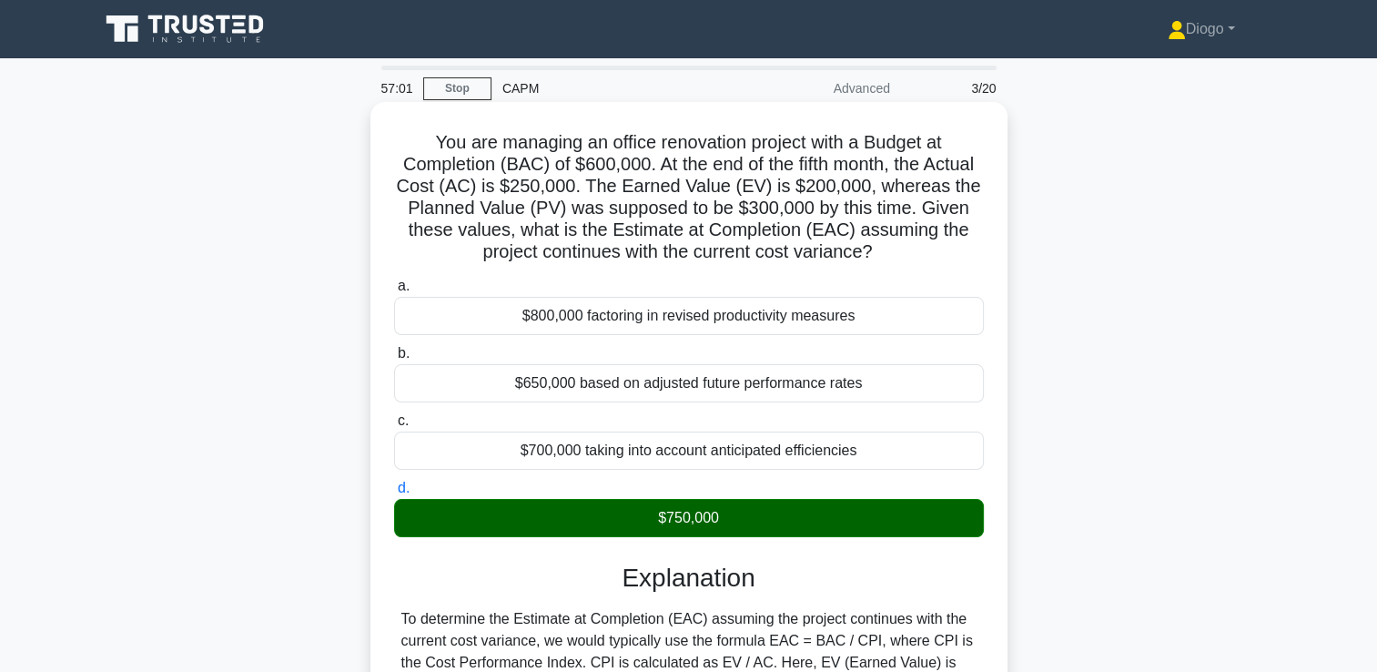
scroll to position [405, 0]
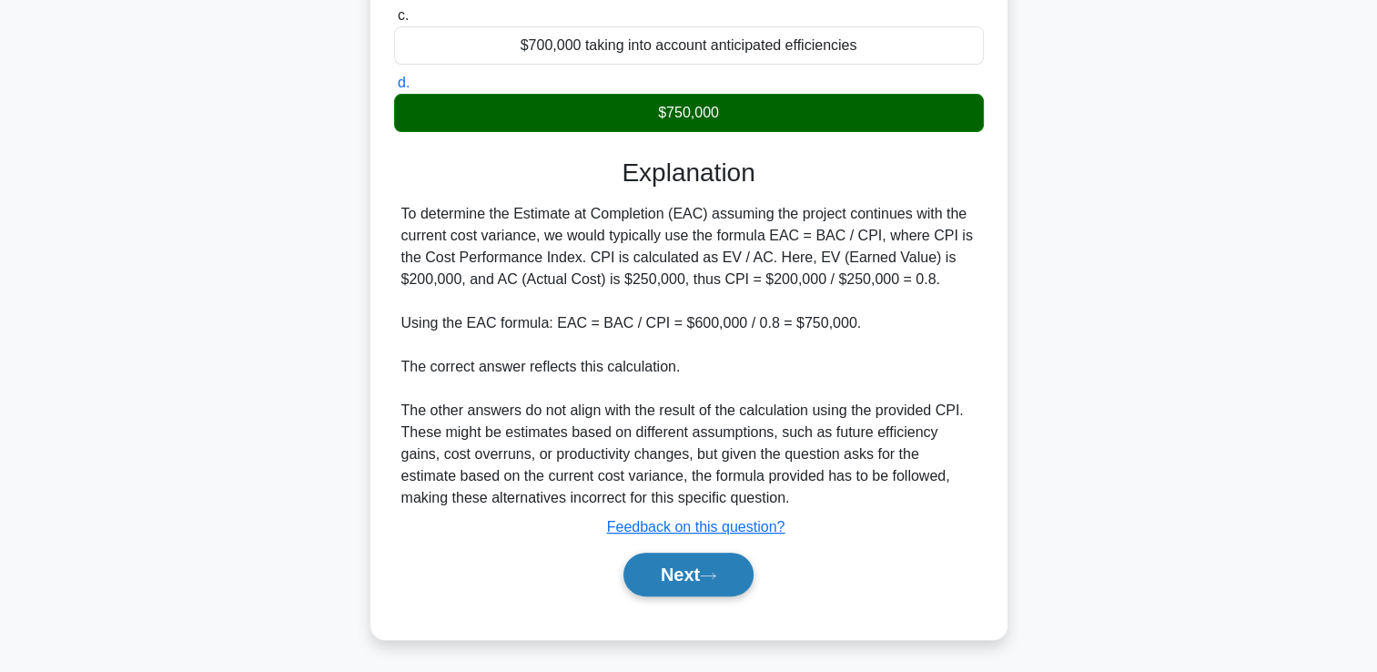
click at [715, 573] on icon at bounding box center [708, 574] width 15 height 5
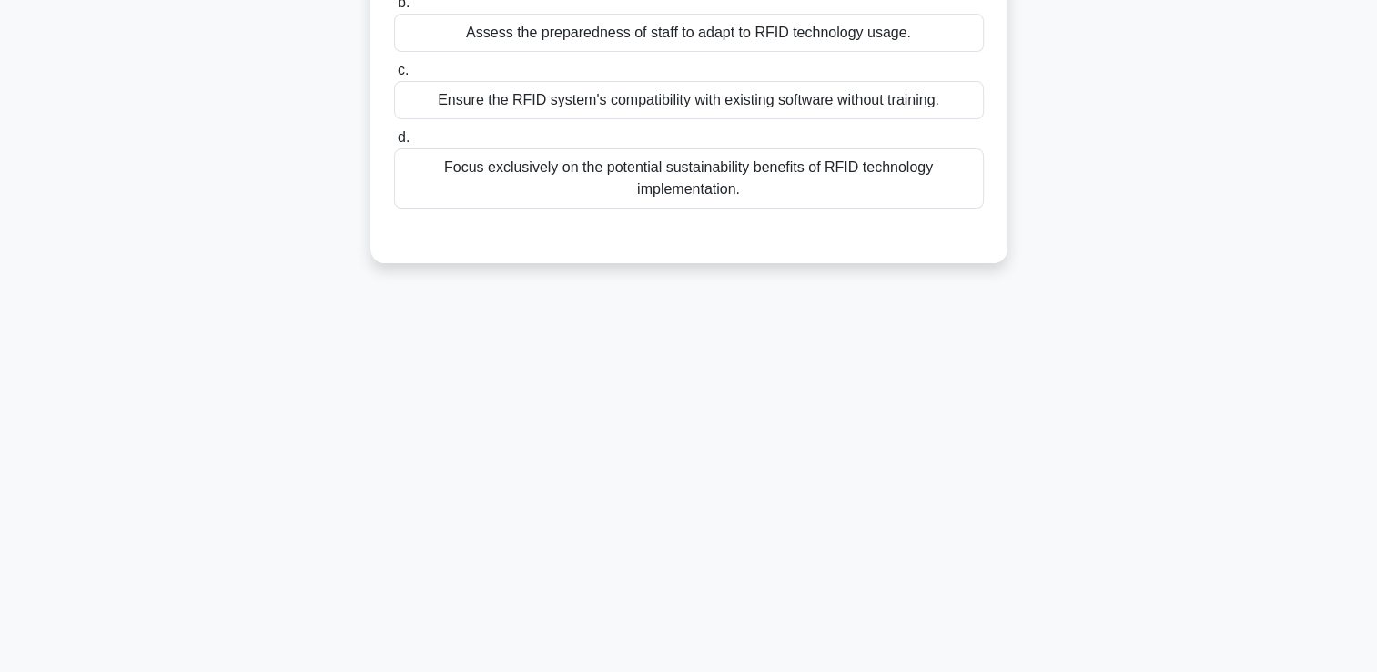
scroll to position [0, 0]
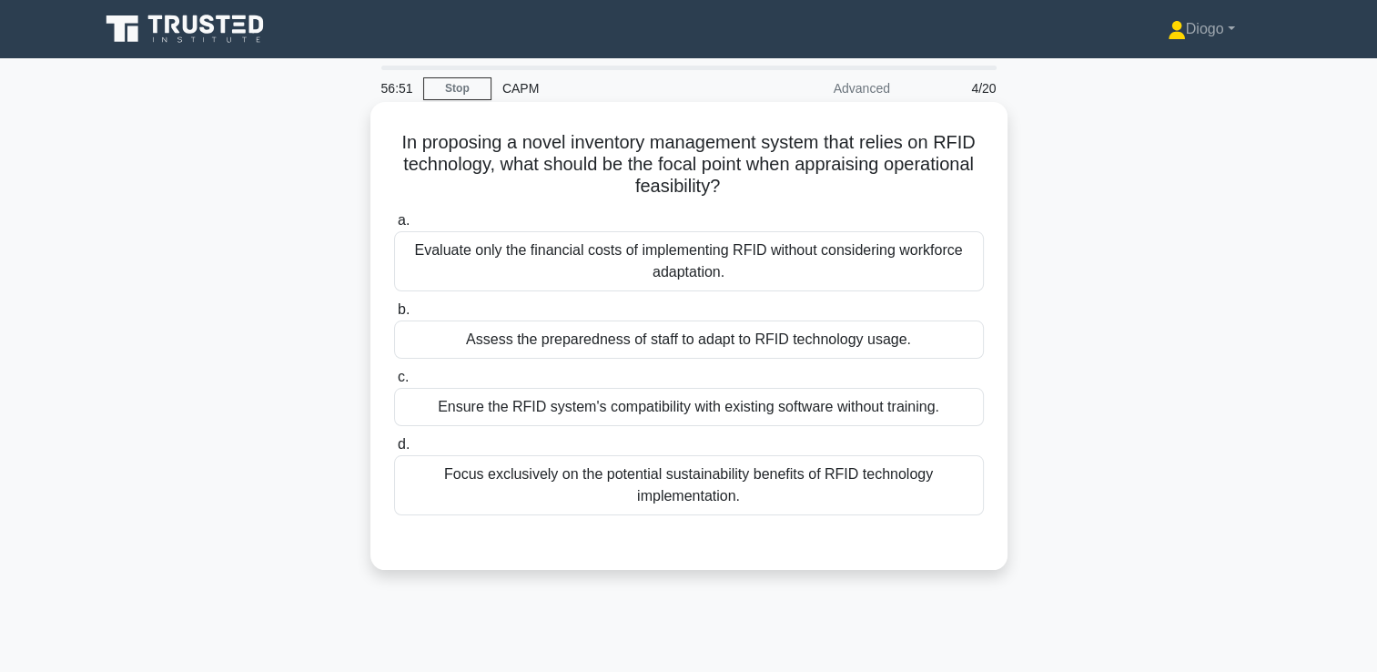
click at [922, 344] on div "Assess the preparedness of staff to adapt to RFID technology usage." at bounding box center [689, 339] width 590 height 38
click at [394, 316] on input "b. Assess the preparedness of staff to adapt to RFID technology usage." at bounding box center [394, 310] width 0 height 12
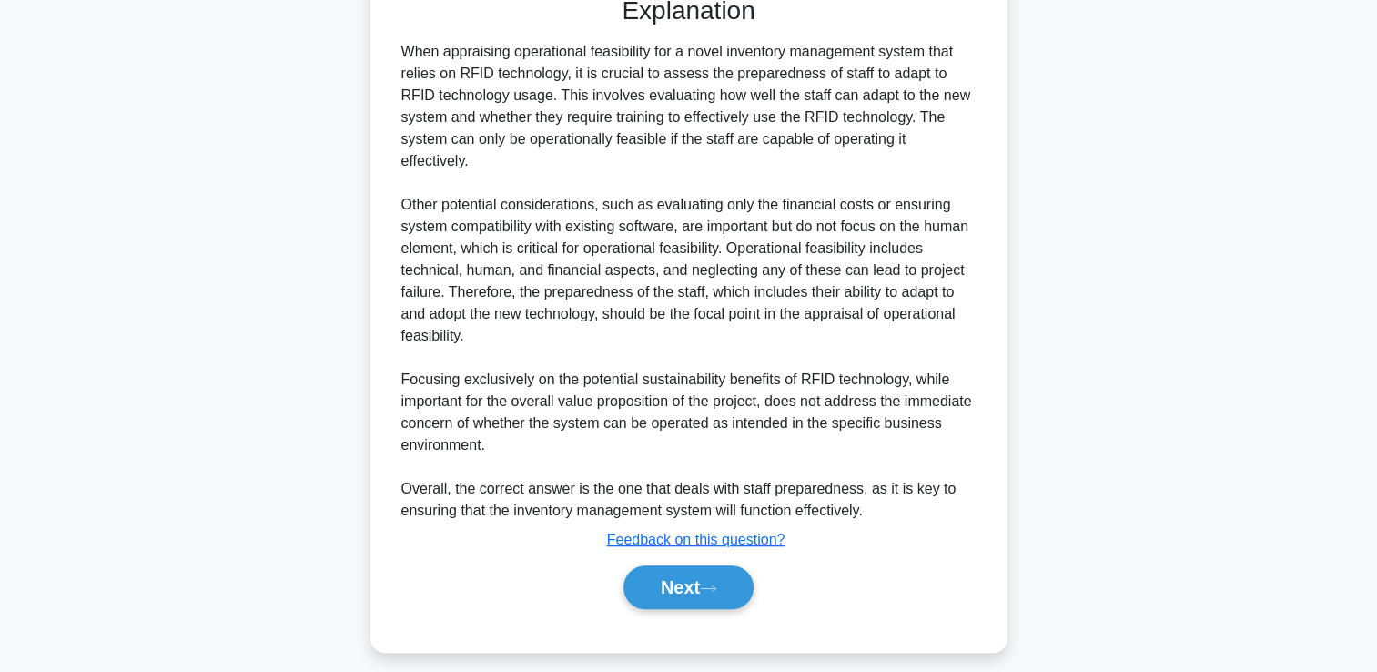
scroll to position [558, 0]
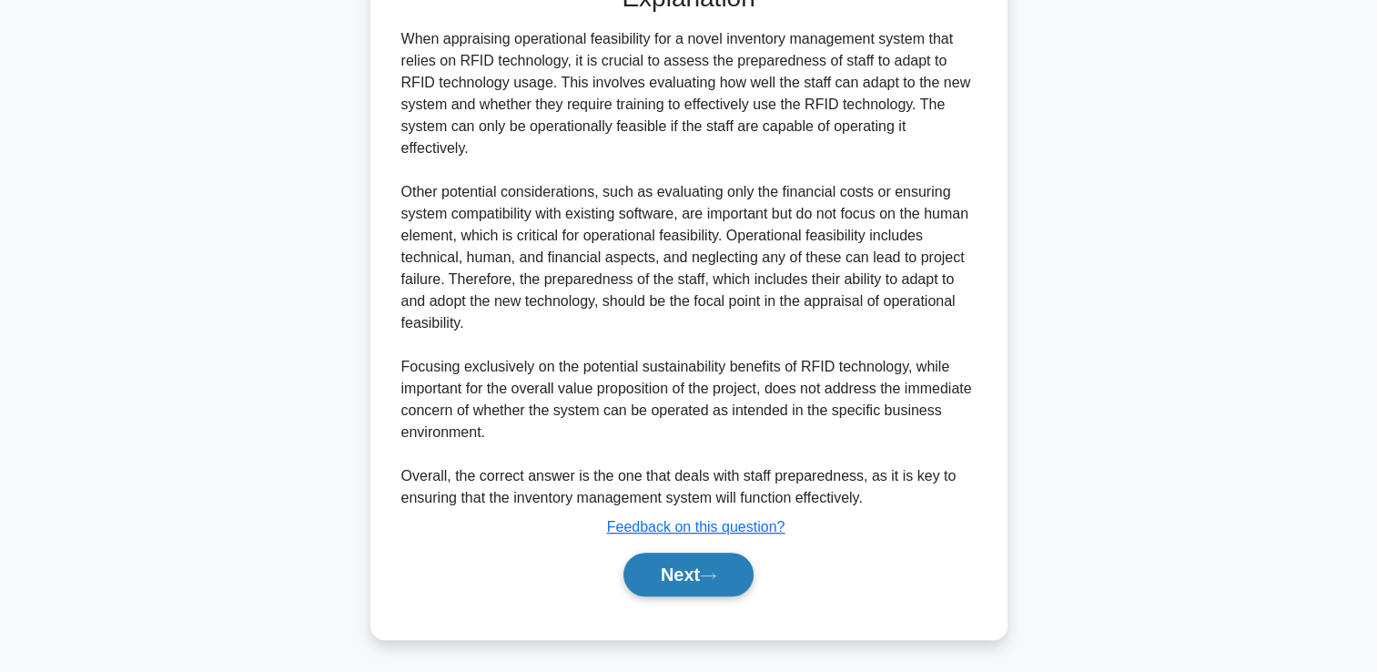
click at [716, 575] on icon at bounding box center [708, 576] width 16 height 10
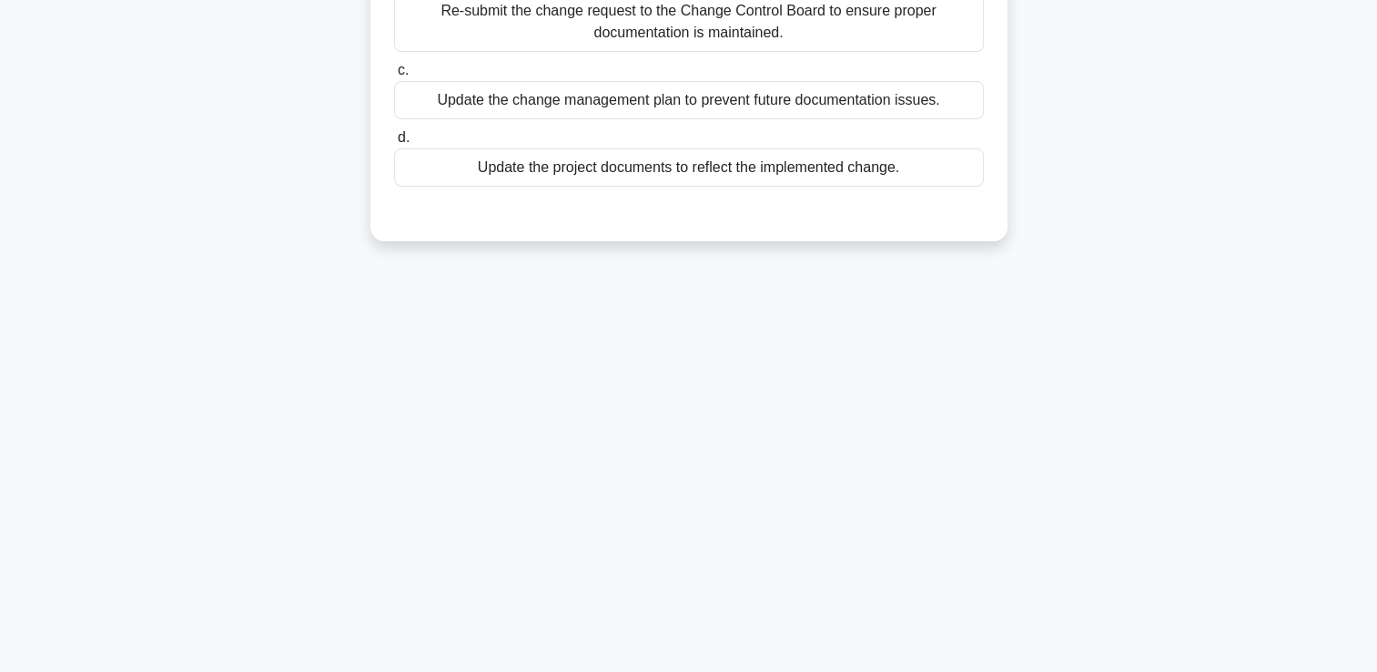
scroll to position [0, 0]
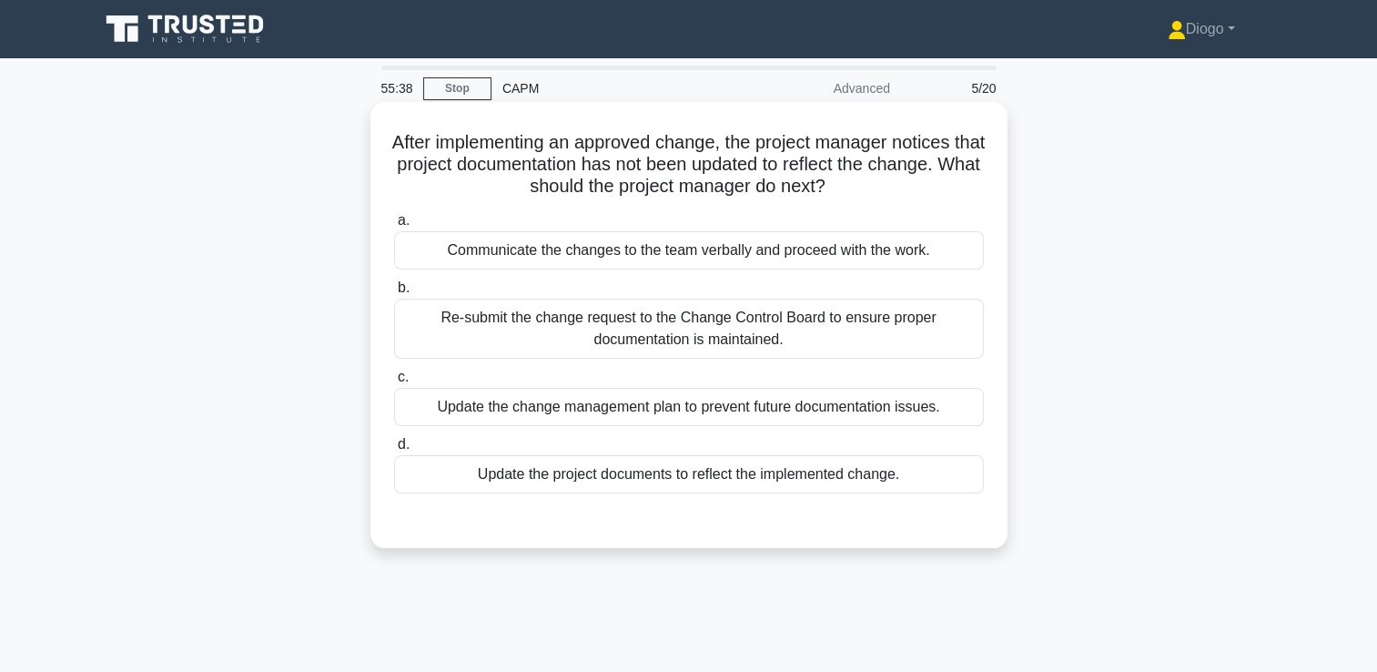
click at [932, 502] on div "a. Communicate the changes to the team verbally and proceed with the work. b. c…" at bounding box center [688, 366] width 593 height 320
click at [928, 498] on div "a. Communicate the changes to the team verbally and proceed with the work. b. c…" at bounding box center [688, 366] width 593 height 320
click at [935, 475] on div "Update the project documents to reflect the implemented change." at bounding box center [689, 474] width 590 height 38
click at [394, 450] on input "d. Update the project documents to reflect the implemented change." at bounding box center [394, 445] width 0 height 12
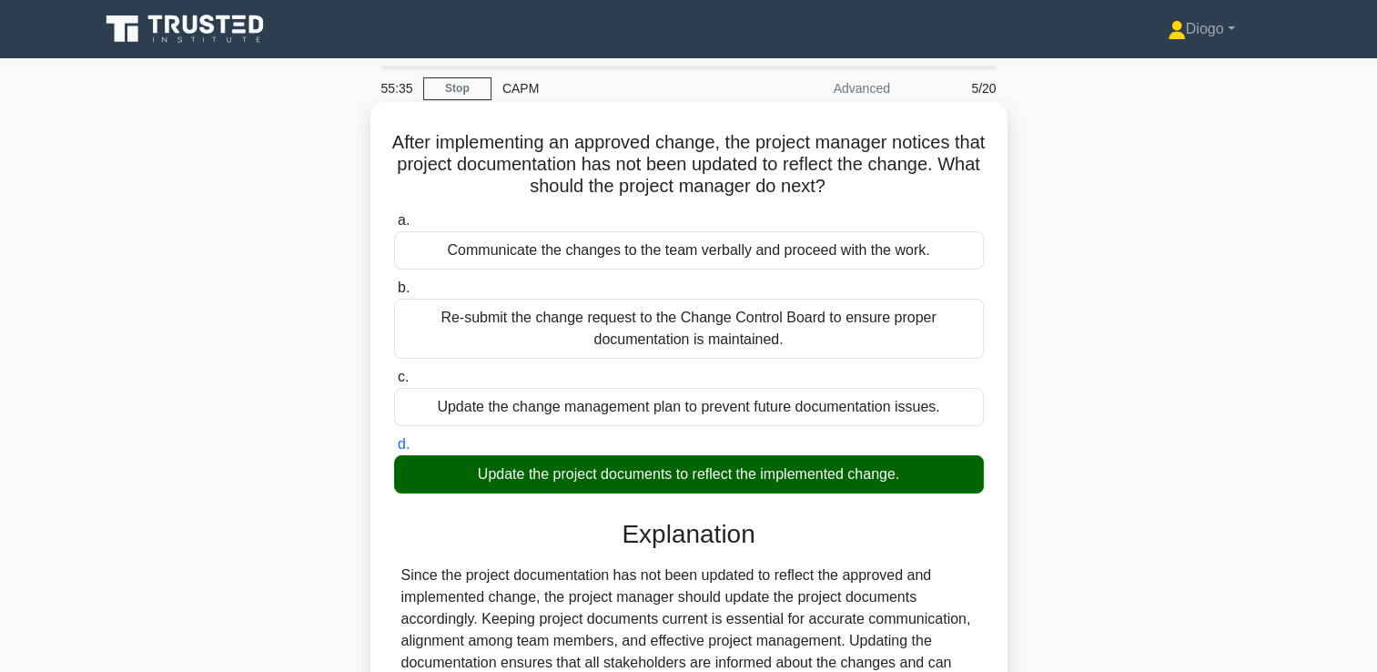
scroll to position [318, 0]
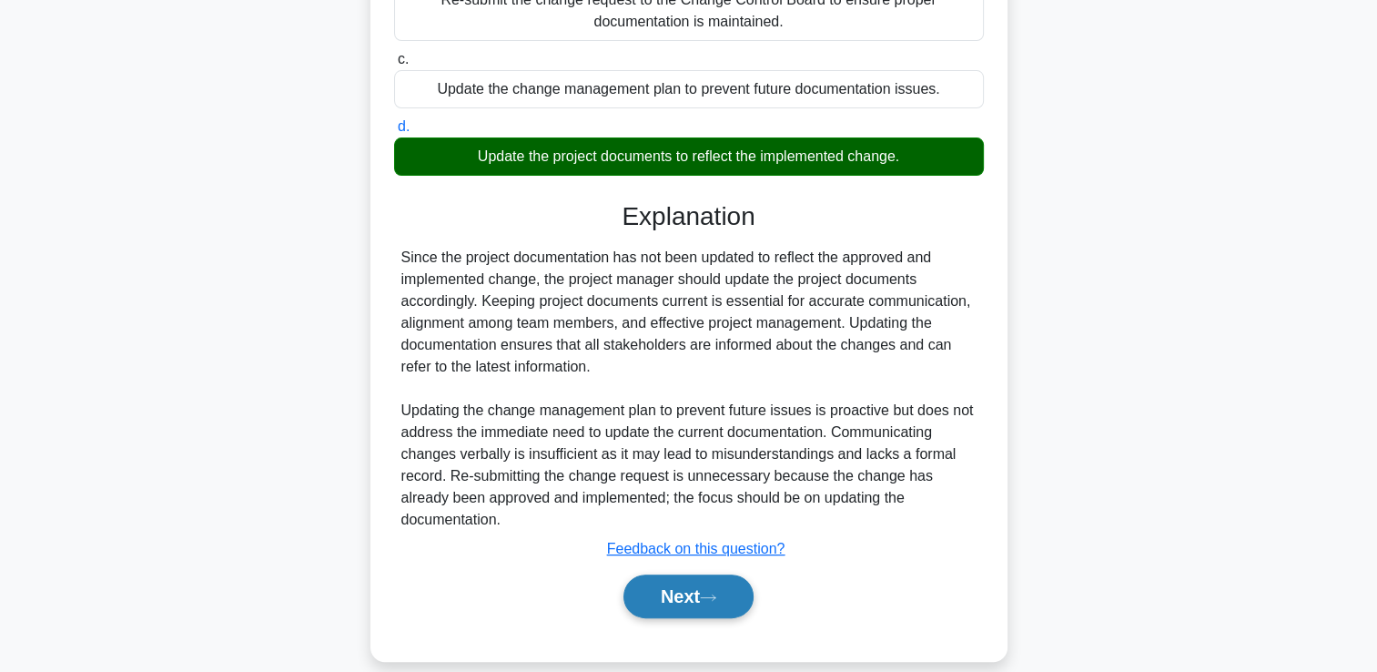
click at [643, 574] on button "Next" at bounding box center [688, 596] width 130 height 44
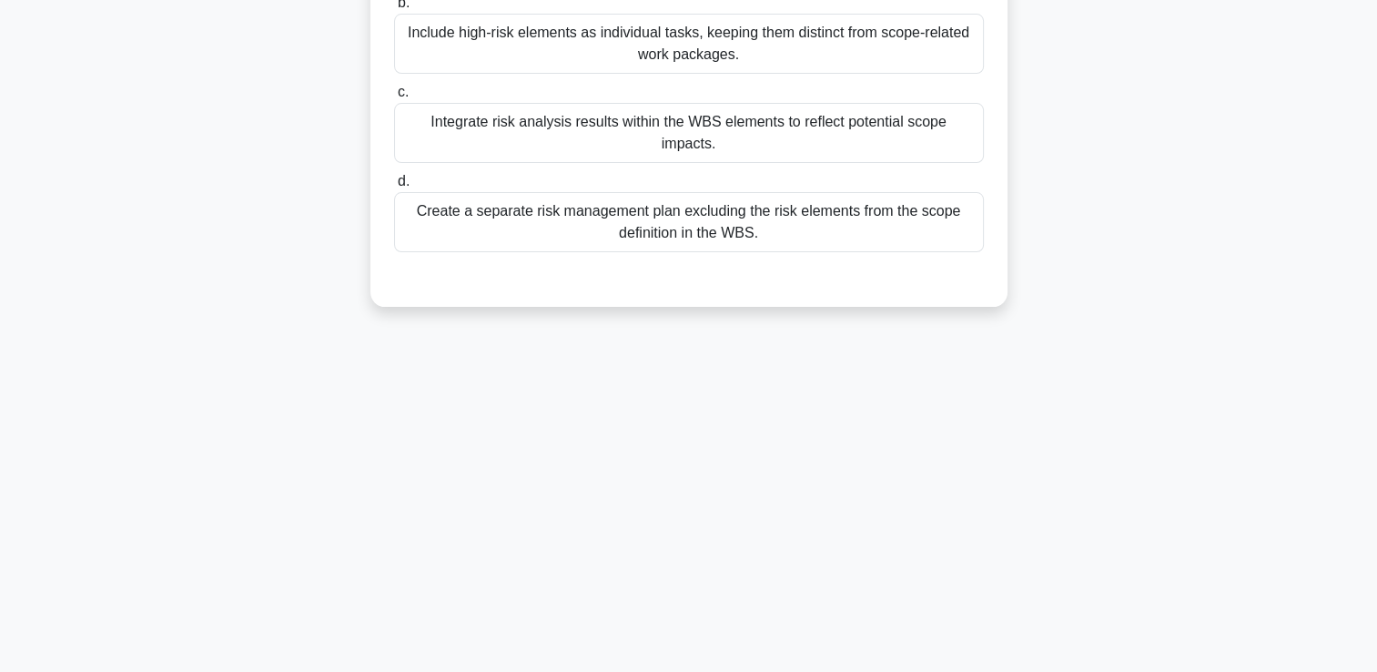
scroll to position [0, 0]
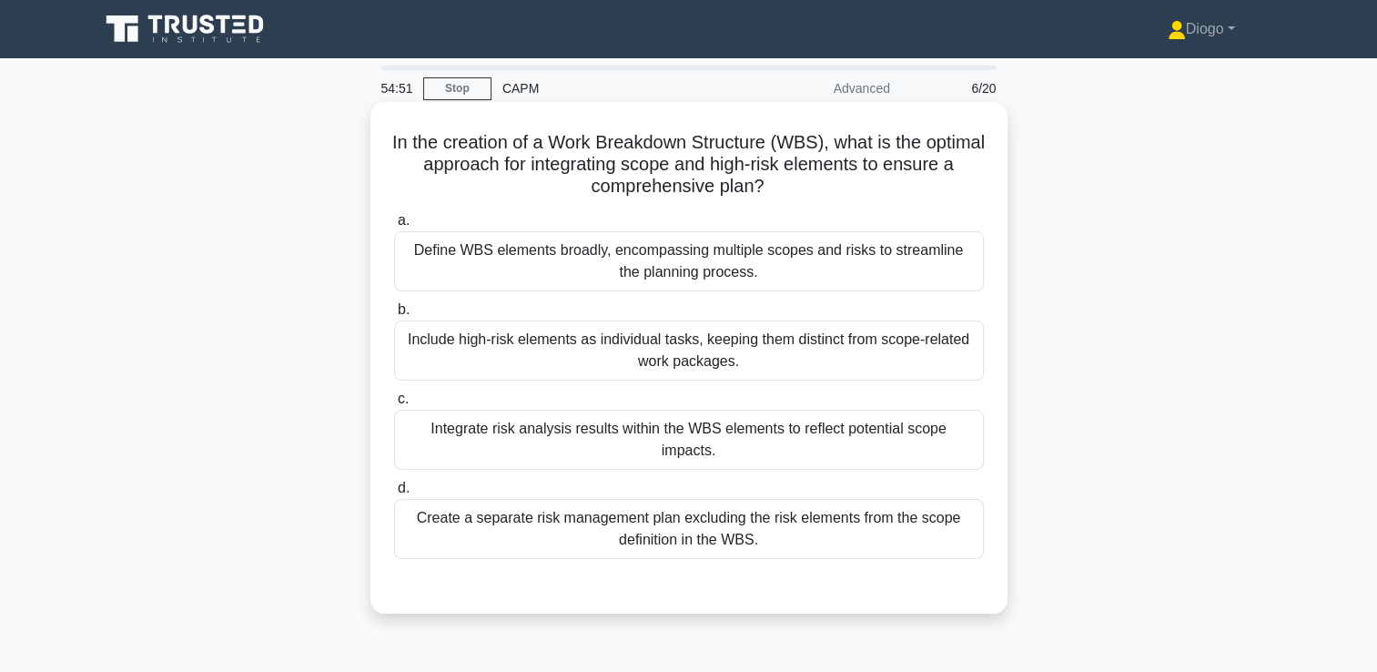
click at [928, 440] on div "Integrate risk analysis results within the WBS elements to reflect potential sc…" at bounding box center [689, 439] width 590 height 60
click at [394, 405] on input "c. Integrate risk analysis results within the WBS elements to reflect potential…" at bounding box center [394, 399] width 0 height 12
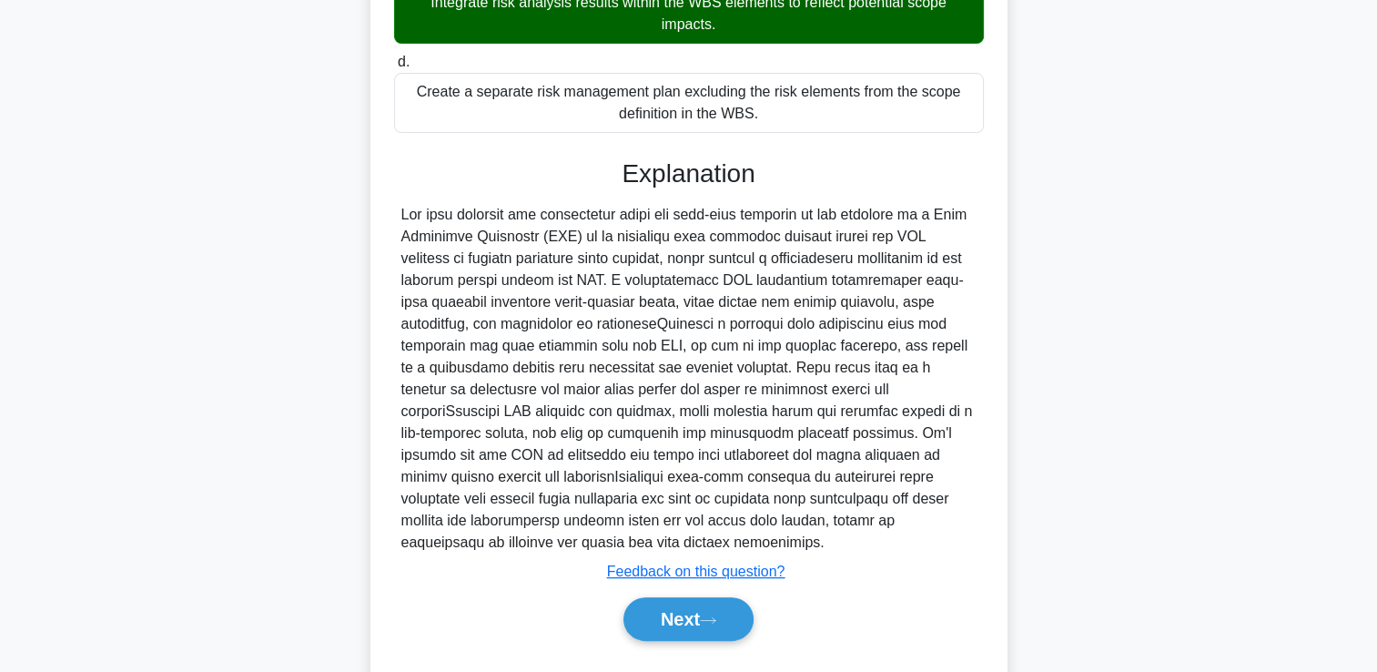
scroll to position [466, 0]
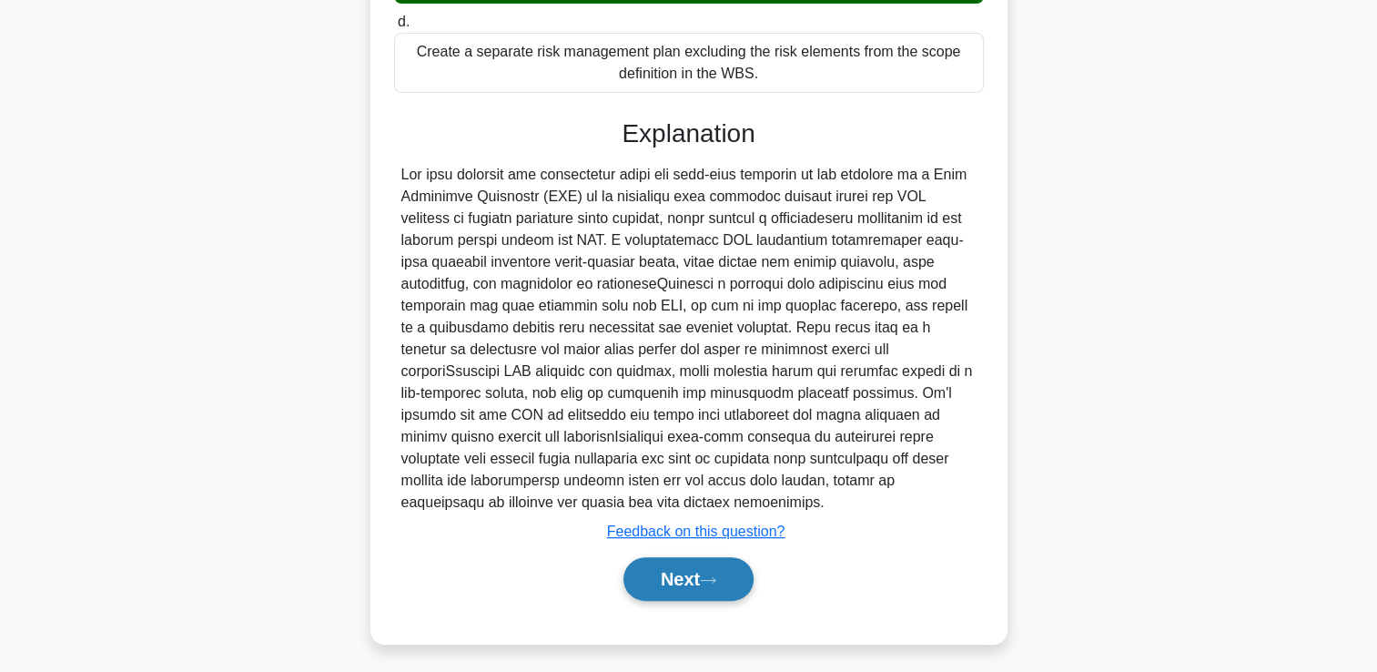
click at [744, 594] on button "Next" at bounding box center [688, 579] width 130 height 44
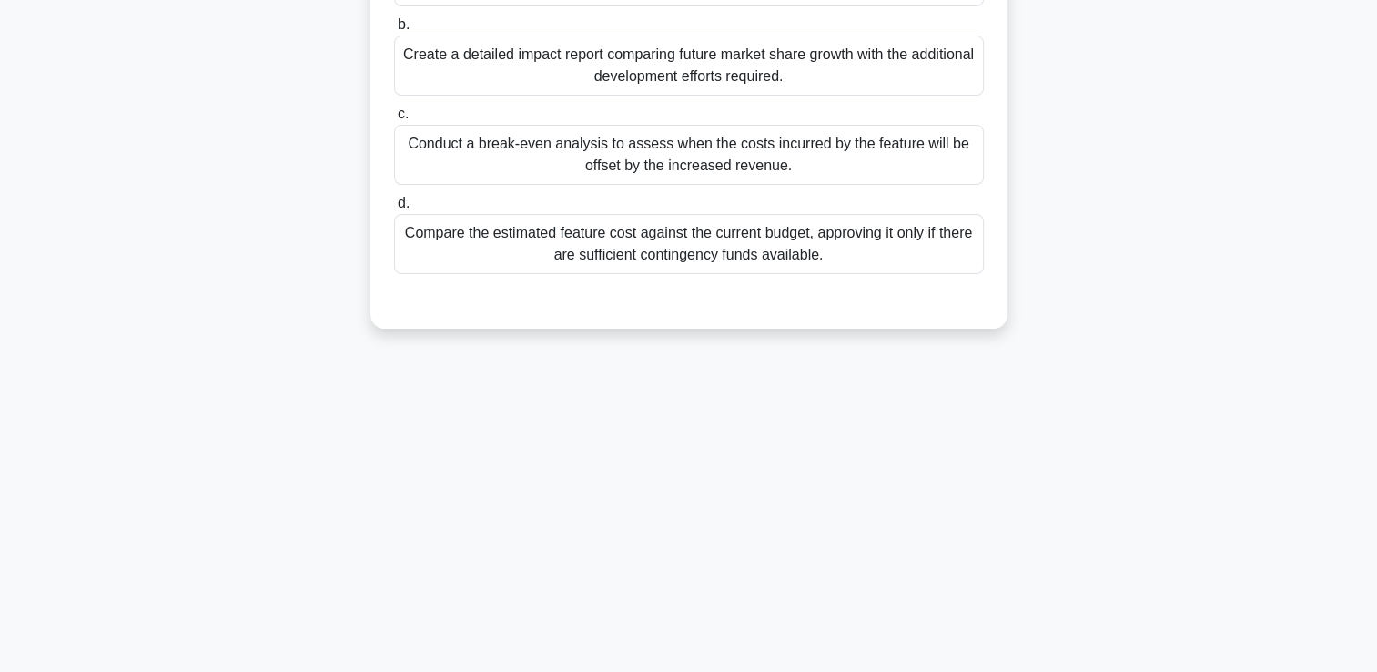
scroll to position [0, 0]
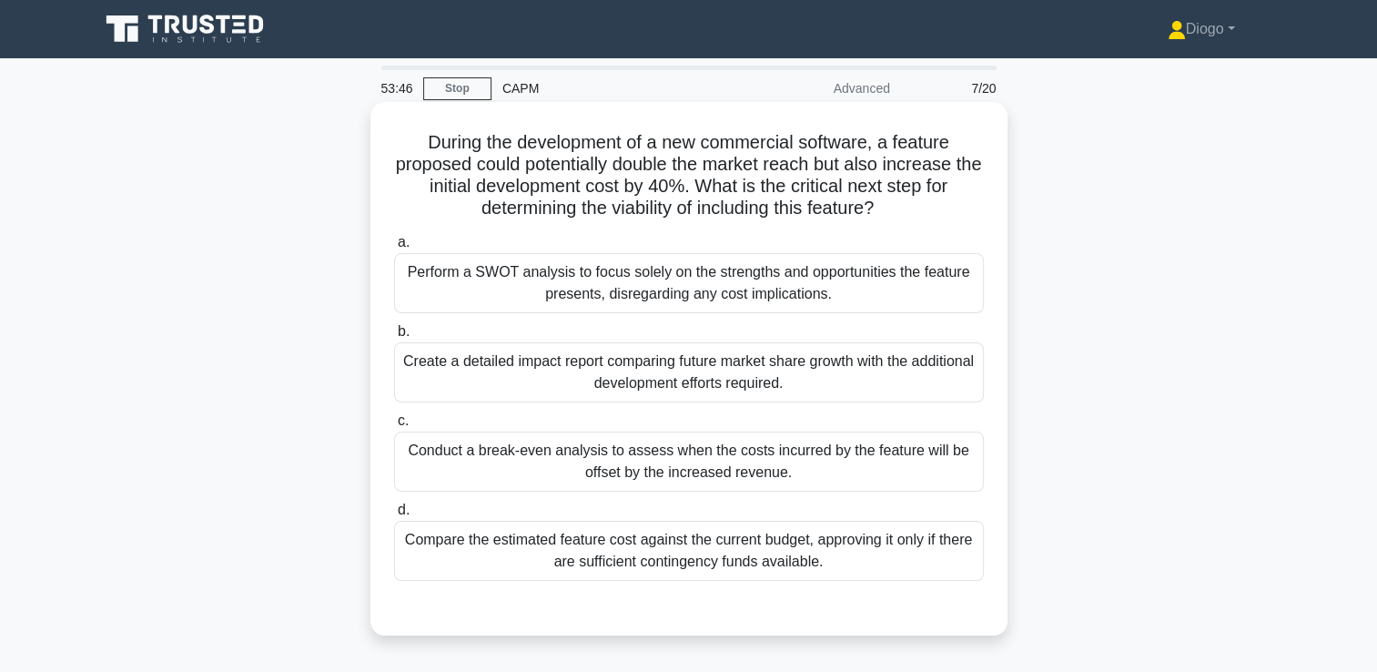
click at [975, 387] on div "Create a detailed impact report comparing future market share growth with the a…" at bounding box center [689, 372] width 590 height 60
click at [394, 338] on input "b. Create a detailed impact report comparing future market share growth with th…" at bounding box center [394, 332] width 0 height 12
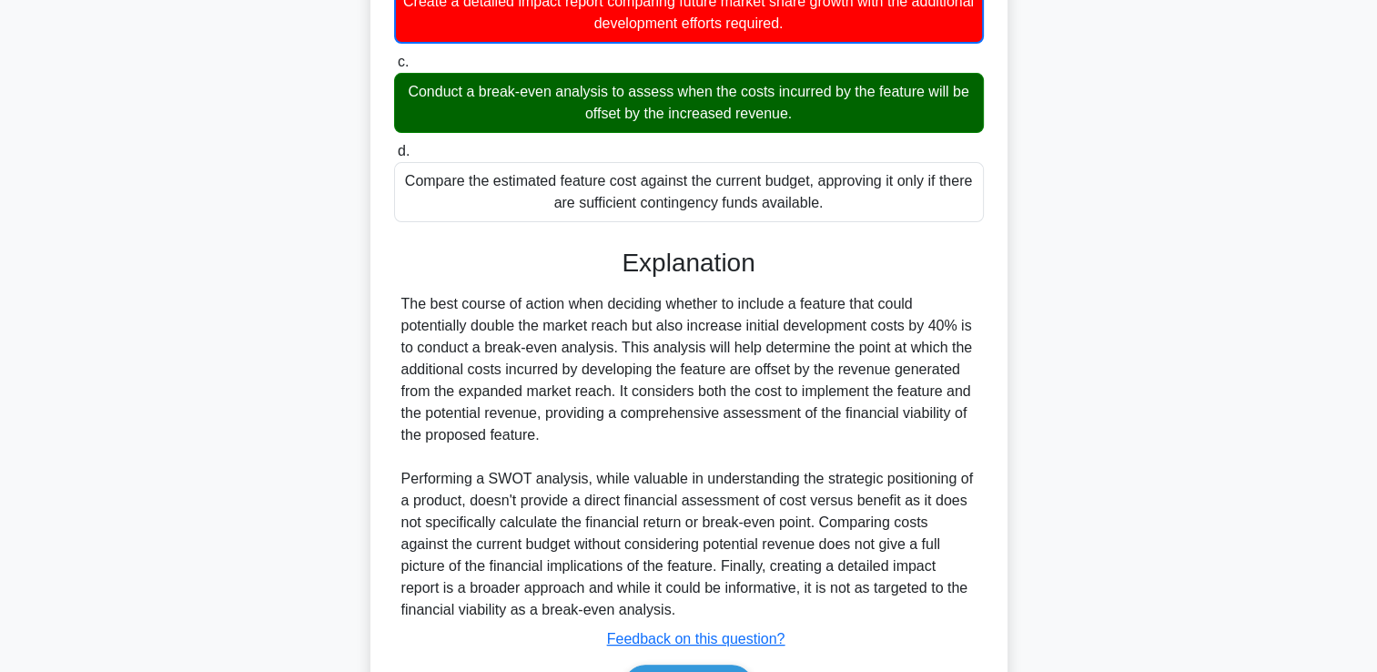
scroll to position [472, 0]
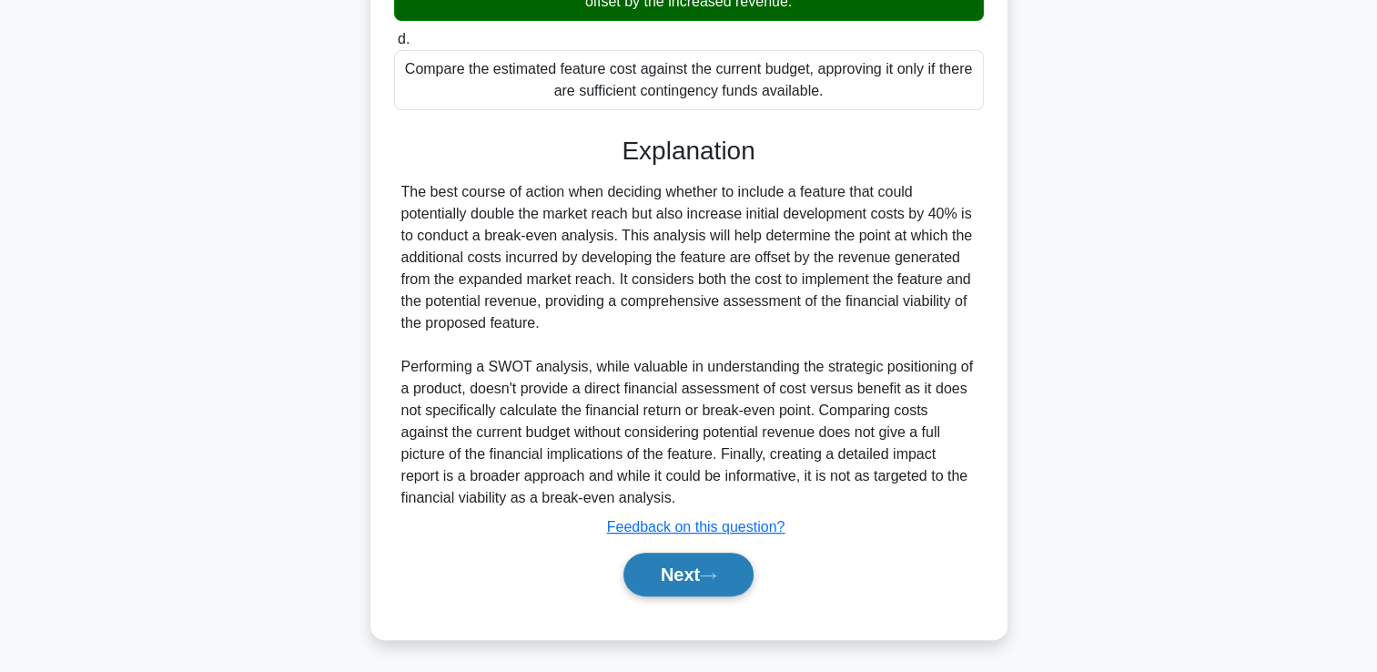
click at [753, 568] on button "Next" at bounding box center [688, 574] width 130 height 44
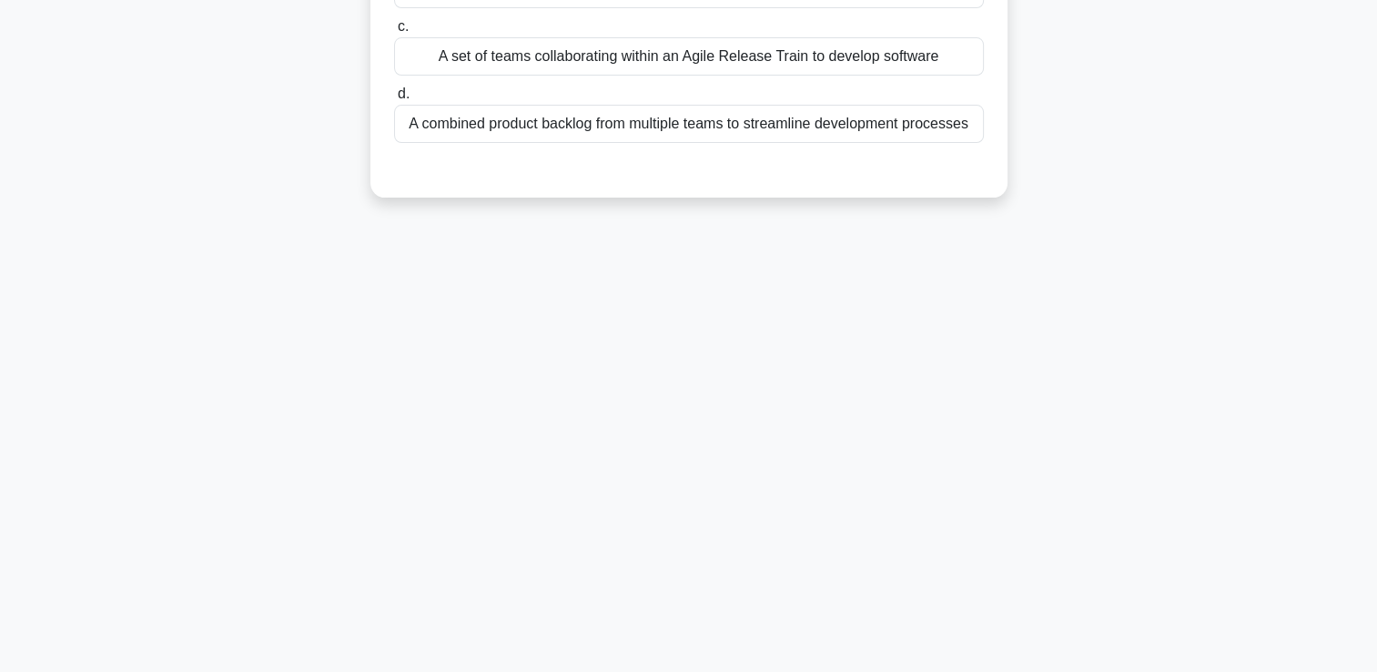
scroll to position [0, 0]
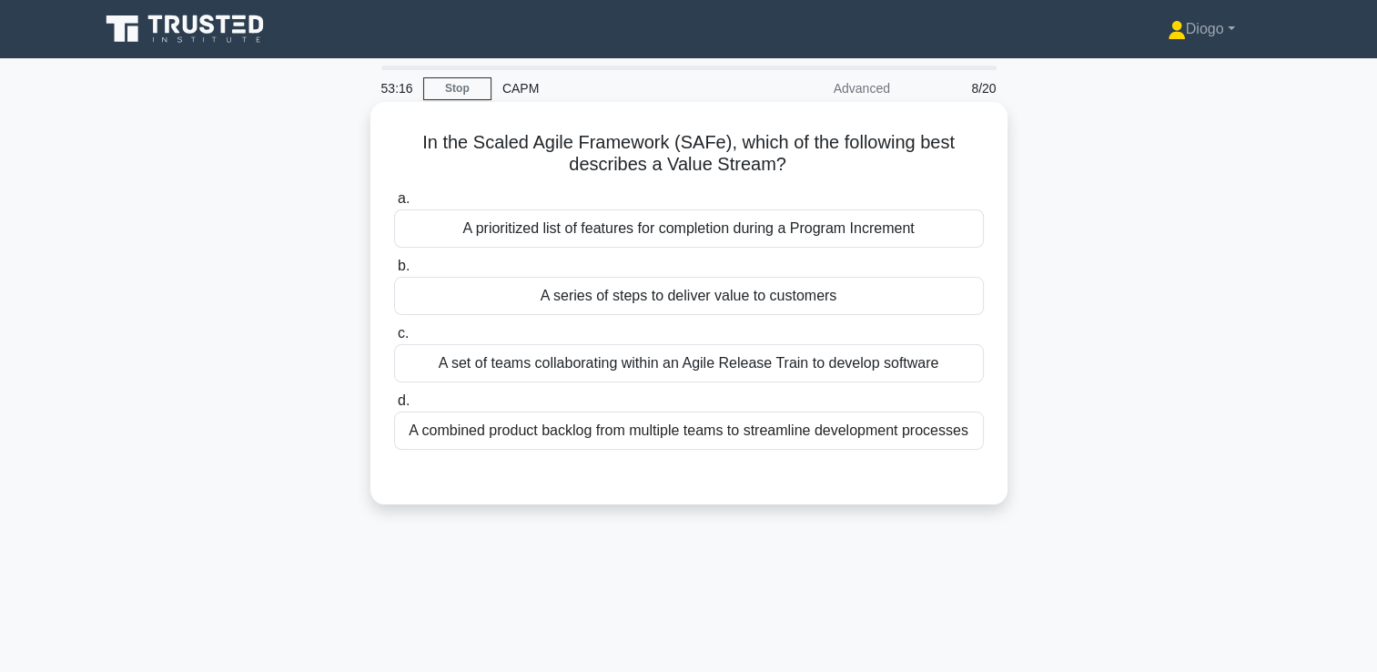
click at [915, 282] on div "A series of steps to deliver value to customers" at bounding box center [689, 296] width 590 height 38
click at [394, 272] on input "b. A series of steps to deliver value to customers" at bounding box center [394, 266] width 0 height 12
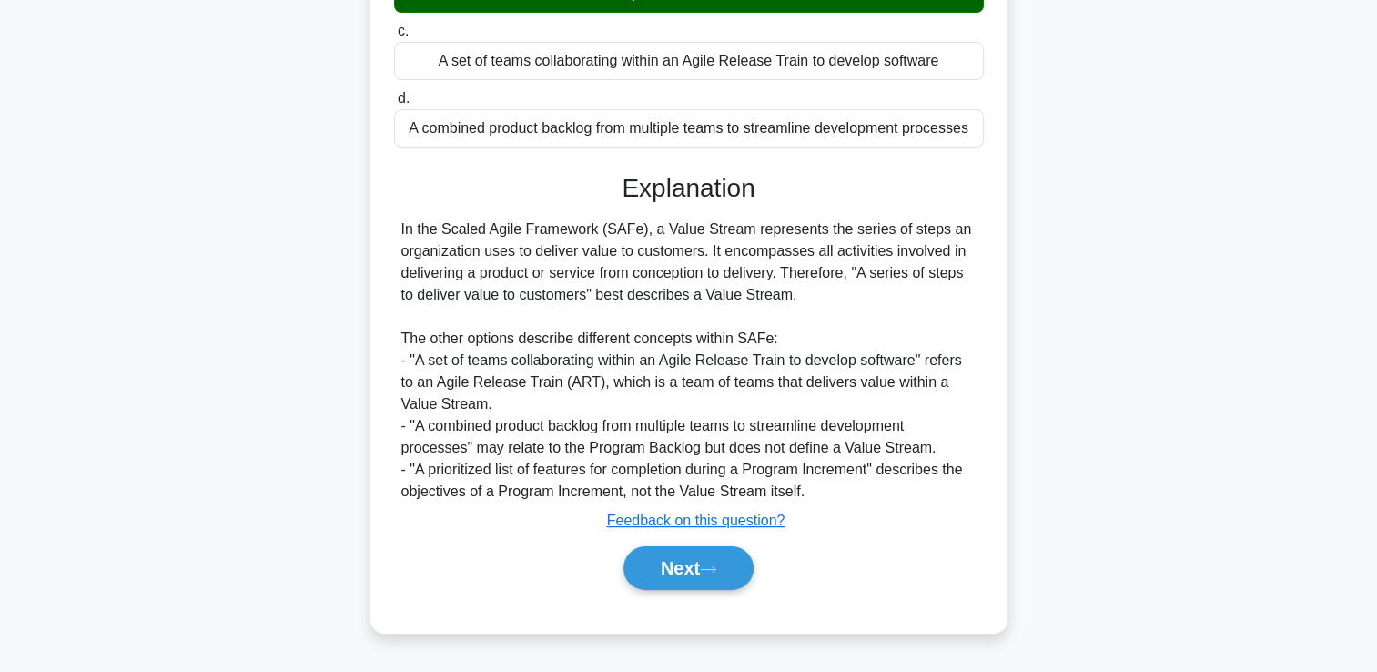
scroll to position [311, 0]
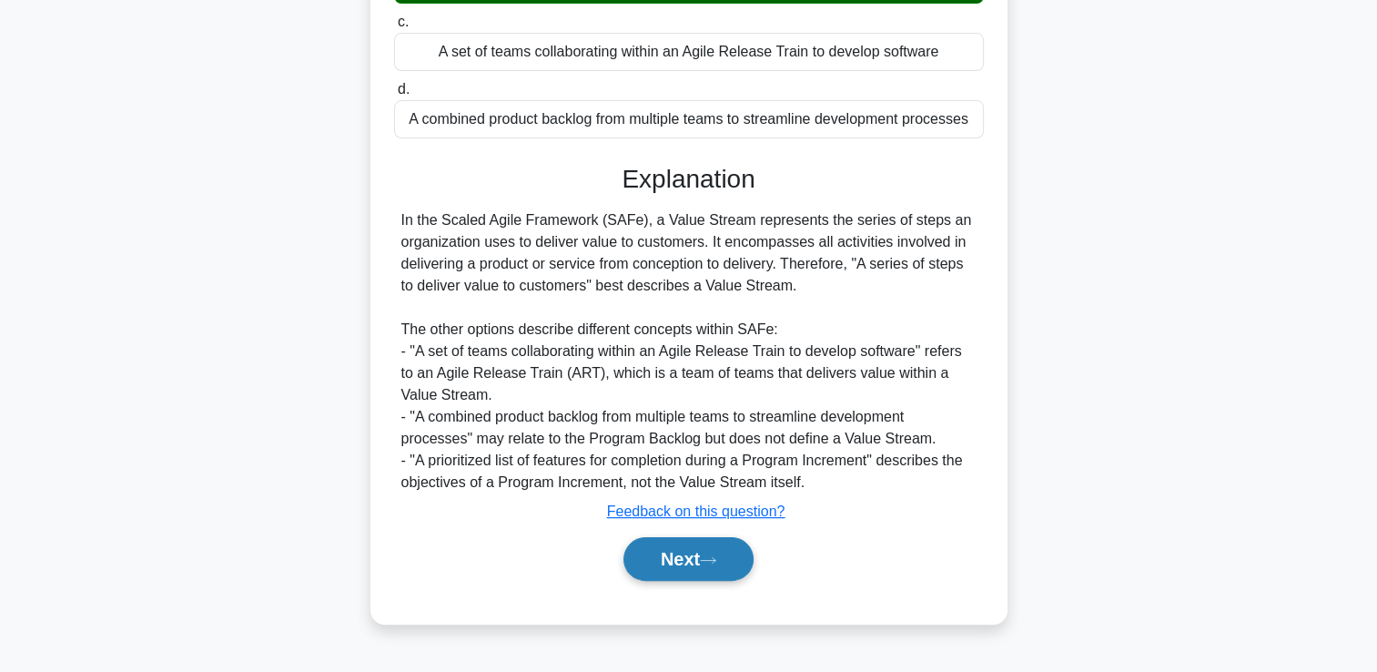
click at [727, 576] on button "Next" at bounding box center [688, 559] width 130 height 44
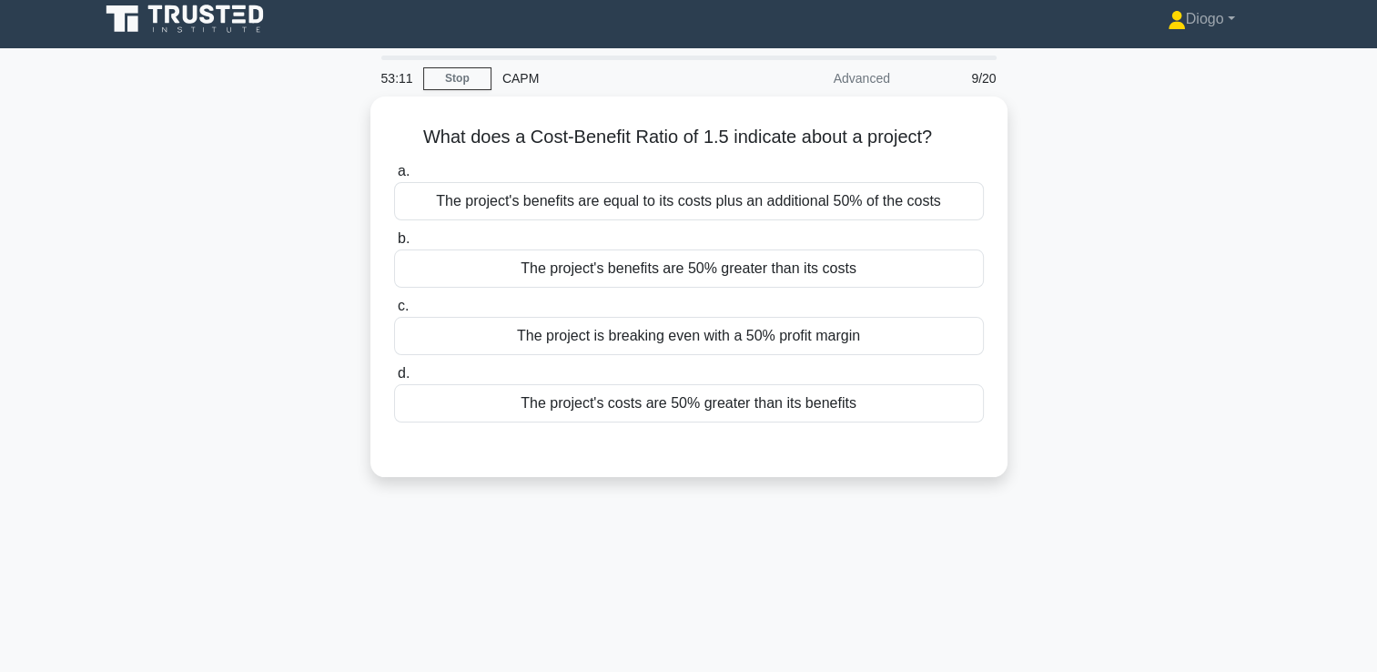
scroll to position [8, 0]
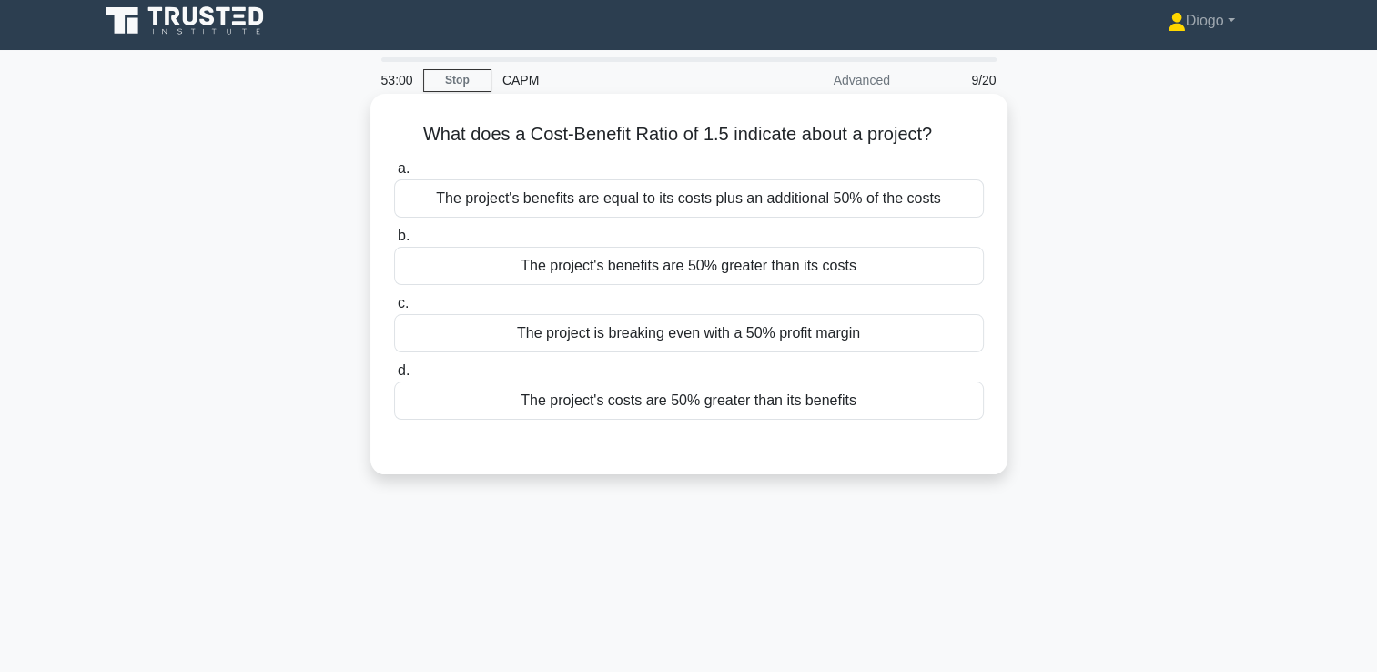
click at [750, 203] on div "The project's benefits are equal to its costs plus an additional 50% of the cos…" at bounding box center [689, 198] width 590 height 38
click at [394, 175] on input "a. The project's benefits are equal to its costs plus an additional 50% of the …" at bounding box center [394, 169] width 0 height 12
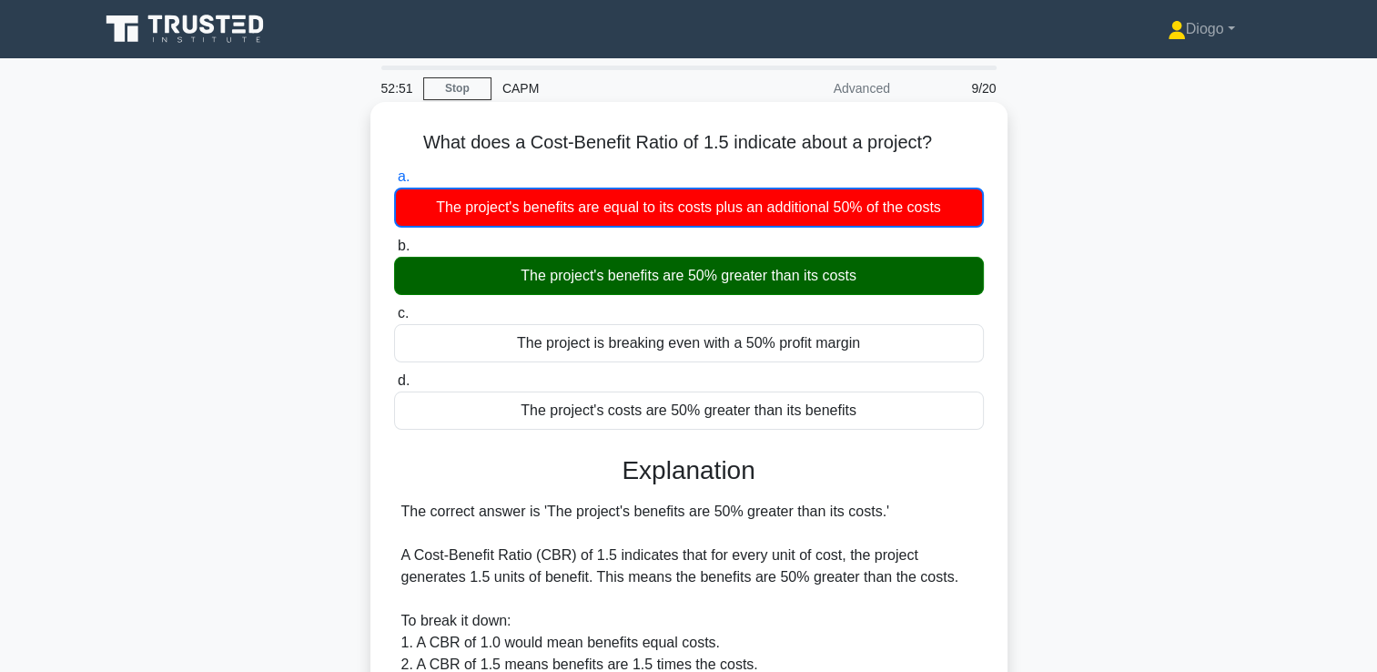
scroll to position [363, 0]
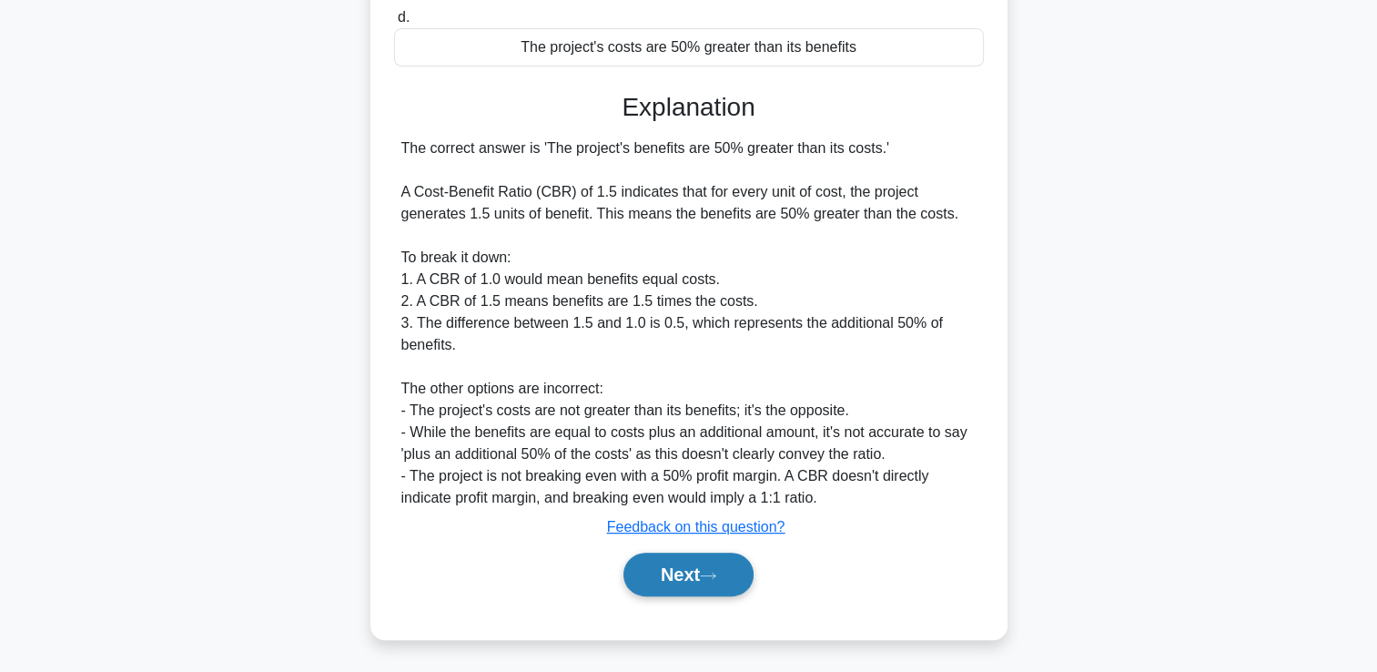
click at [717, 568] on button "Next" at bounding box center [688, 574] width 130 height 44
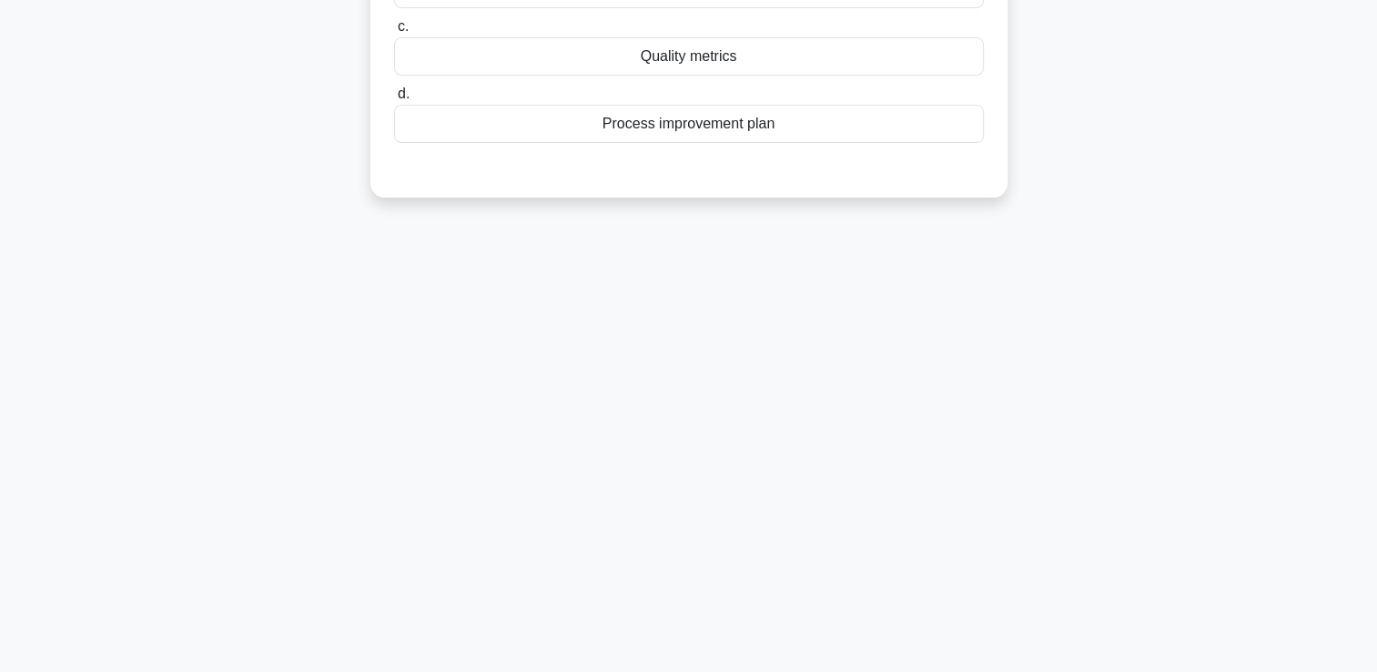
scroll to position [0, 0]
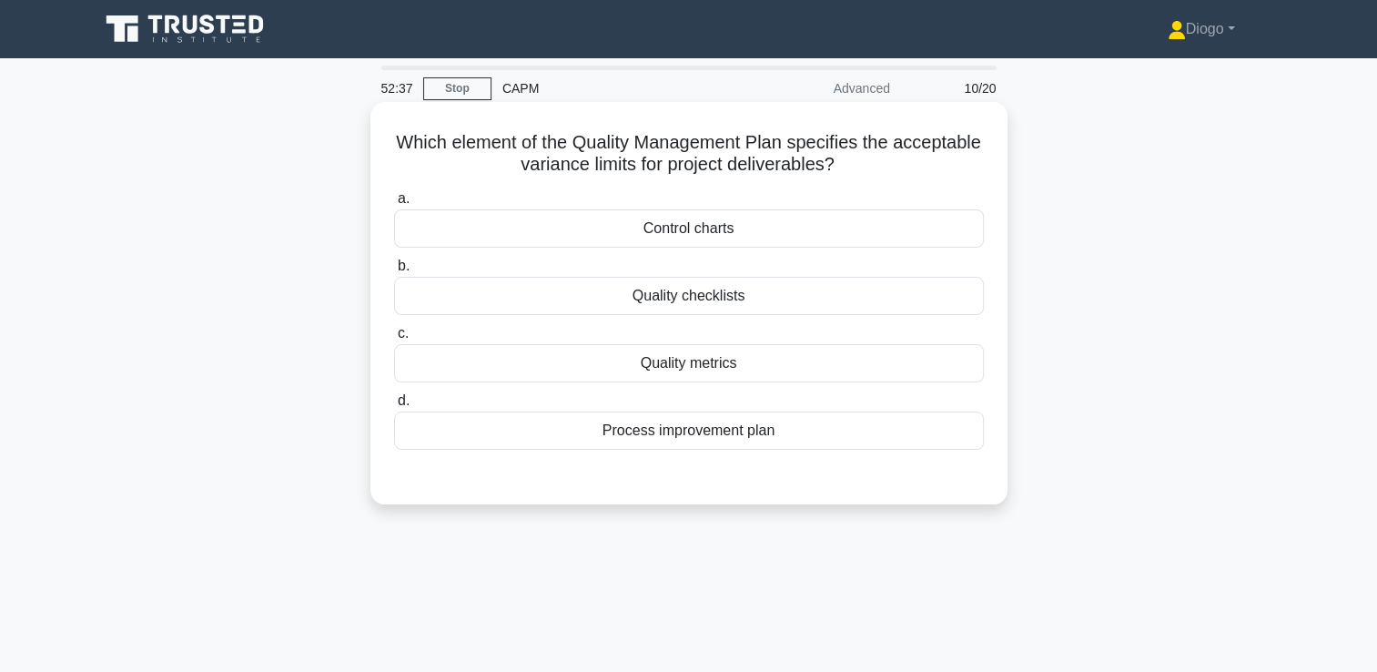
click at [726, 369] on div "Quality metrics" at bounding box center [689, 363] width 590 height 38
click at [394, 339] on input "c. Quality metrics" at bounding box center [394, 334] width 0 height 12
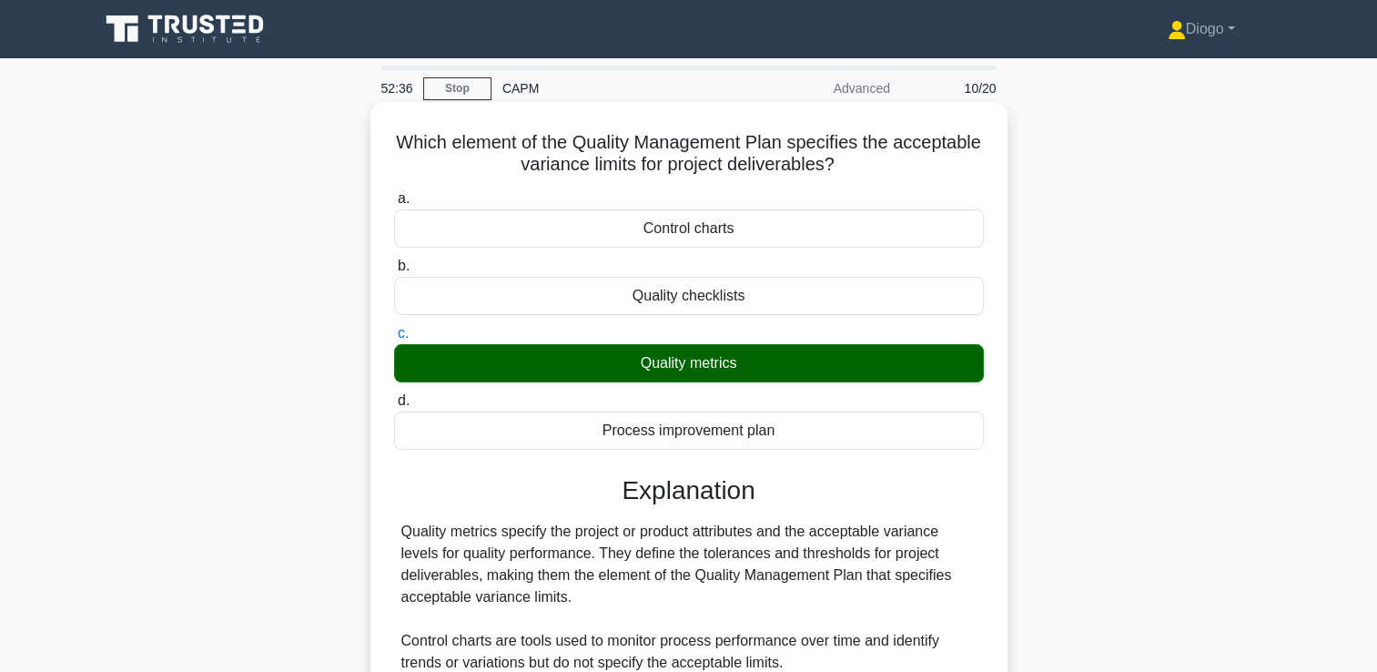
scroll to position [311, 0]
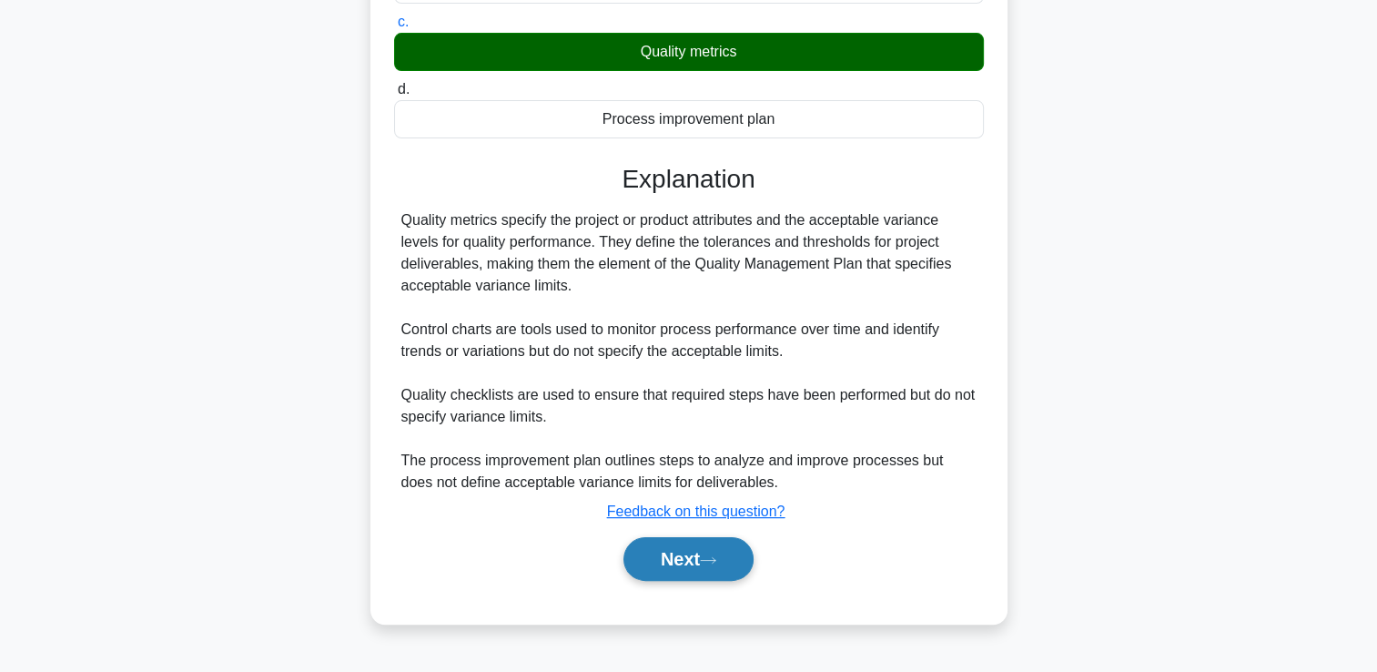
click at [672, 569] on button "Next" at bounding box center [688, 559] width 130 height 44
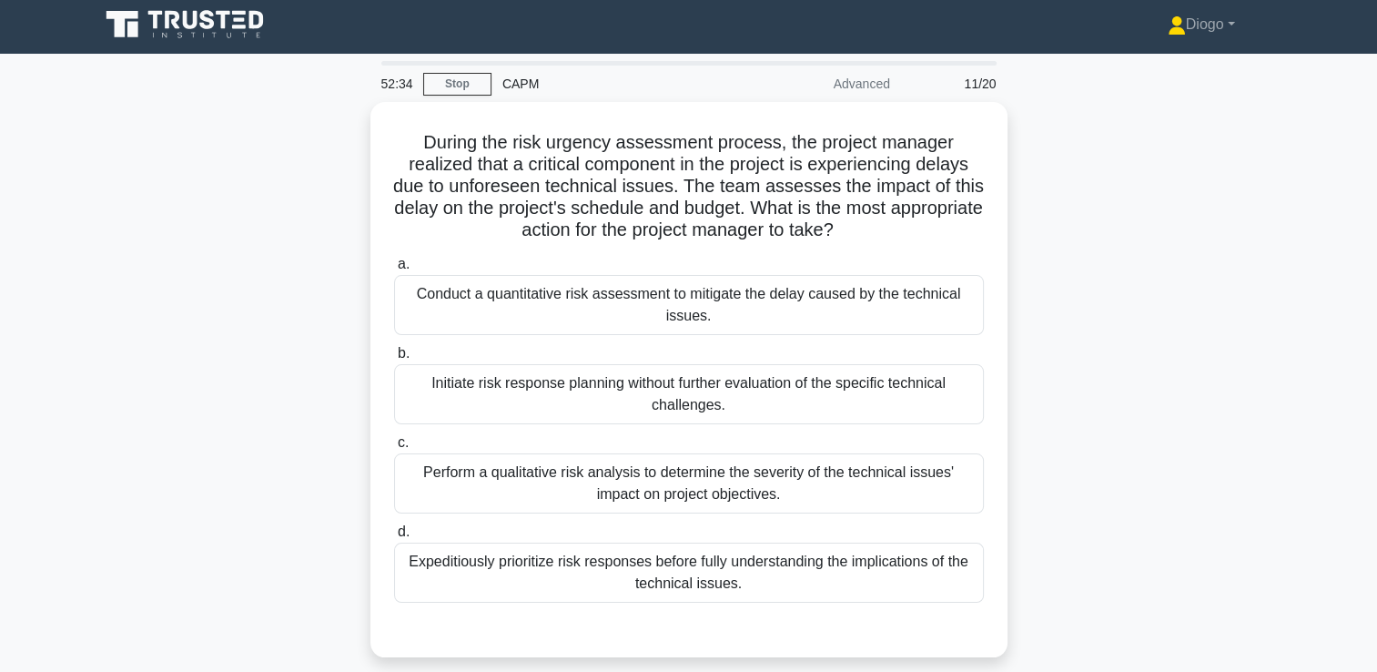
scroll to position [0, 0]
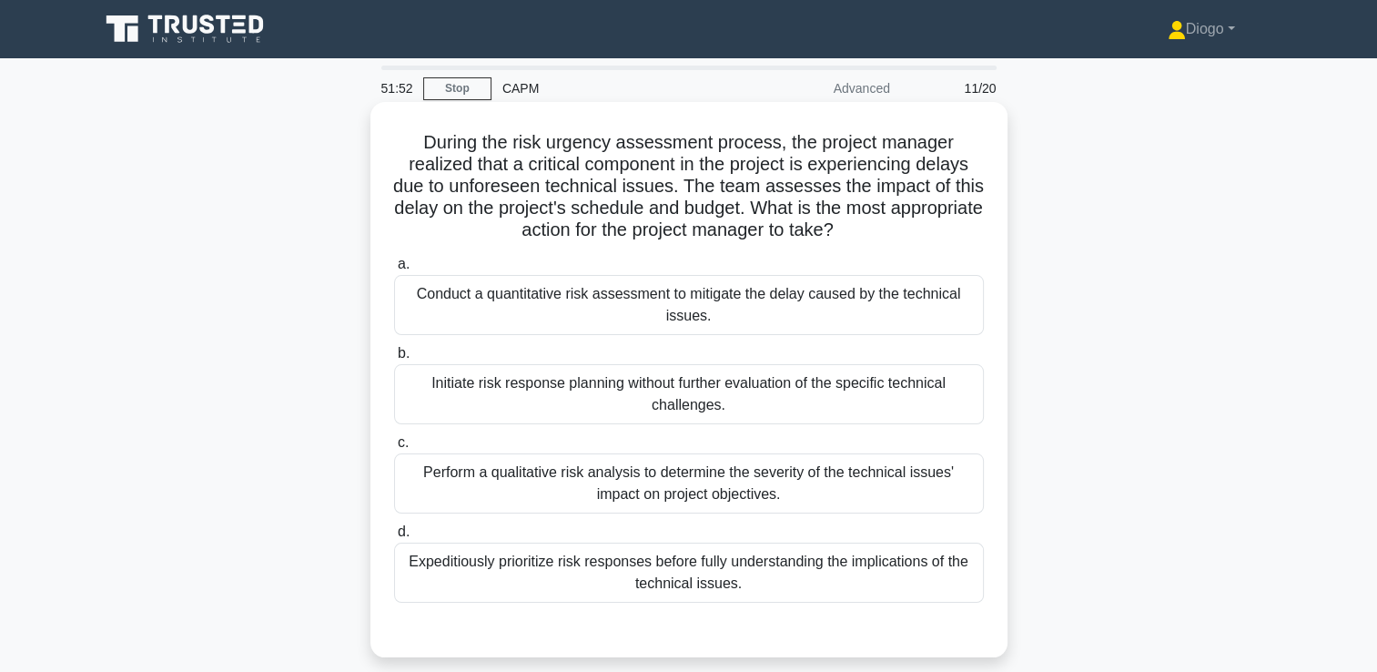
click at [845, 506] on div "Perform a qualitative risk analysis to determine the severity of the technical …" at bounding box center [689, 483] width 590 height 60
click at [394, 449] on input "c. Perform a qualitative risk analysis to determine the severity of the technic…" at bounding box center [394, 443] width 0 height 12
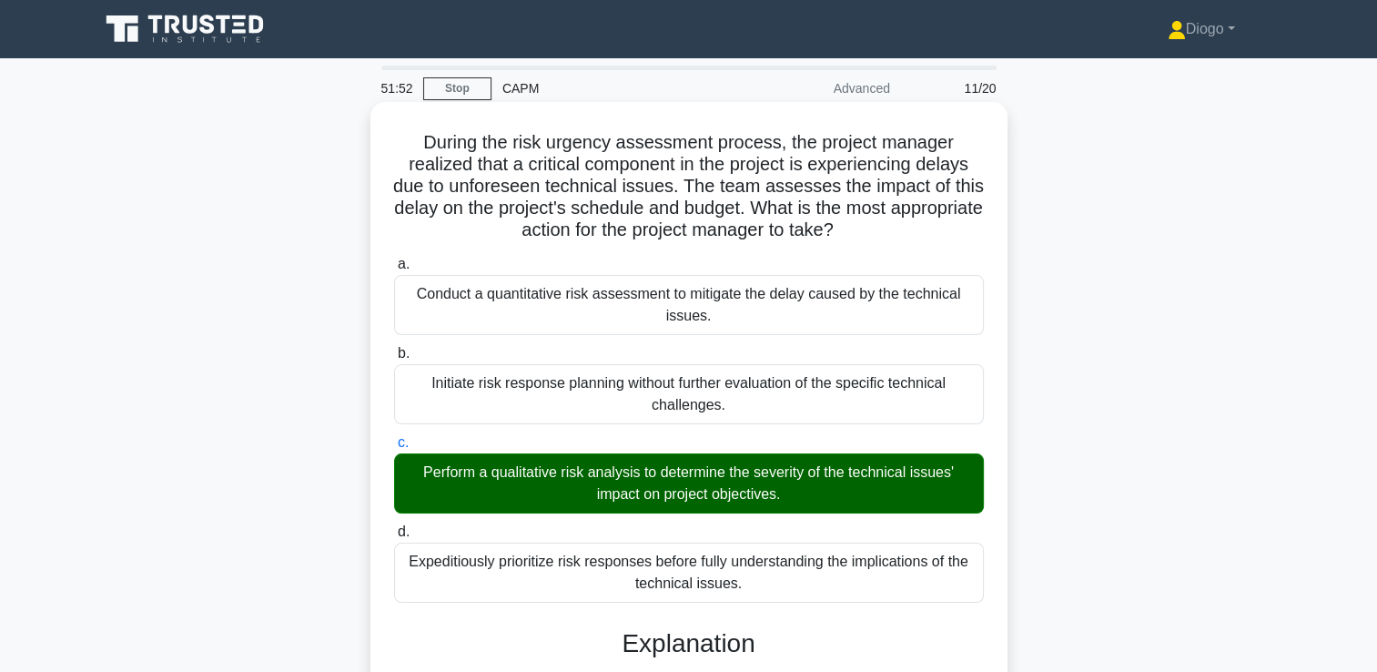
scroll to position [318, 0]
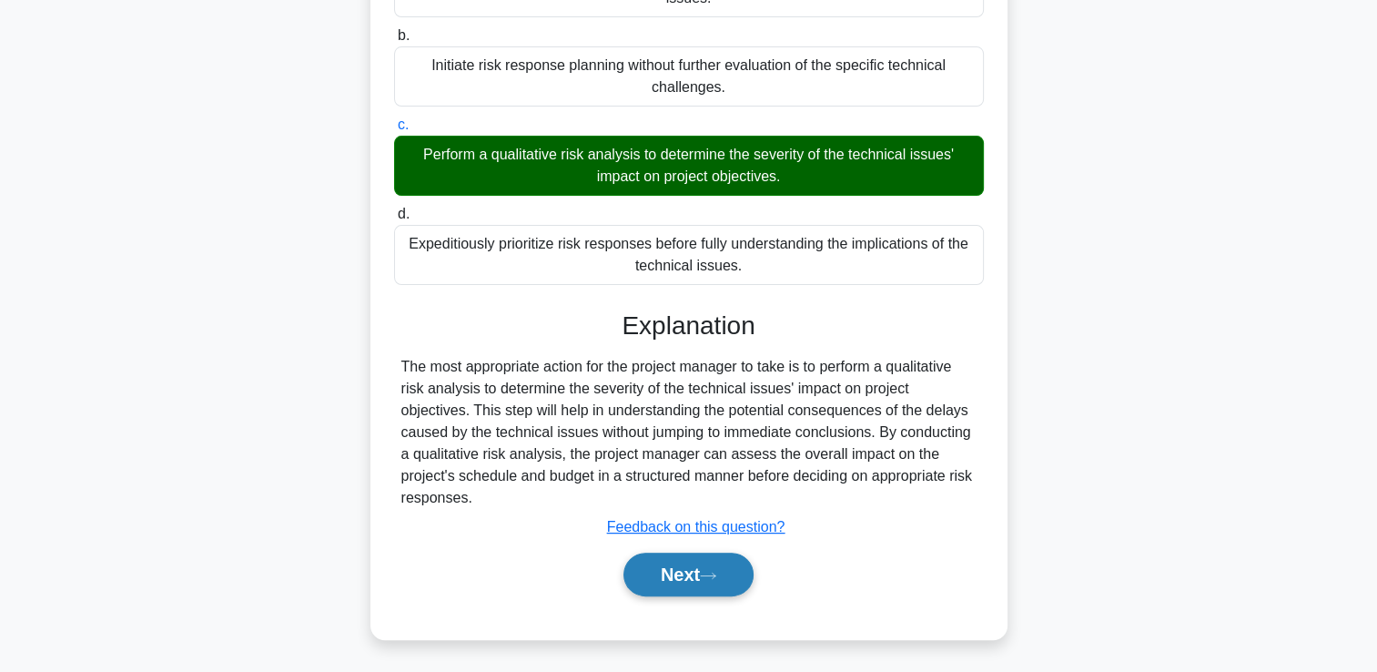
click at [688, 579] on button "Next" at bounding box center [688, 574] width 130 height 44
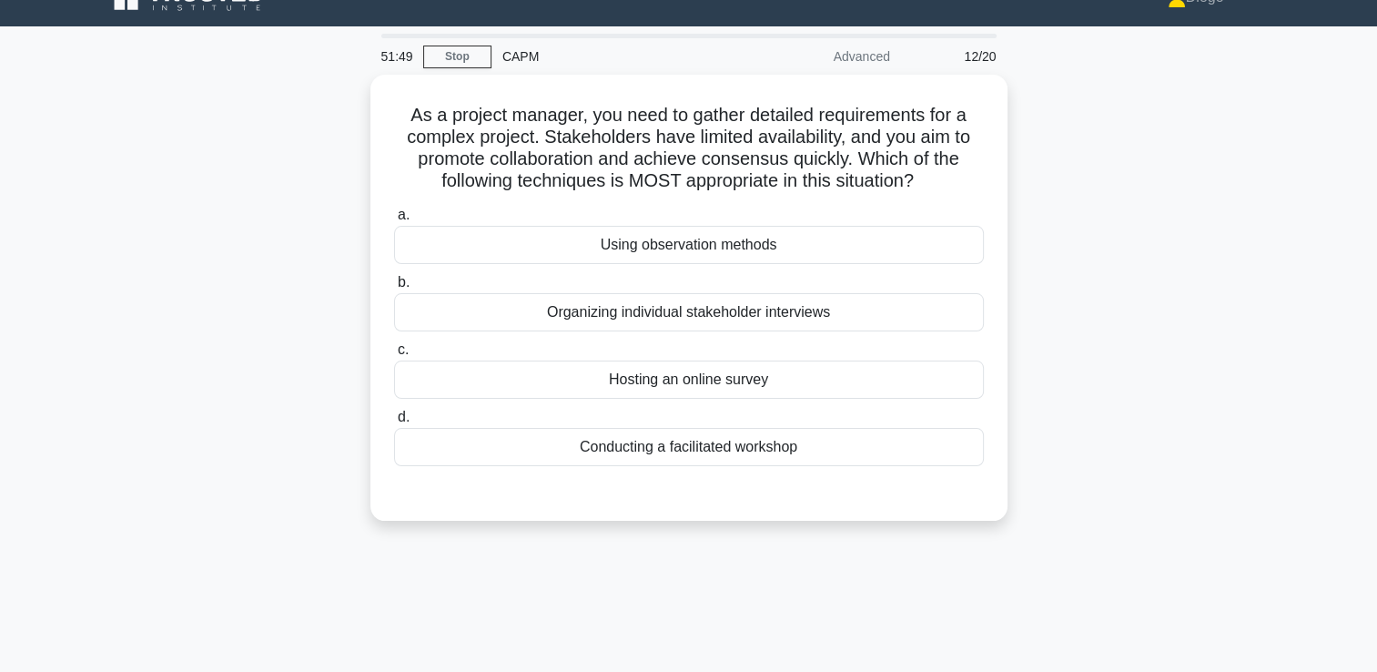
scroll to position [0, 0]
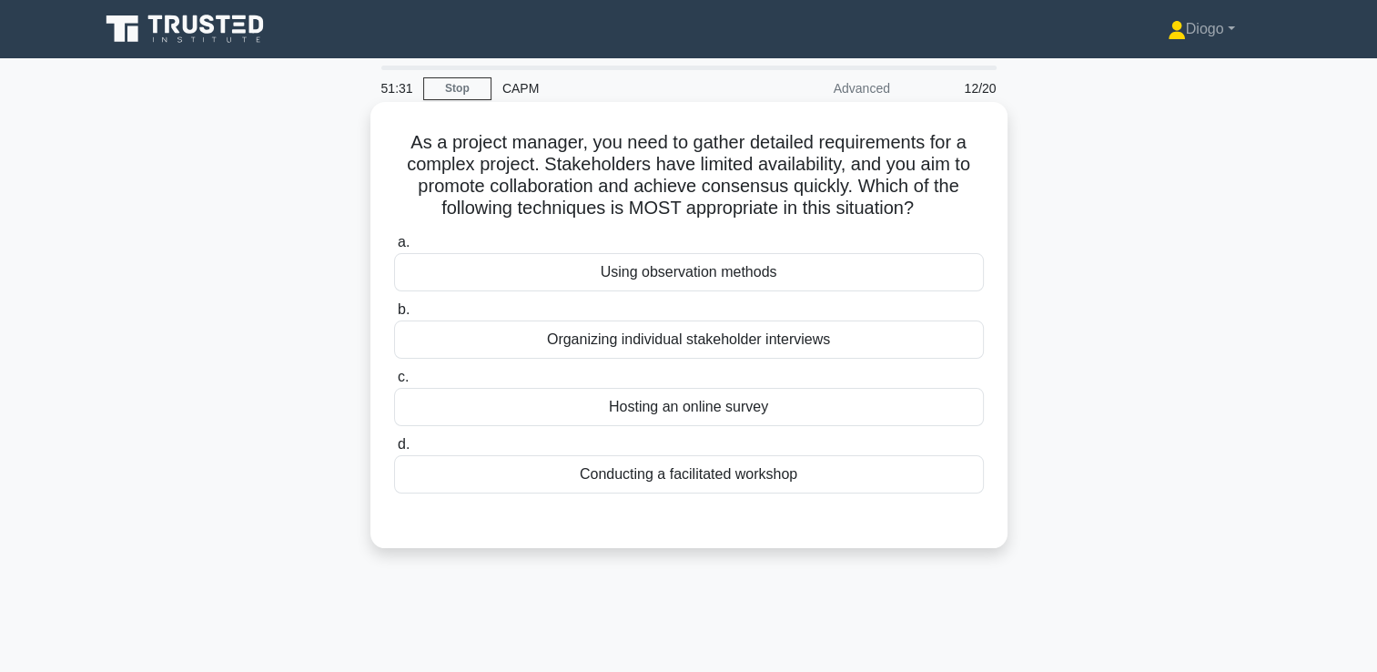
click at [920, 418] on div "Hosting an online survey" at bounding box center [689, 407] width 590 height 38
click at [394, 383] on input "c. Hosting an online survey" at bounding box center [394, 377] width 0 height 12
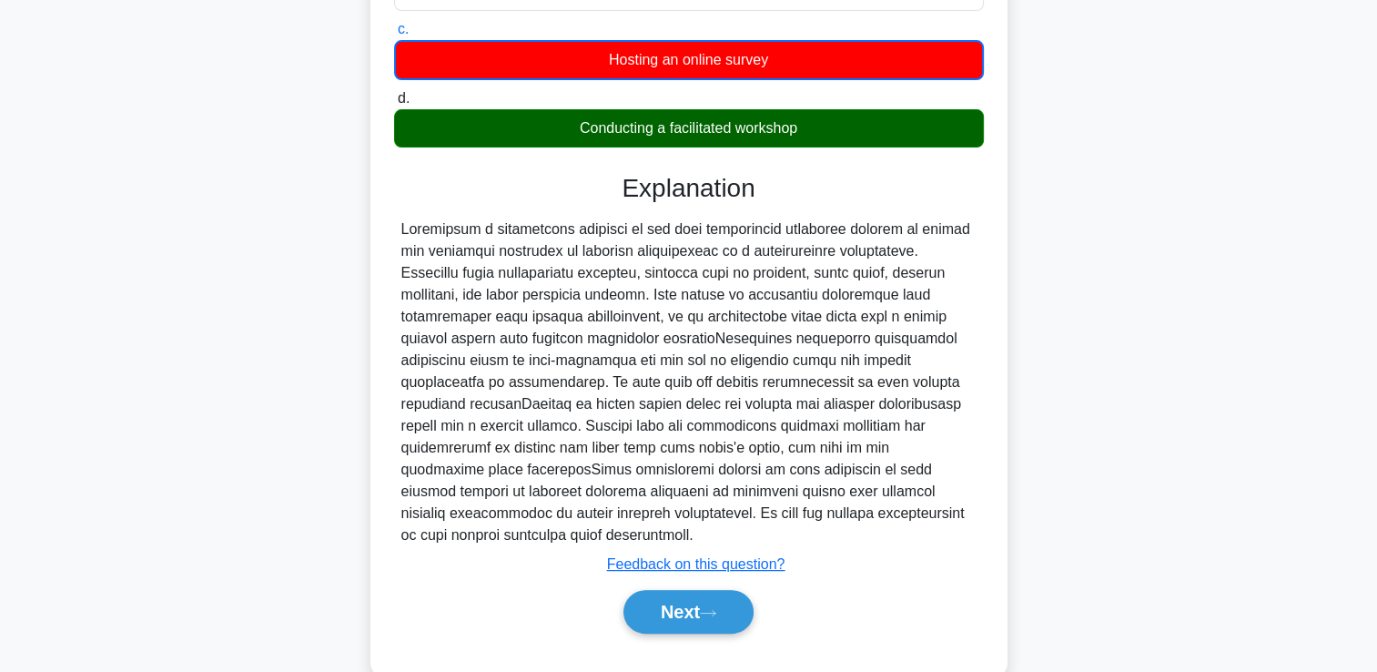
scroll to position [349, 0]
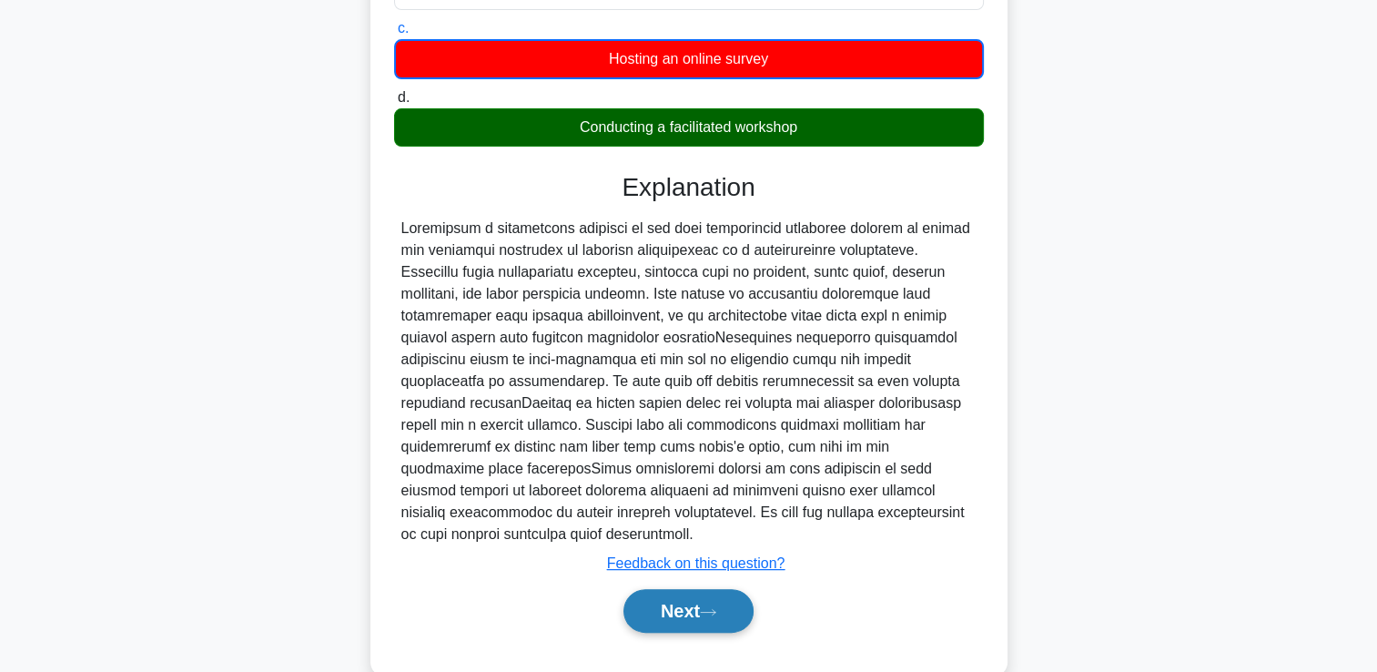
click at [738, 624] on button "Next" at bounding box center [688, 611] width 130 height 44
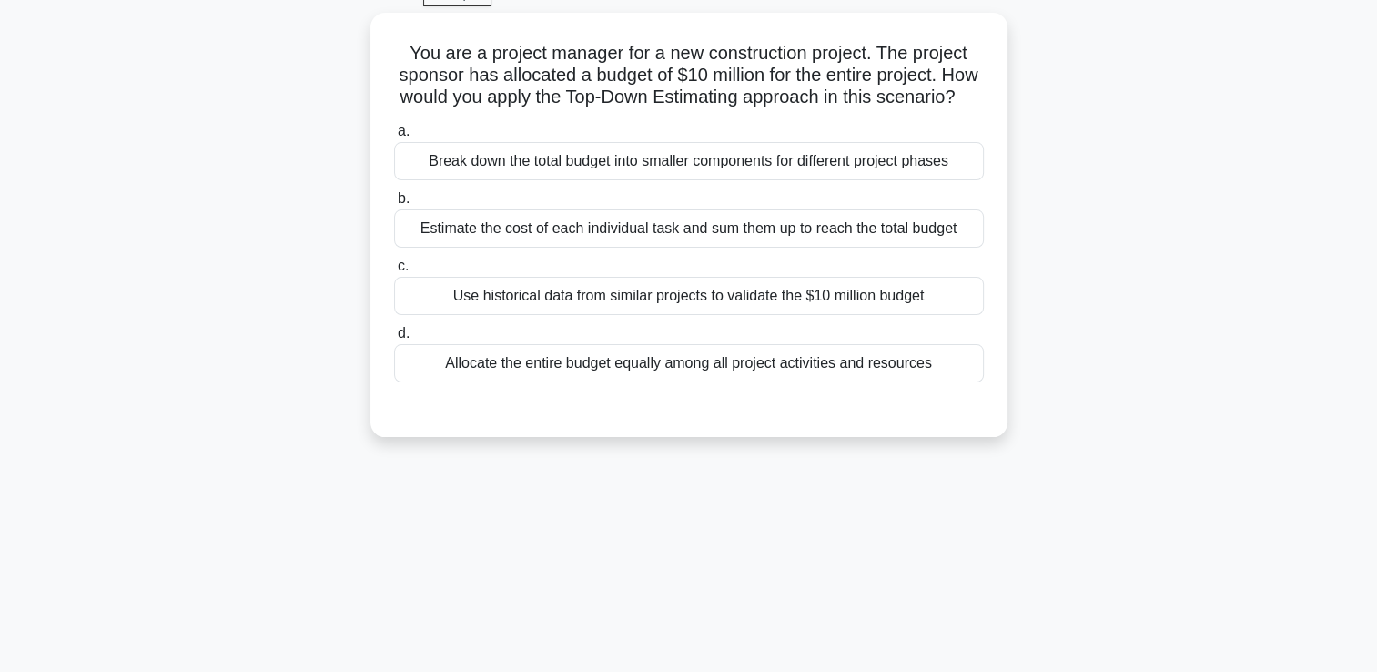
scroll to position [0, 0]
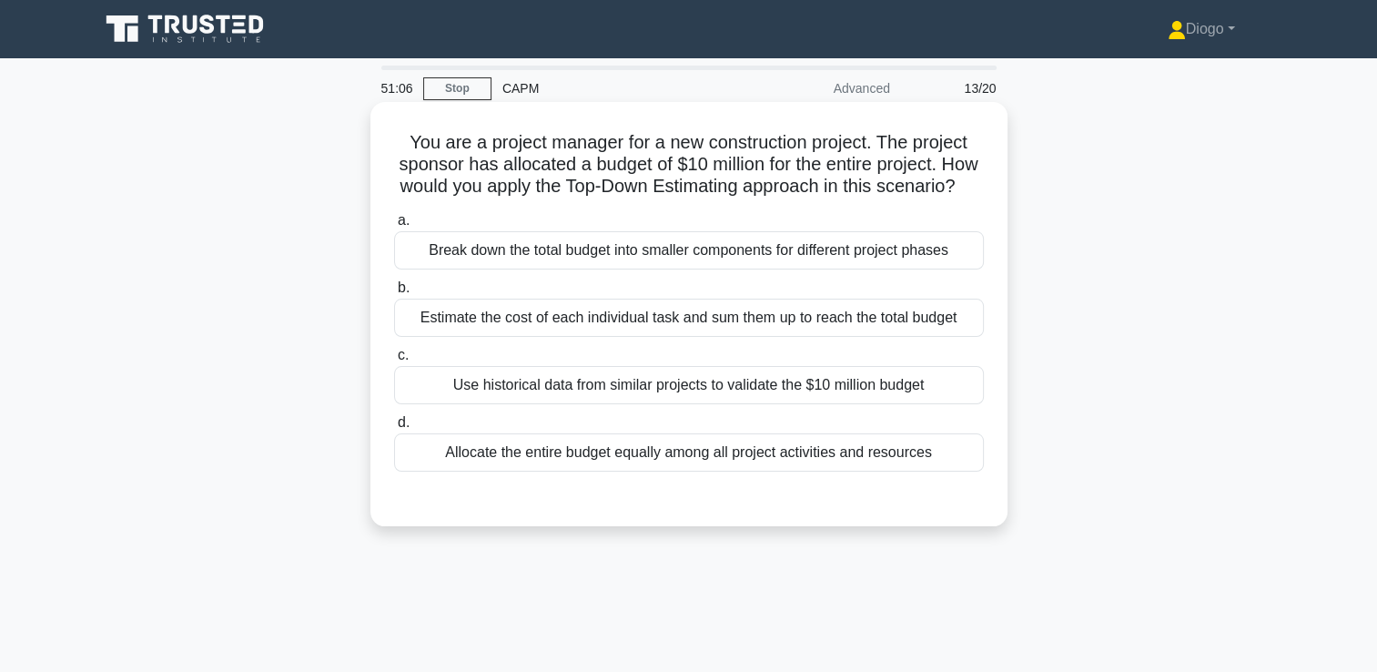
click at [961, 337] on div "Estimate the cost of each individual task and sum them up to reach the total bu…" at bounding box center [689, 317] width 590 height 38
click at [394, 294] on input "b. Estimate the cost of each individual task and sum them up to reach the total…" at bounding box center [394, 288] width 0 height 12
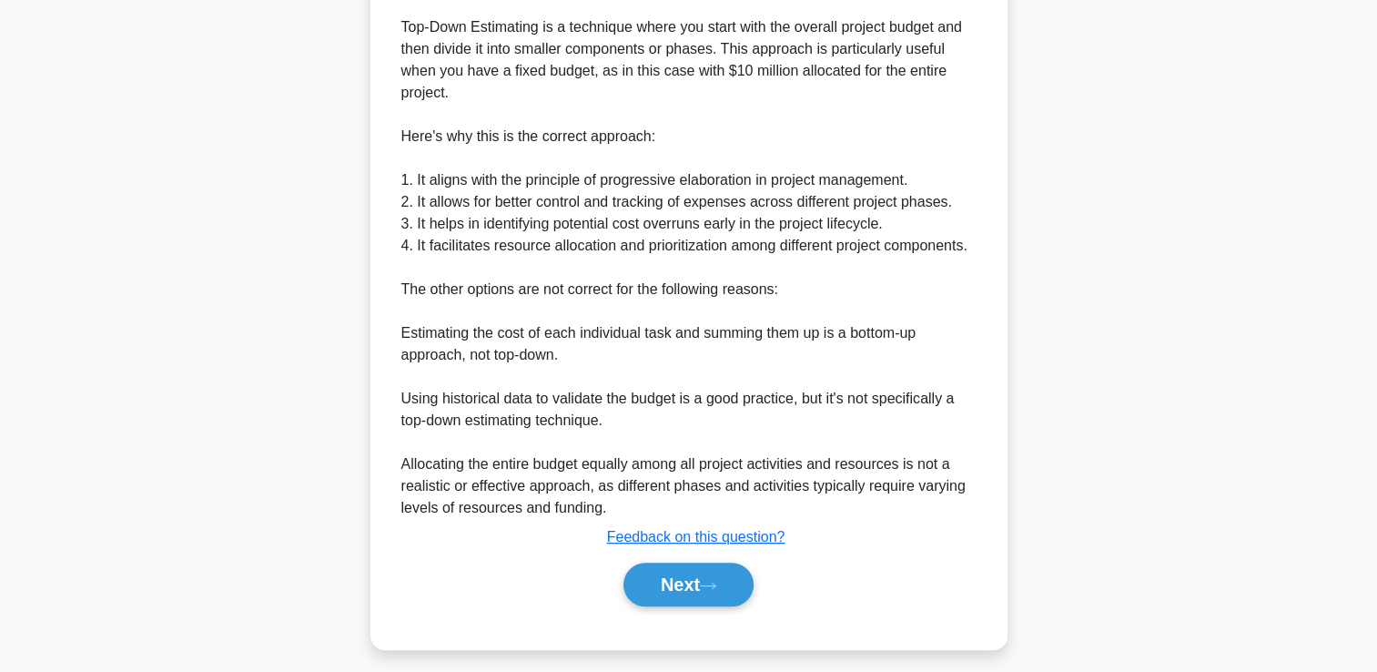
scroll to position [605, 0]
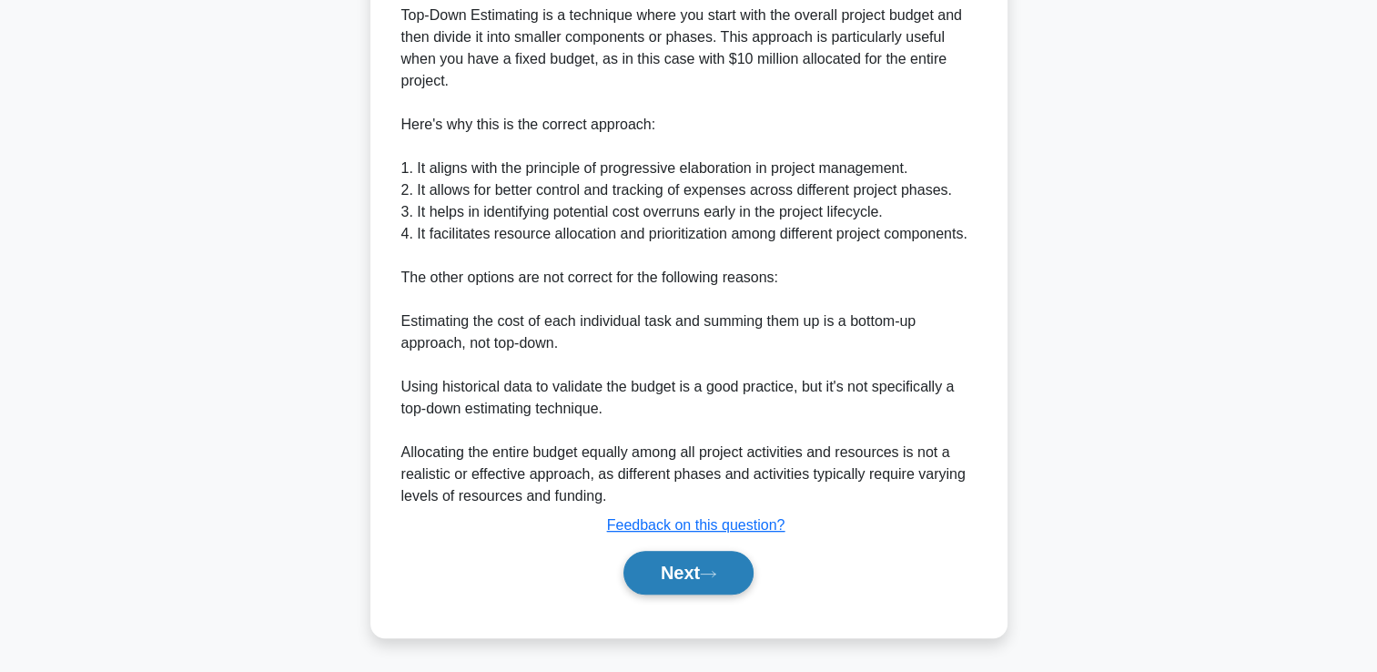
click at [721, 587] on button "Next" at bounding box center [688, 573] width 130 height 44
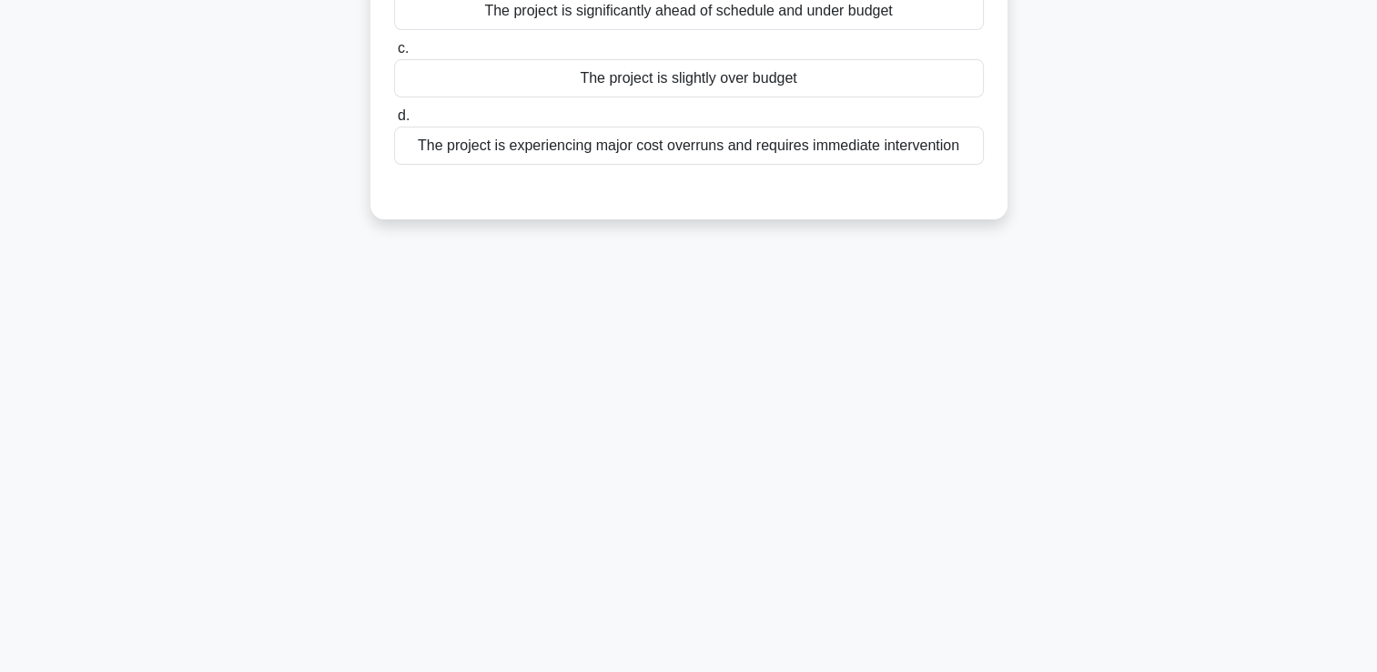
scroll to position [0, 0]
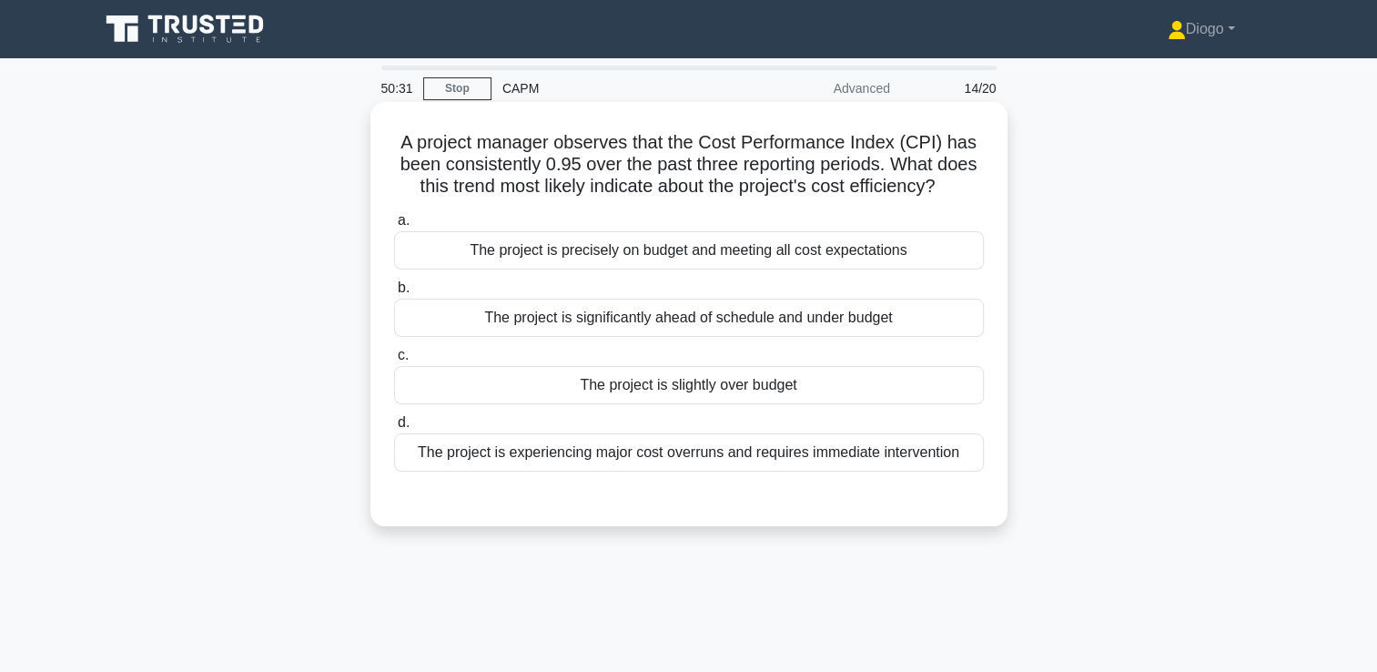
click at [892, 389] on div "The project is slightly over budget" at bounding box center [689, 385] width 590 height 38
click at [394, 361] on input "c. The project is slightly over budget" at bounding box center [394, 355] width 0 height 12
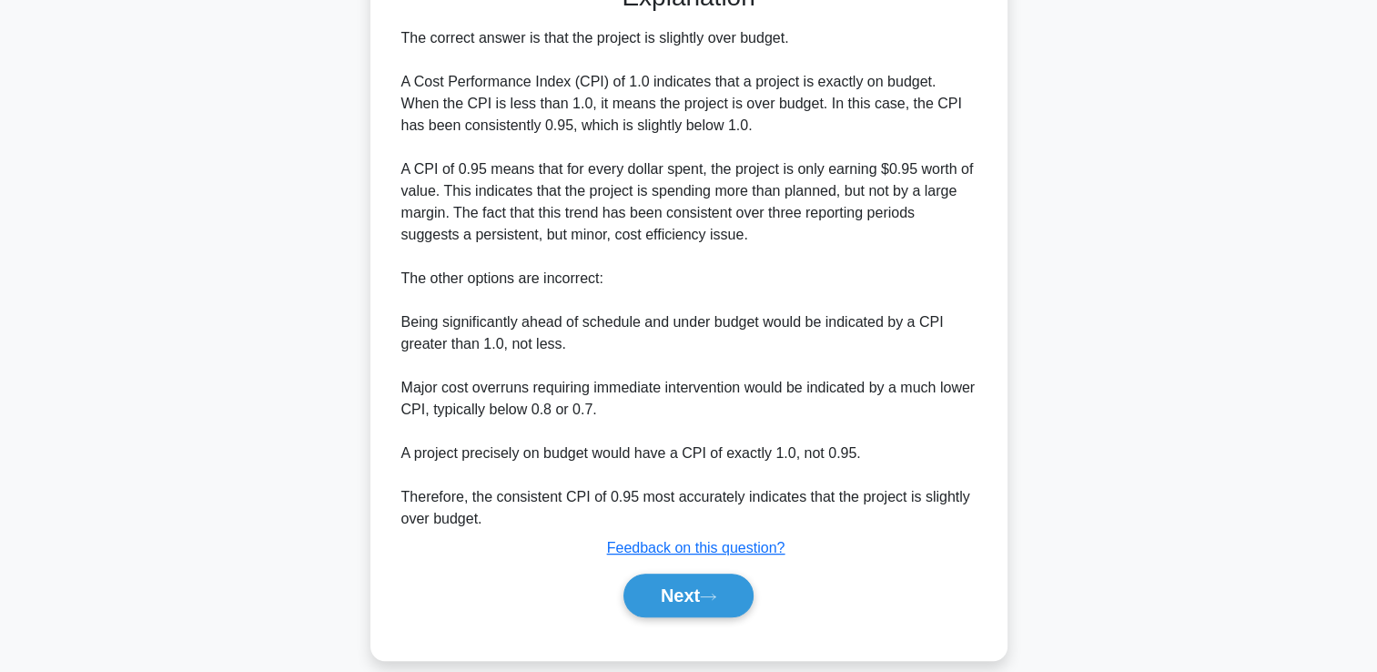
scroll to position [536, 0]
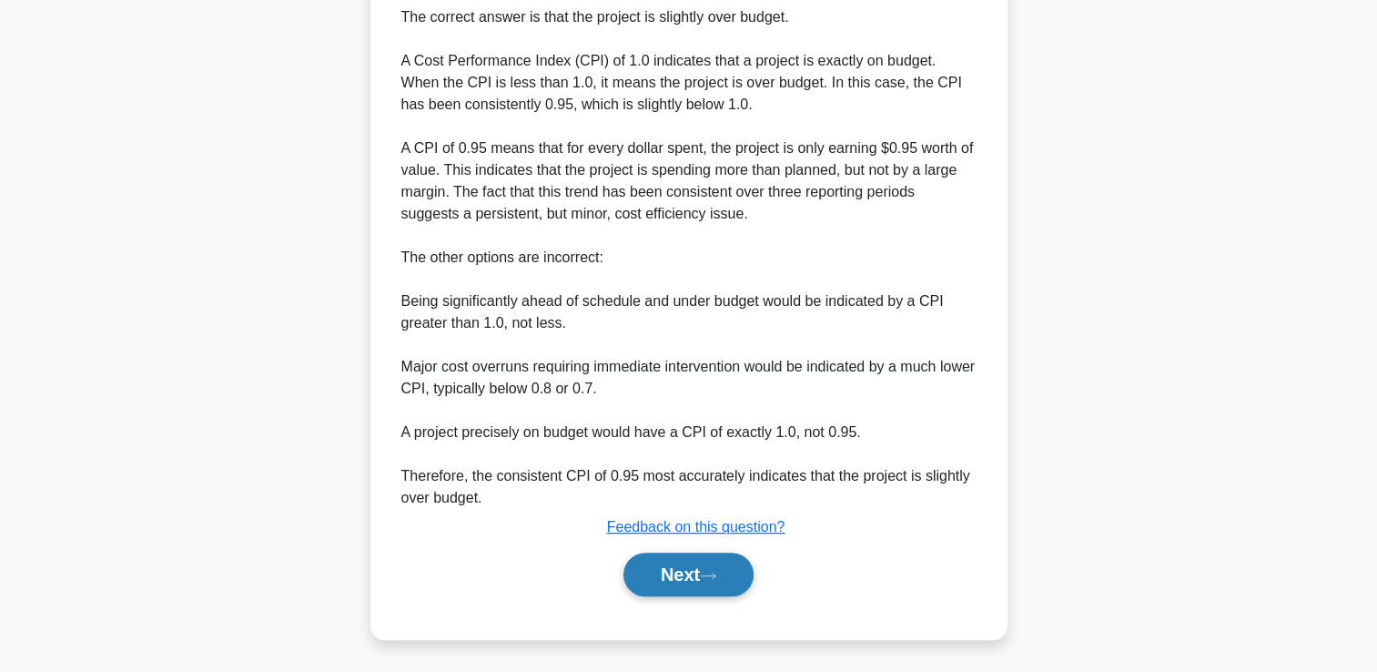
click at [701, 577] on button "Next" at bounding box center [688, 574] width 130 height 44
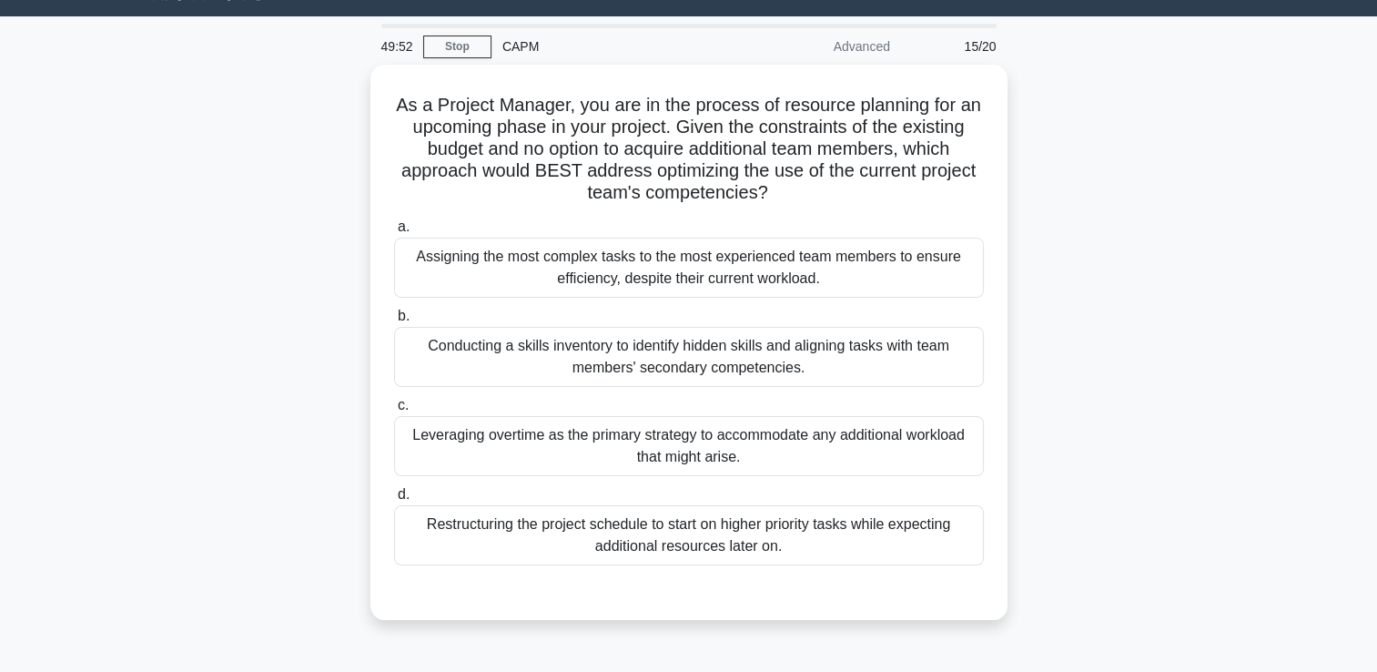
scroll to position [47, 0]
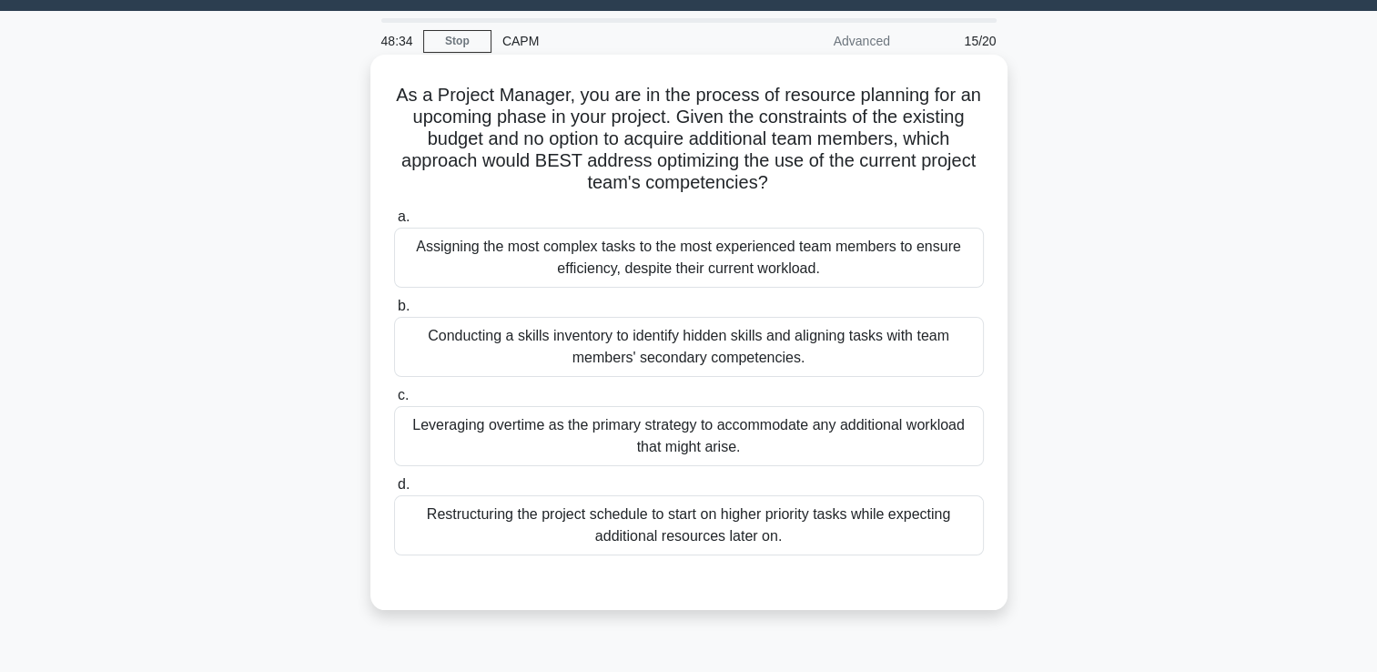
click at [859, 531] on div "Restructuring the project schedule to start on higher priority tasks while expe…" at bounding box center [689, 525] width 590 height 60
click at [394, 490] on input "d. Restructuring the project schedule to start on higher priority tasks while e…" at bounding box center [394, 485] width 0 height 12
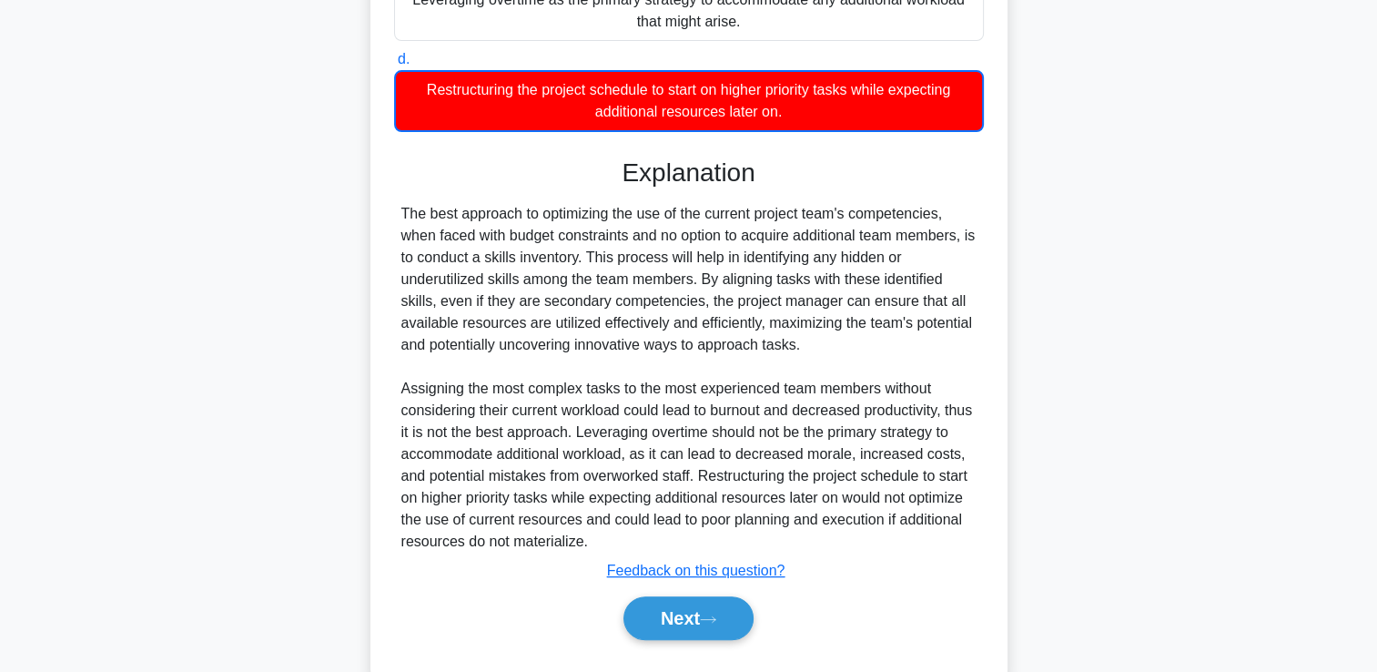
scroll to position [516, 0]
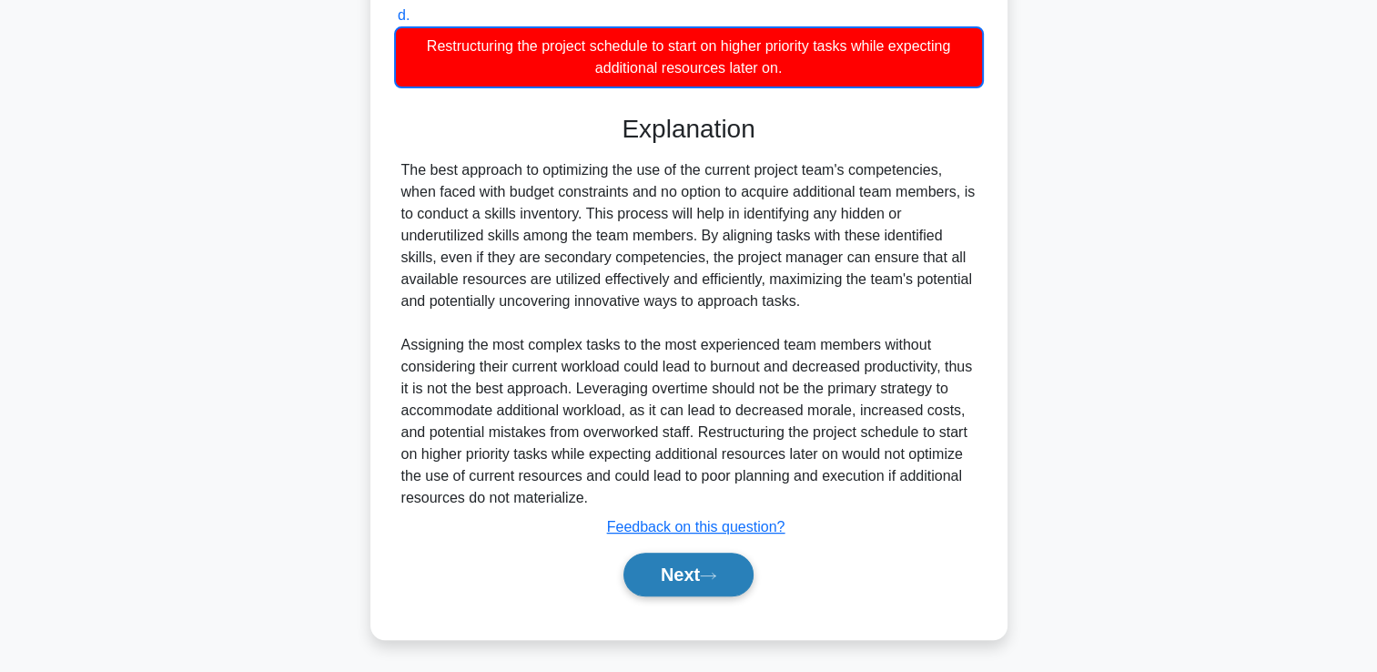
click at [693, 583] on button "Next" at bounding box center [688, 574] width 130 height 44
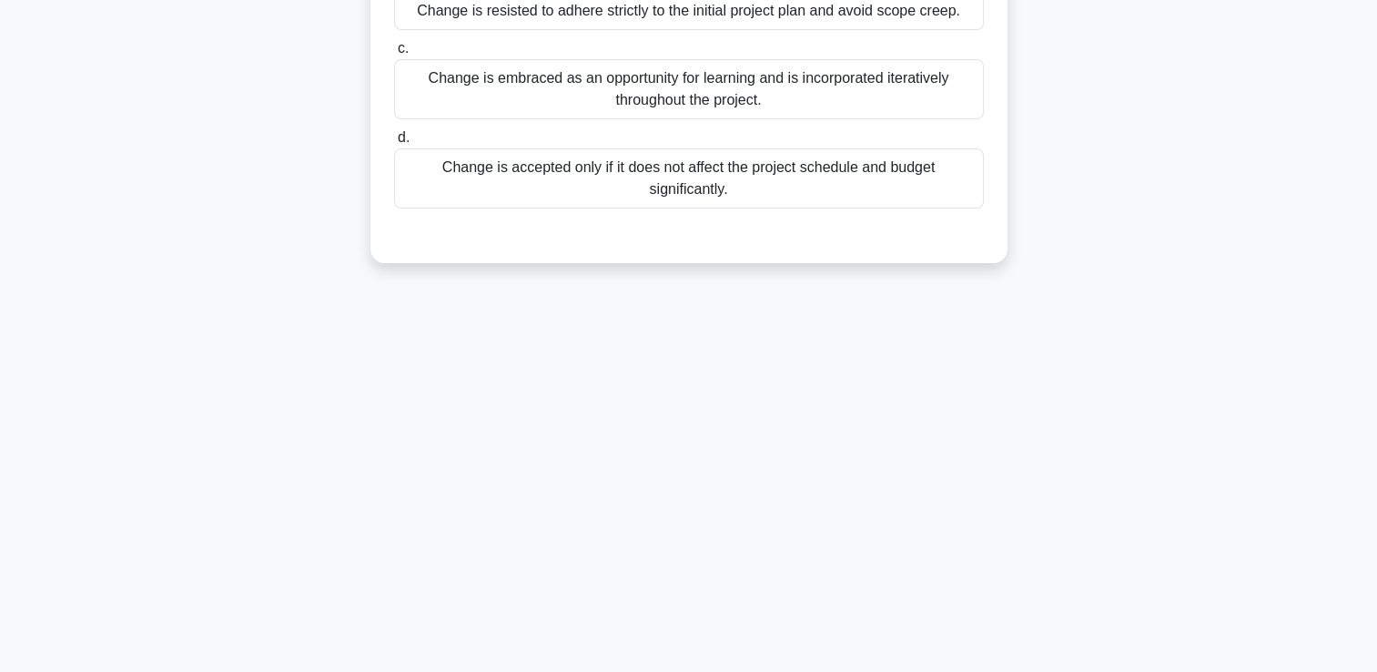
scroll to position [0, 0]
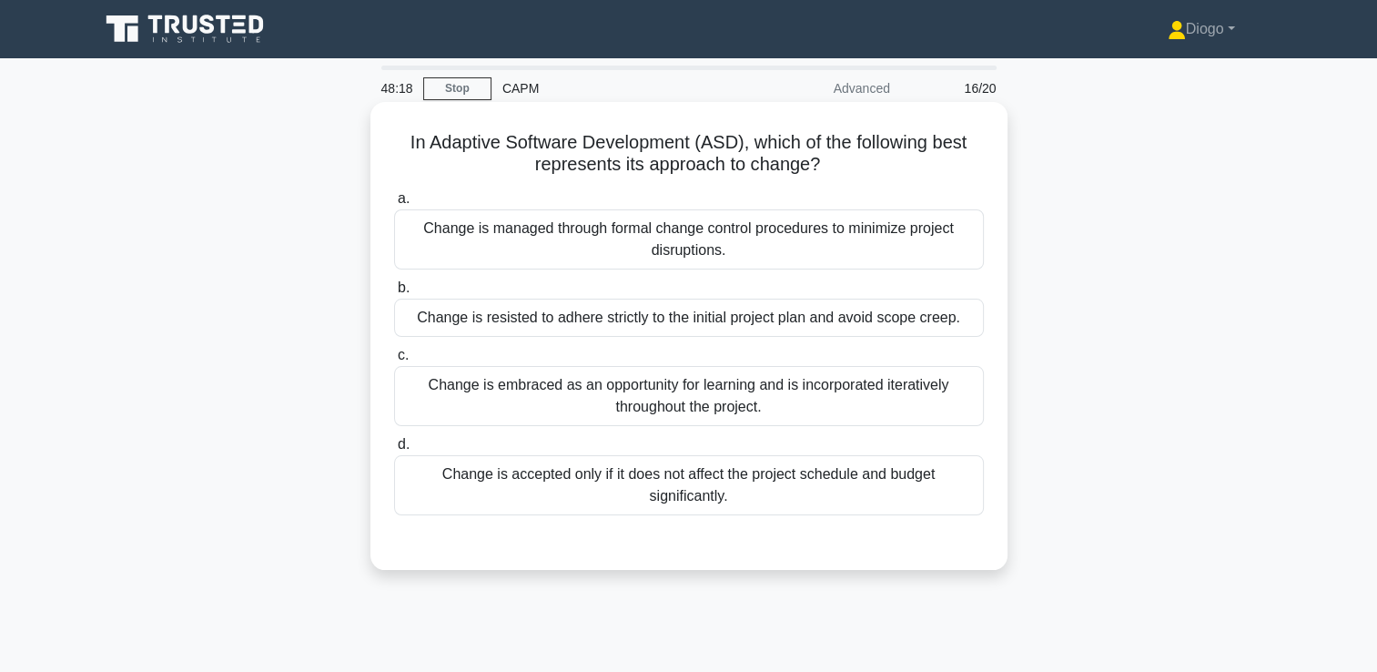
click at [476, 396] on div "Change is embraced as an opportunity for learning and is incorporated iterative…" at bounding box center [689, 396] width 590 height 60
click at [394, 361] on input "c. Change is embraced as an opportunity for learning and is incorporated iterat…" at bounding box center [394, 355] width 0 height 12
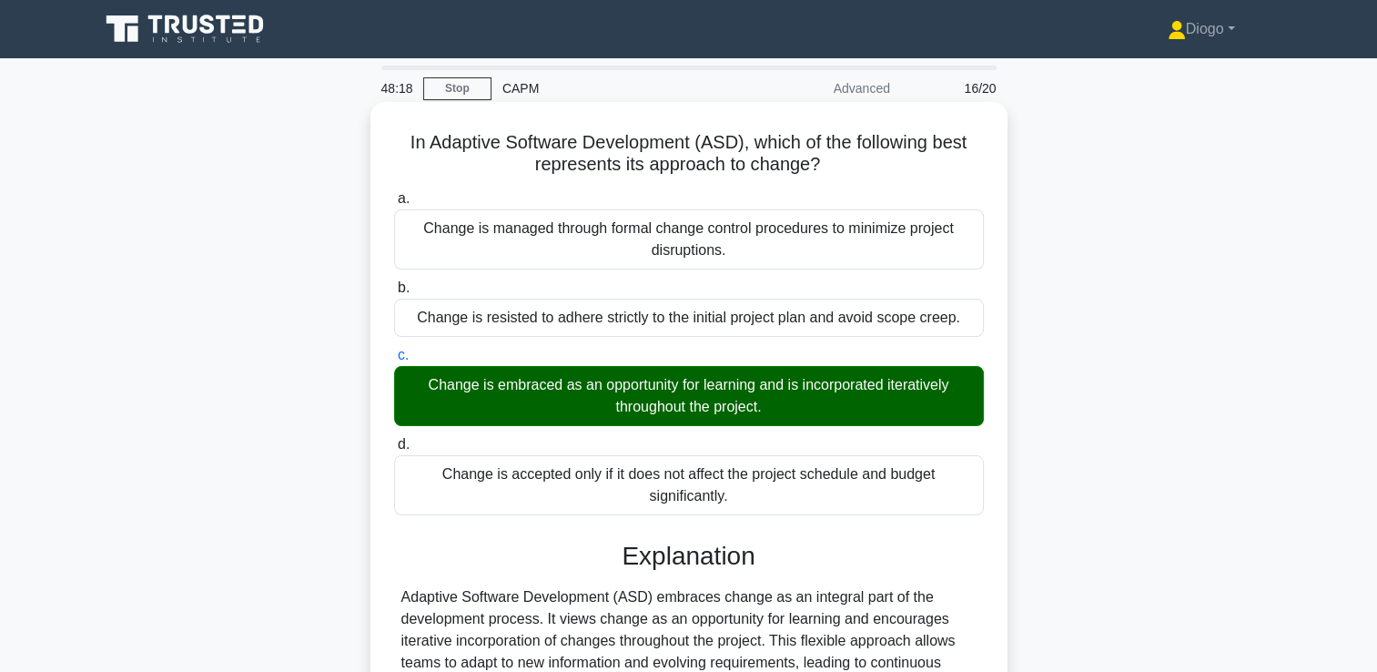
scroll to position [311, 0]
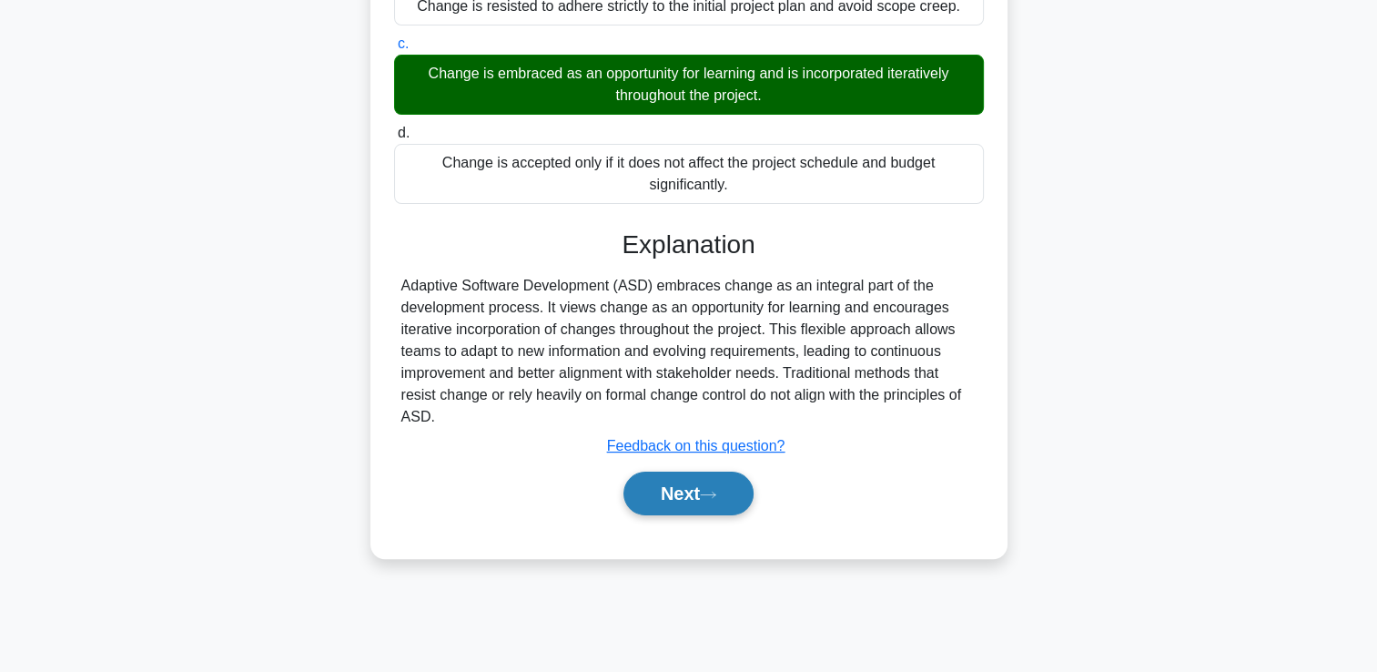
drag, startPoint x: 612, startPoint y: 480, endPoint x: 655, endPoint y: 497, distance: 46.1
click at [655, 497] on div "Next" at bounding box center [688, 493] width 597 height 44
click at [655, 497] on button "Next" at bounding box center [688, 493] width 130 height 44
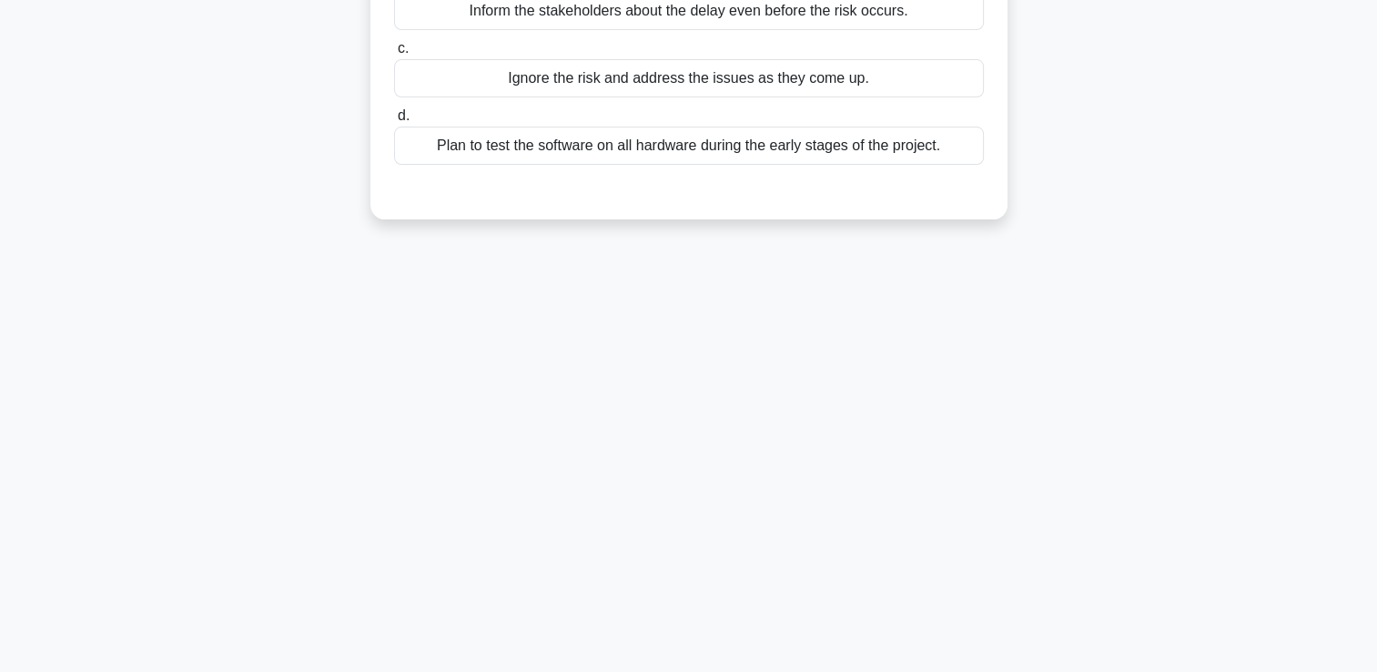
scroll to position [0, 0]
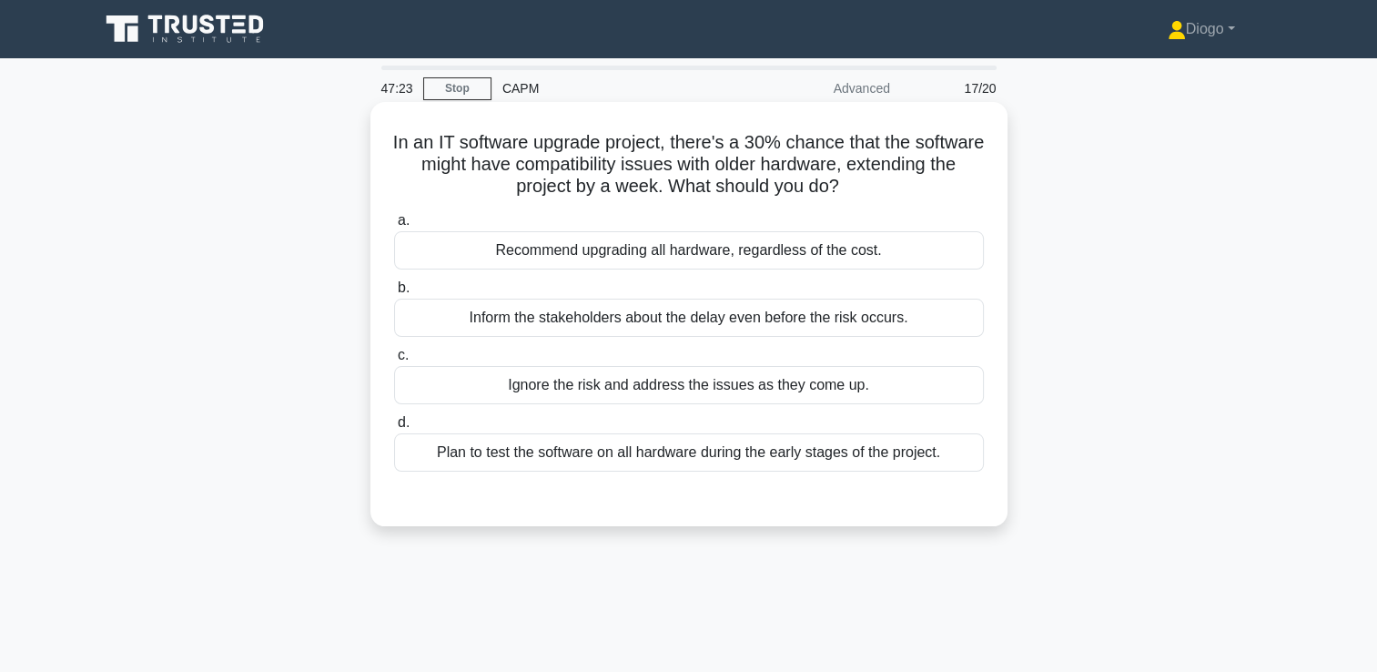
click at [926, 468] on div "Plan to test the software on all hardware during the early stages of the projec…" at bounding box center [689, 452] width 590 height 38
click at [394, 429] on input "d. Plan to test the software on all hardware during the early stages of the pro…" at bounding box center [394, 423] width 0 height 12
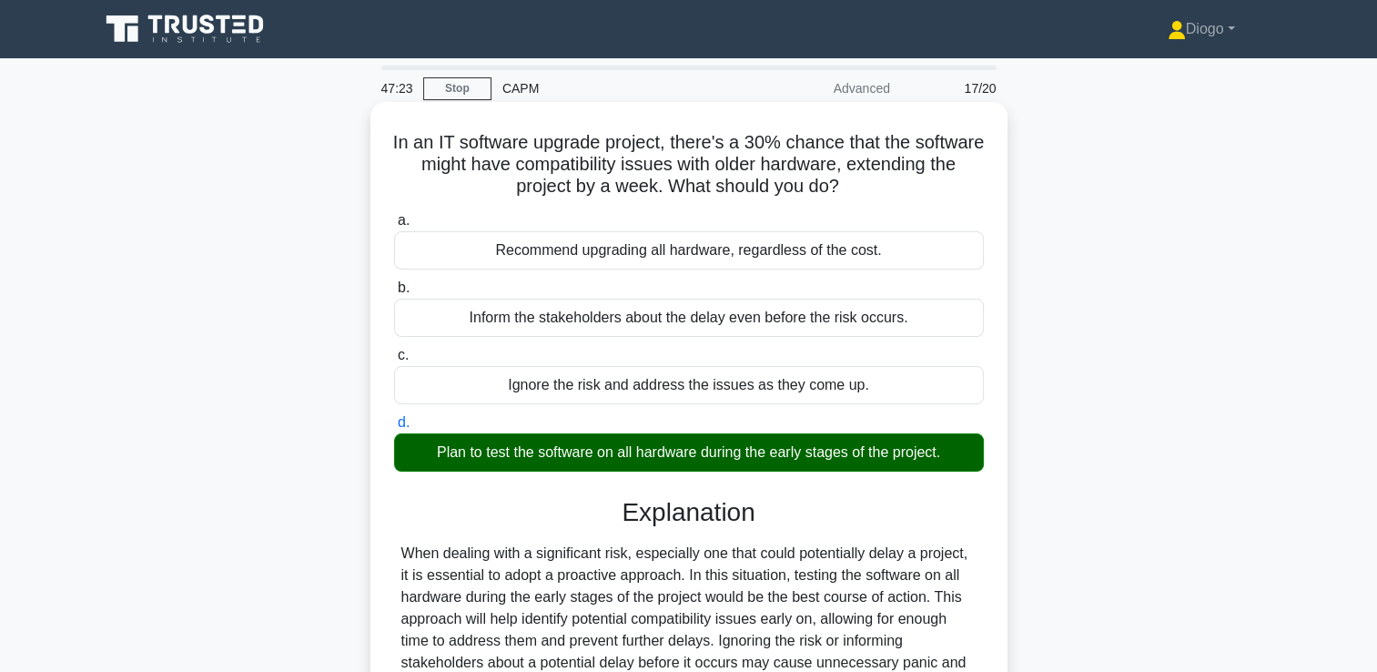
scroll to position [311, 0]
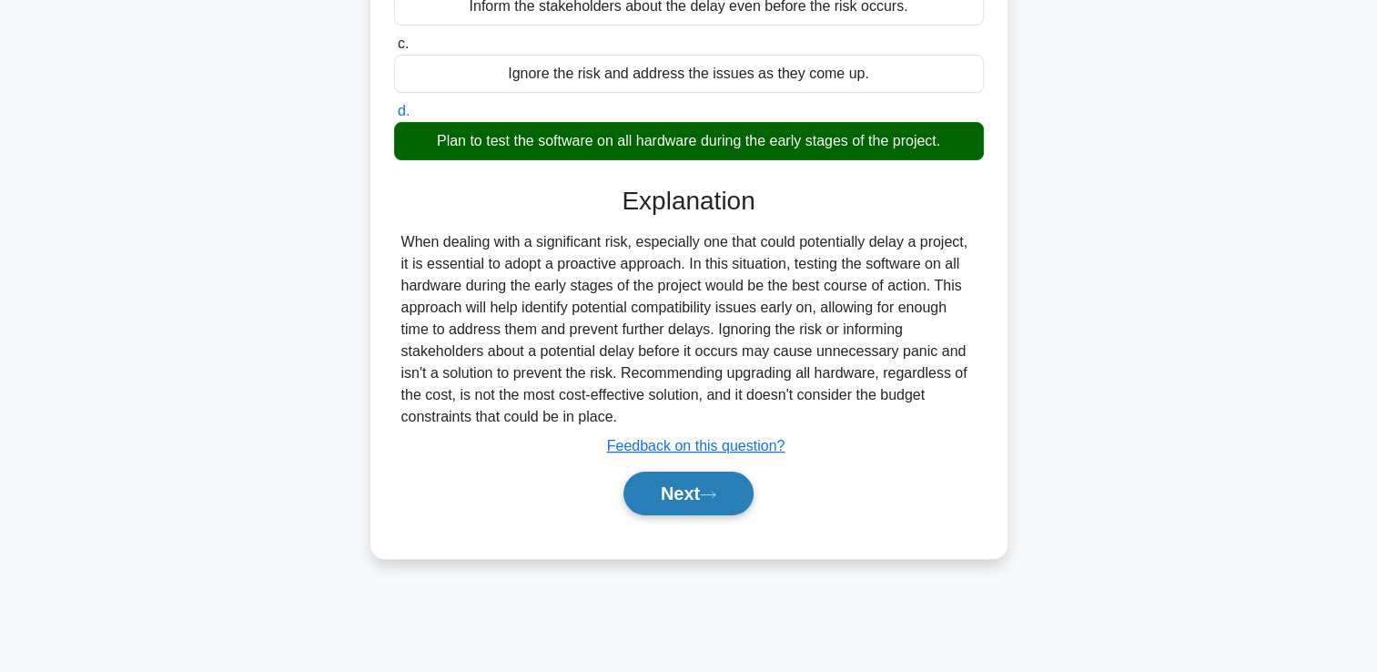
click at [699, 496] on button "Next" at bounding box center [688, 493] width 130 height 44
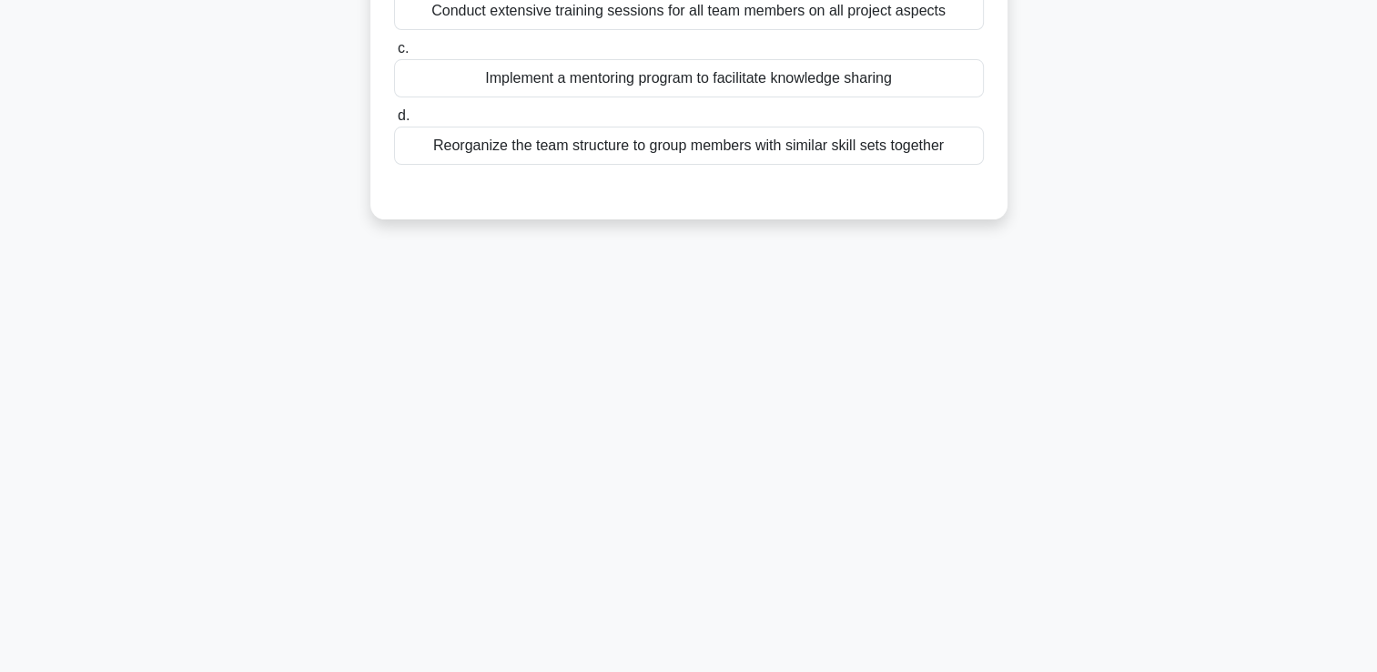
scroll to position [0, 0]
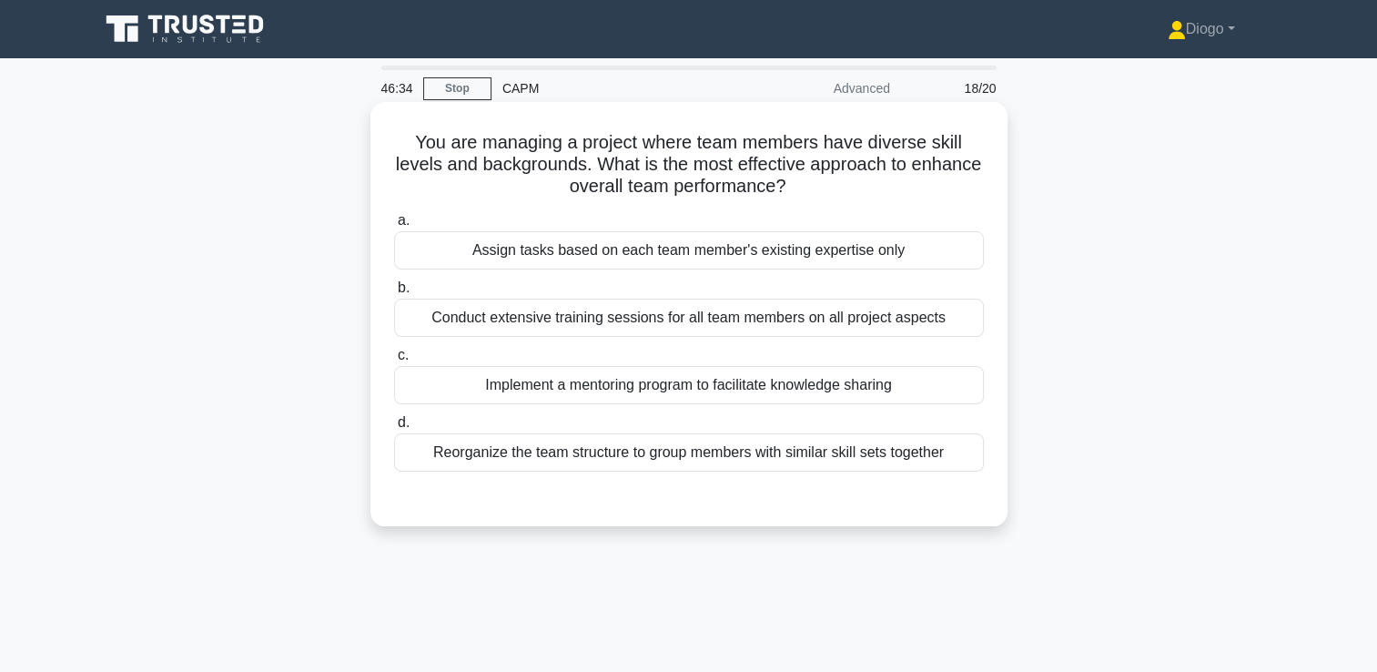
click at [951, 372] on div "Implement a mentoring program to facilitate knowledge sharing" at bounding box center [689, 385] width 590 height 38
click at [394, 361] on input "c. Implement a mentoring program to facilitate knowledge sharing" at bounding box center [394, 355] width 0 height 12
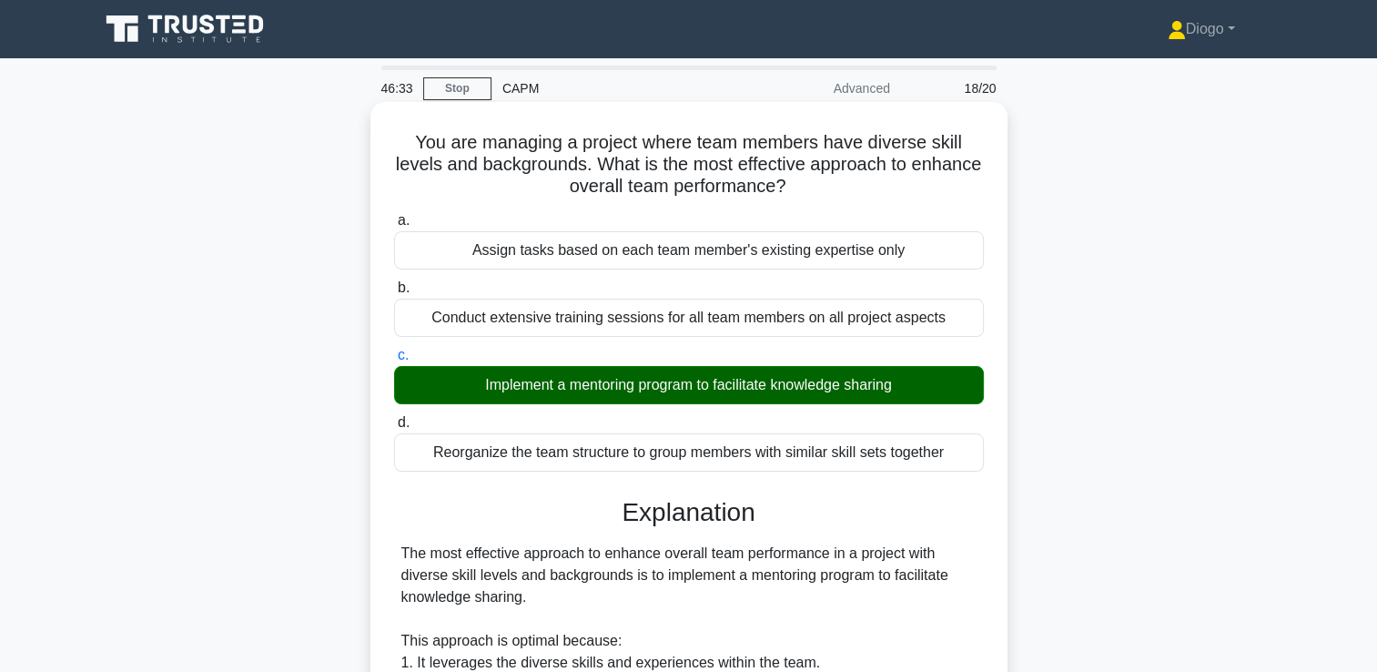
scroll to position [602, 0]
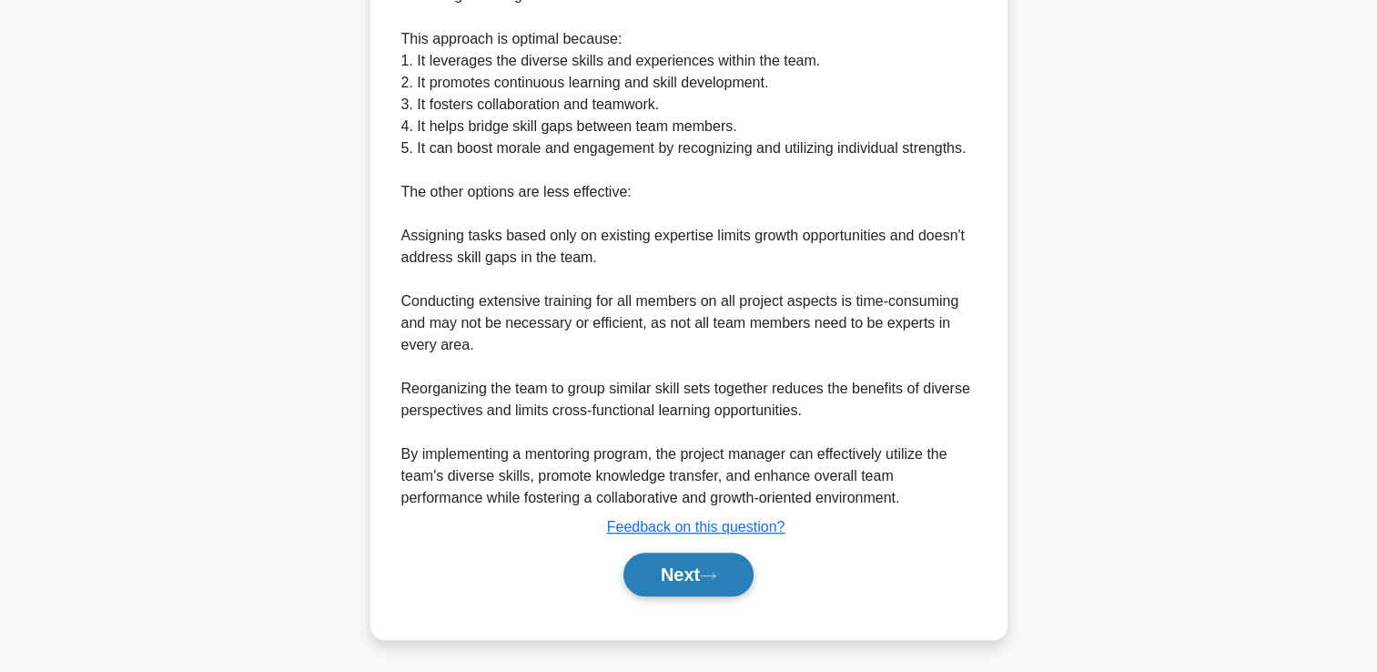
click at [721, 561] on button "Next" at bounding box center [688, 574] width 130 height 44
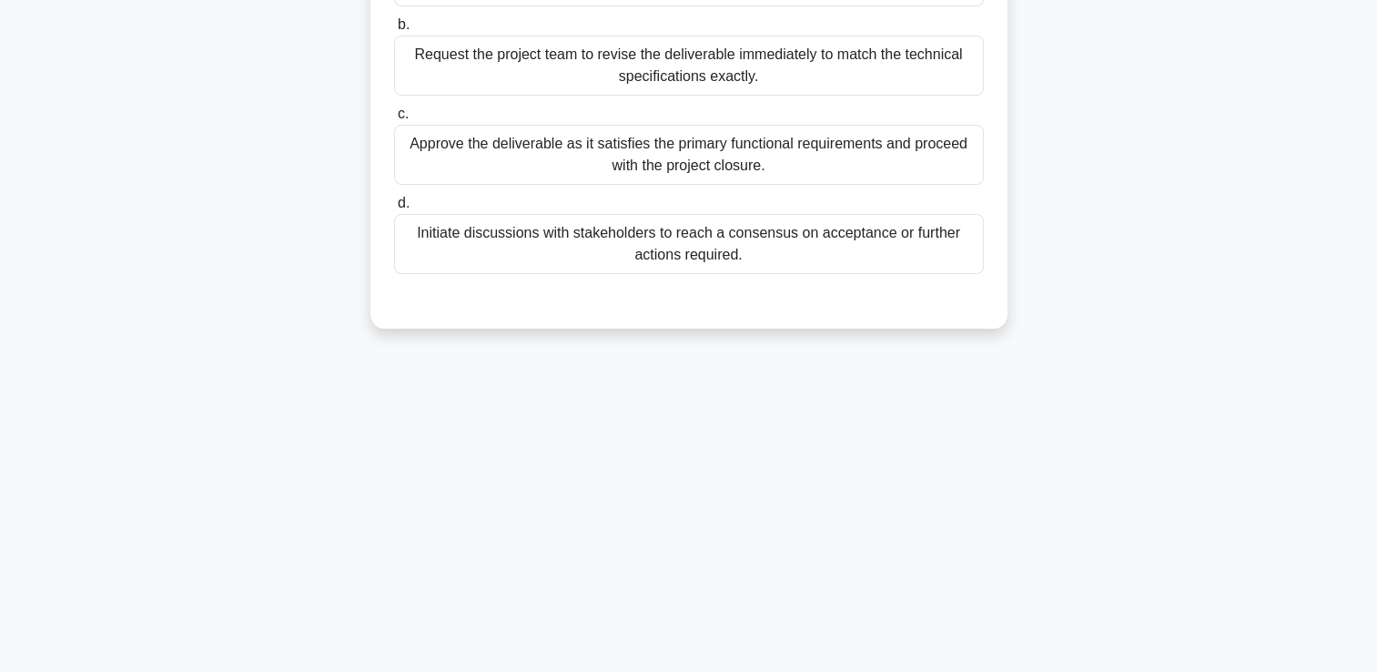
scroll to position [0, 0]
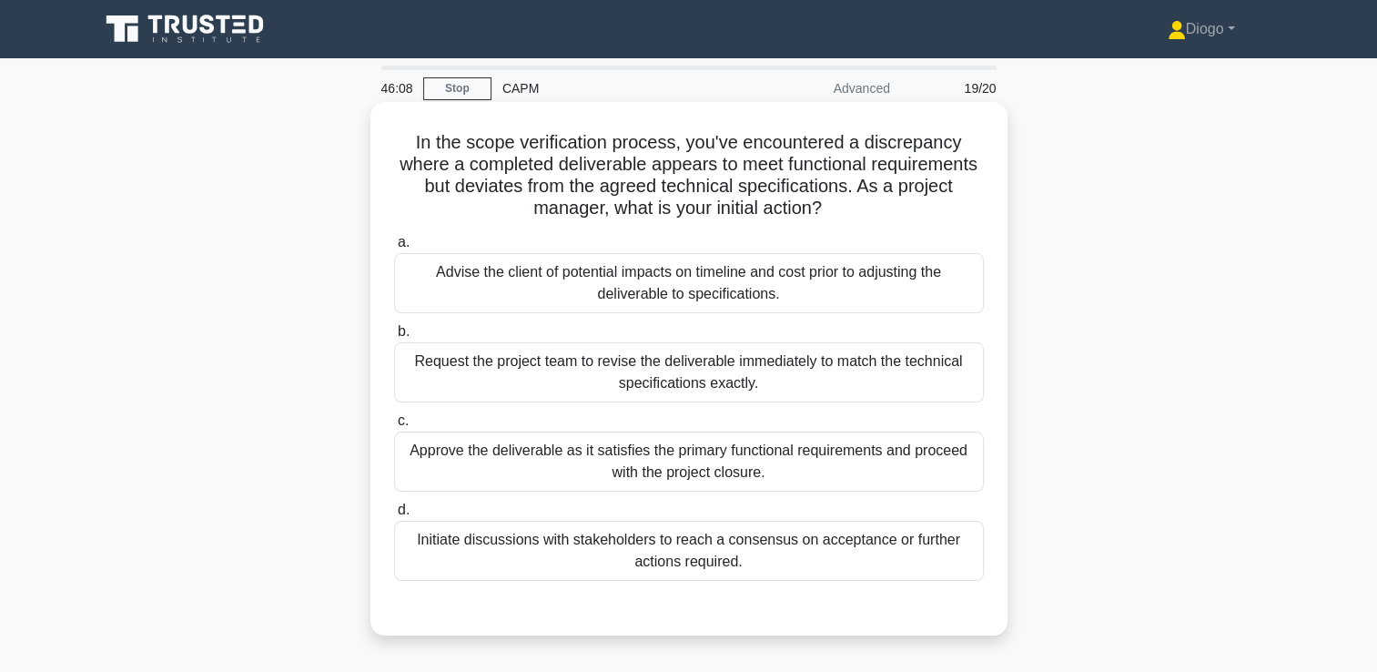
click at [928, 548] on div "Initiate discussions with stakeholders to reach a consensus on acceptance or fu…" at bounding box center [689, 551] width 590 height 60
click at [394, 516] on input "d. Initiate discussions with stakeholders to reach a consensus on acceptance or…" at bounding box center [394, 510] width 0 height 12
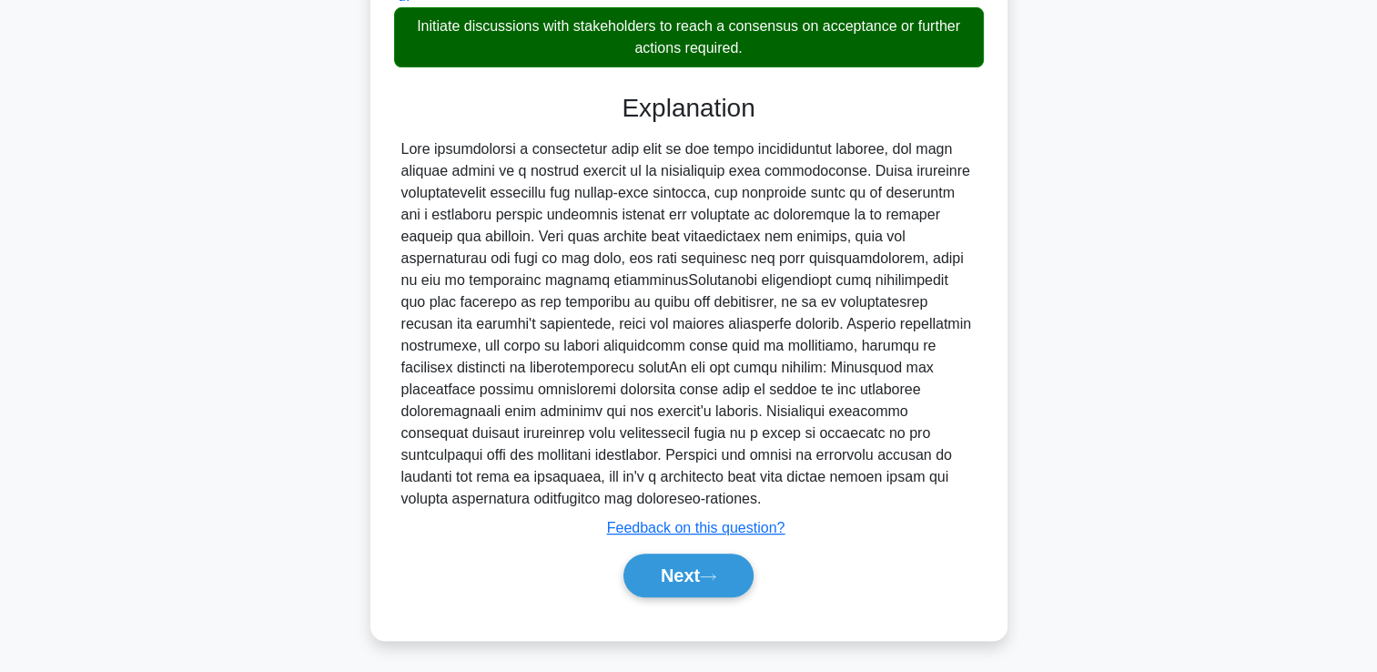
scroll to position [514, 0]
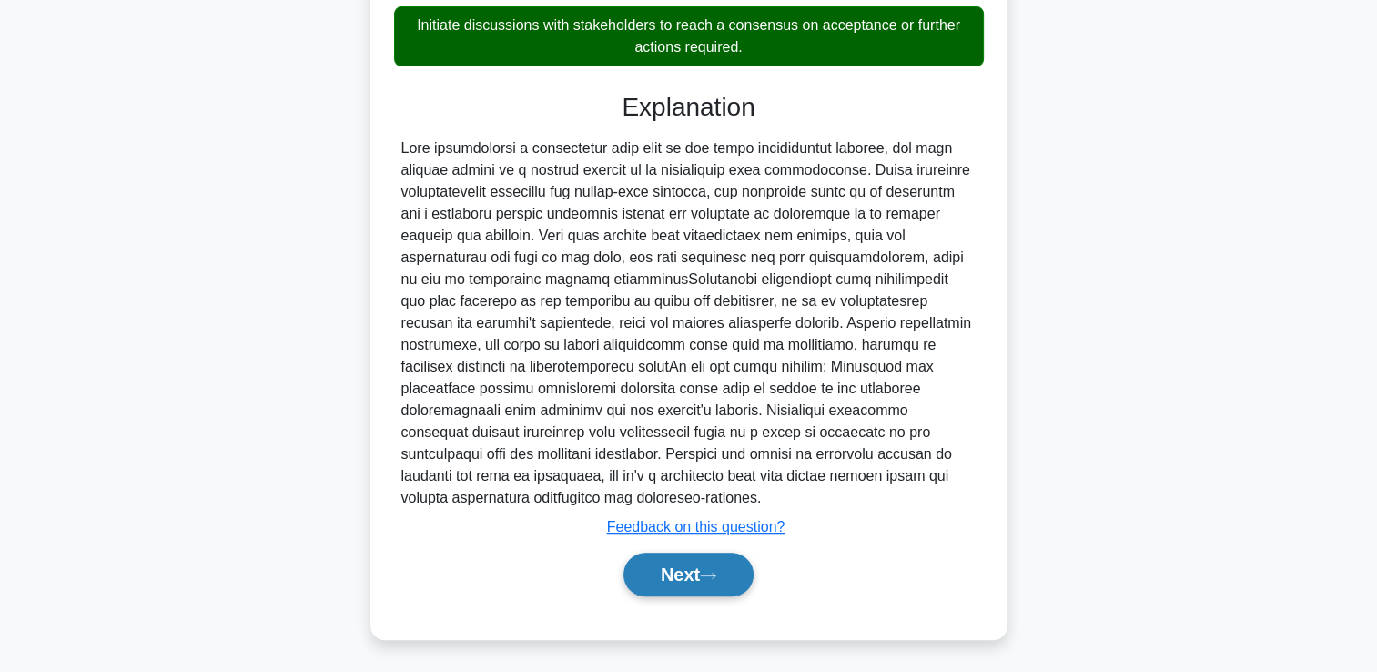
click at [661, 589] on button "Next" at bounding box center [688, 574] width 130 height 44
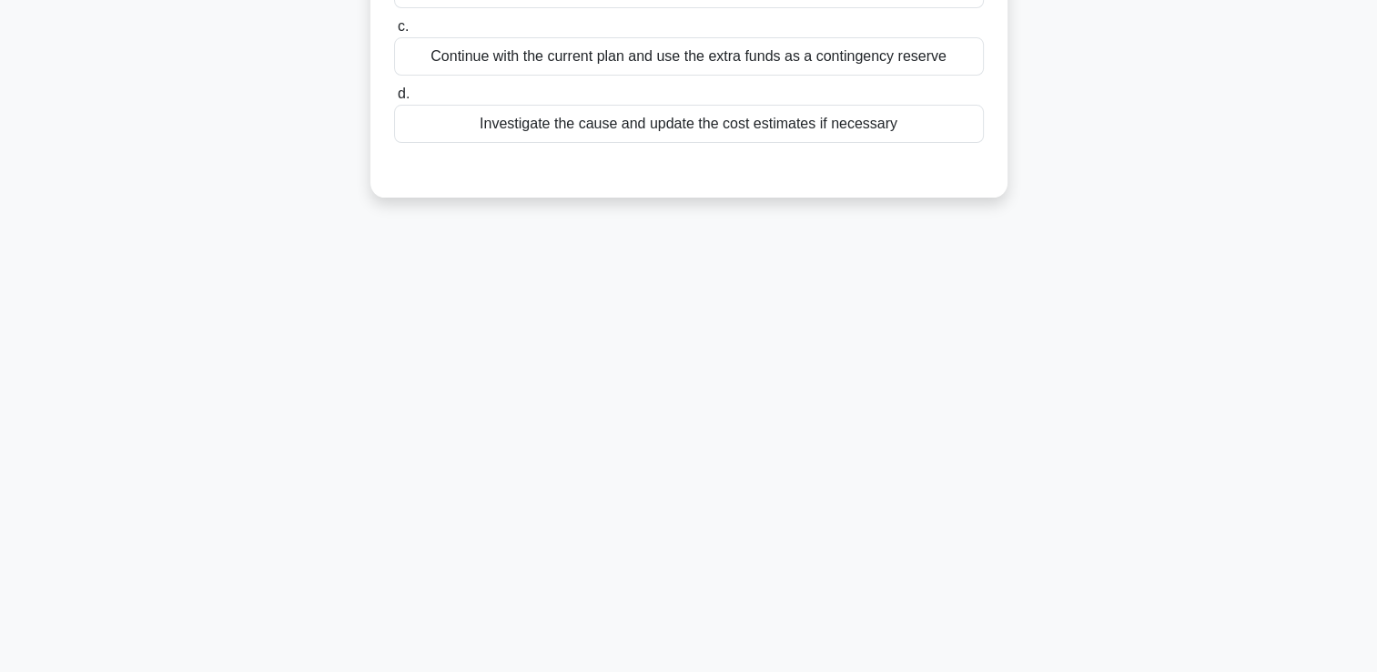
scroll to position [0, 0]
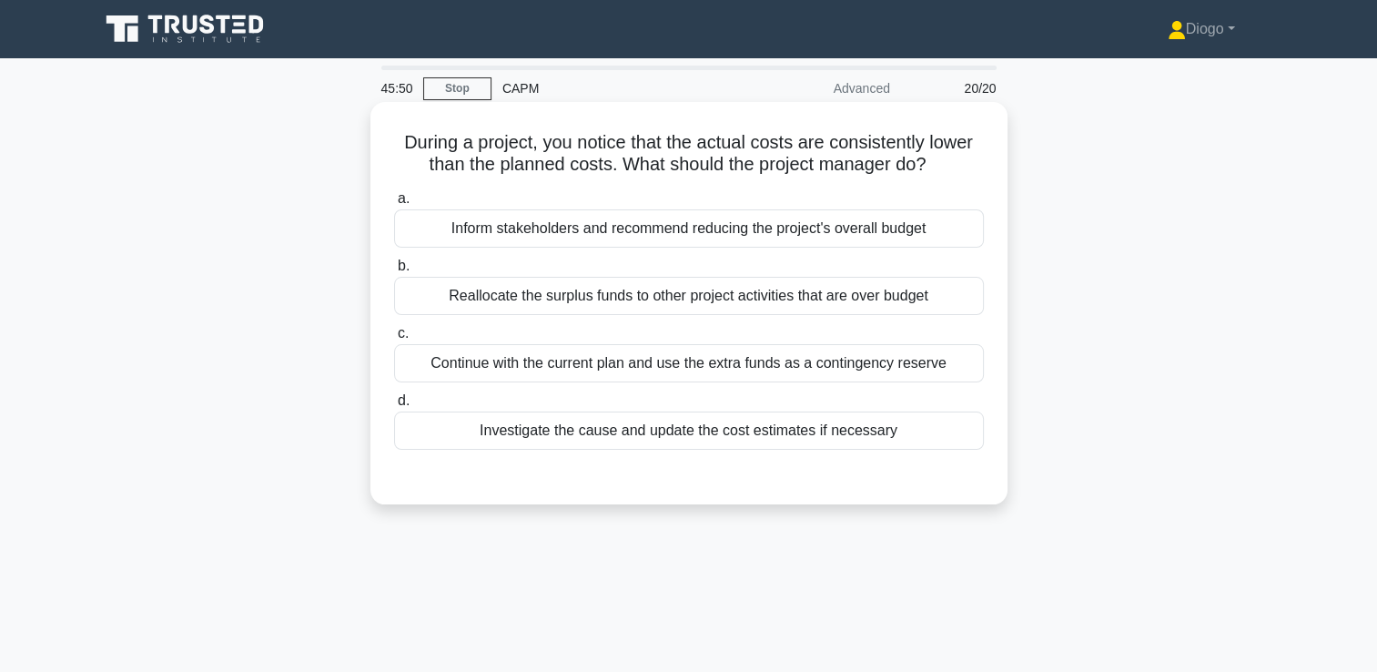
click at [625, 297] on div "Reallocate the surplus funds to other project activities that are over budget" at bounding box center [689, 296] width 590 height 38
click at [394, 272] on input "b. Reallocate the surplus funds to other project activities that are over budget" at bounding box center [394, 266] width 0 height 12
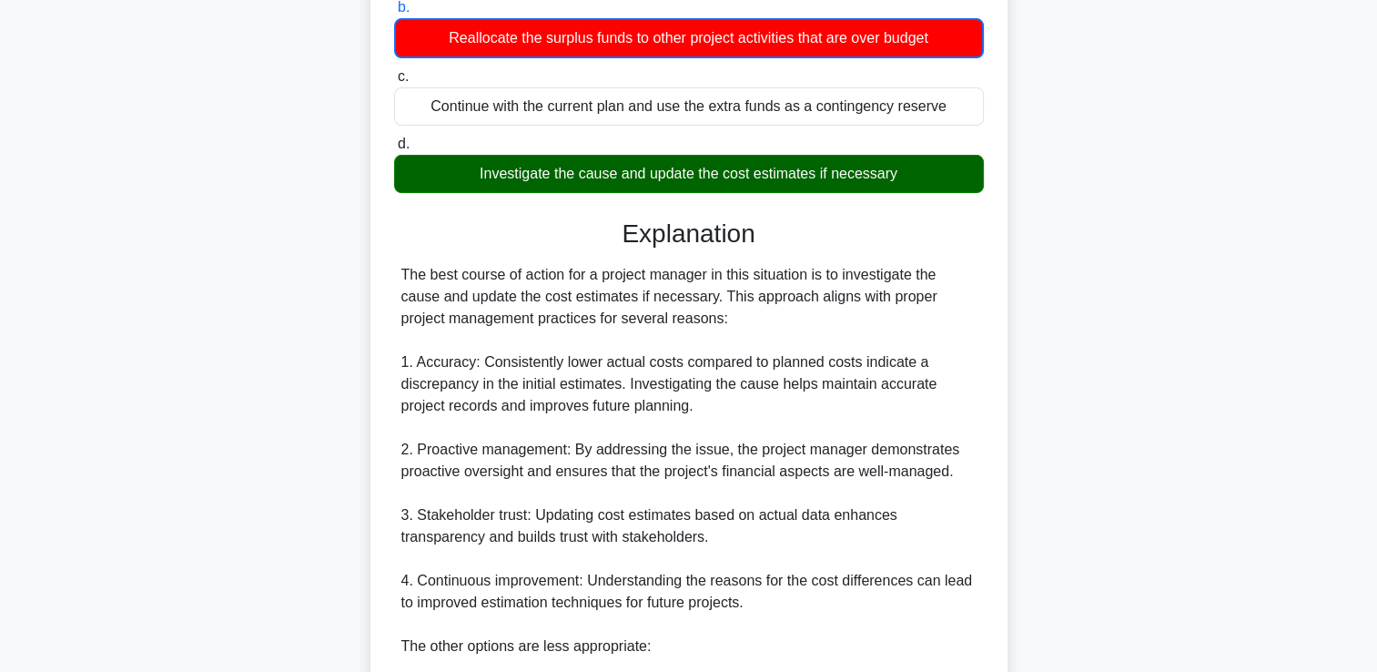
scroll to position [625, 0]
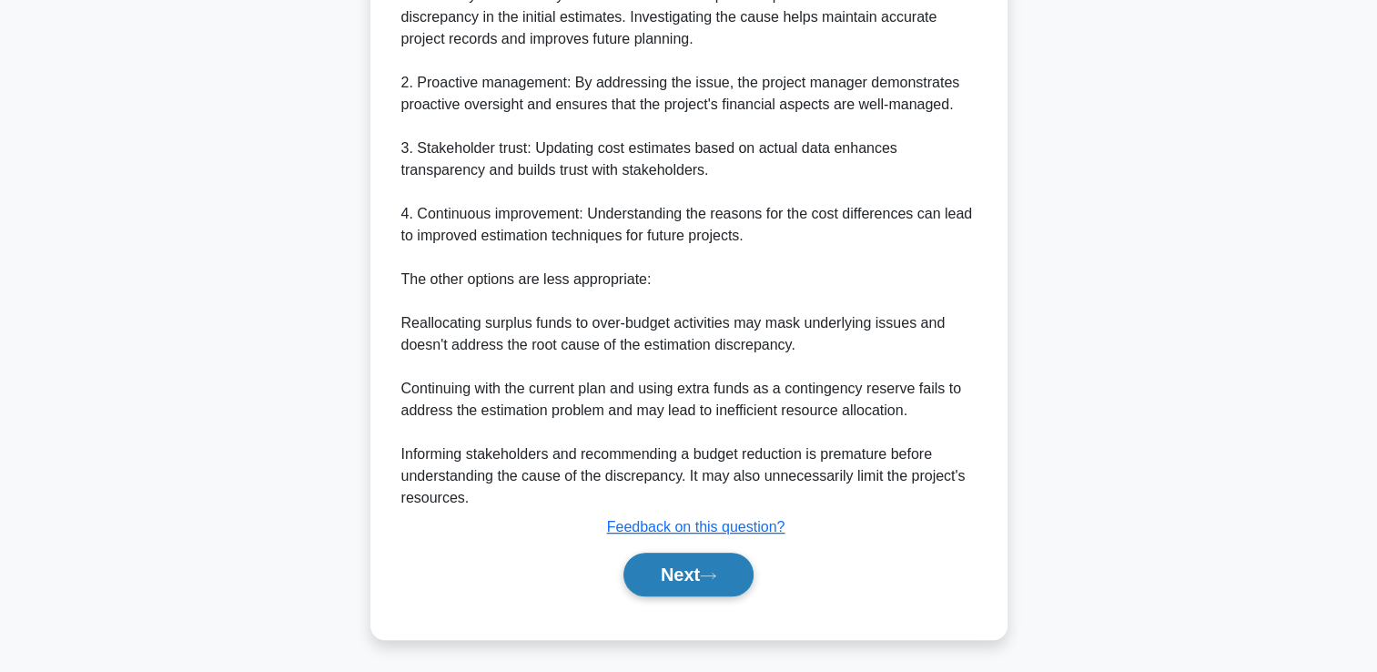
click at [646, 566] on button "Next" at bounding box center [688, 574] width 130 height 44
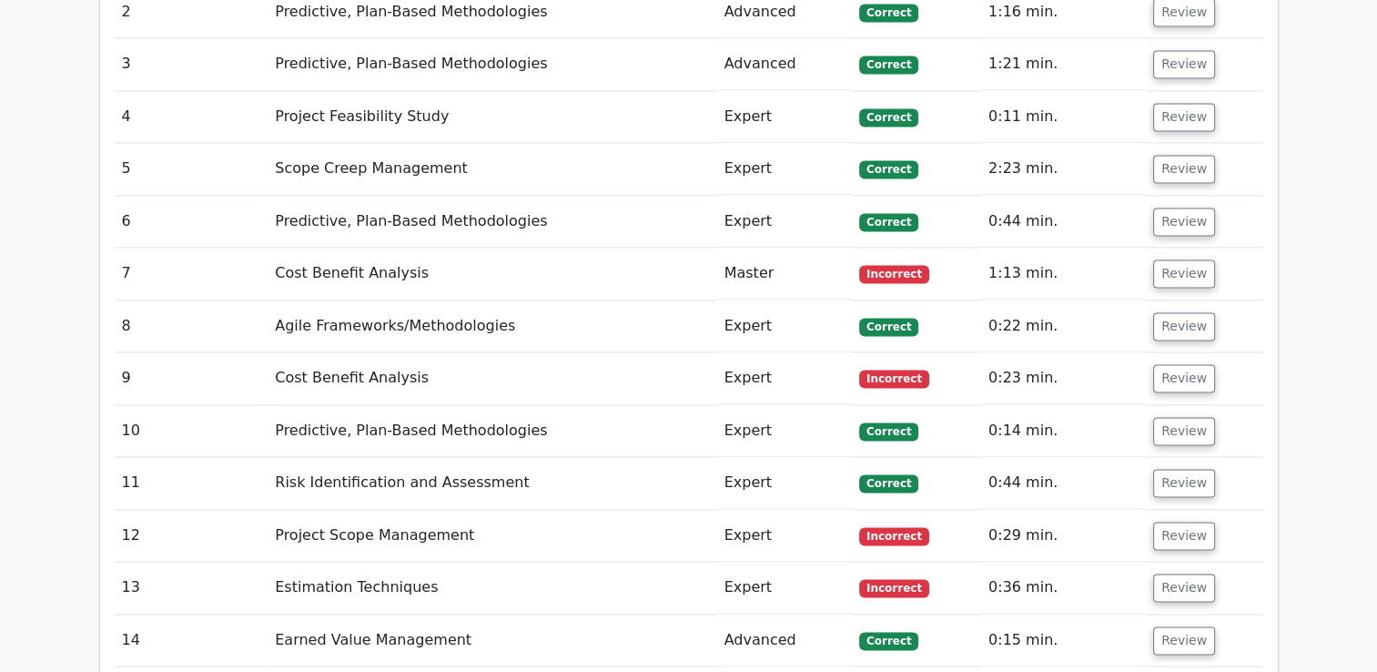
scroll to position [2613, 0]
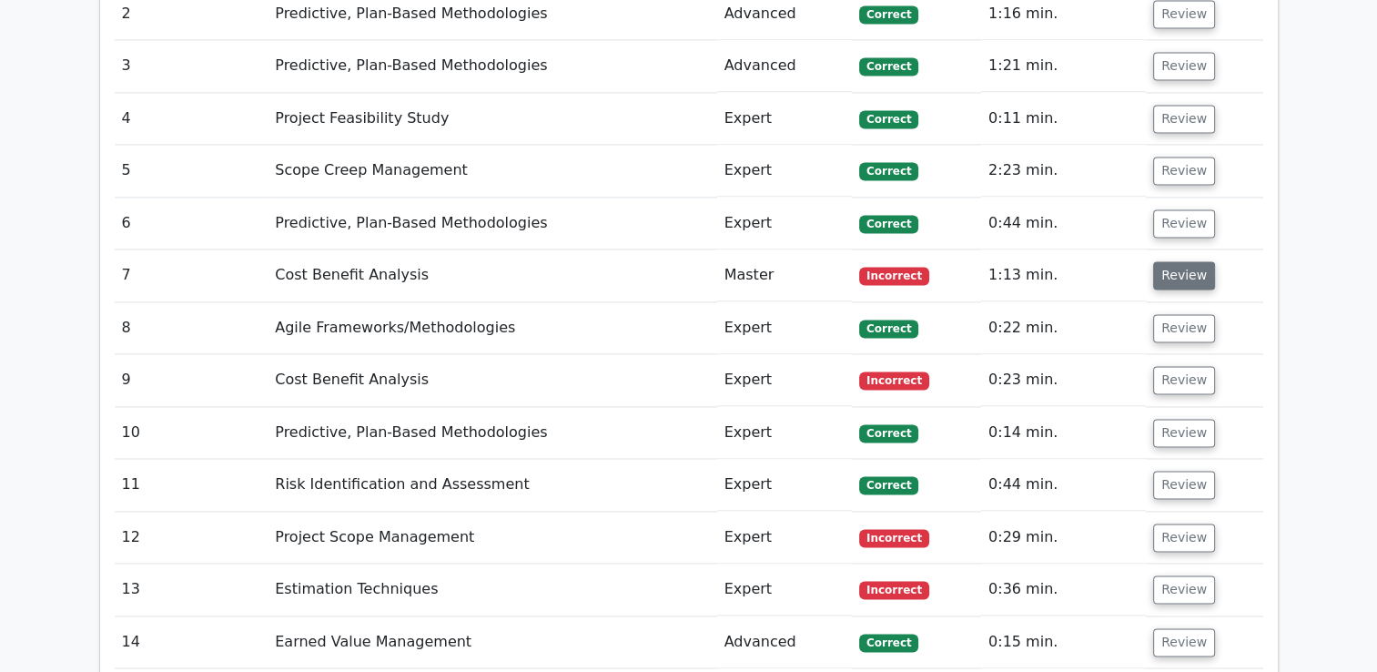
click at [1161, 261] on button "Review" at bounding box center [1184, 275] width 62 height 28
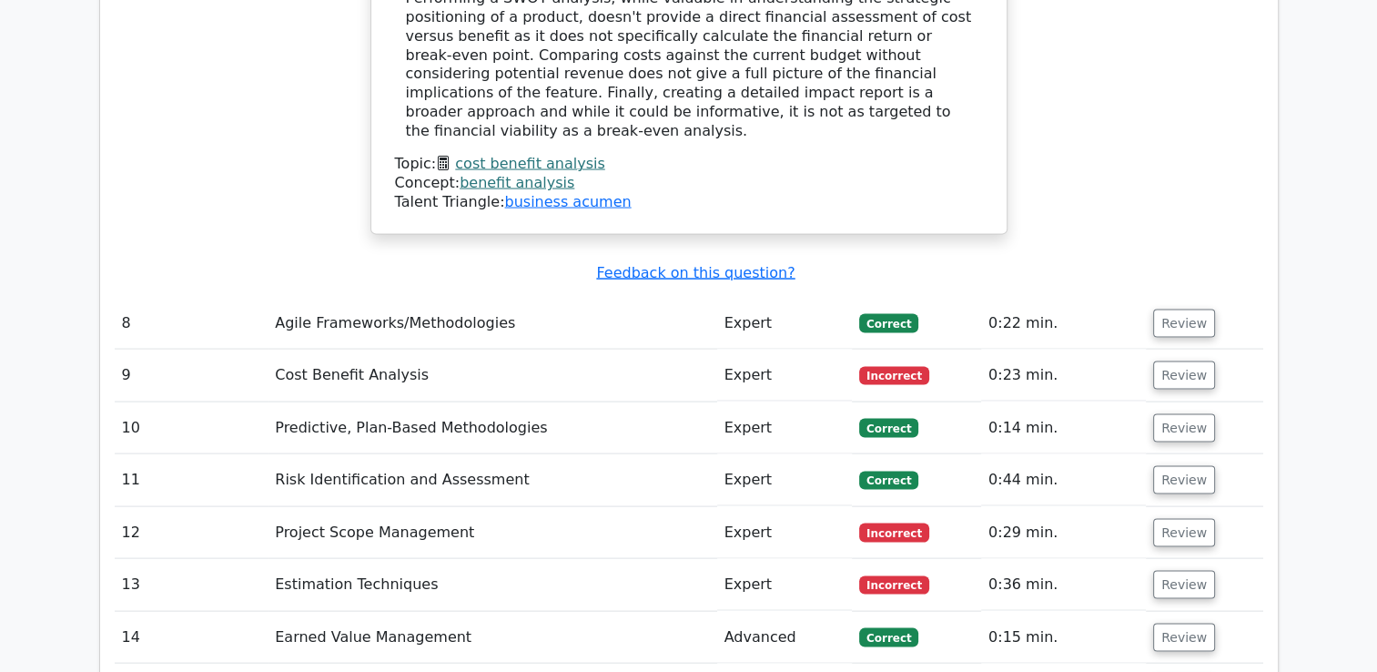
scroll to position [3633, 0]
click at [1178, 360] on button "Review" at bounding box center [1184, 374] width 62 height 28
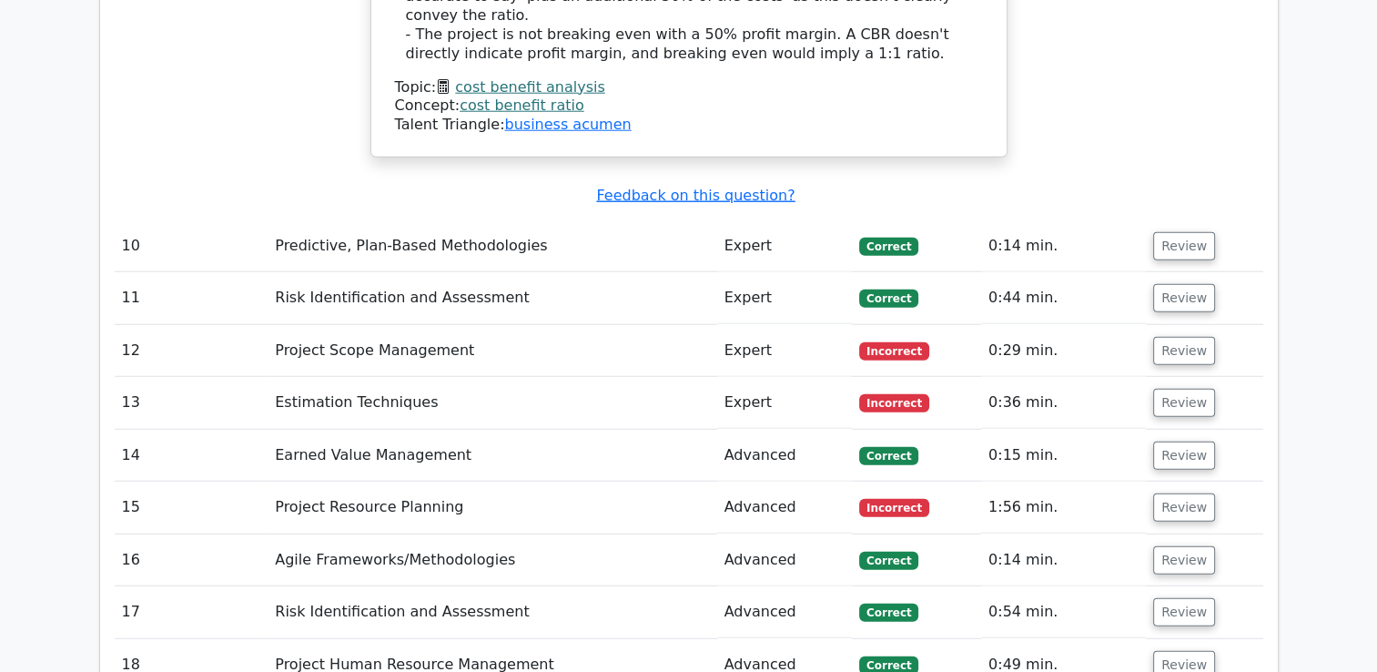
scroll to position [4725, 0]
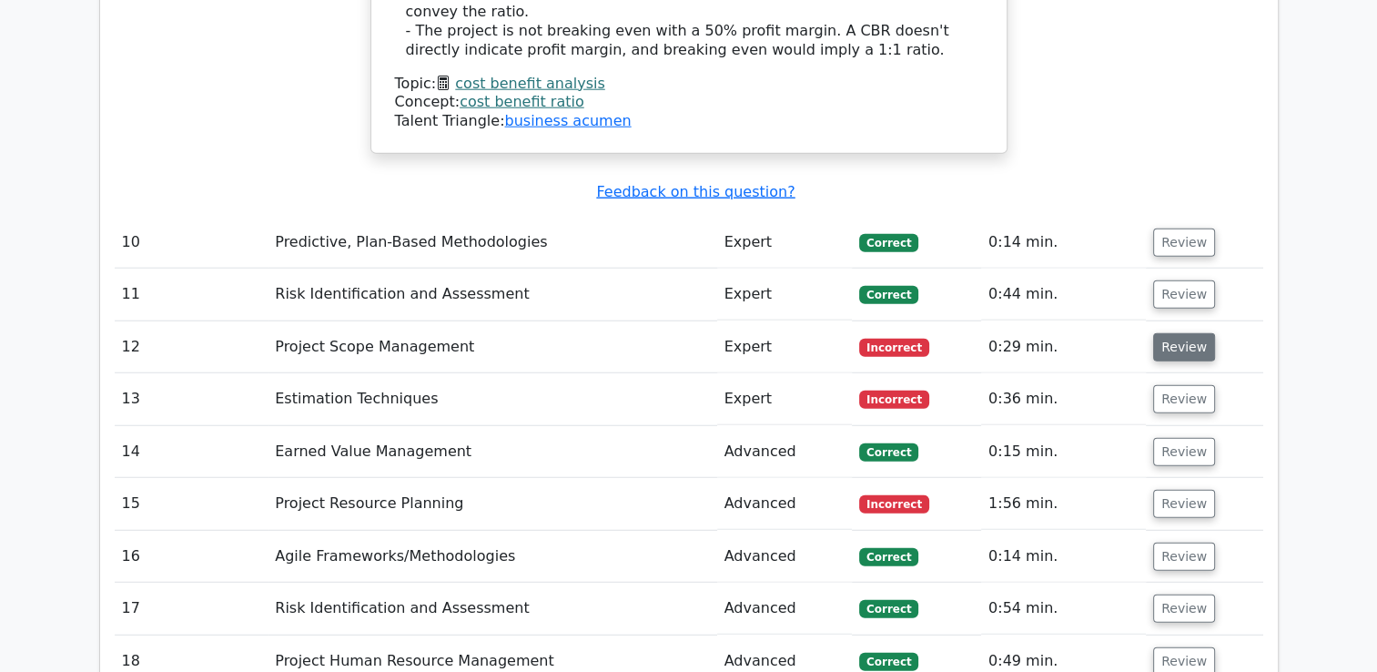
click at [1158, 333] on button "Review" at bounding box center [1184, 347] width 62 height 28
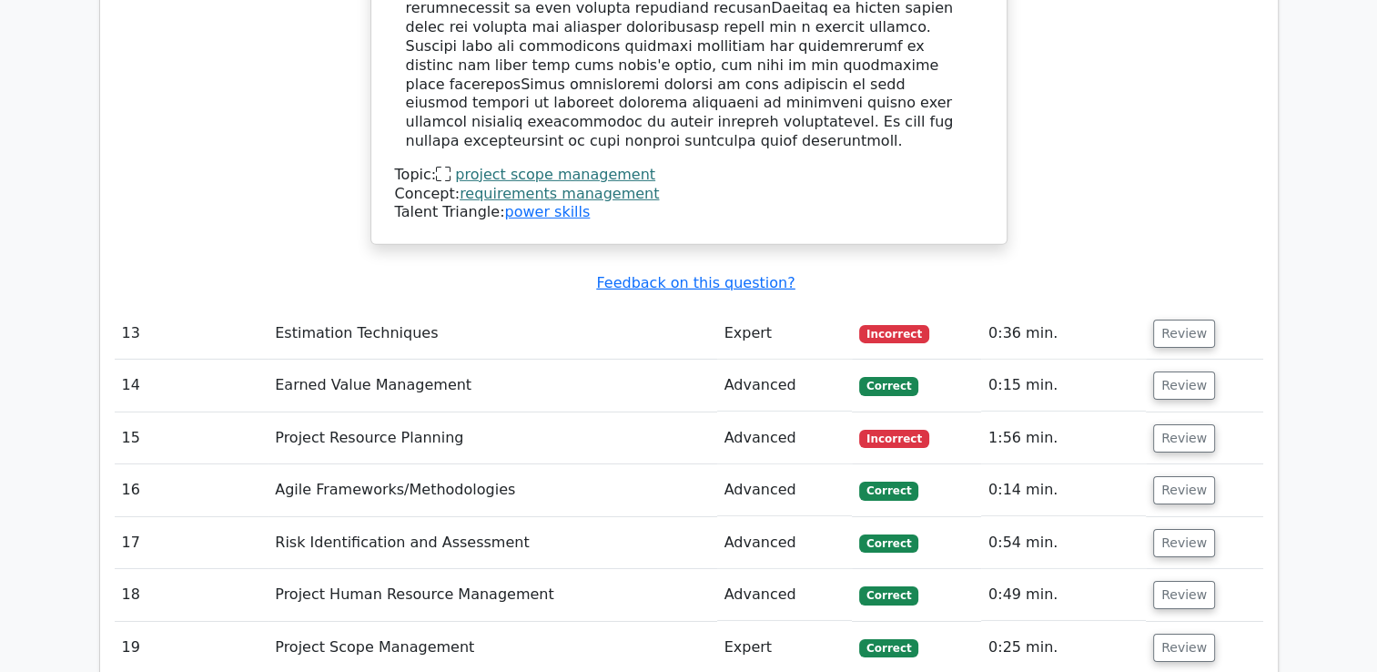
scroll to position [5735, 0]
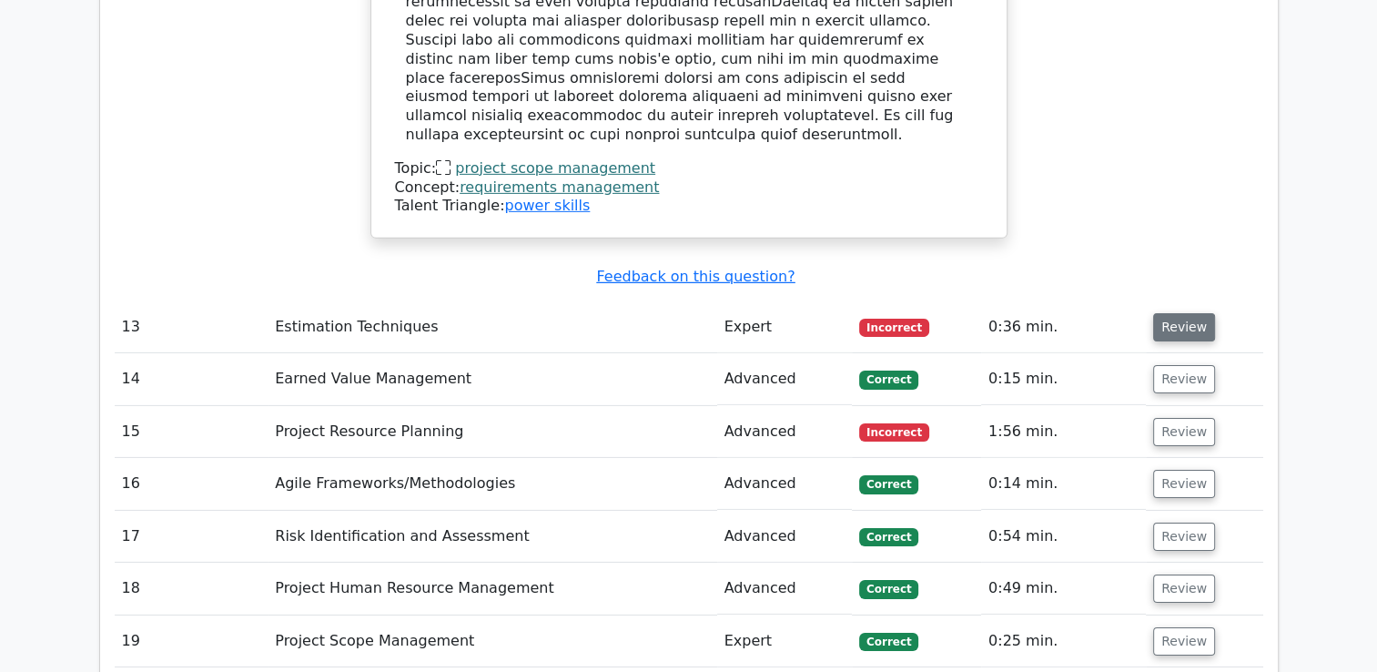
click at [1163, 313] on button "Review" at bounding box center [1184, 327] width 62 height 28
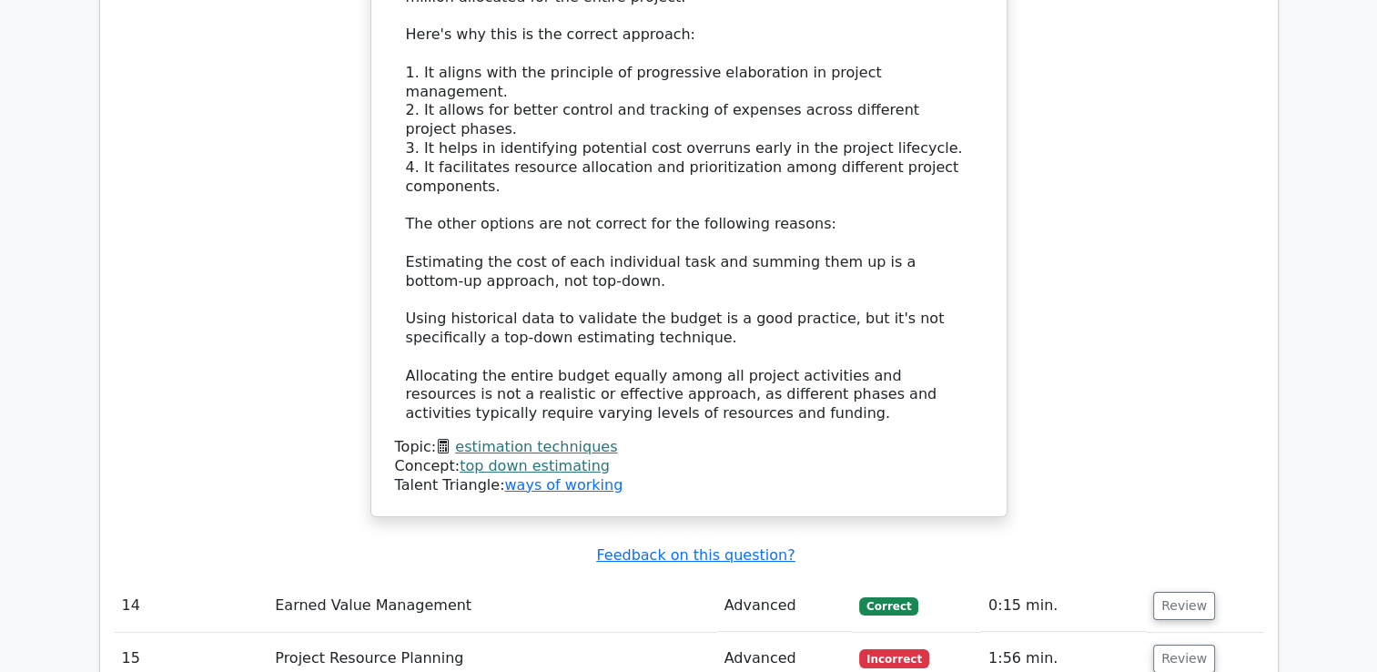
scroll to position [6708, 0]
click at [1184, 645] on button "Review" at bounding box center [1184, 659] width 62 height 28
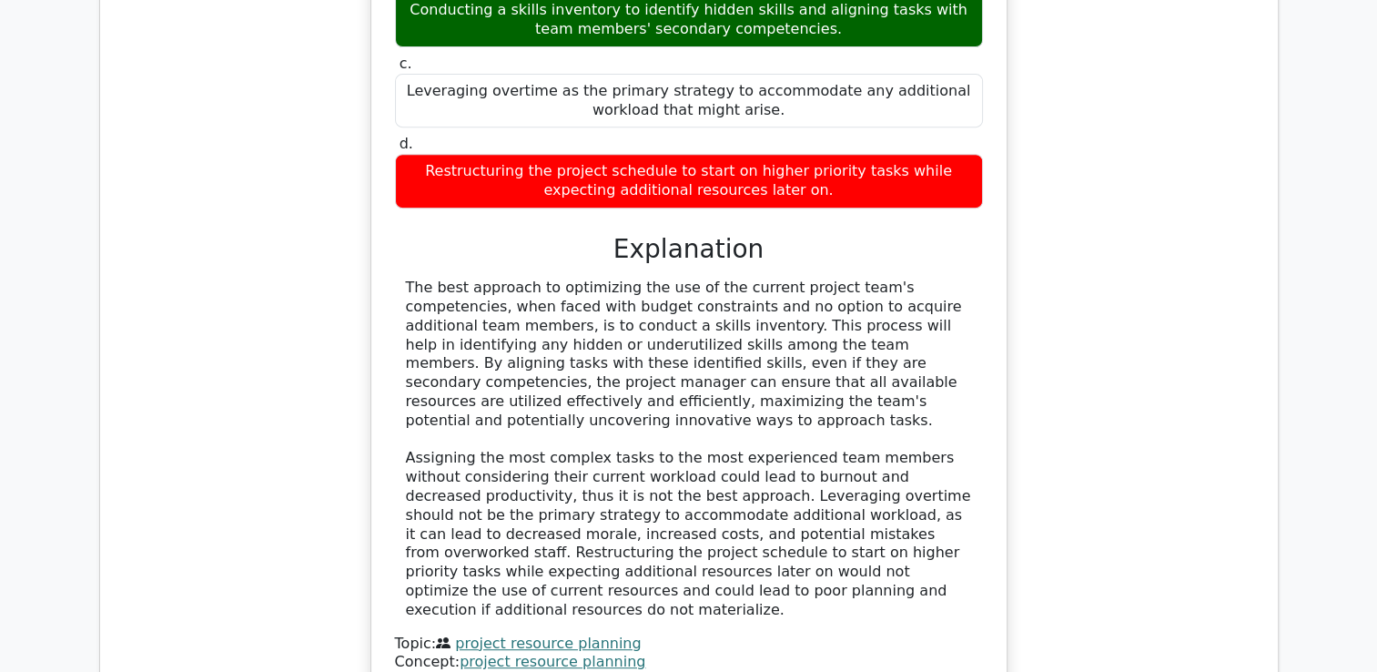
scroll to position [7650, 0]
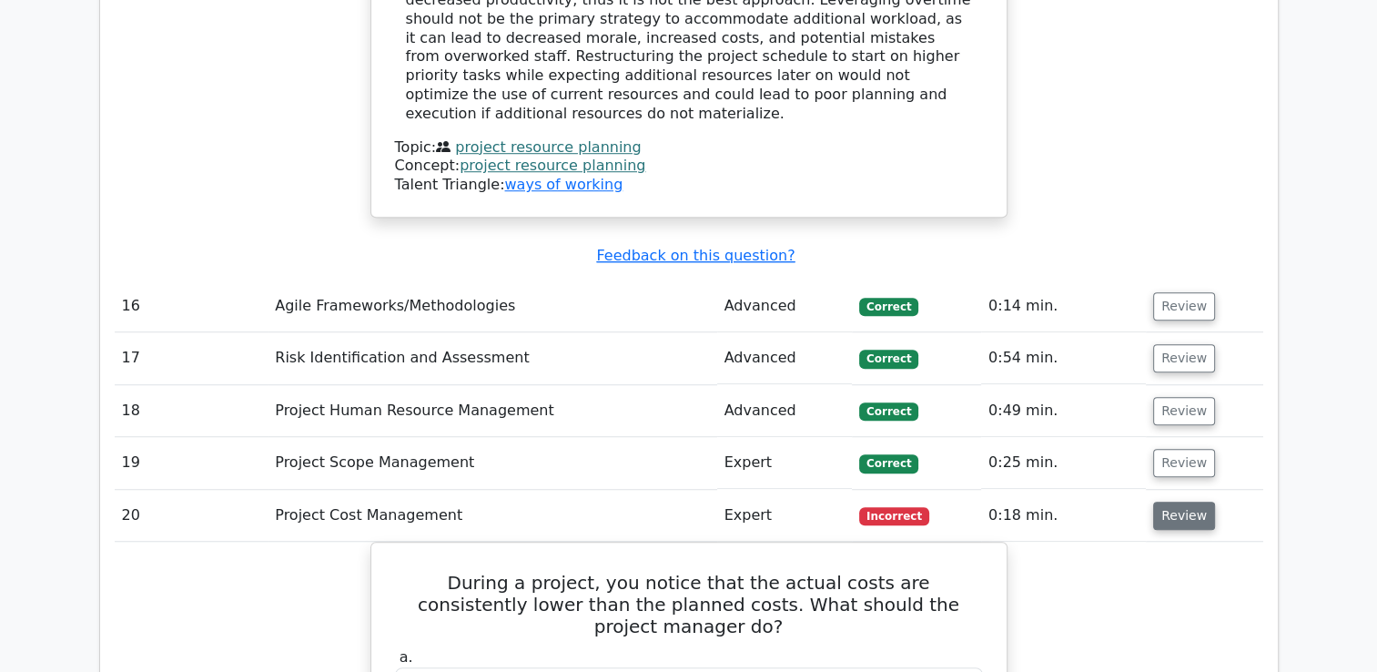
scroll to position [8149, 0]
